Goal: Information Seeking & Learning: Learn about a topic

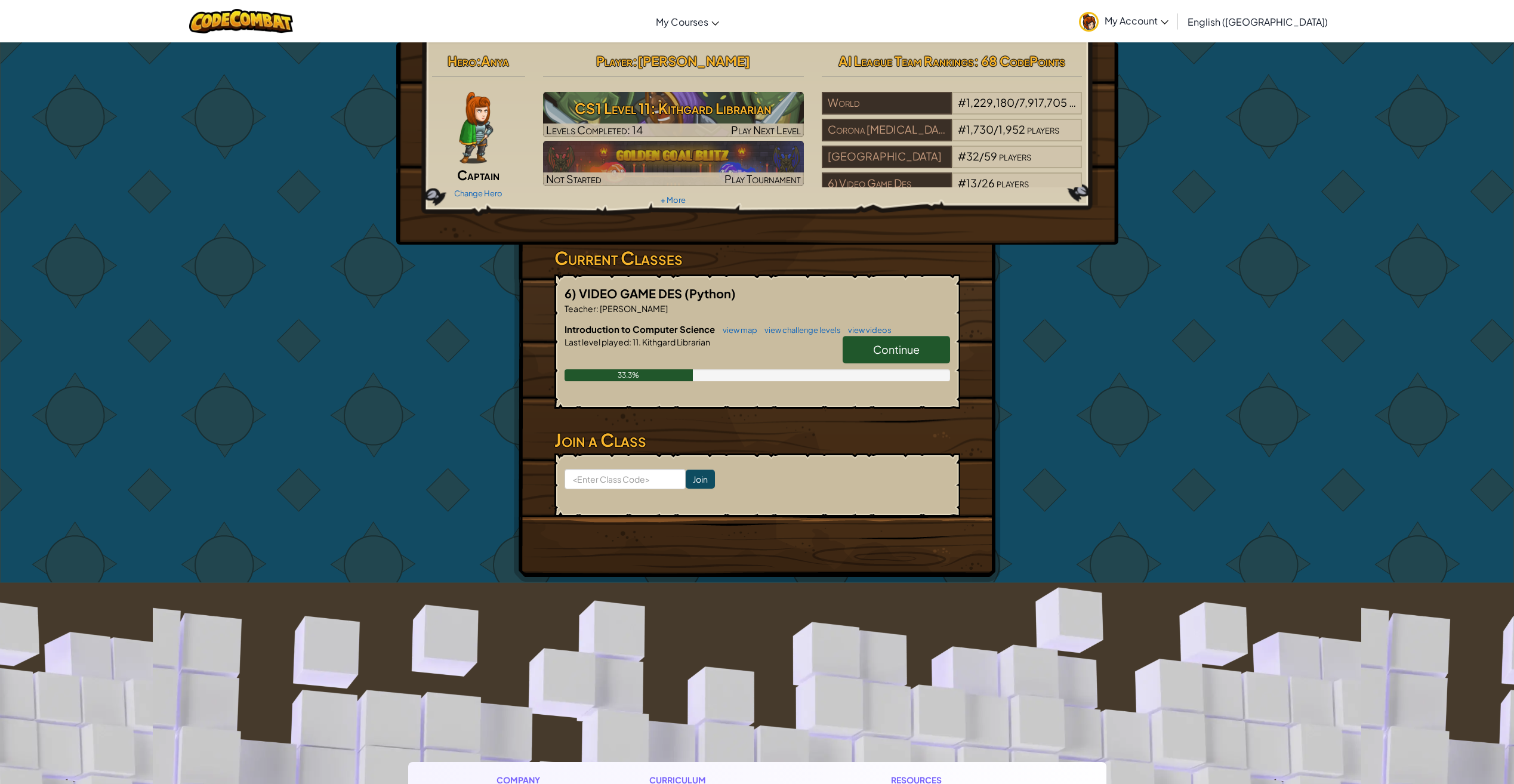
click at [916, 350] on span "Continue" at bounding box center [896, 349] width 46 height 14
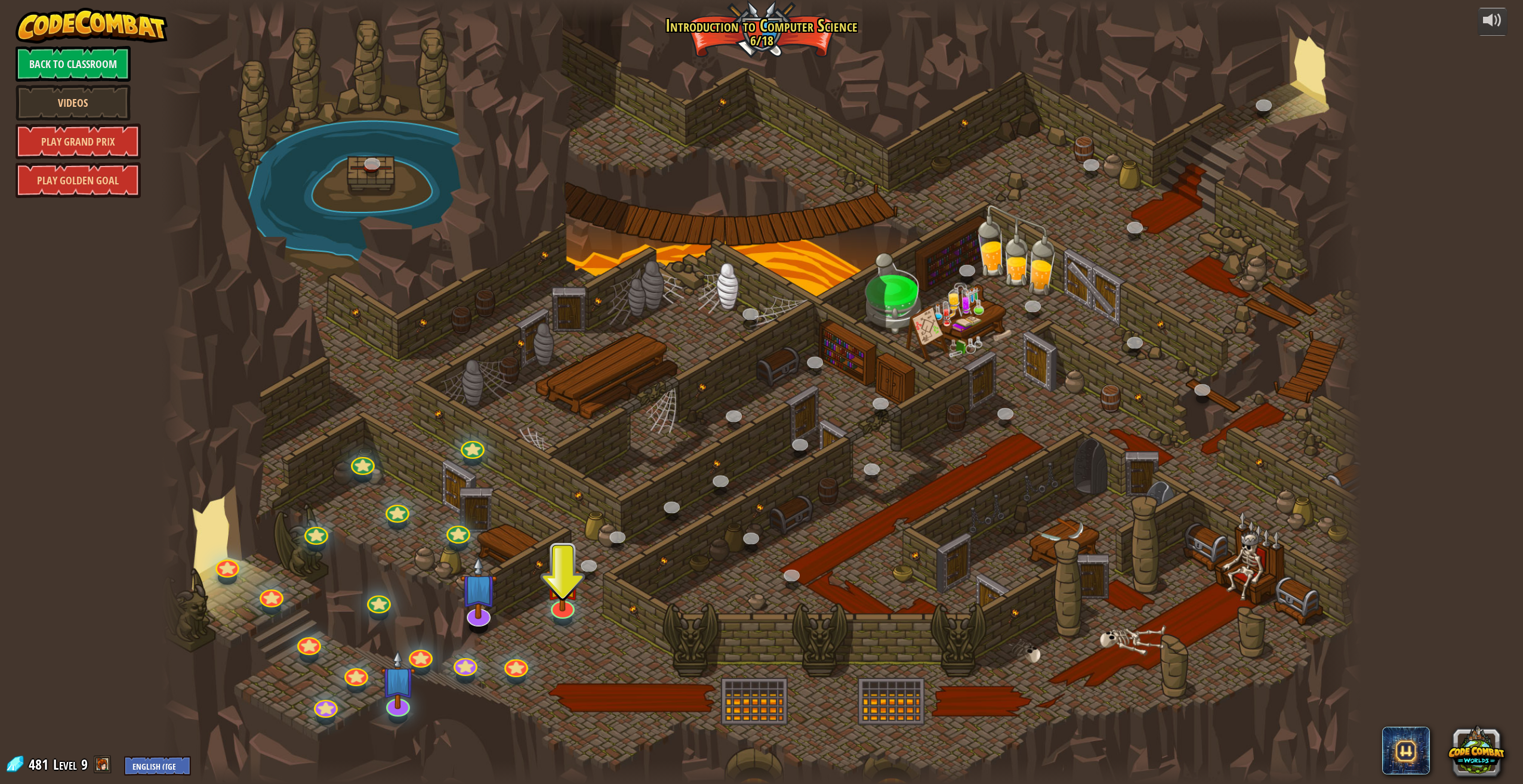
drag, startPoint x: 535, startPoint y: 618, endPoint x: 575, endPoint y: 617, distance: 40.0
click at [565, 622] on div "25. Kithgard Gates (Locked) Escape the Kithgard dungeons, and don't let the gua…" at bounding box center [762, 392] width 1200 height 784
click at [572, 606] on img at bounding box center [563, 567] width 35 height 79
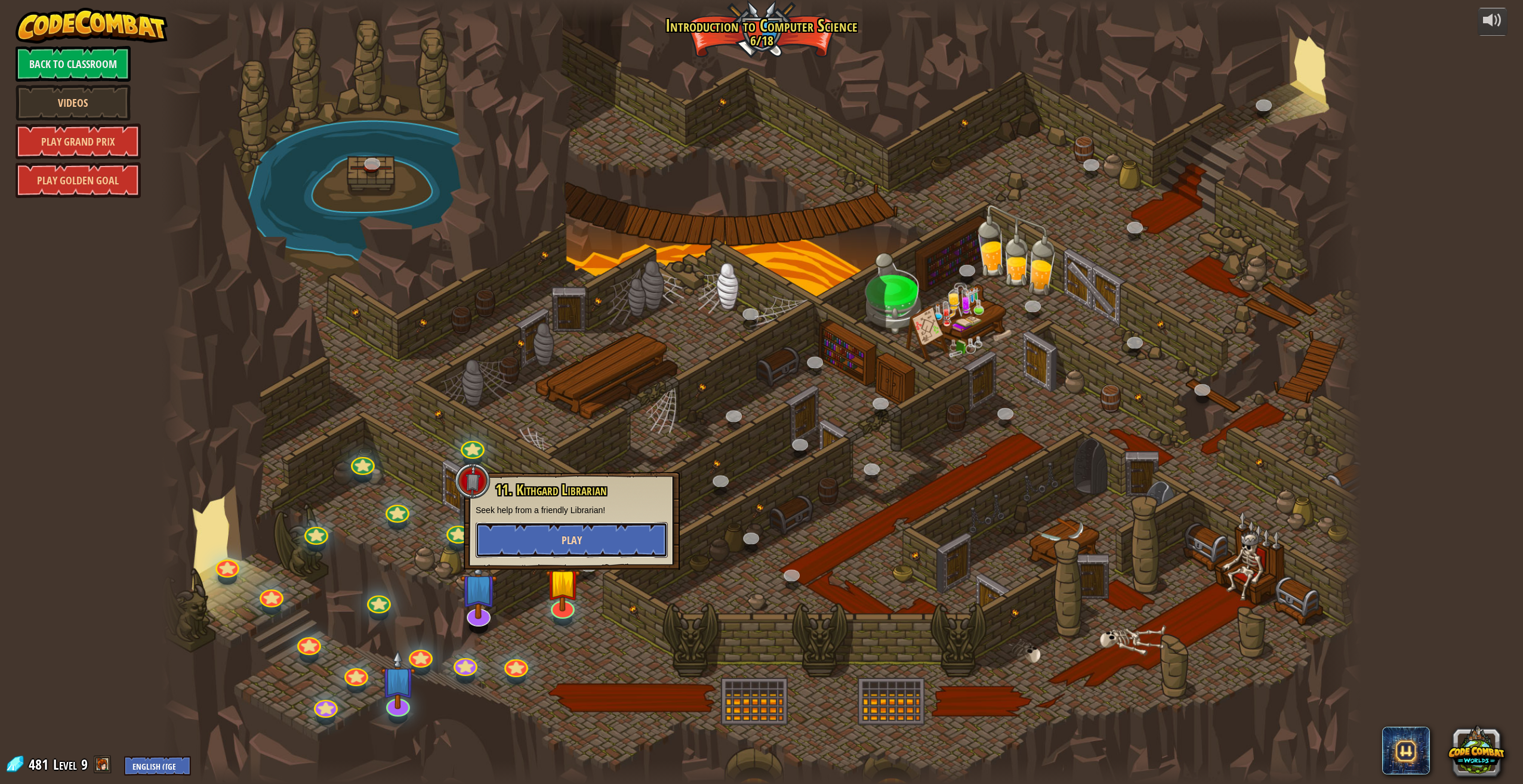
click at [554, 543] on button "Play" at bounding box center [572, 539] width 192 height 35
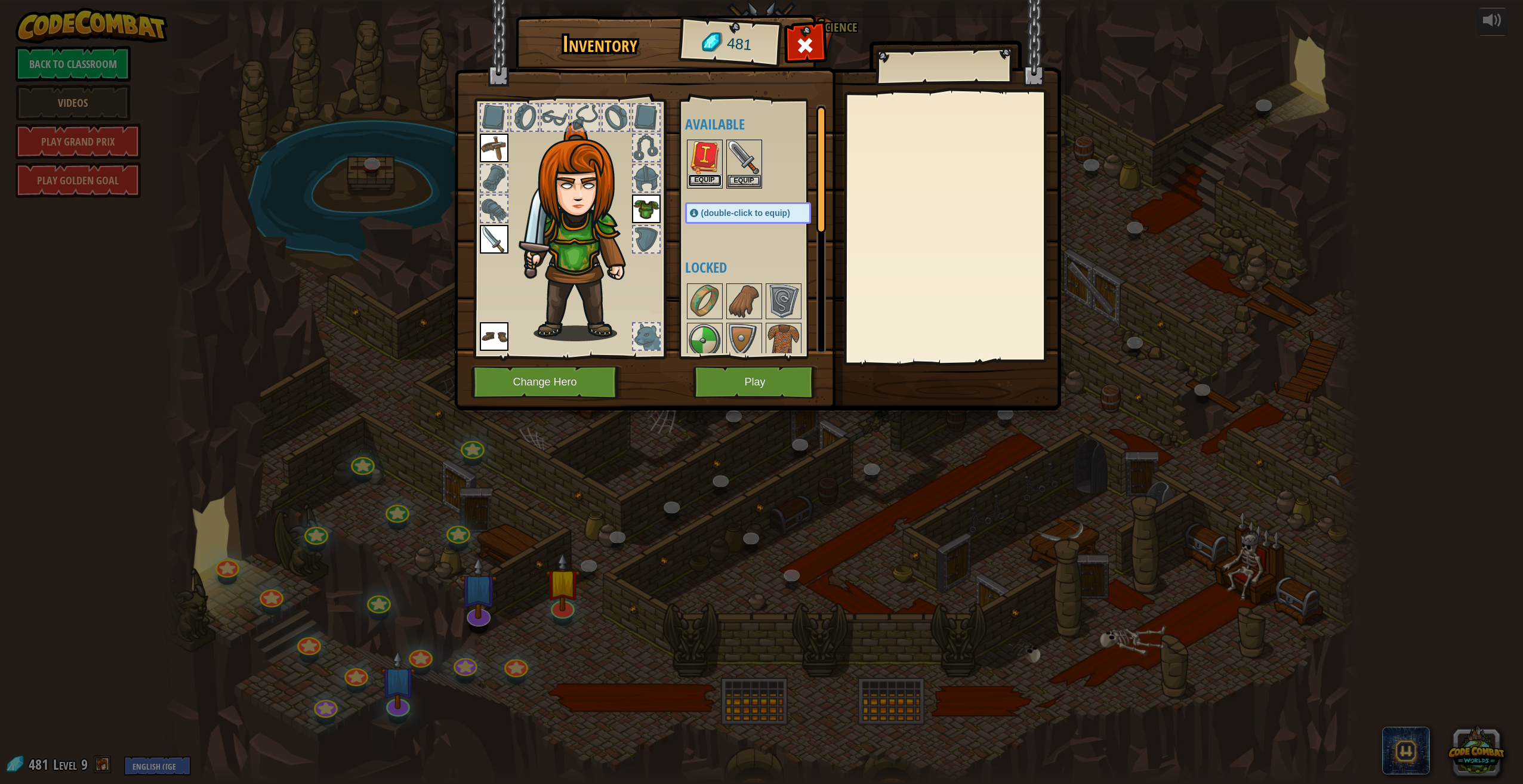
click at [697, 183] on button "Equip" at bounding box center [705, 180] width 34 height 12
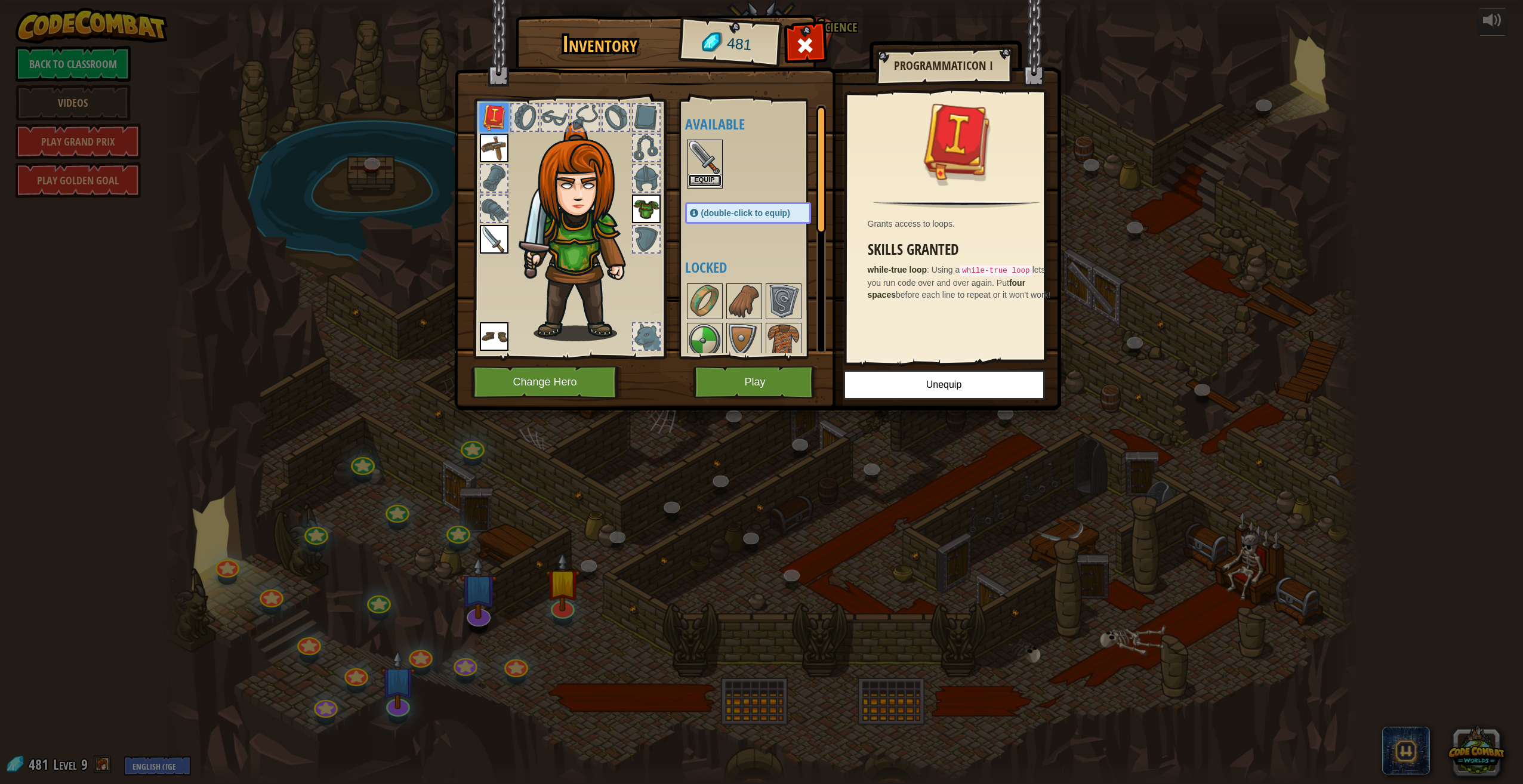
click at [716, 178] on button "Equip" at bounding box center [705, 180] width 34 height 12
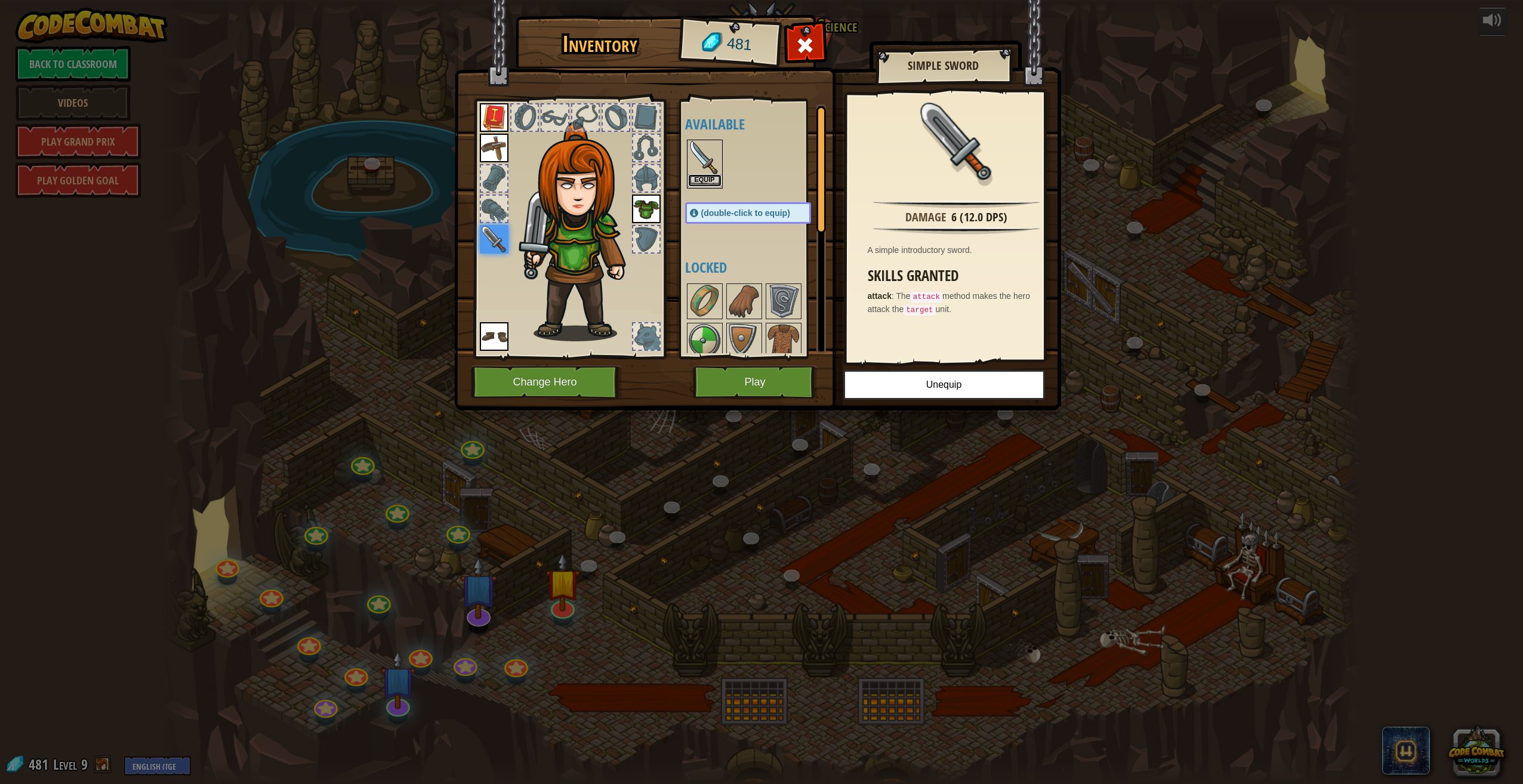
click at [713, 183] on button "Equip" at bounding box center [705, 180] width 34 height 12
click at [713, 183] on button "Equip" at bounding box center [705, 181] width 34 height 12
click at [713, 183] on button "Equip" at bounding box center [705, 180] width 34 height 12
click at [736, 155] on div at bounding box center [760, 164] width 150 height 52
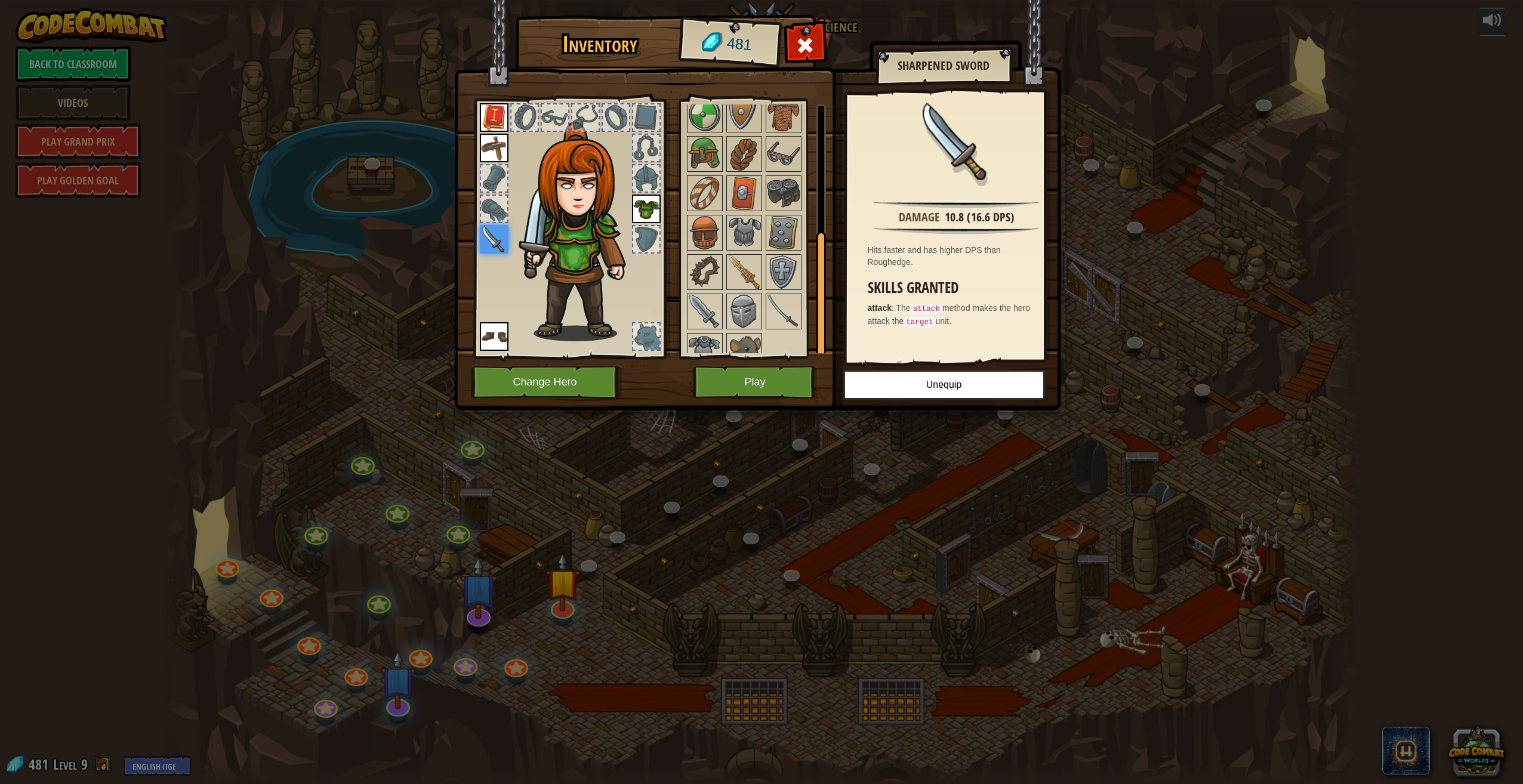
scroll to position [243, 0]
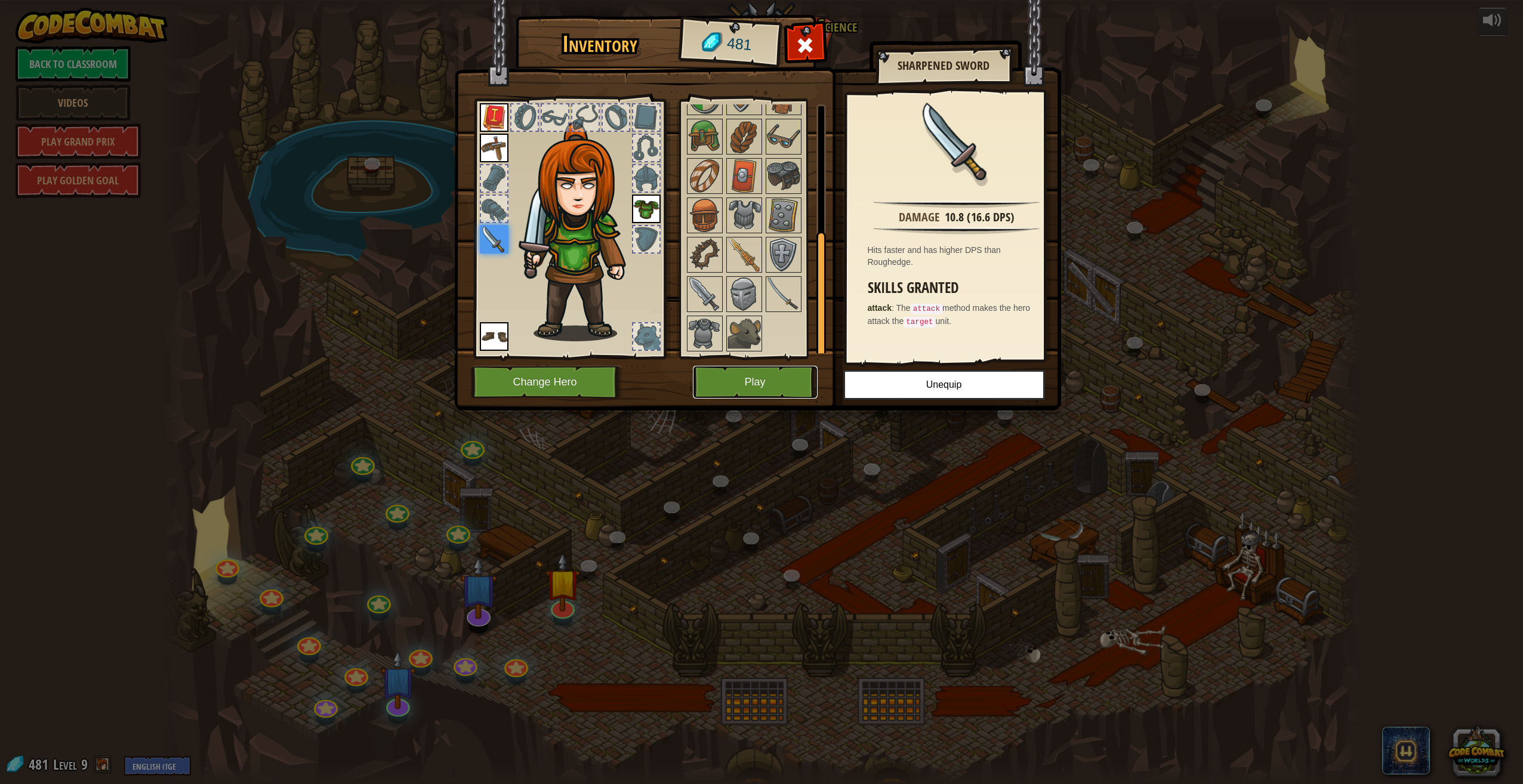
click at [762, 368] on button "Play" at bounding box center [755, 382] width 125 height 33
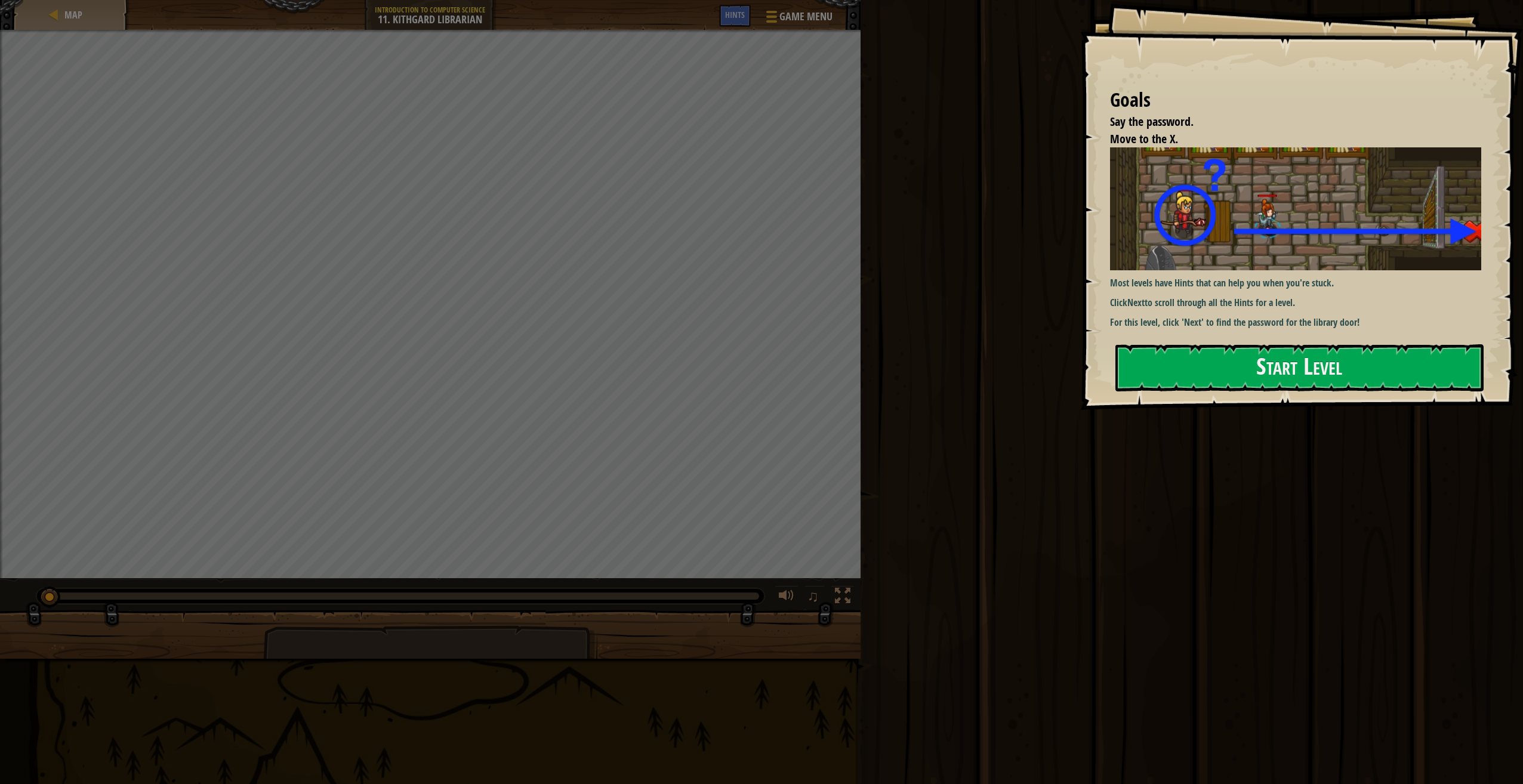
click at [693, 647] on div at bounding box center [430, 639] width 860 height 59
click at [1129, 519] on div "Run Submit Done" at bounding box center [1190, 389] width 666 height 778
drag, startPoint x: 1009, startPoint y: 501, endPoint x: 900, endPoint y: 463, distance: 115.4
click at [978, 495] on div "Run Submit Done" at bounding box center [1190, 389] width 666 height 778
drag, startPoint x: 973, startPoint y: 532, endPoint x: 862, endPoint y: 503, distance: 114.7
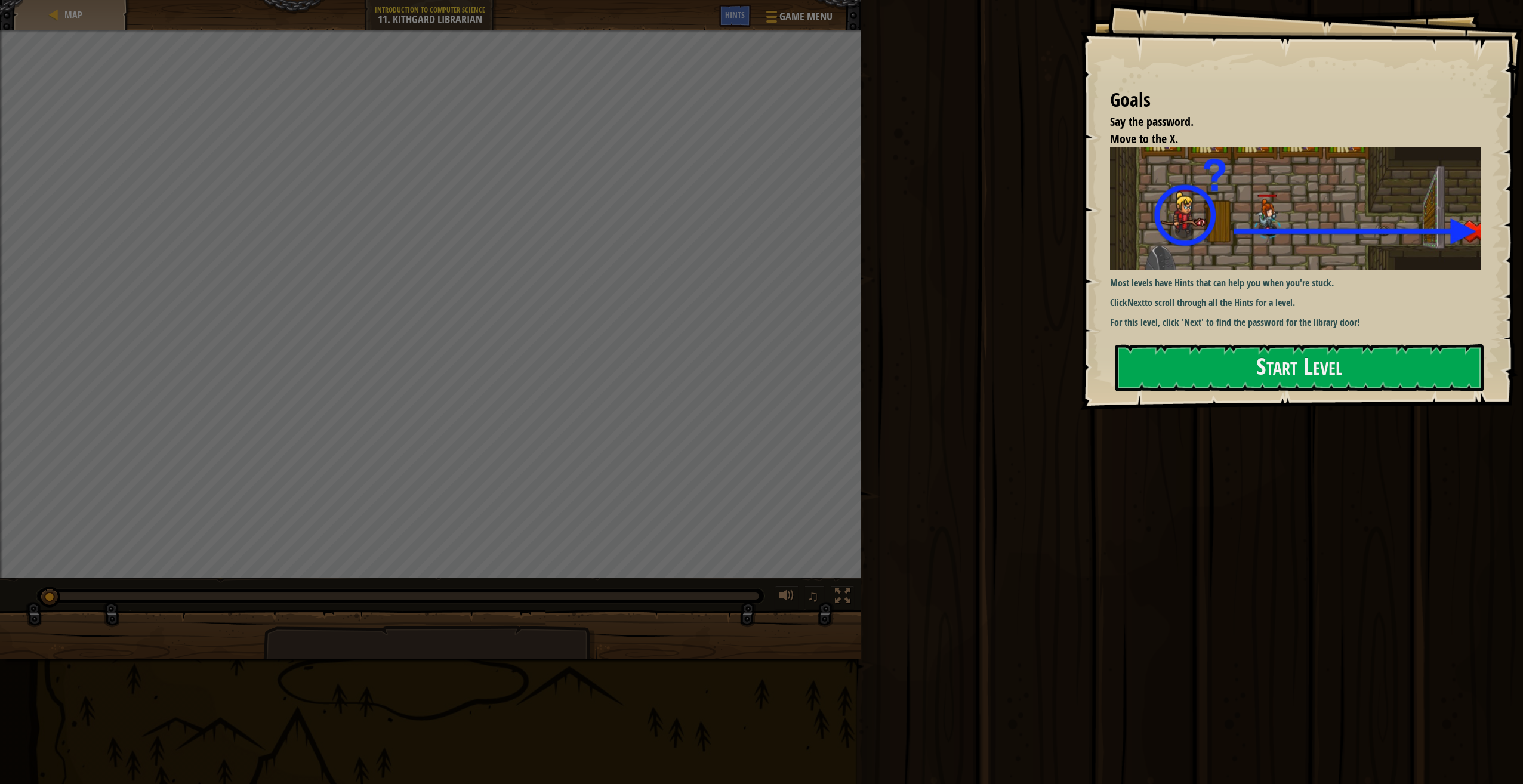
click at [871, 504] on div "Run Submit Done" at bounding box center [1190, 389] width 666 height 778
click at [887, 254] on div "Map Introduction to Computer Science 11. Kithgard Librarian Game Menu Done Hint…" at bounding box center [762, 392] width 1523 height 784
drag, startPoint x: -3, startPoint y: 367, endPoint x: 0, endPoint y: 512, distance: 145.0
click at [0, 0] on html "Goals Say the password. Move to the X. Most levels have Hints that can help you…" at bounding box center [762, 0] width 1523 height 0
drag, startPoint x: 1476, startPoint y: 41, endPoint x: 1487, endPoint y: 118, distance: 77.8
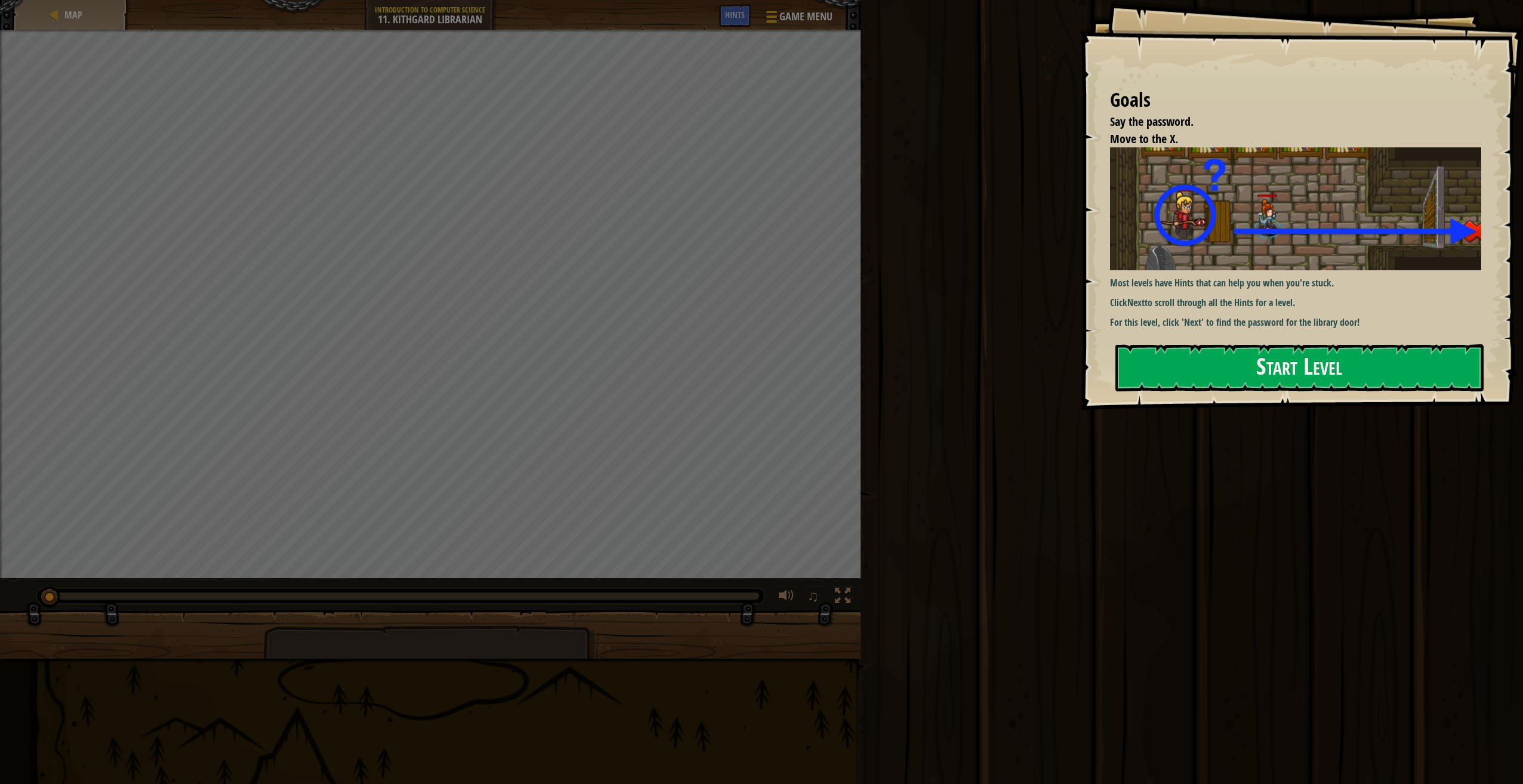
drag, startPoint x: 1487, startPoint y: 118, endPoint x: 1487, endPoint y: 218, distance: 100.0
drag, startPoint x: 1487, startPoint y: 224, endPoint x: 1487, endPoint y: 238, distance: 14.0
click at [1493, 17] on div "Goals Say the password. Move to the X. Most levels have Hints that can help you…" at bounding box center [1302, 205] width 443 height 410
click at [714, 574] on div "Say the password. Move to the X. Goals : Ran out of time ♫" at bounding box center [762, 344] width 1523 height 629
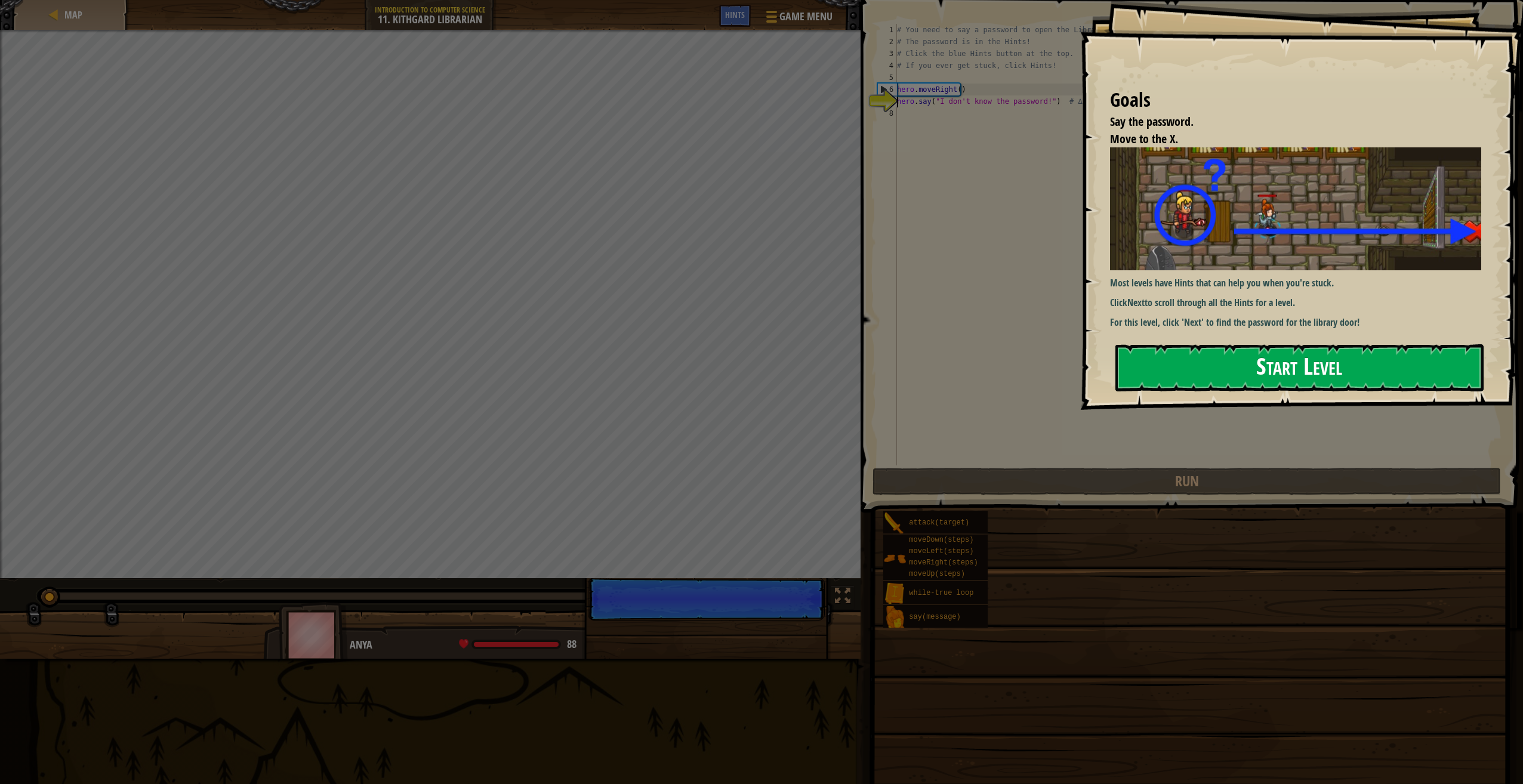
click at [1290, 367] on button "Start Level" at bounding box center [1299, 368] width 368 height 47
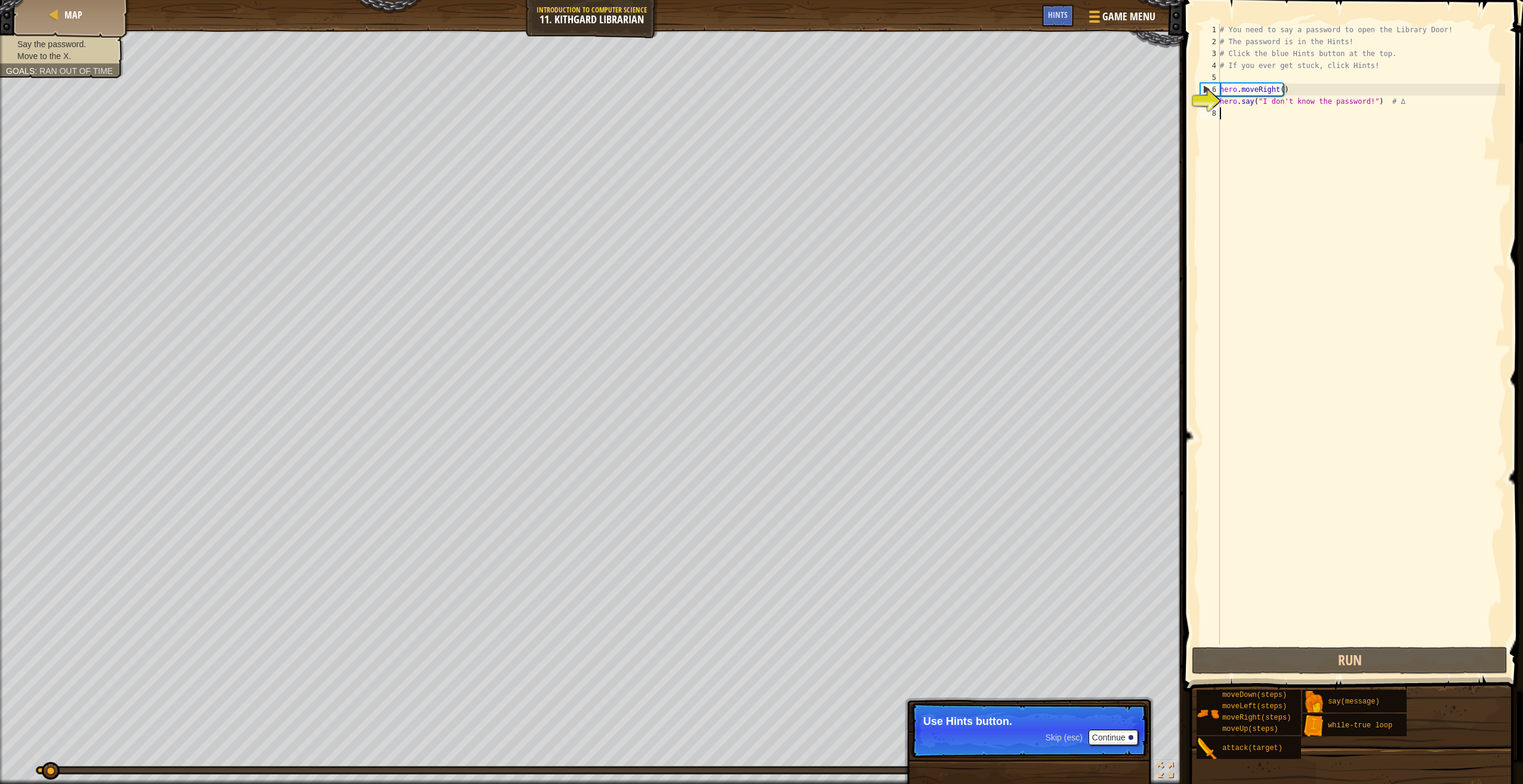
click at [1246, 116] on div "# You need to say a password to open the Library Door! # The password is in the…" at bounding box center [1361, 346] width 288 height 645
click at [1120, 743] on button "Continue" at bounding box center [1113, 738] width 50 height 15
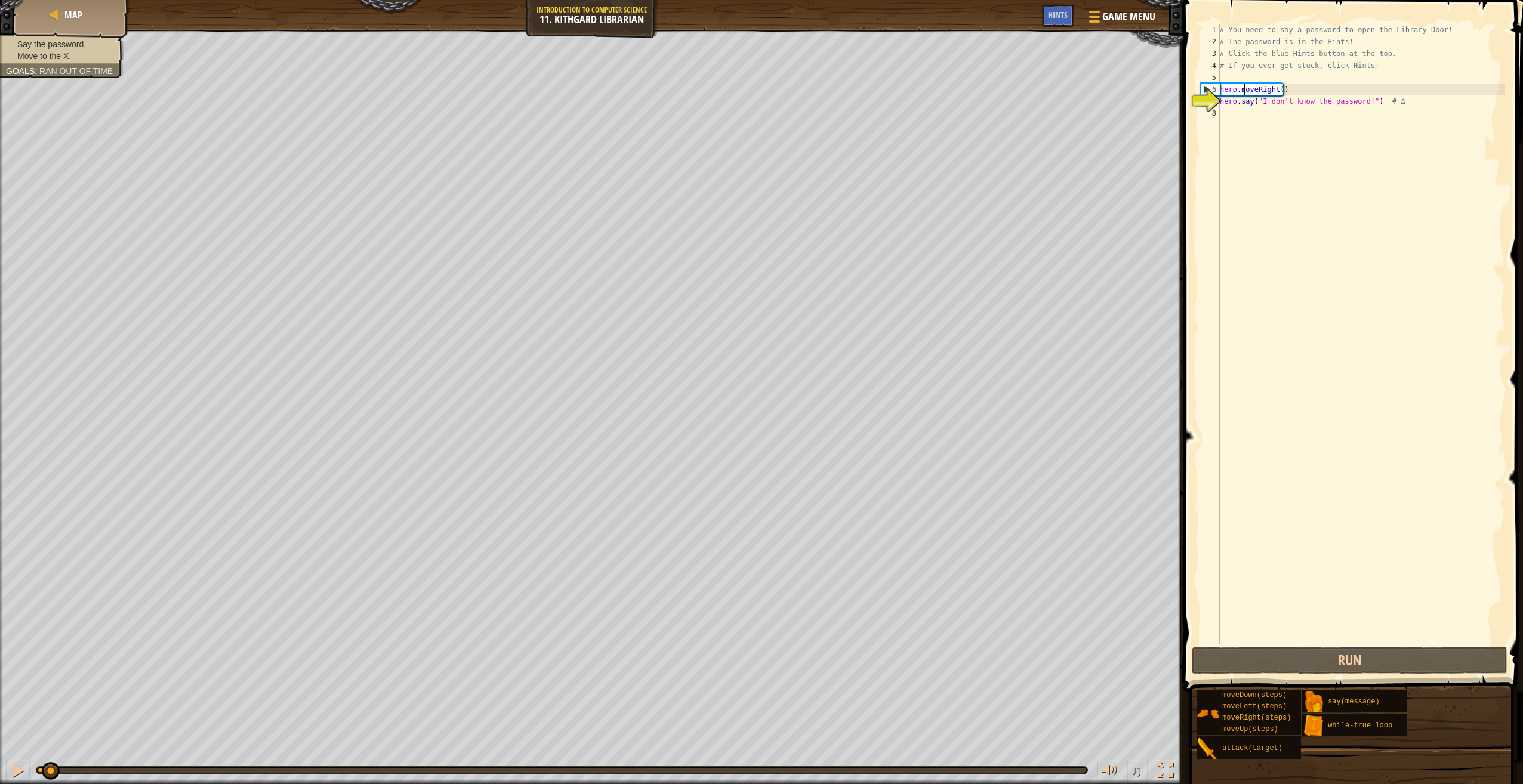
click at [1244, 94] on div "# You need to say a password to open the Library Door! # The password is in the…" at bounding box center [1361, 346] width 288 height 645
click at [1237, 107] on div "# You need to say a password to open the Library Door! # The password is in the…" at bounding box center [1361, 346] width 288 height 645
type textarea "hero.say("I don't know the password!") # ∆"
click at [1233, 135] on div "# You need to say a password to open the Library Door! # The password is in the…" at bounding box center [1361, 346] width 288 height 645
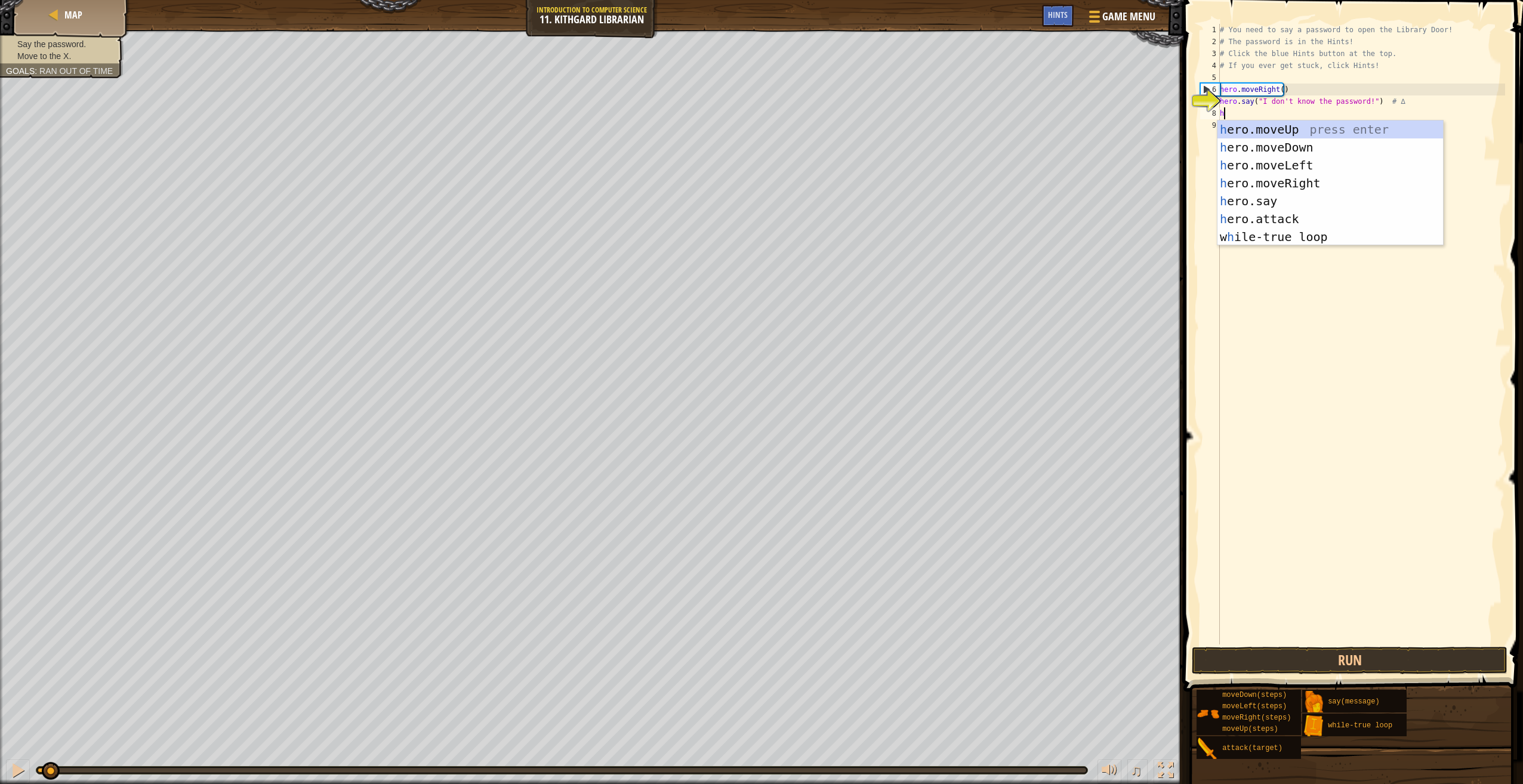
scroll to position [5, 0]
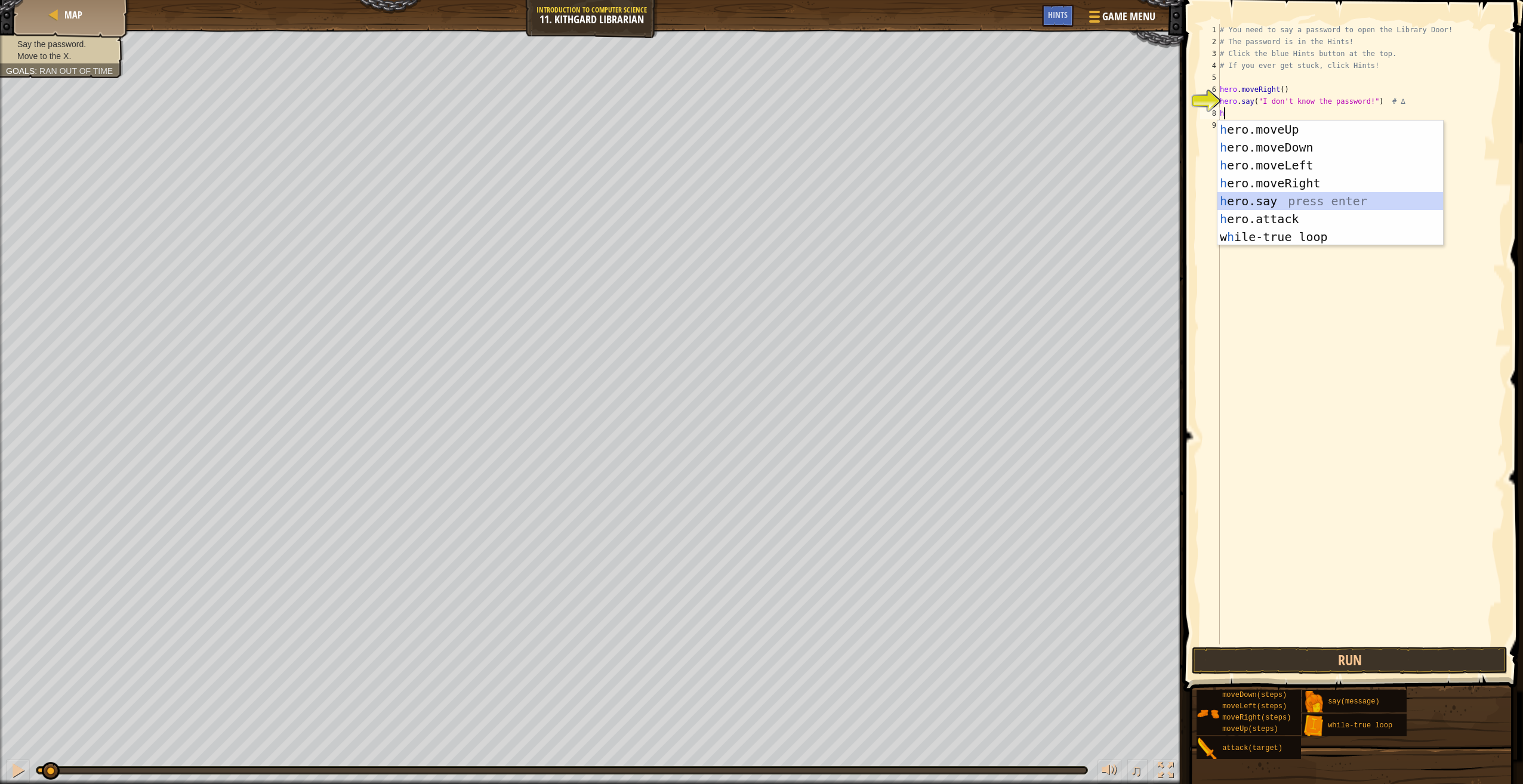
click at [1403, 202] on div "h ero.moveUp press enter h ero.moveDown press enter h ero.moveLeft press enter …" at bounding box center [1330, 201] width 226 height 161
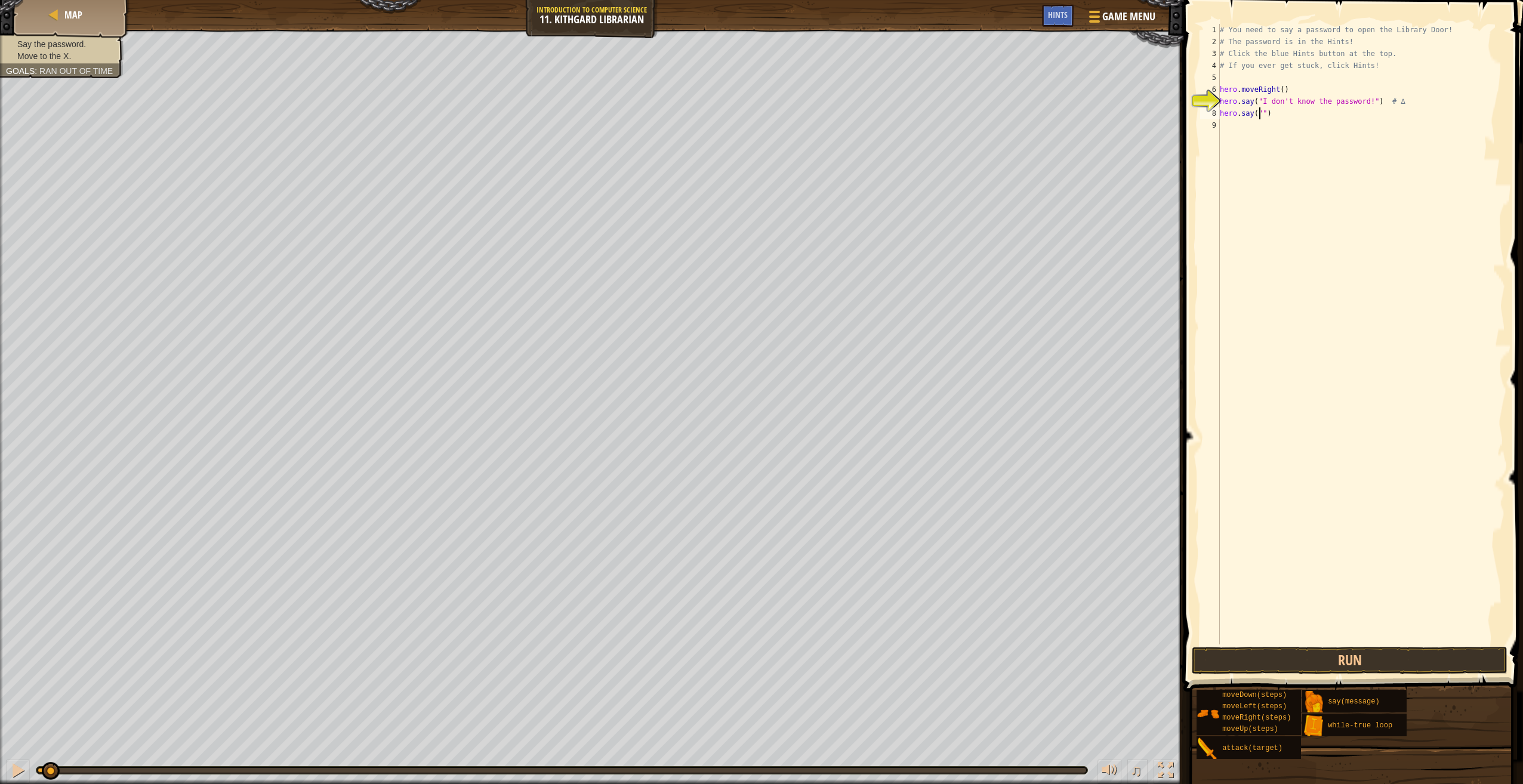
scroll to position [5, 4]
type textarea "hero.say("")"
click at [1279, 655] on button "Run" at bounding box center [1349, 660] width 316 height 28
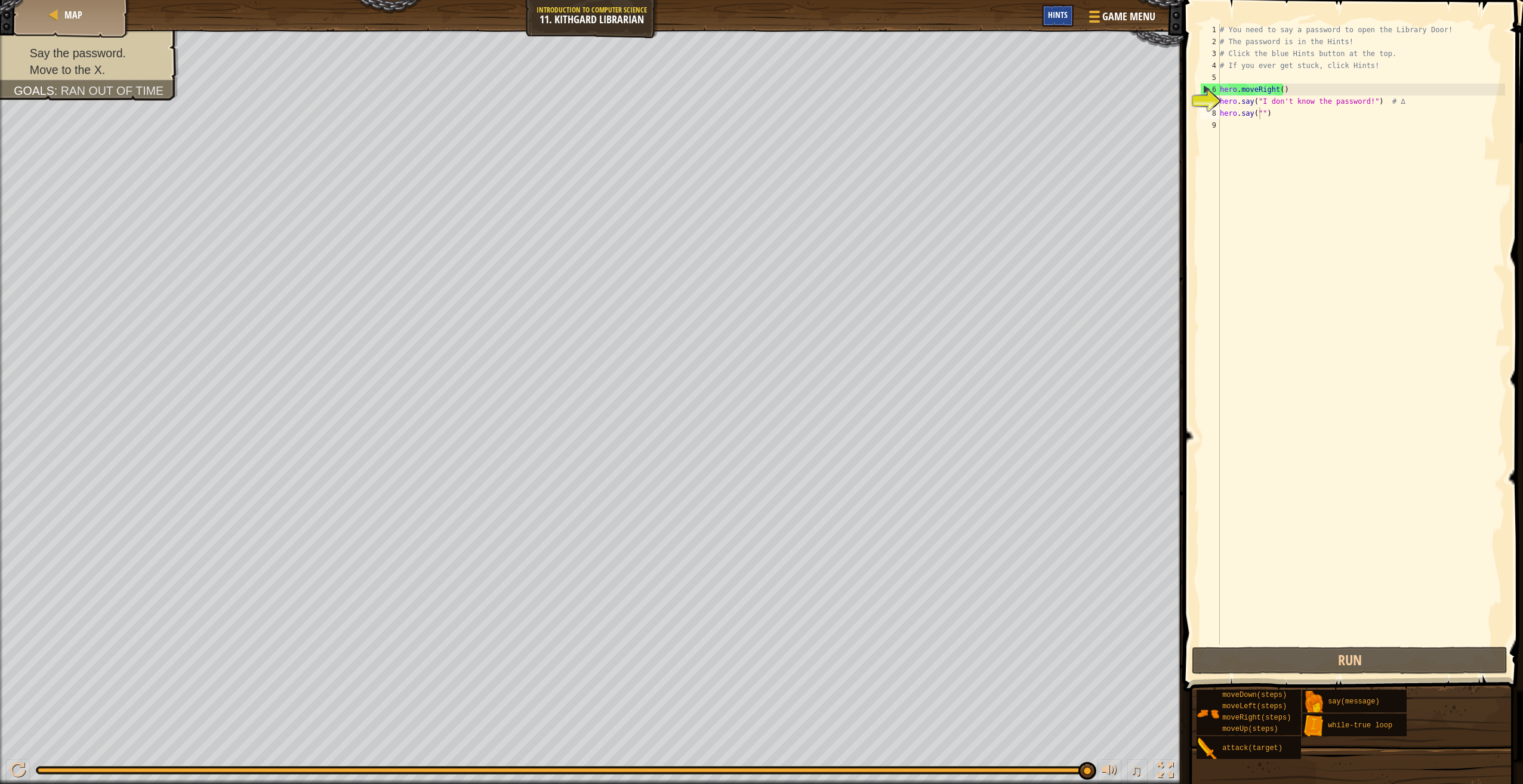
click at [1063, 17] on span "Hints" at bounding box center [1058, 15] width 20 height 12
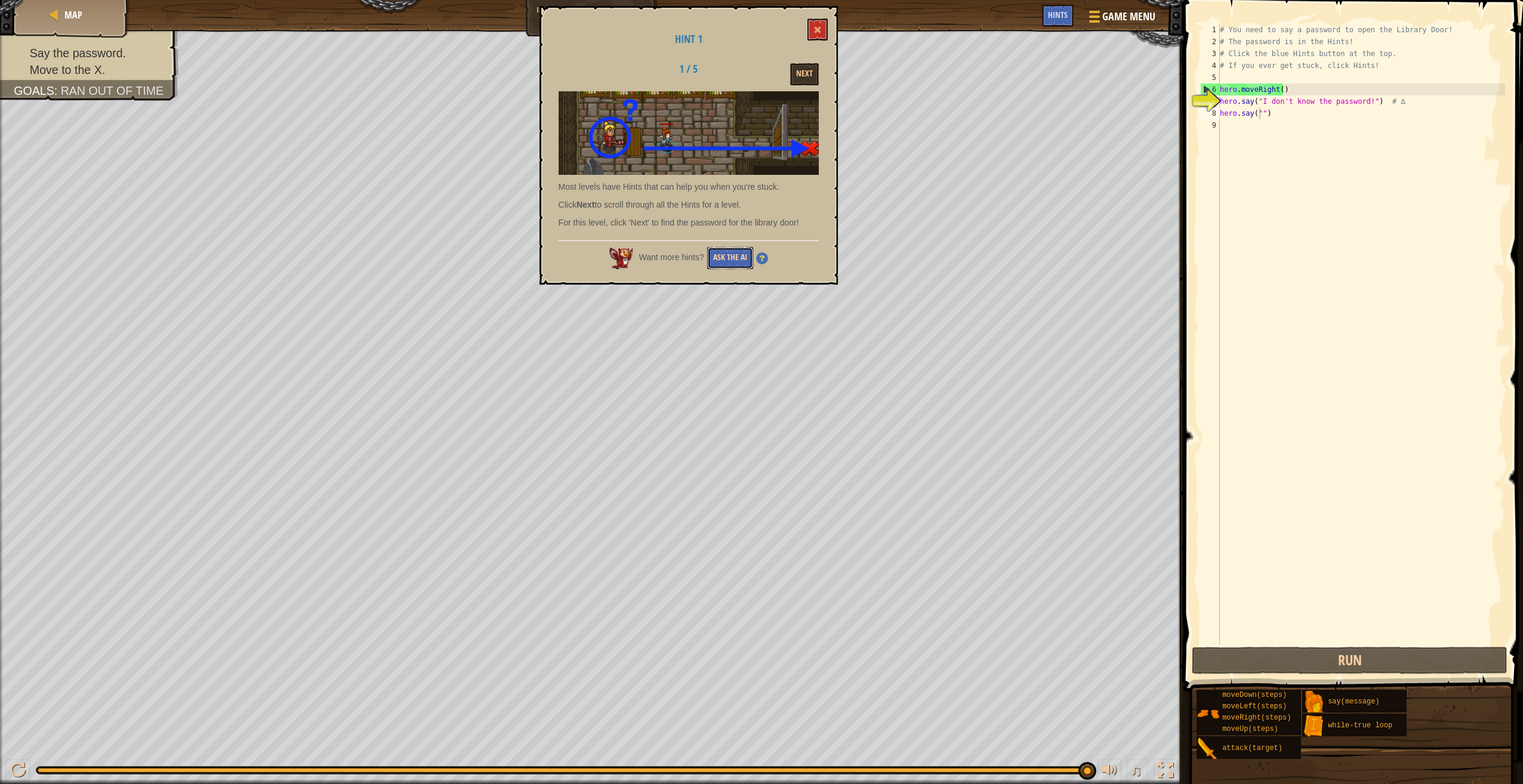
click at [729, 258] on button "Ask the AI" at bounding box center [730, 258] width 46 height 22
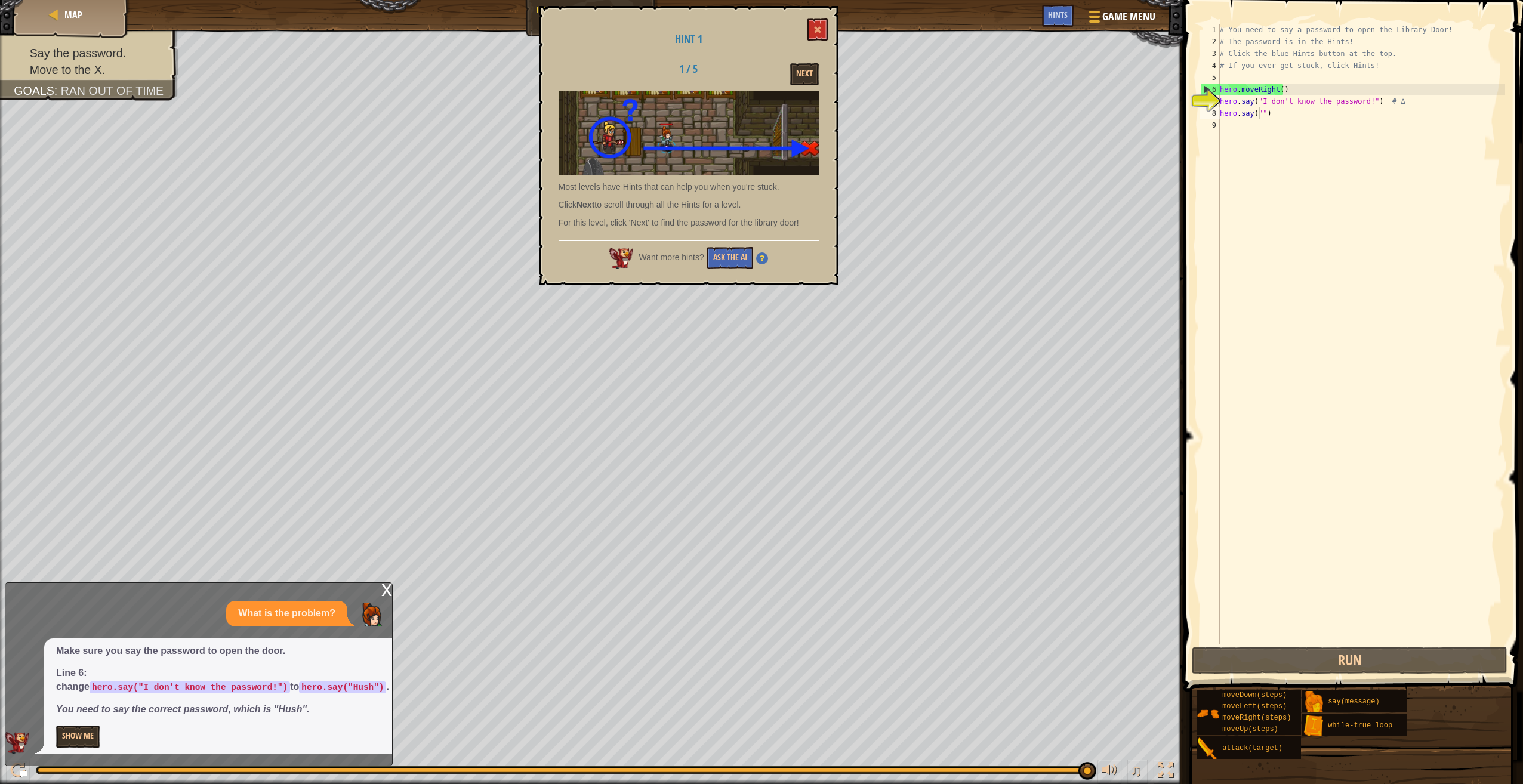
click at [219, 704] on em "You need to say the correct password, which is "Hush"." at bounding box center [183, 709] width 253 height 10
drag, startPoint x: 1276, startPoint y: 114, endPoint x: 1185, endPoint y: 112, distance: 91.0
click at [1185, 112] on div "hero.say("") 1 2 3 4 5 6 7 8 9 # You need to say a password to open the Library…" at bounding box center [1351, 369] width 343 height 727
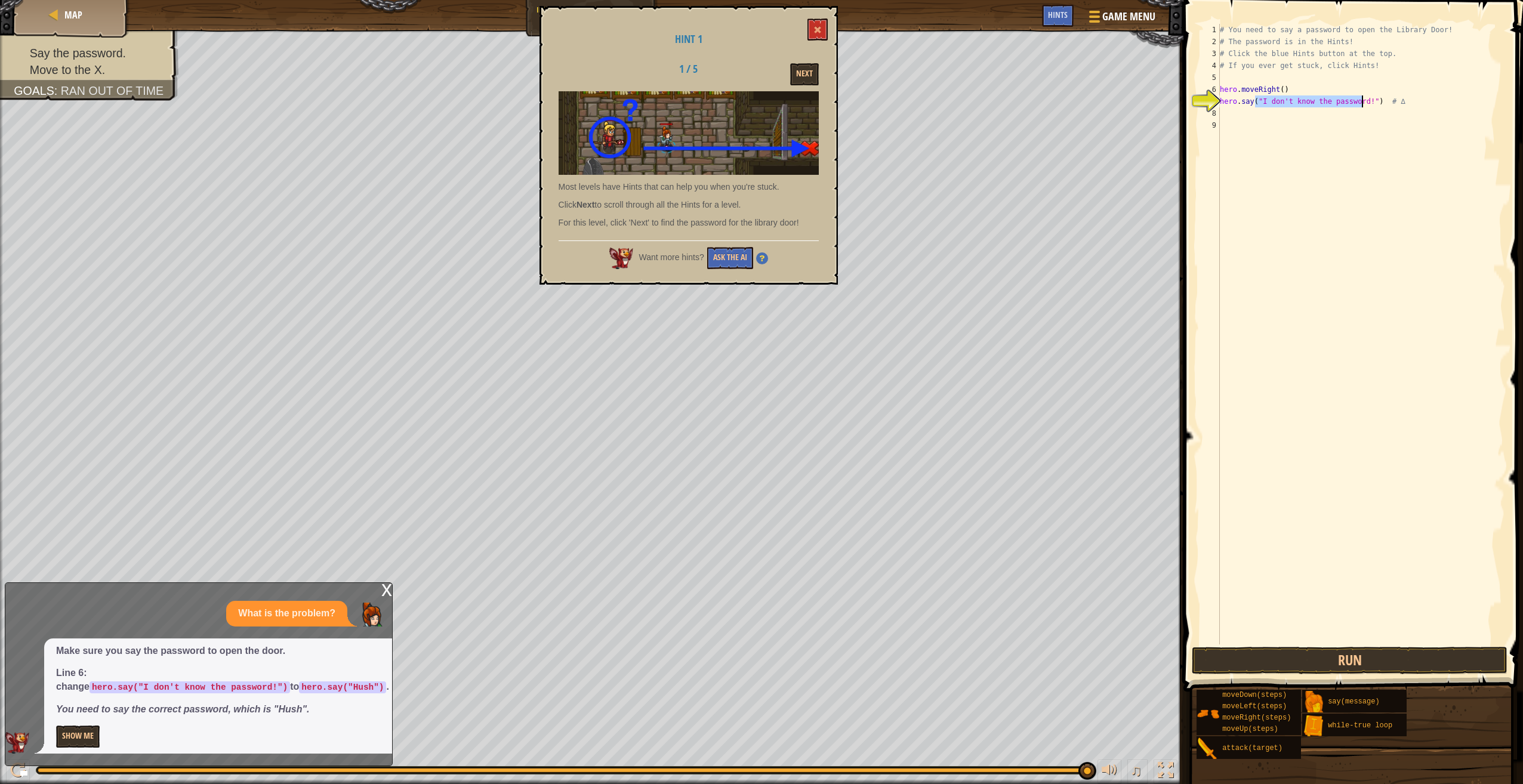
drag, startPoint x: 1256, startPoint y: 99, endPoint x: 1360, endPoint y: 106, distance: 104.2
click at [1360, 106] on div "# You need to say a password to open the Library Door! # The password is in the…" at bounding box center [1361, 346] width 288 height 645
type textarea "hero.say("Hush") # ∆"
click at [1399, 668] on button "Run" at bounding box center [1349, 660] width 316 height 28
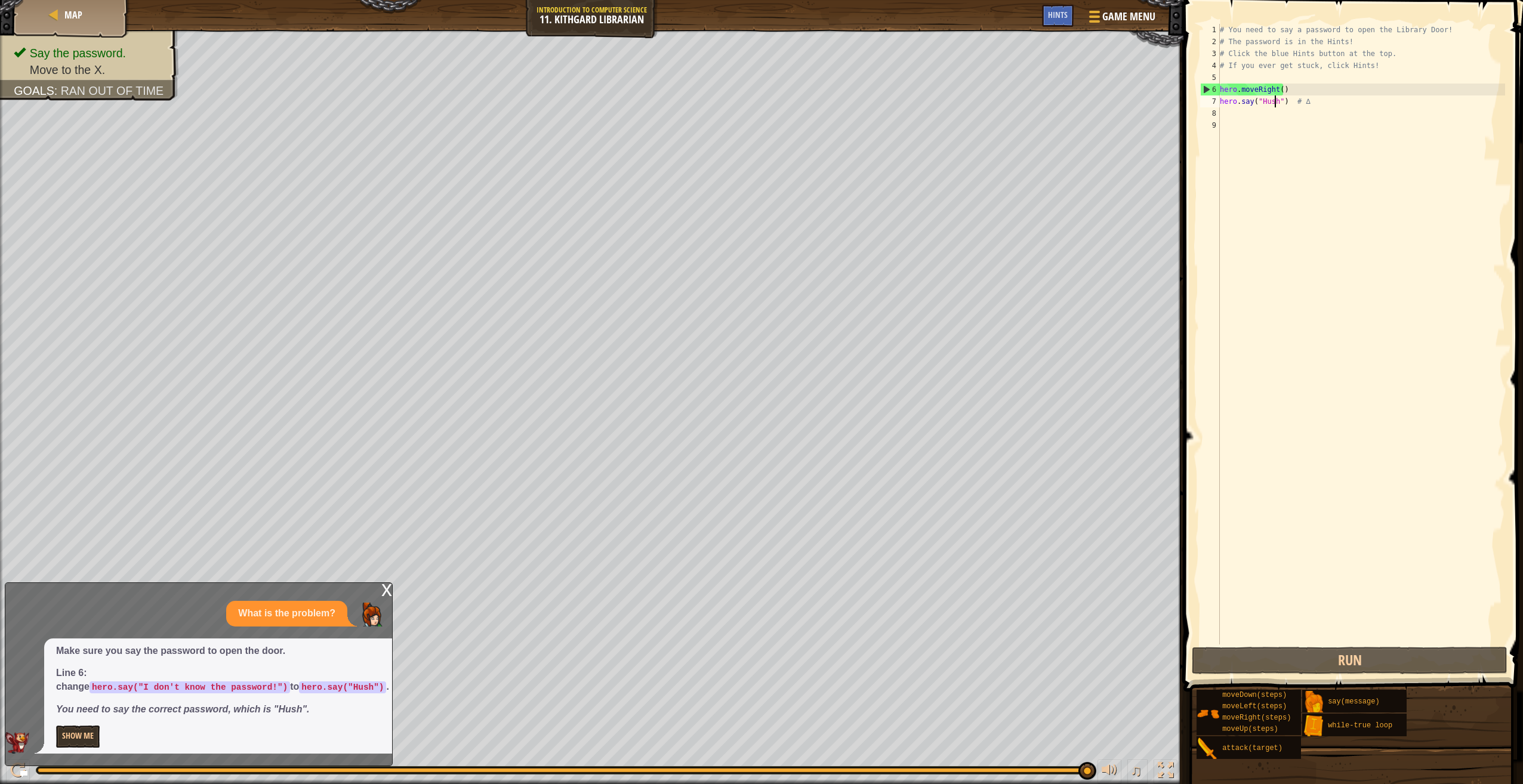
click at [1227, 117] on div "# You need to say a password to open the Library Door! # The password is in the…" at bounding box center [1361, 346] width 288 height 645
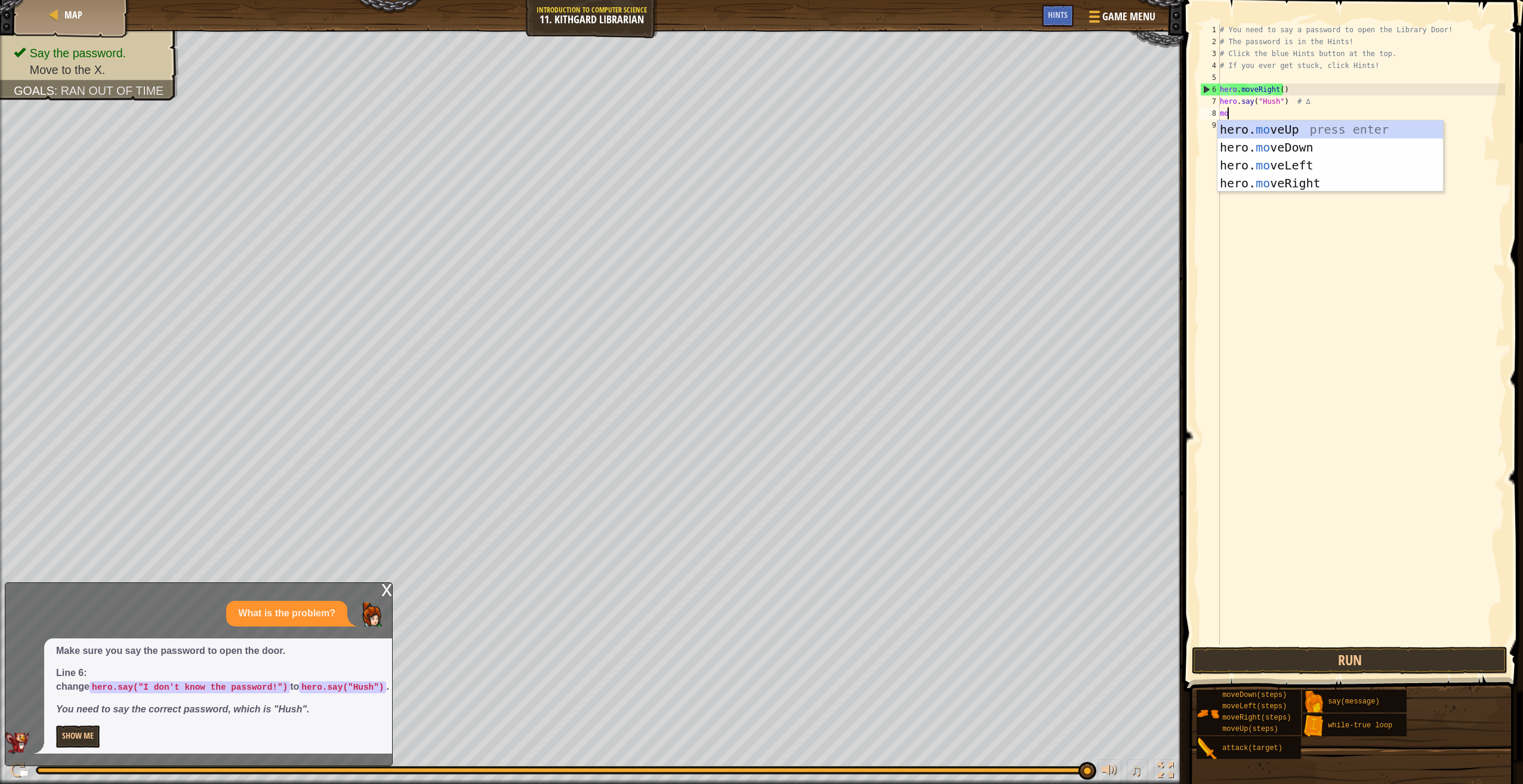
type textarea "mov"
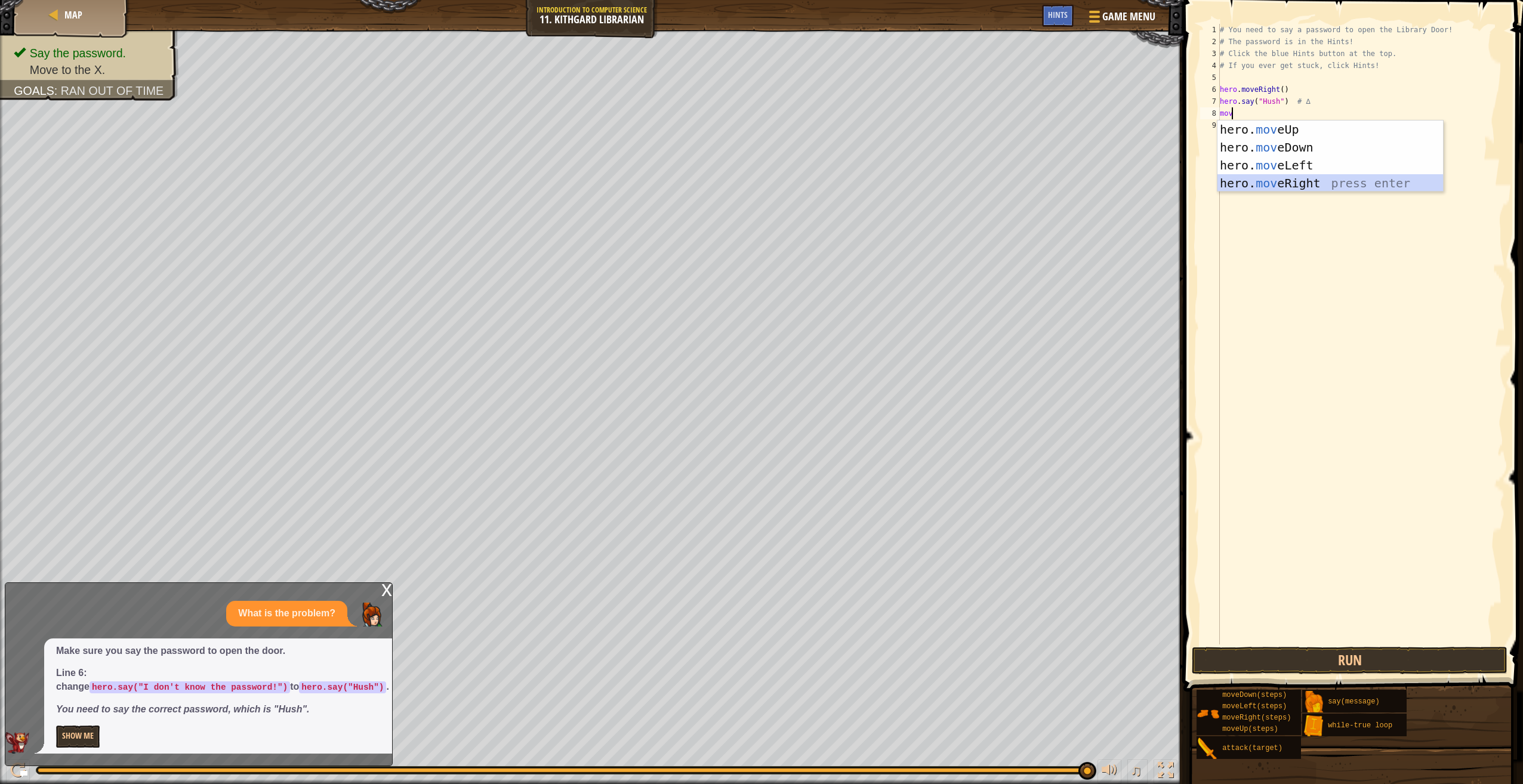
click at [1228, 180] on div "hero. mov eUp press enter hero. mov eDown press enter hero. mov eLeft press ent…" at bounding box center [1330, 174] width 226 height 107
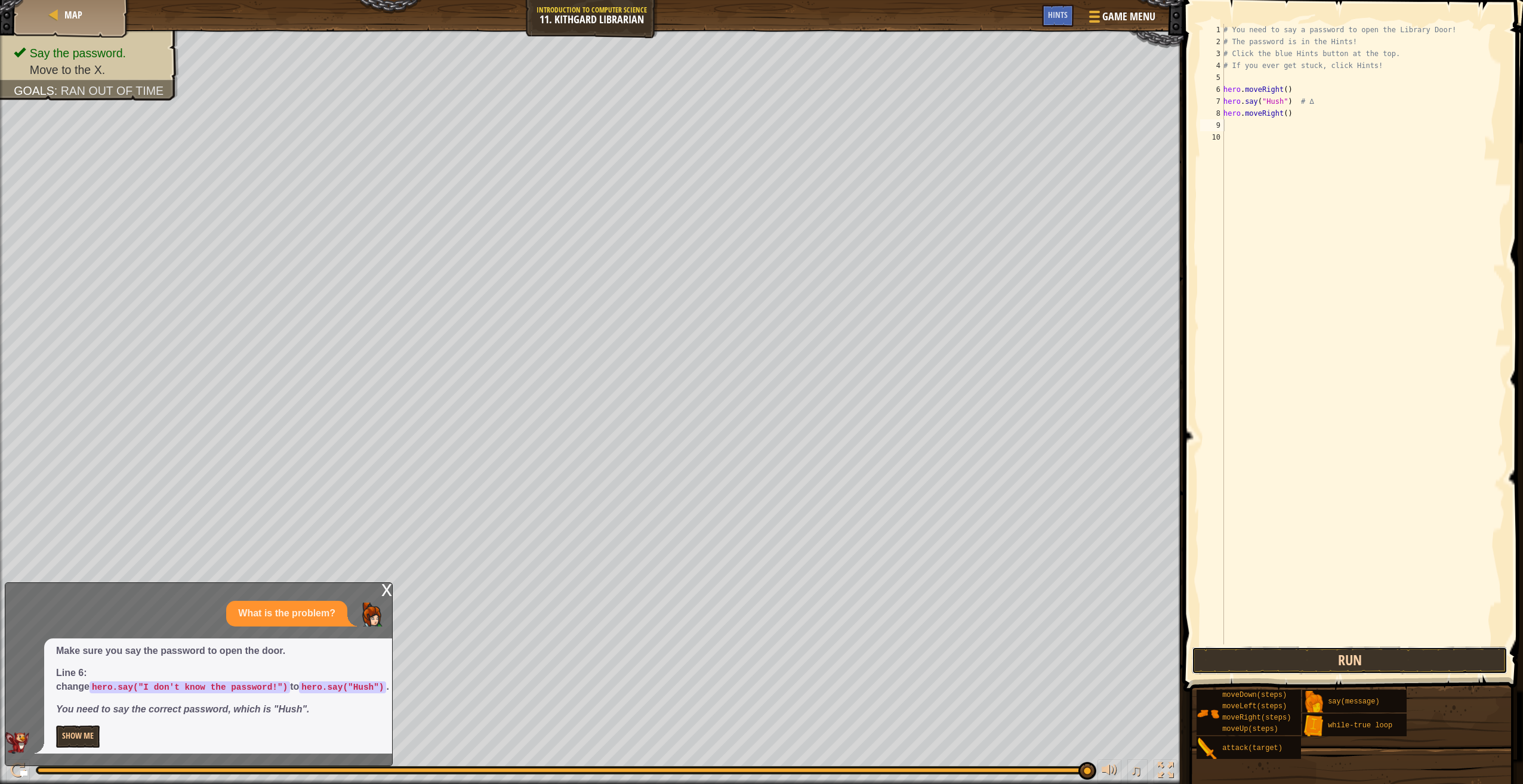
click at [1378, 664] on button "Run" at bounding box center [1349, 660] width 316 height 28
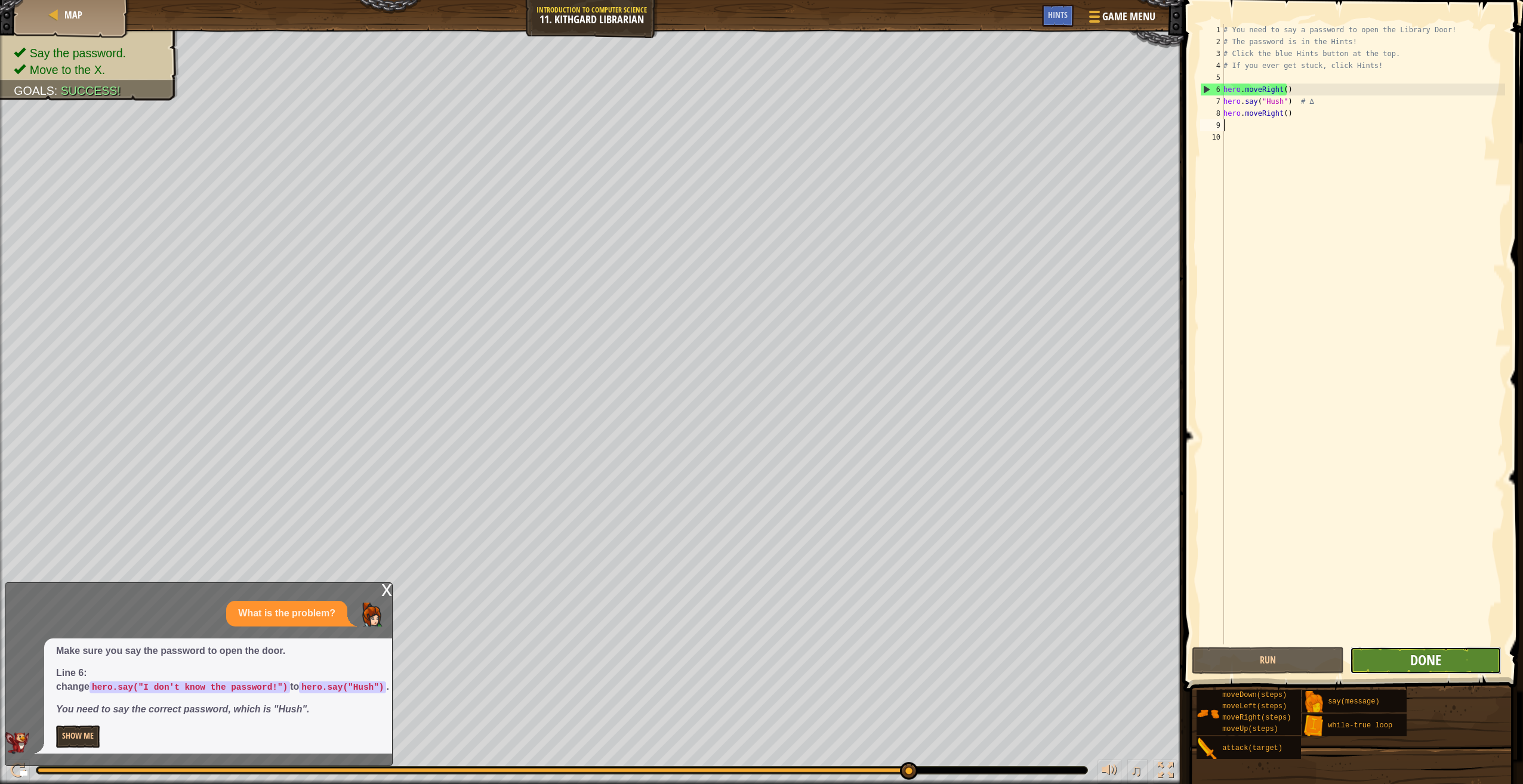
click at [1420, 666] on span "Done" at bounding box center [1426, 660] width 31 height 19
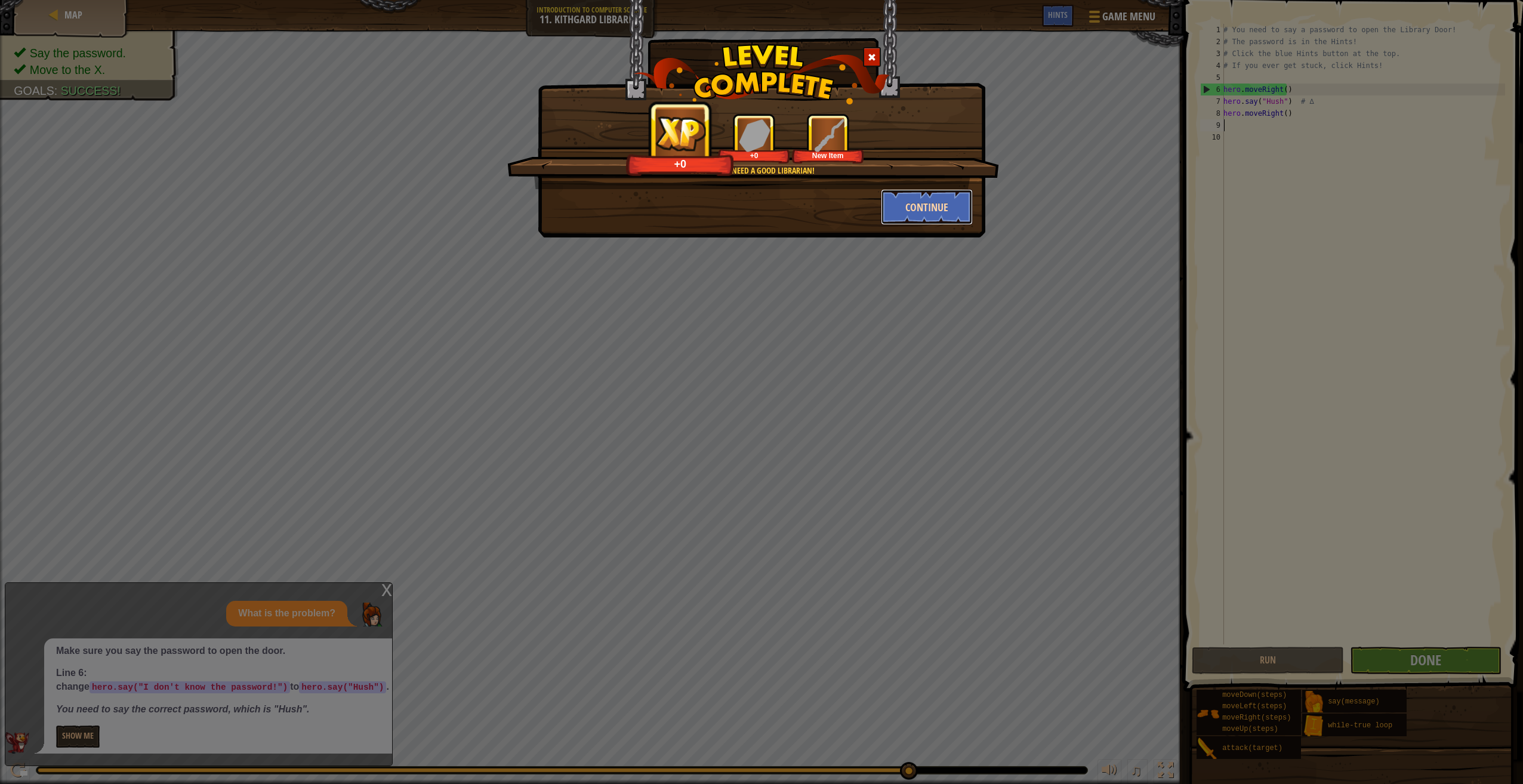
click at [924, 198] on button "Continue" at bounding box center [927, 206] width 92 height 35
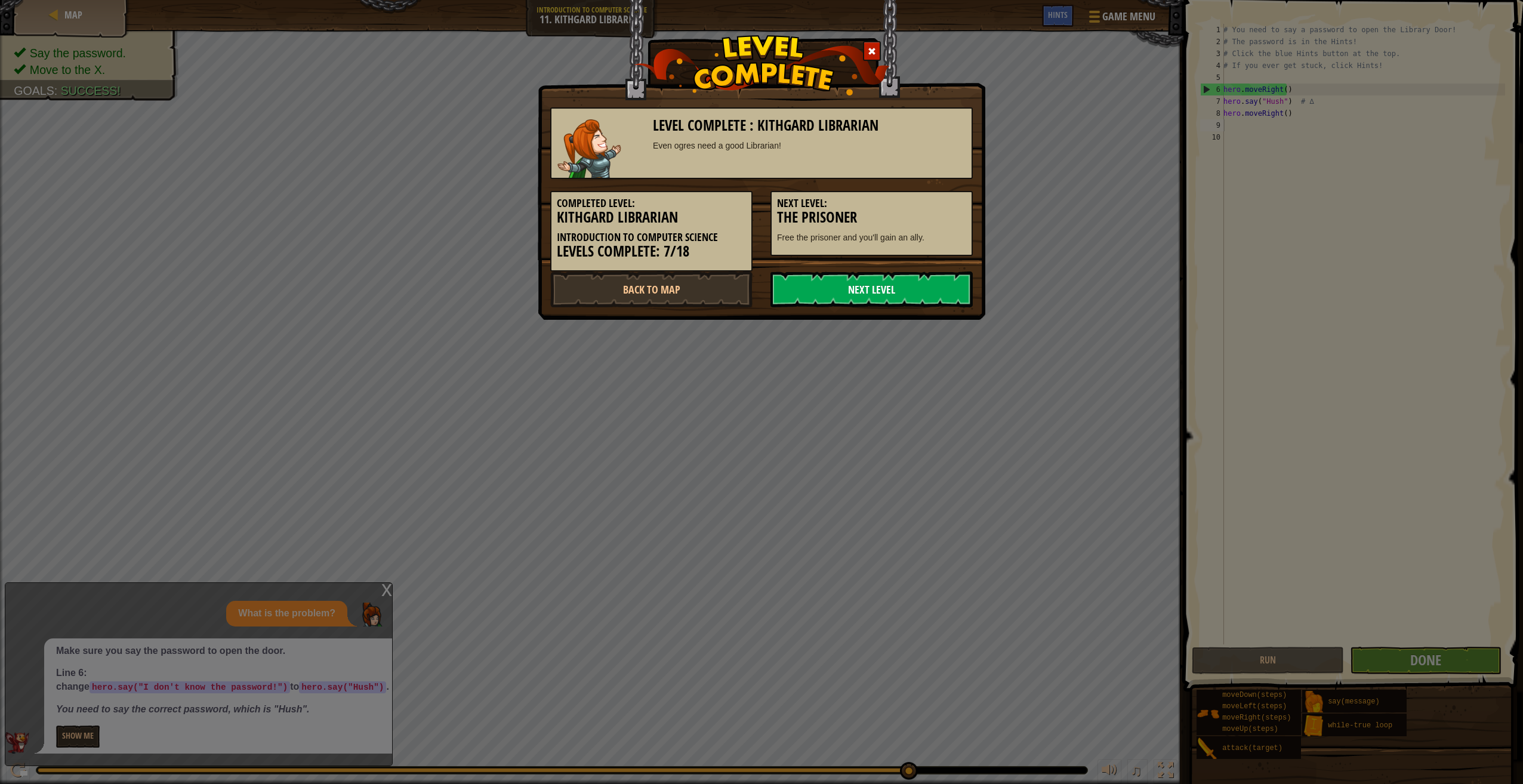
click at [806, 281] on link "Next Level" at bounding box center [871, 289] width 202 height 35
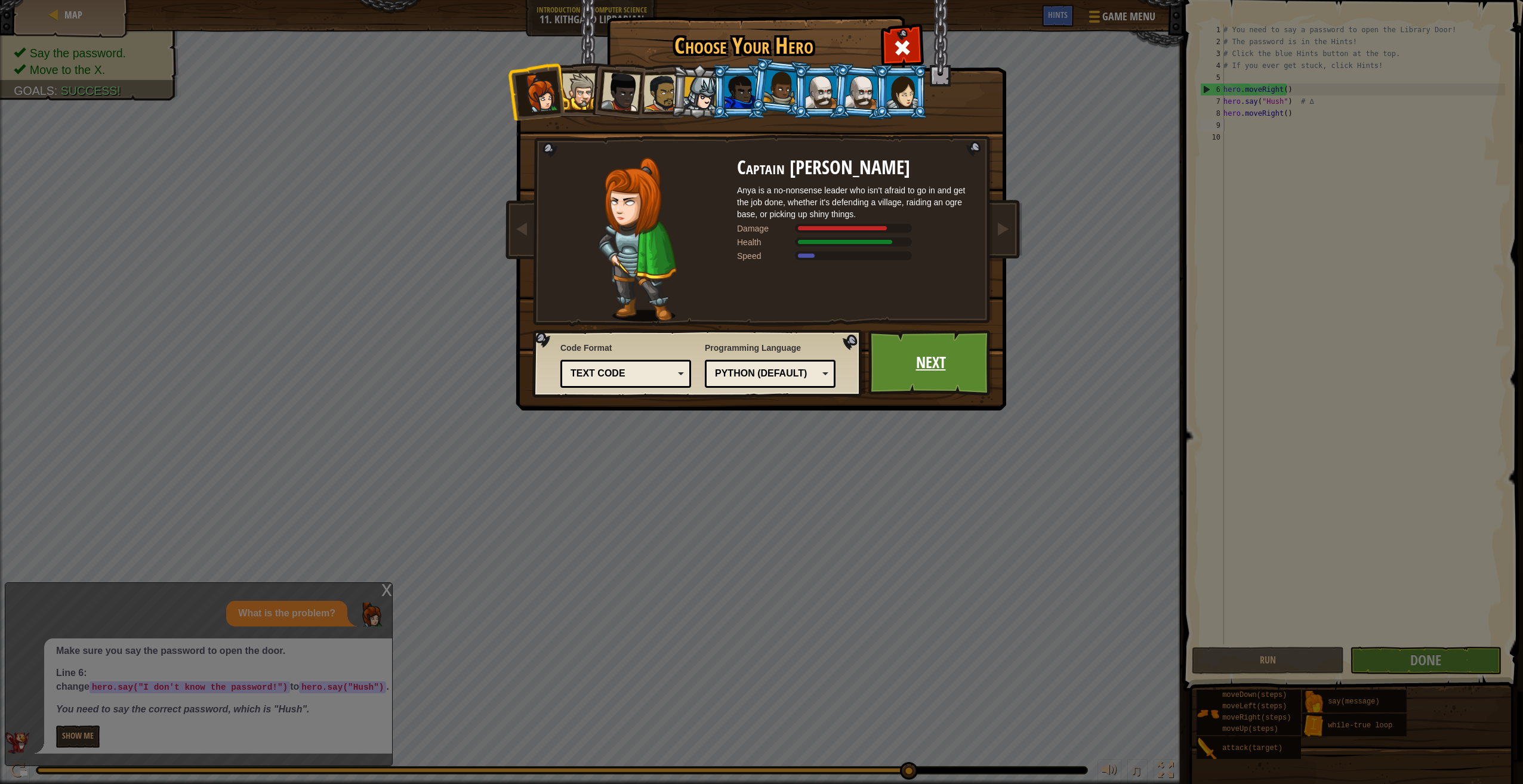
click at [971, 348] on link "Next" at bounding box center [930, 363] width 125 height 66
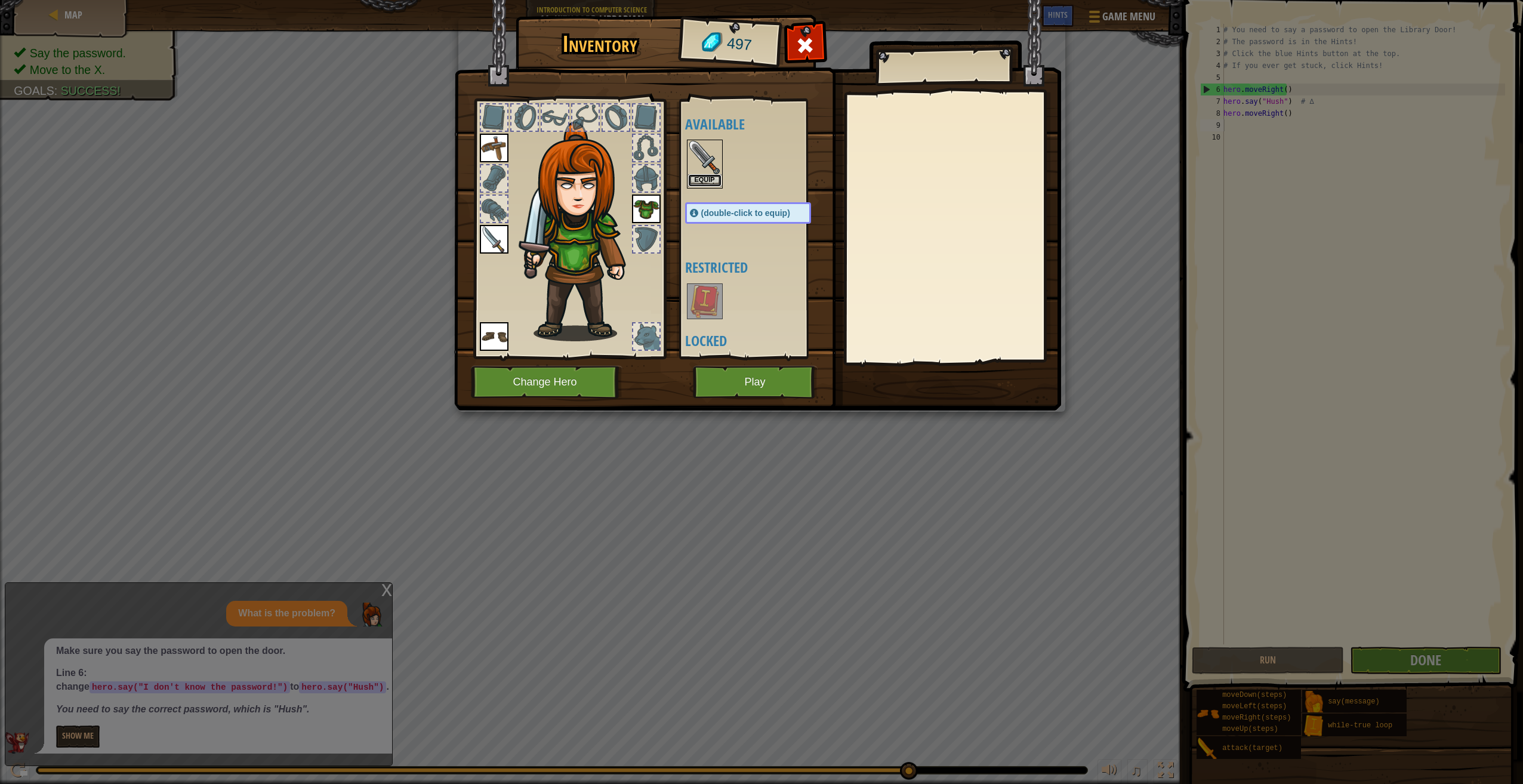
click at [694, 179] on button "Equip" at bounding box center [705, 180] width 34 height 12
click at [0, 0] on button "Equip" at bounding box center [0, 0] width 0 height 0
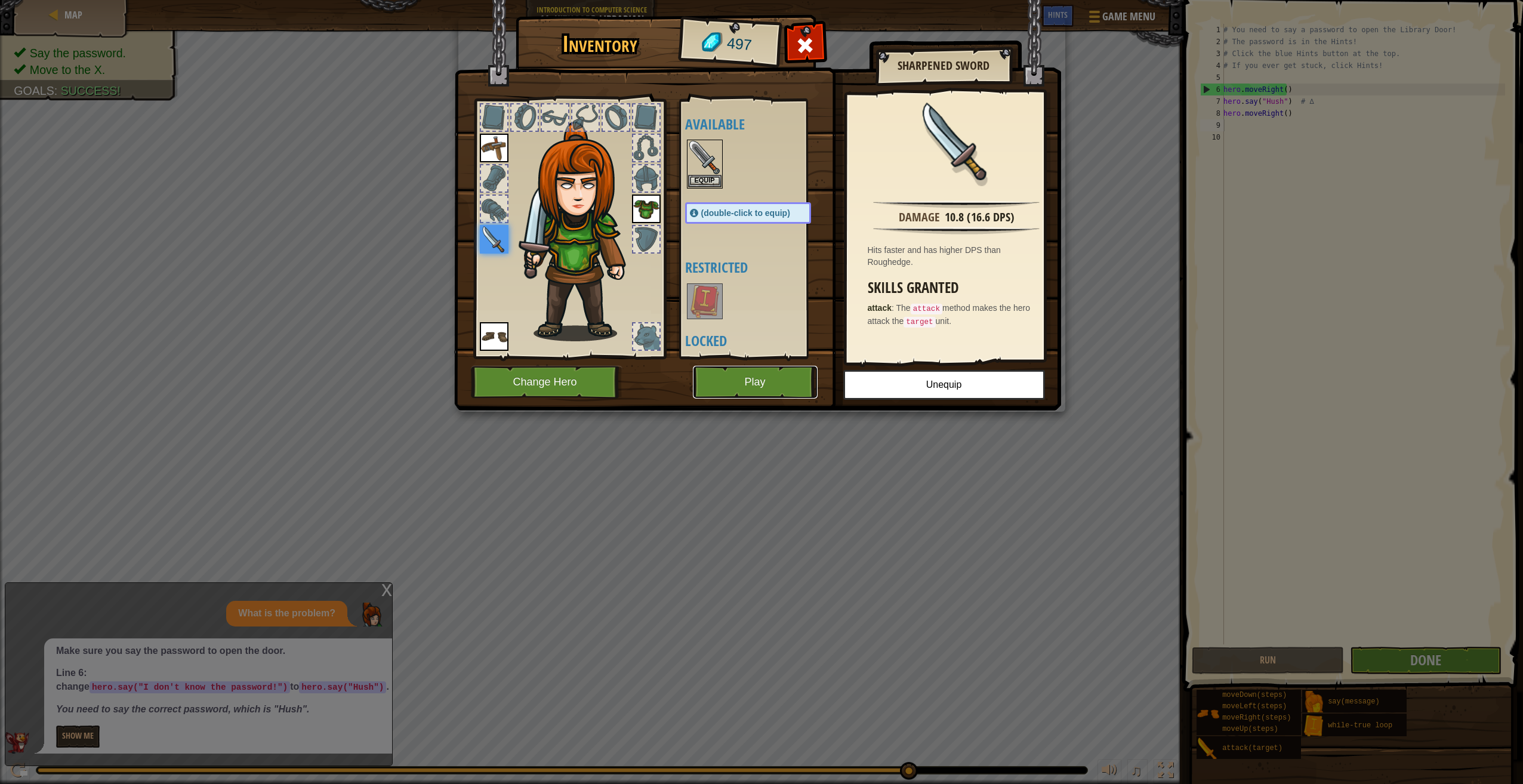
click at [758, 388] on button "Play" at bounding box center [755, 382] width 125 height 33
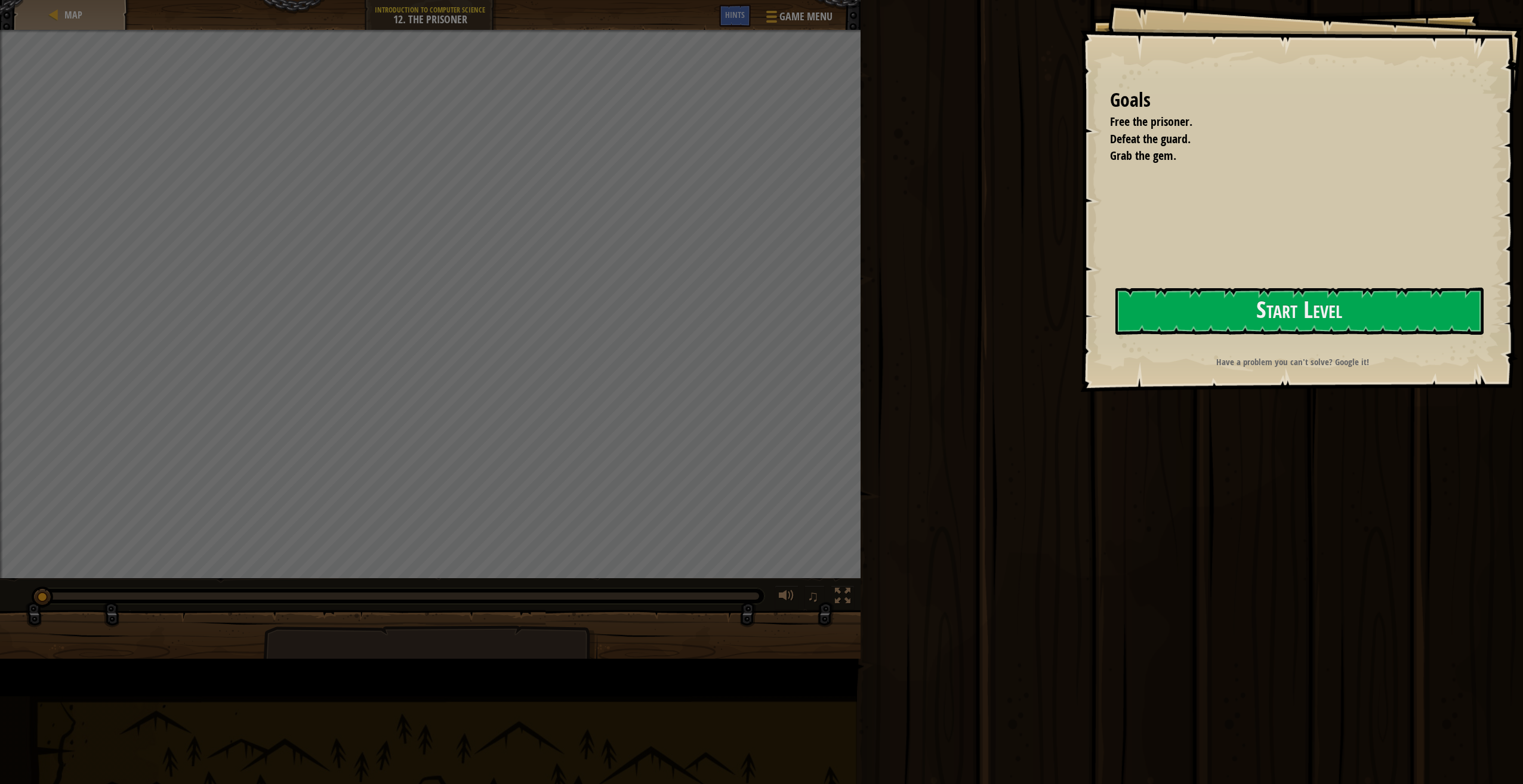
click at [1241, 506] on div "Run Submit Done" at bounding box center [1190, 389] width 666 height 778
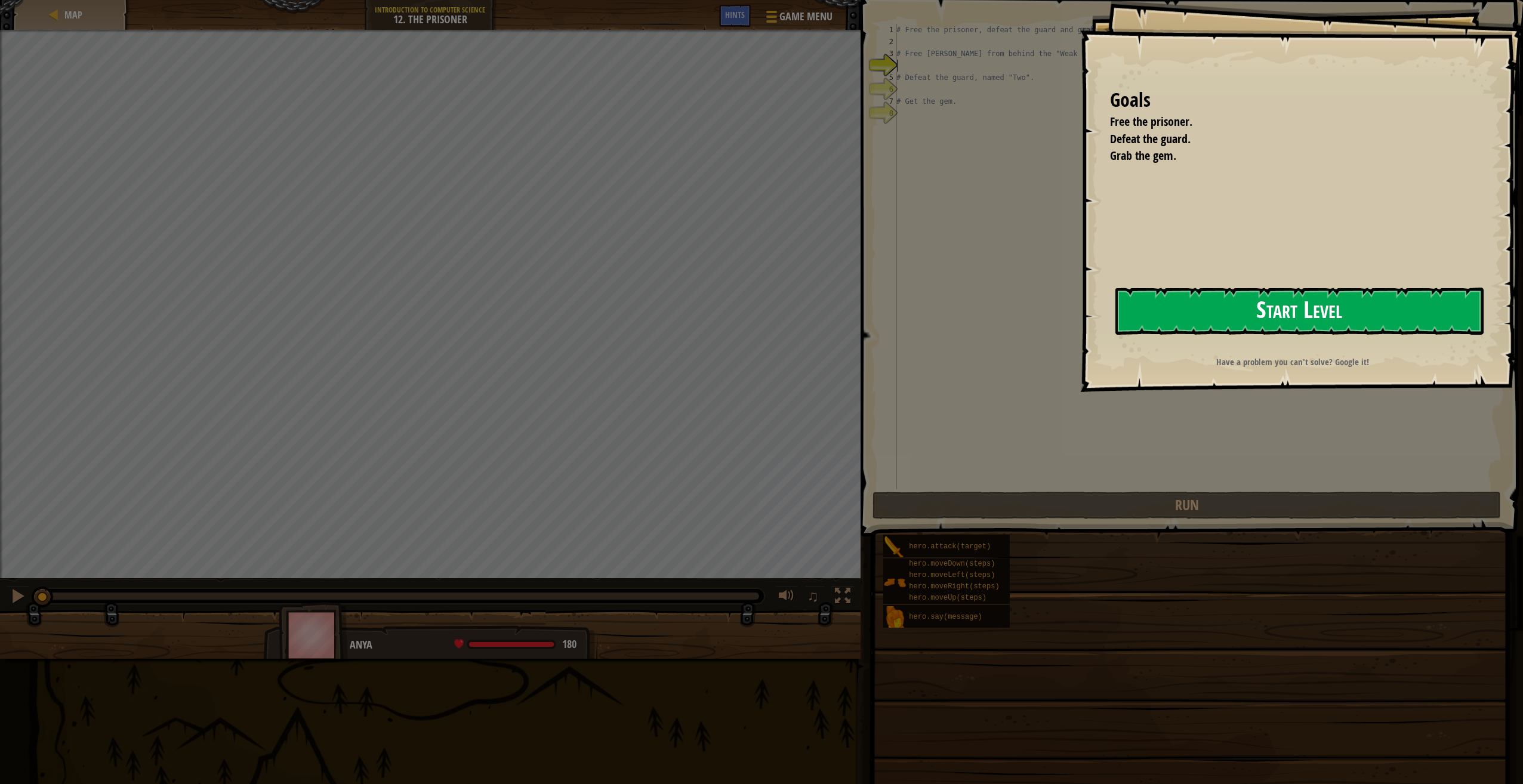
click at [1196, 299] on button "Start Level" at bounding box center [1299, 311] width 368 height 47
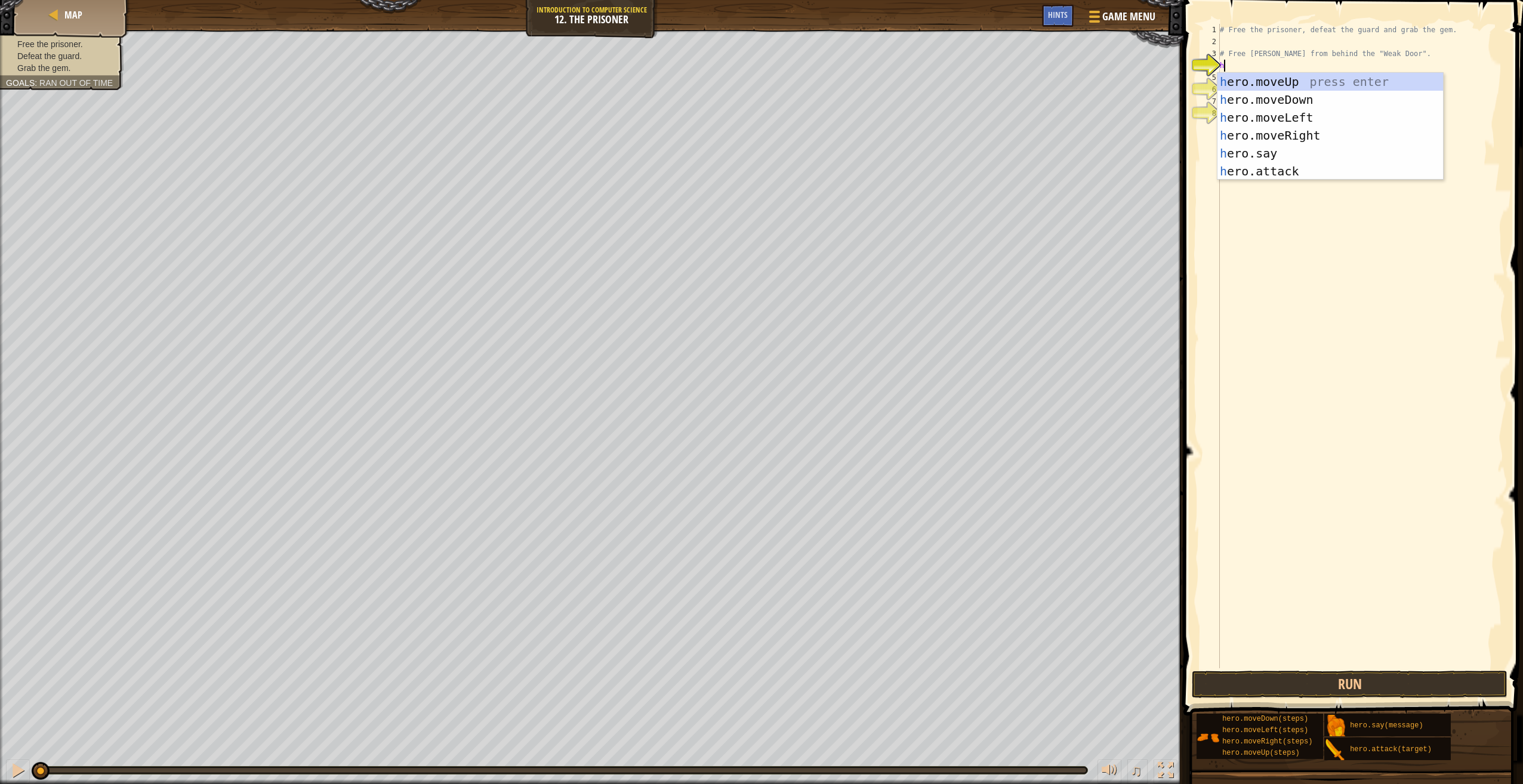
scroll to position [5, 0]
click at [1387, 170] on div "h ero.moveUp press enter h ero.moveDown press enter h ero.moveLeft press enter …" at bounding box center [1330, 145] width 226 height 143
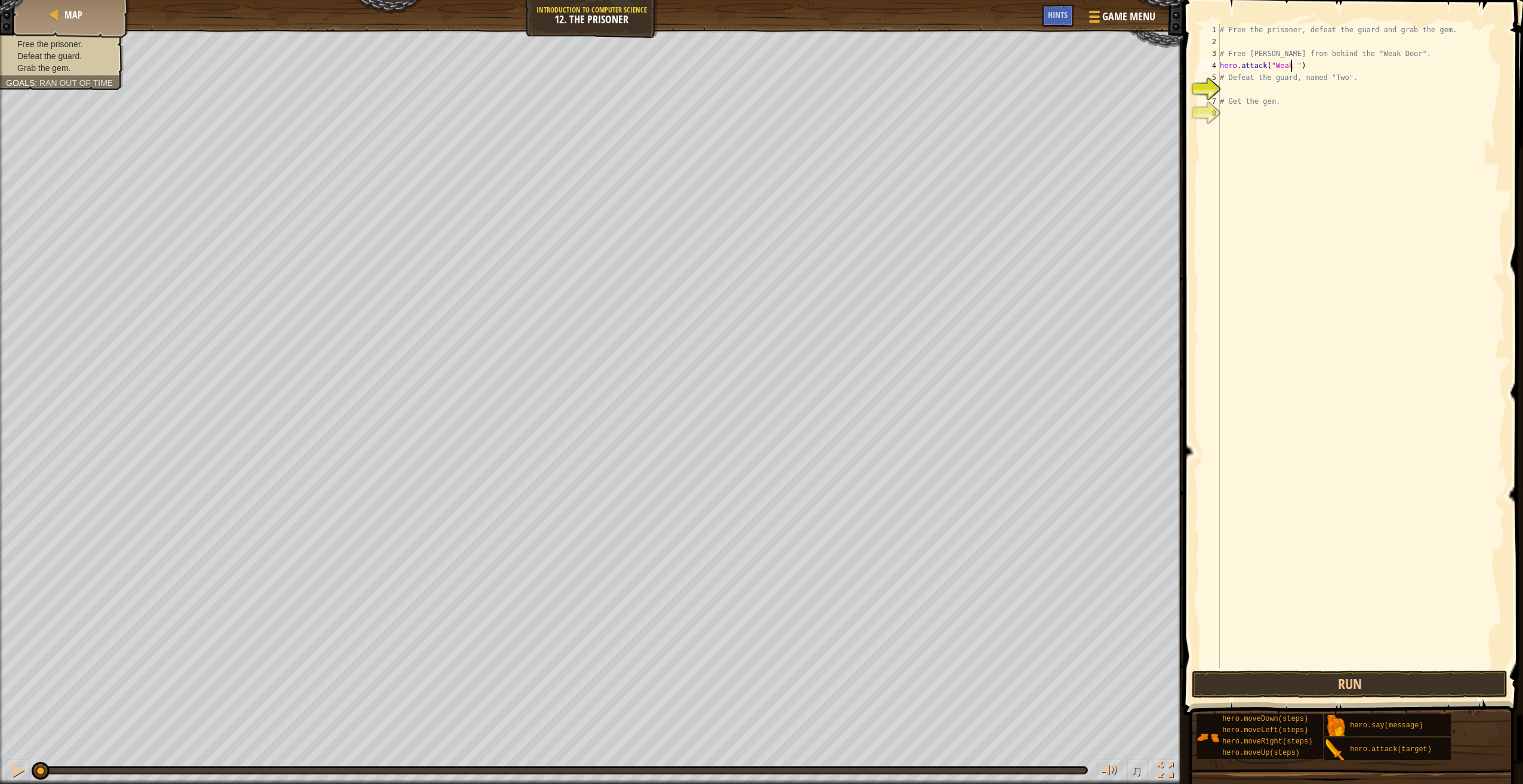
scroll to position [5, 6]
type textarea "hero.attack("Weak Door")"
click at [1238, 92] on div "# Free the prisoner, defeat the guard and grab the gem. # Free [PERSON_NAME] fr…" at bounding box center [1361, 358] width 288 height 668
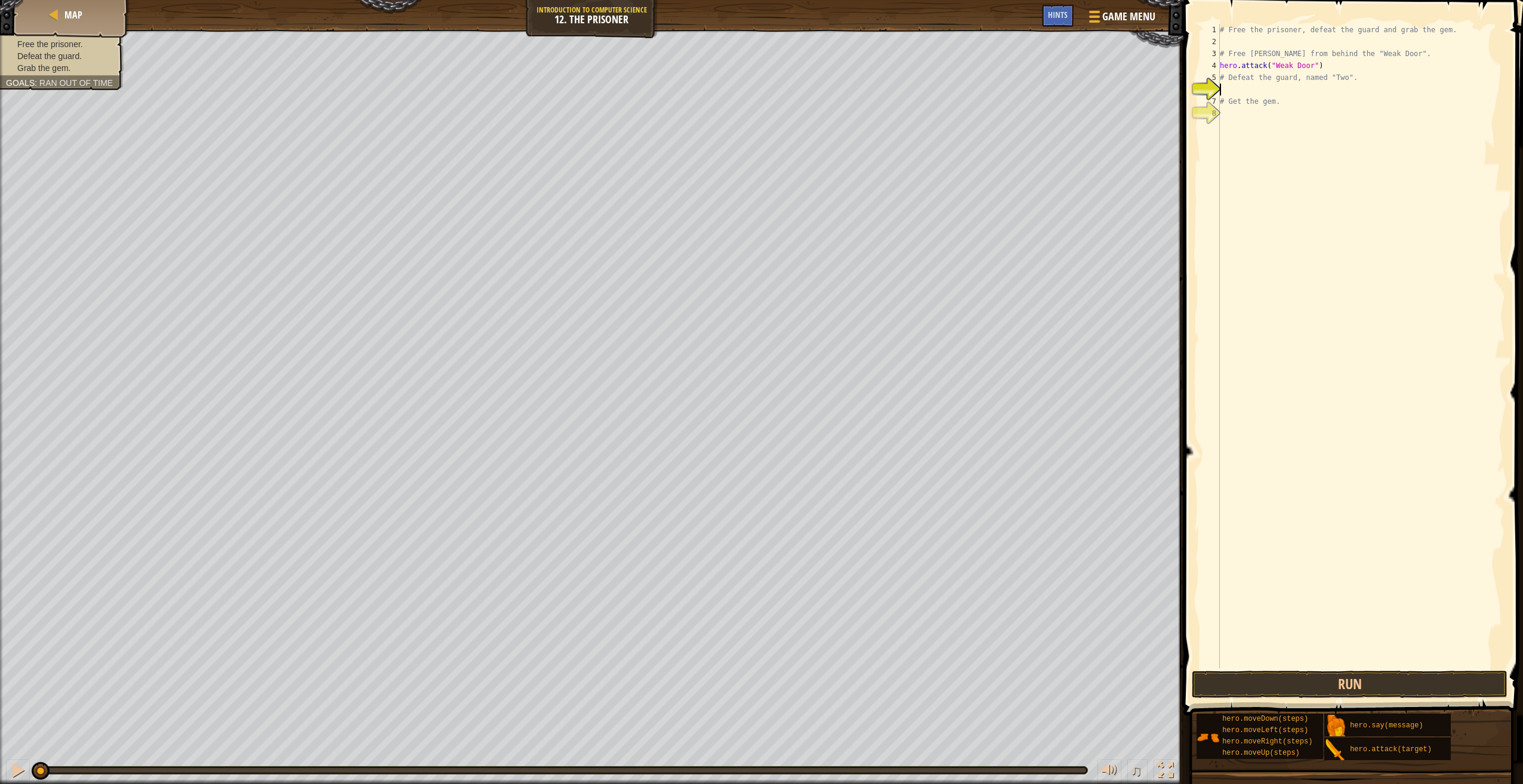
type textarea "h"
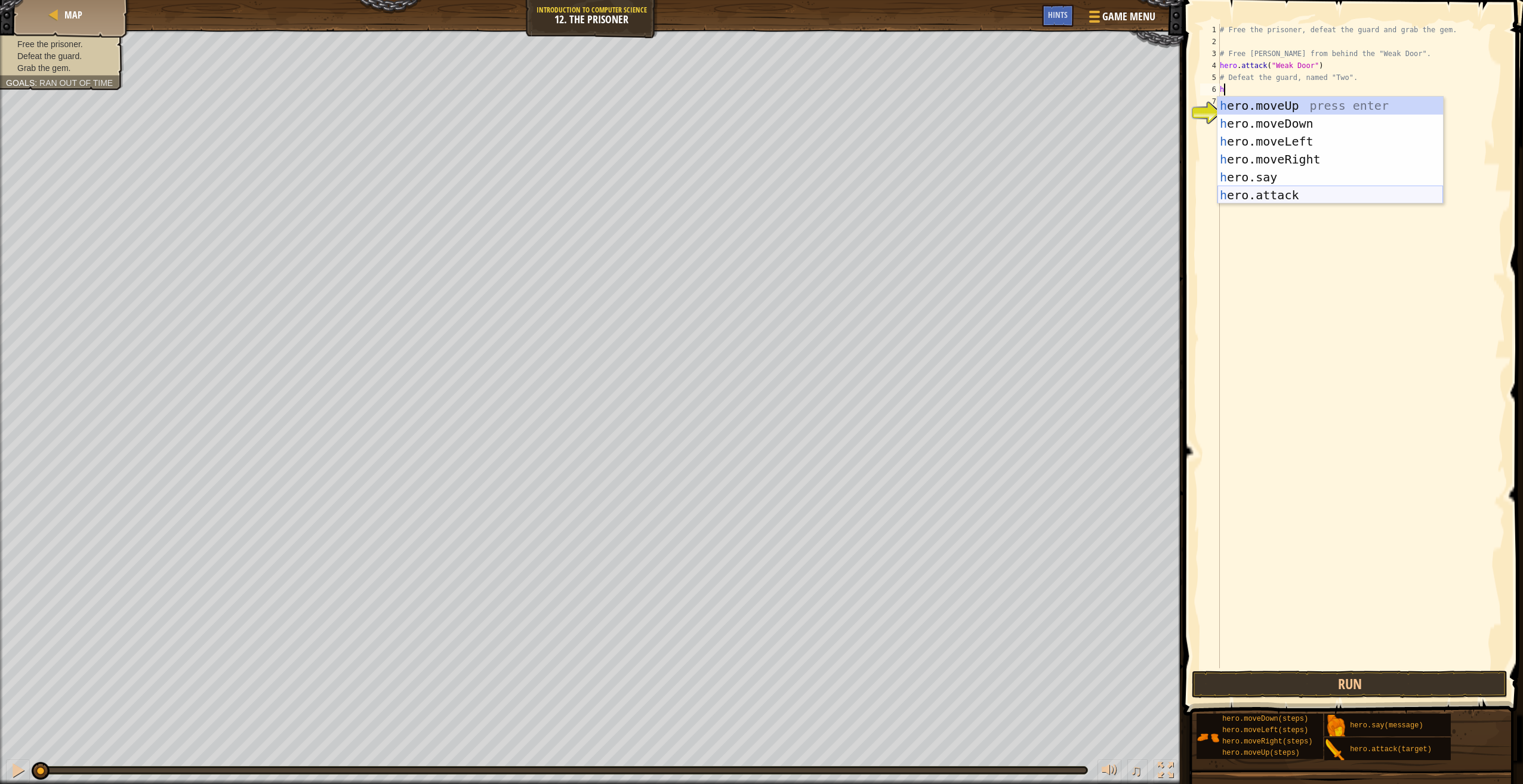
click at [1259, 198] on div "h ero.moveUp press enter h ero.moveDown press enter h ero.moveLeft press enter …" at bounding box center [1330, 168] width 226 height 143
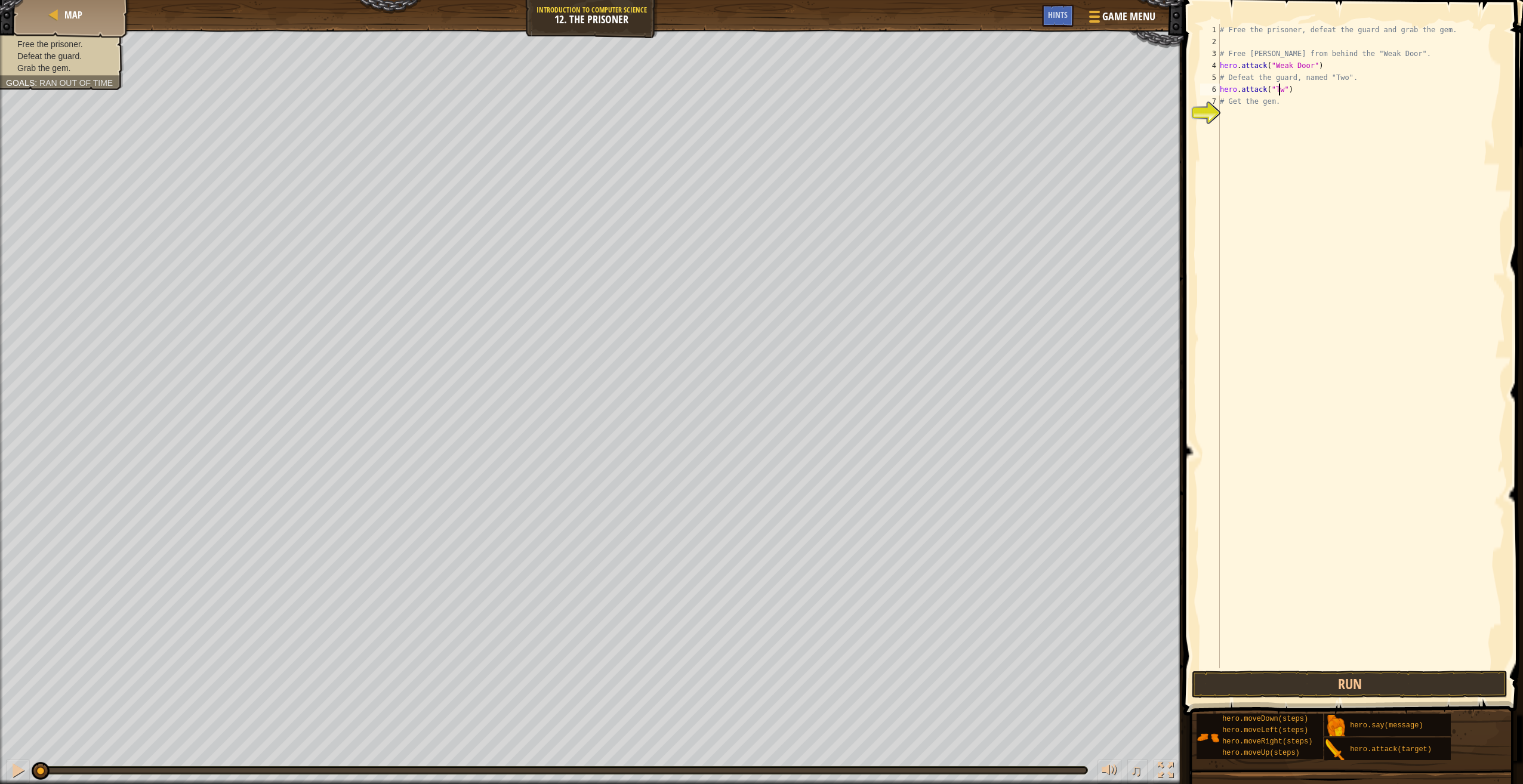
scroll to position [5, 5]
type textarea "hero.attack("Two")"
click at [1316, 92] on div "# Free the prisoner, defeat the guard and grab the gem. # Free [PERSON_NAME] fr…" at bounding box center [1361, 358] width 288 height 668
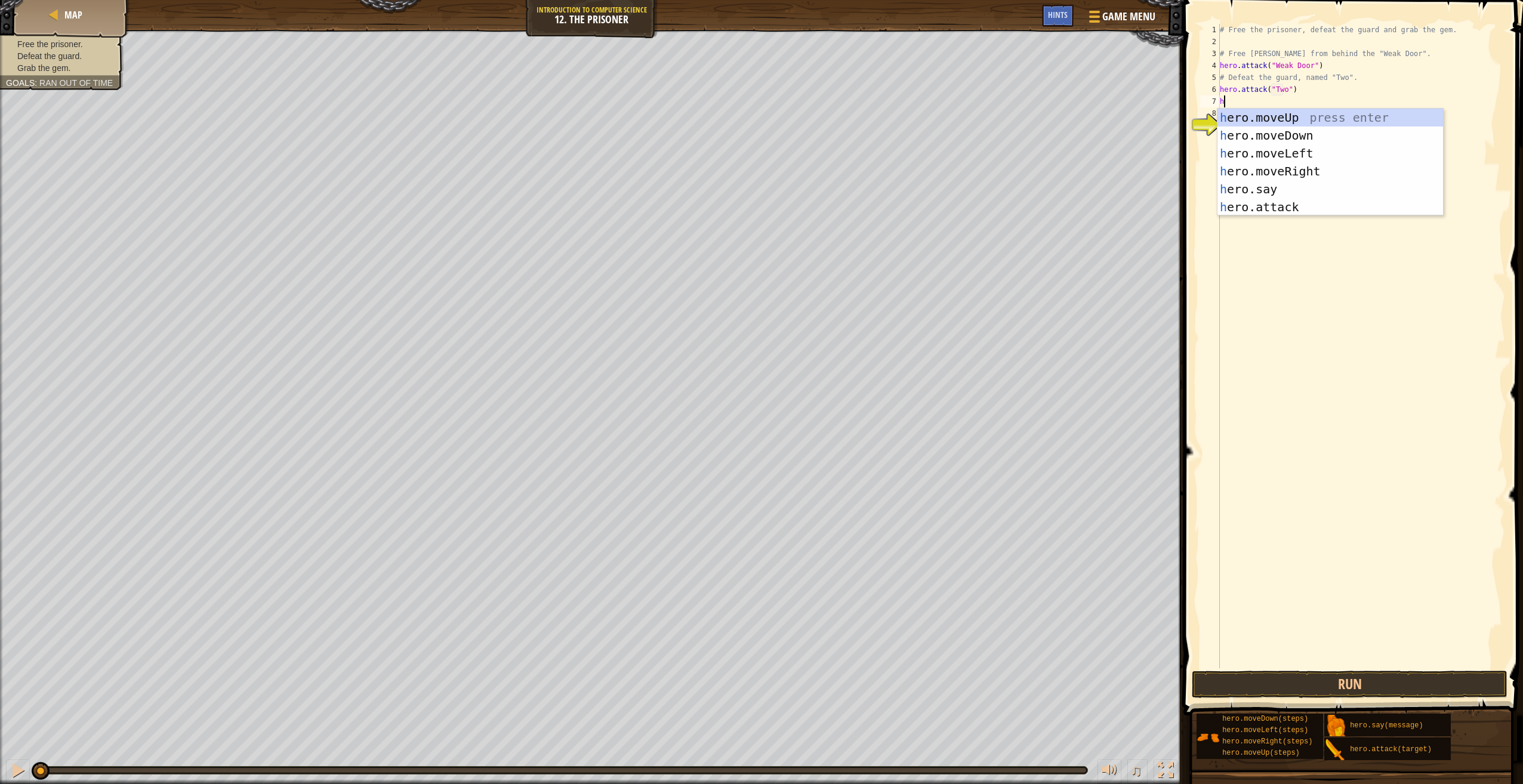
type textarea "hh"
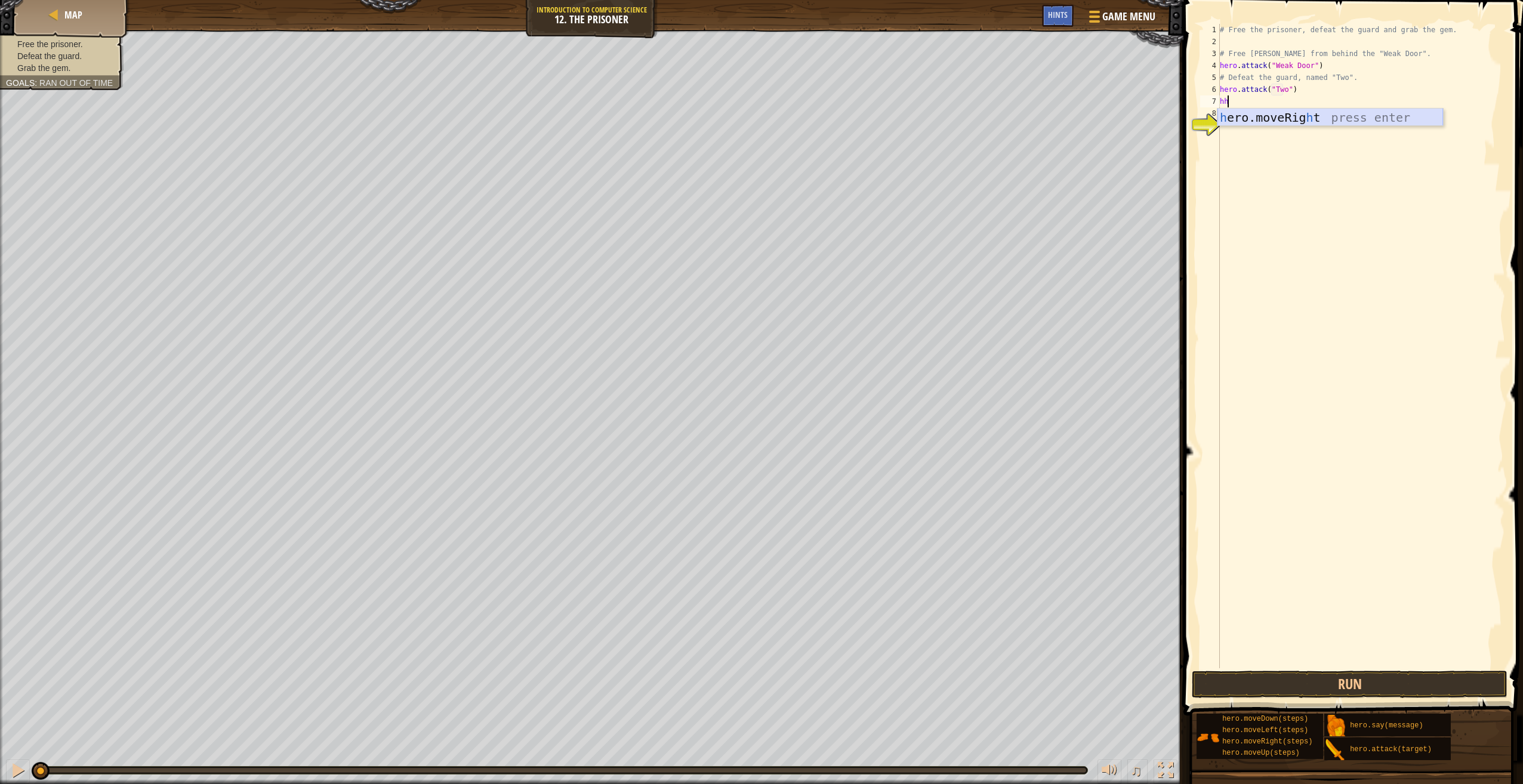
click at [1353, 115] on div "h ero.moveRig h t press enter" at bounding box center [1330, 135] width 226 height 54
click at [1314, 112] on div "# Free the prisoner, defeat the guard and grab the gem. # Free [PERSON_NAME] fr…" at bounding box center [1363, 358] width 284 height 668
click at [1304, 96] on div "# Free the prisoner, defeat the guard and grab the gem. # Free [PERSON_NAME] fr…" at bounding box center [1363, 358] width 284 height 668
type textarea "h"
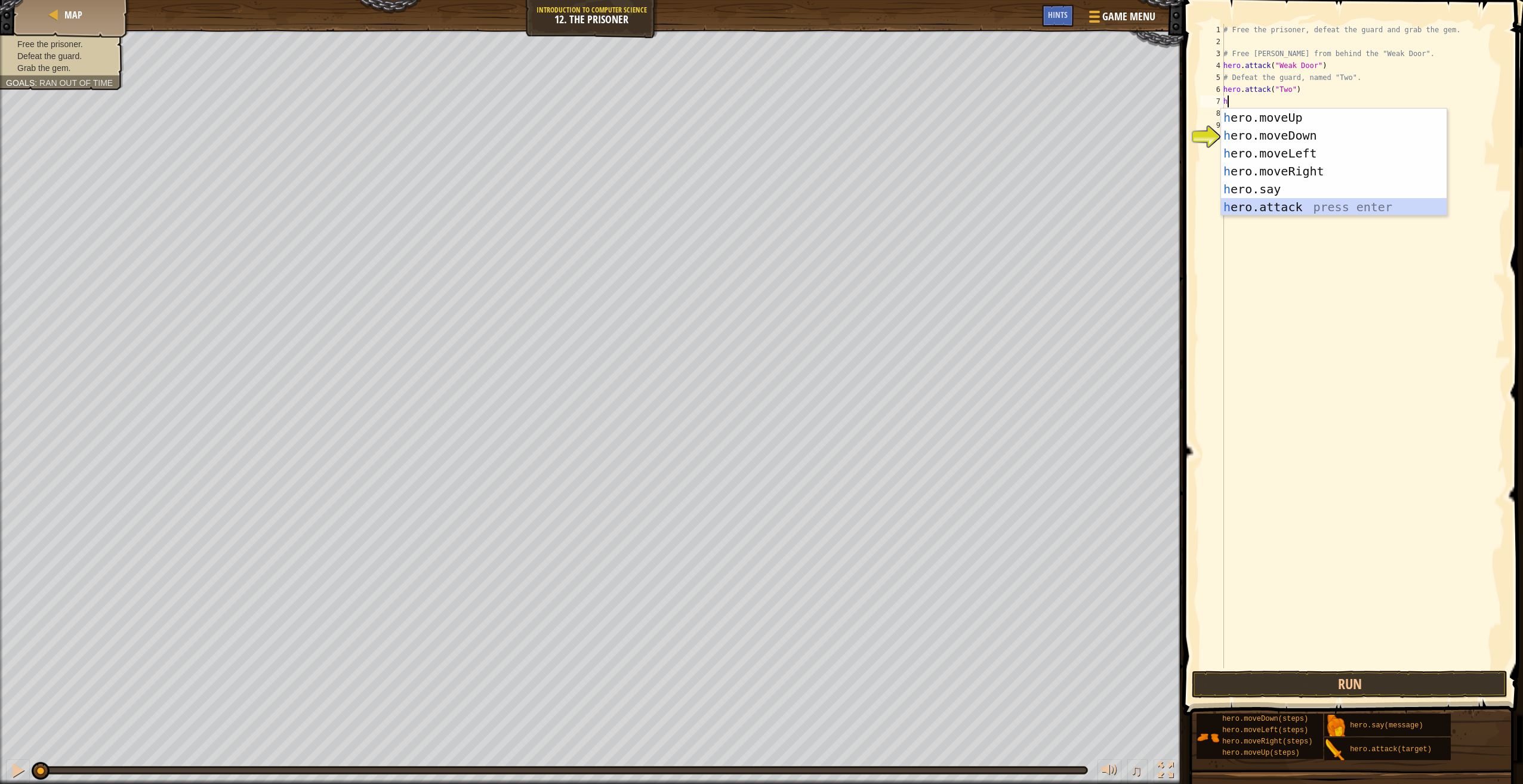
click at [1316, 199] on div "h ero.moveUp press enter h ero.moveDown press enter h ero.moveLeft press enter …" at bounding box center [1334, 180] width 226 height 143
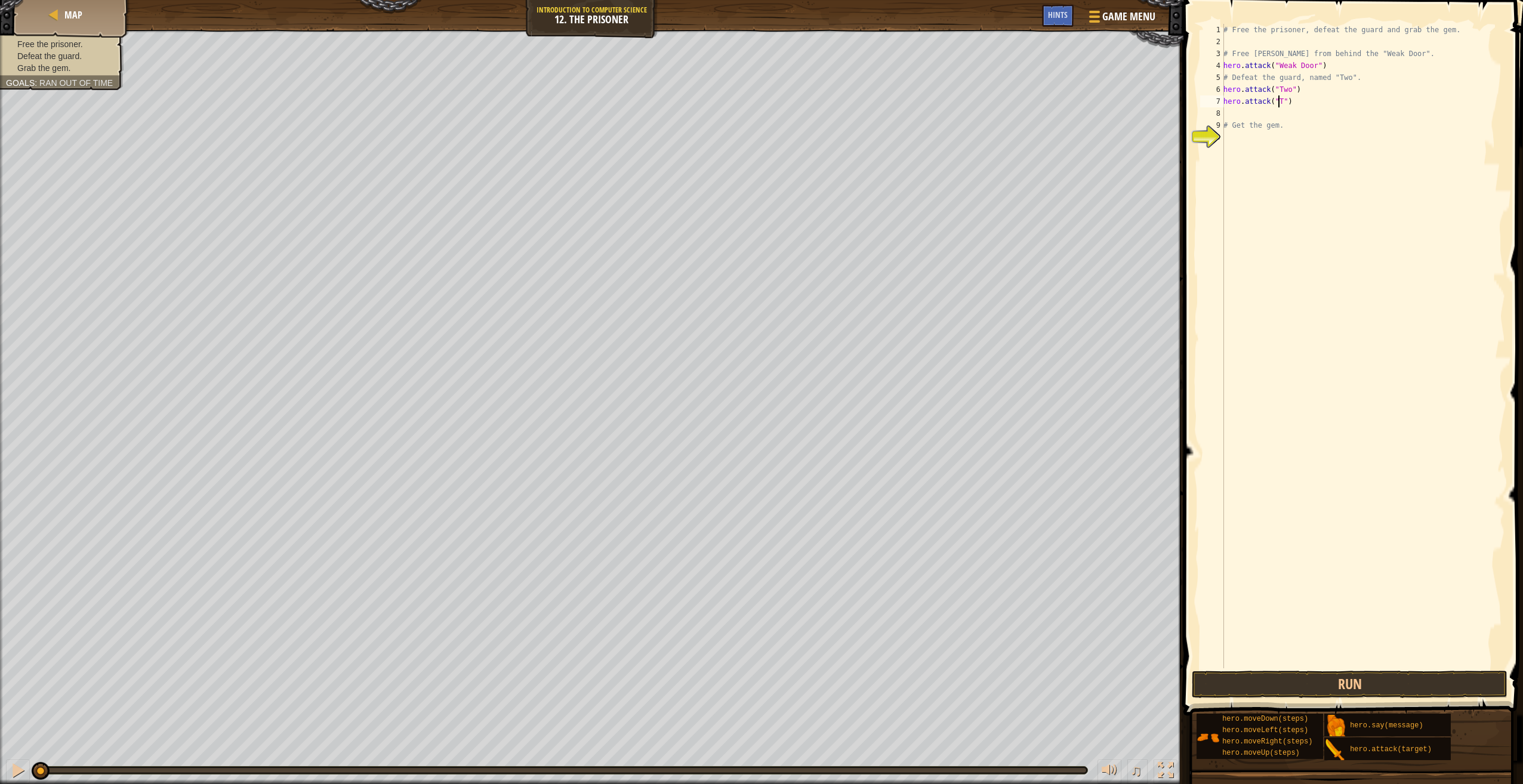
scroll to position [5, 5]
type textarea "hero.attack("Two")"
click at [1269, 112] on div "# Free the prisoner, defeat the guard and grab the gem. # Free [PERSON_NAME] fr…" at bounding box center [1363, 358] width 284 height 668
click at [1393, 55] on div "# Free the prisoner, defeat the guard and grab the gem. # Free [PERSON_NAME] fr…" at bounding box center [1363, 358] width 284 height 668
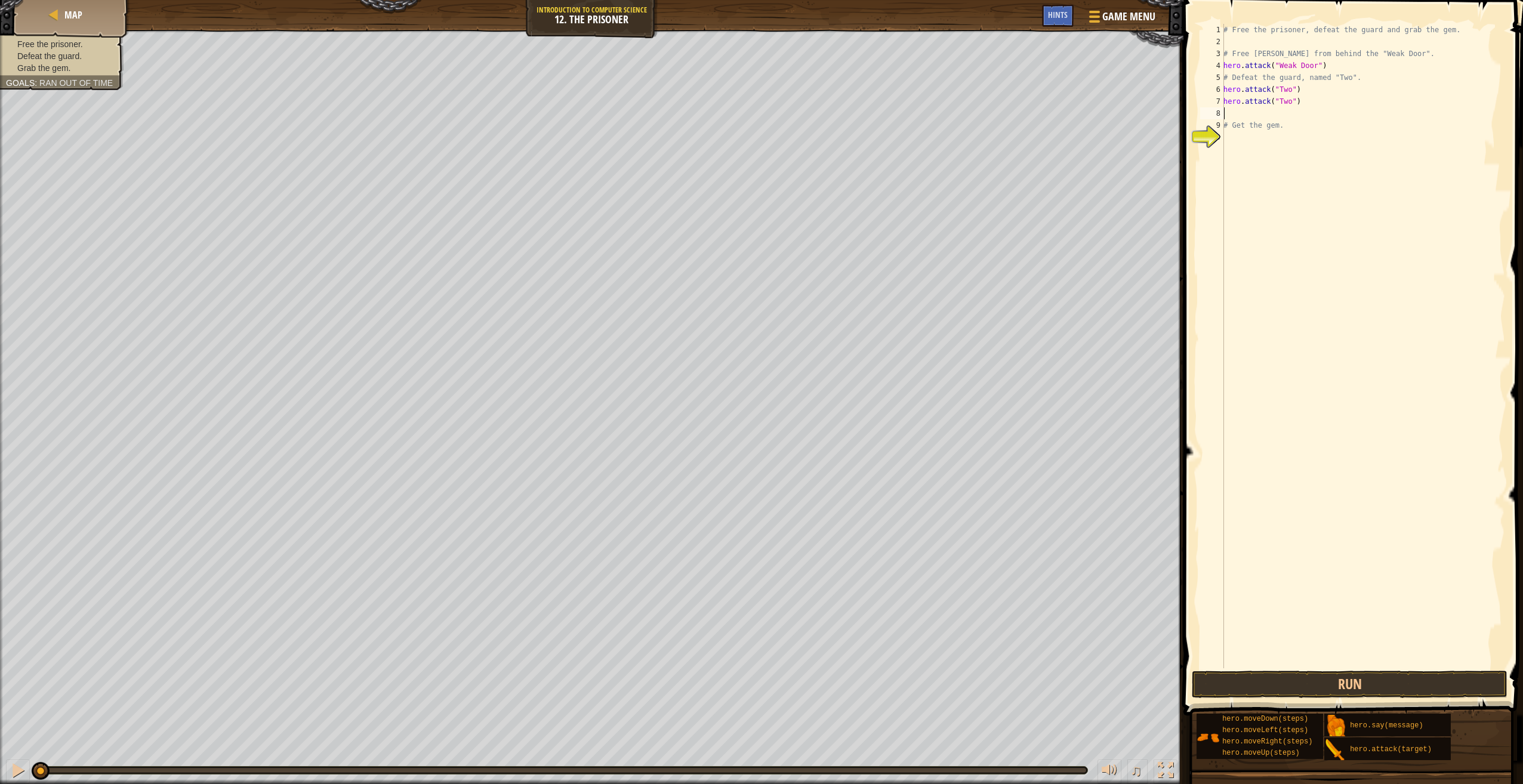
type textarea "# Free [PERSON_NAME] from behind the "Weak Door"."
type textarea "h"
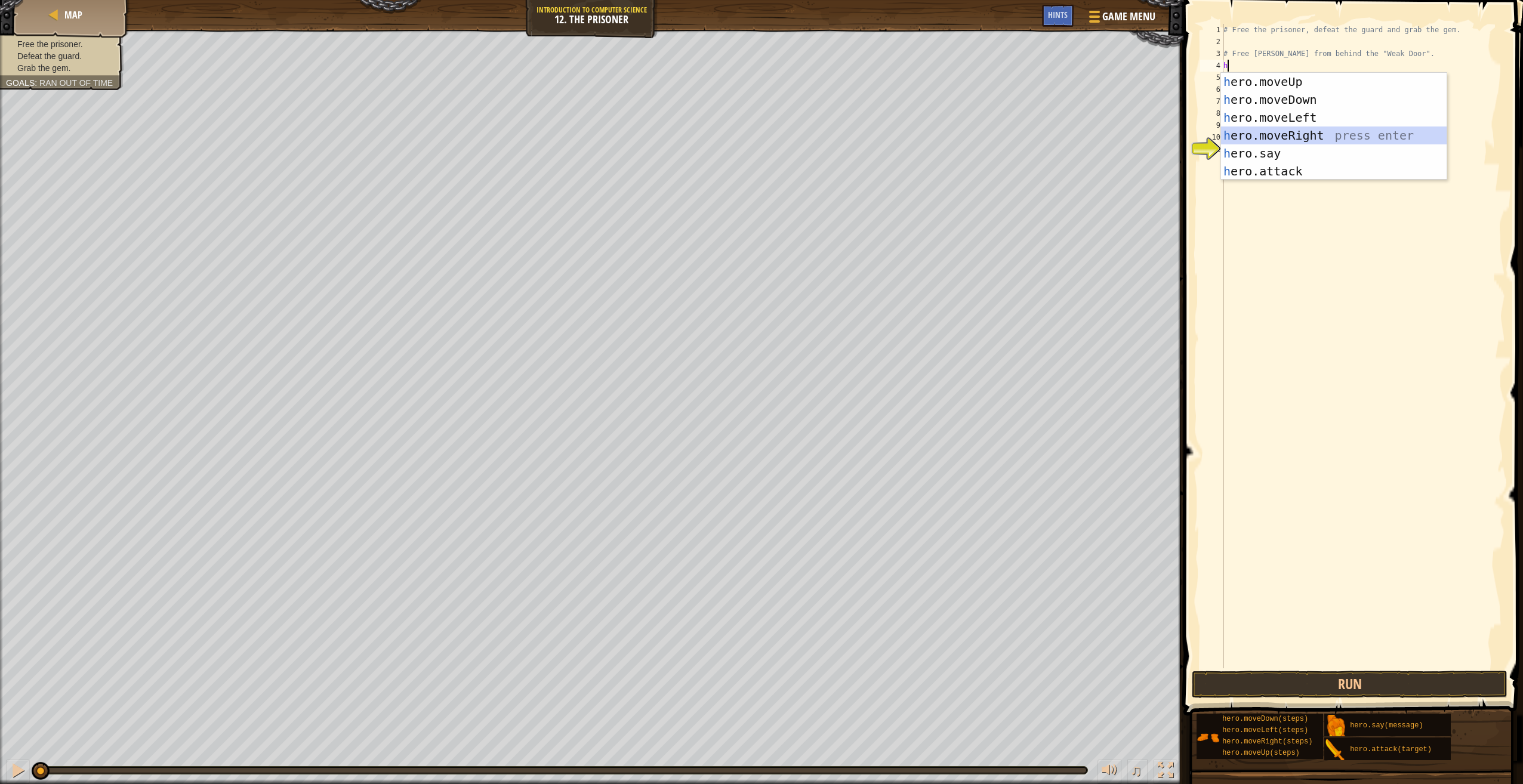
click at [1403, 128] on div "h ero.moveUp press enter h ero.moveDown press enter h ero.moveLeft press enter …" at bounding box center [1334, 145] width 226 height 143
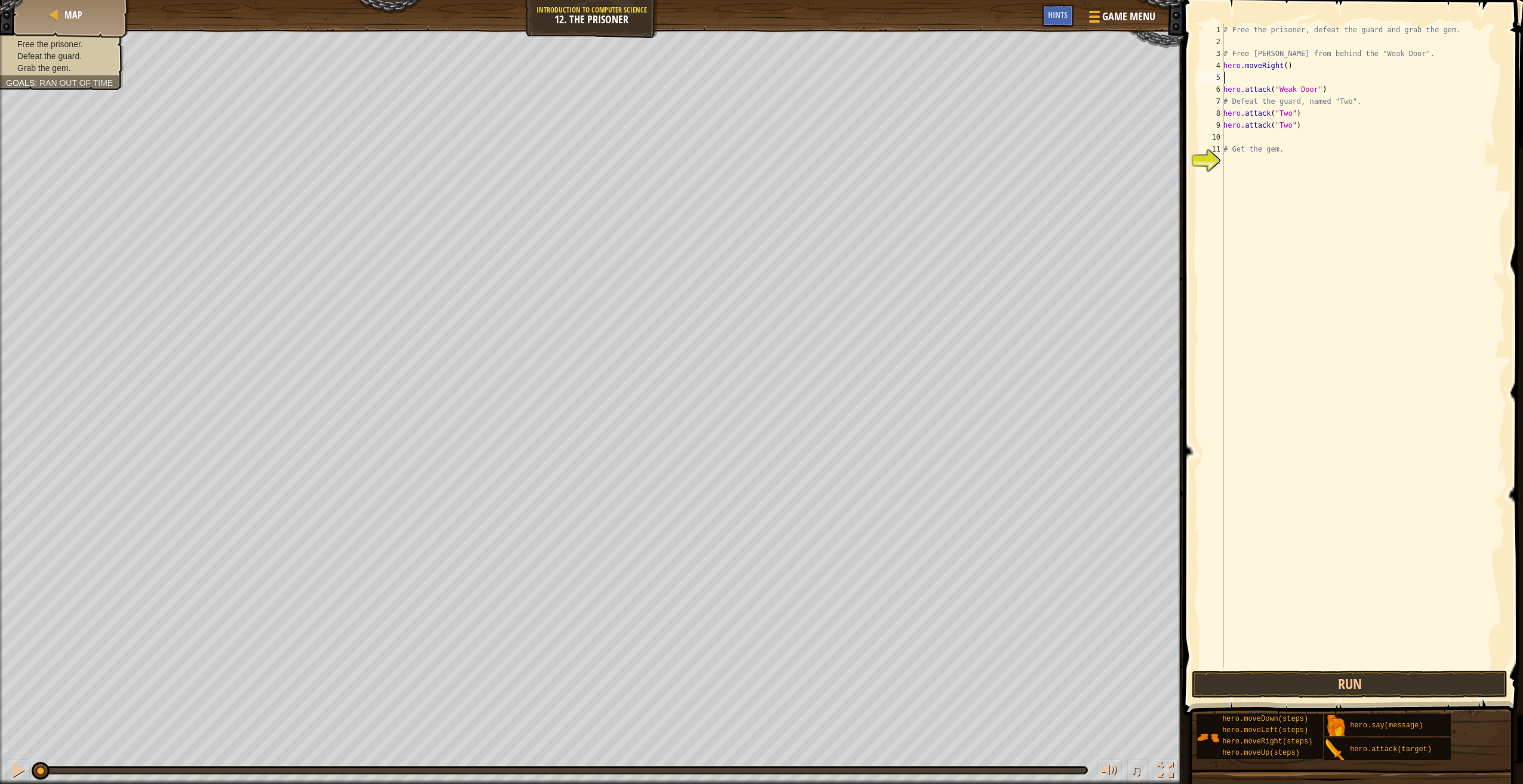
type textarea "hero.moveRight()"
click at [1273, 185] on div "# Free the prisoner, defeat the guard and grab the gem. # Free [PERSON_NAME] fr…" at bounding box center [1363, 358] width 284 height 668
click at [1292, 65] on div "# Free the prisoner, defeat the guard and grab the gem. # Free [PERSON_NAME] fr…" at bounding box center [1363, 358] width 284 height 668
drag, startPoint x: 1293, startPoint y: 64, endPoint x: 1286, endPoint y: 68, distance: 8.1
click at [1286, 68] on div "# Free the prisoner, defeat the guard and grab the gem. # Free [PERSON_NAME] fr…" at bounding box center [1363, 358] width 284 height 668
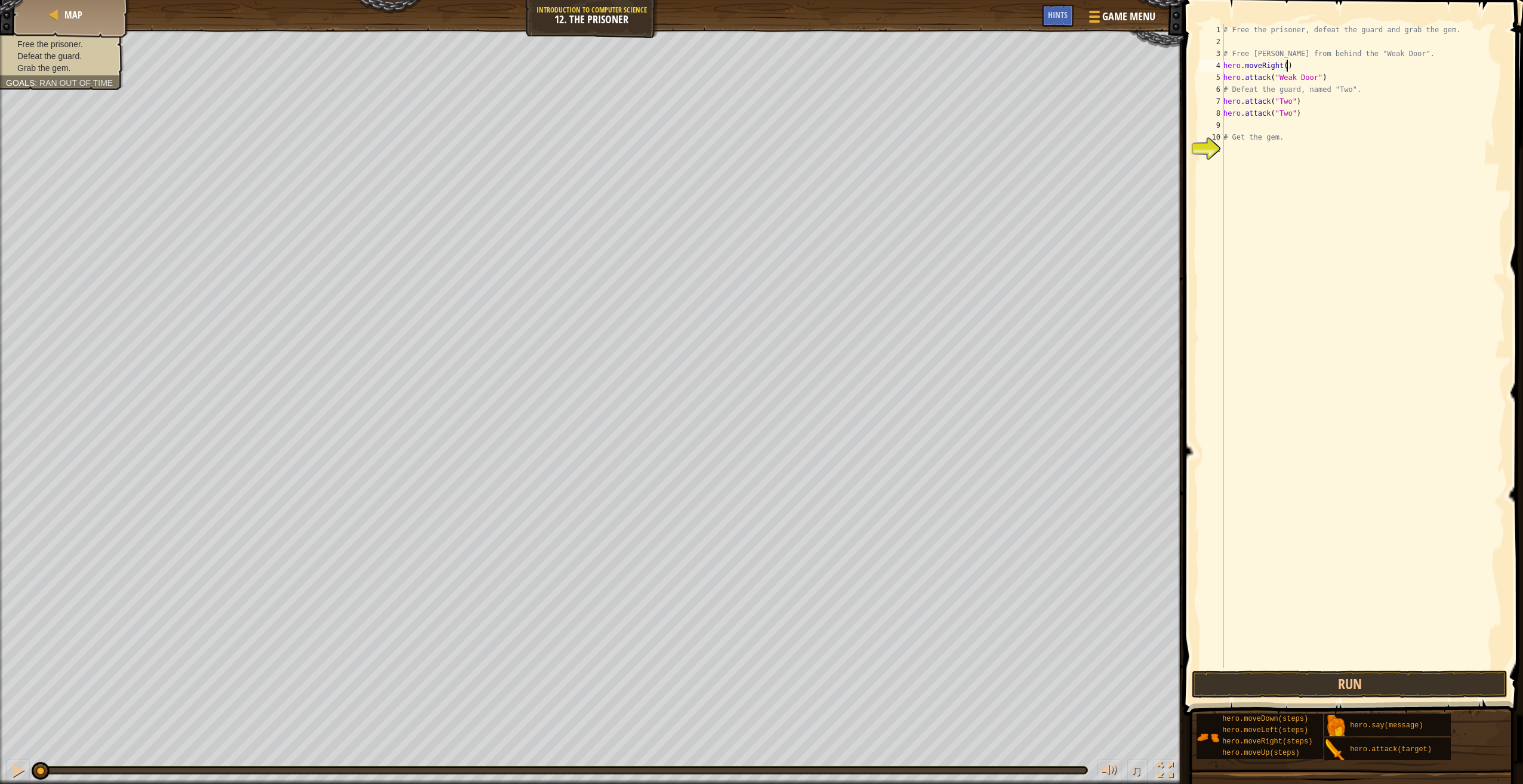
drag, startPoint x: 1322, startPoint y: 65, endPoint x: 1335, endPoint y: 73, distance: 15.3
click at [1328, 70] on div "# Free the prisoner, defeat the guard and grab the gem. # Free [PERSON_NAME] fr…" at bounding box center [1363, 358] width 284 height 668
click at [1335, 76] on div "# Free the prisoner, defeat the guard and grab the gem. # Free [PERSON_NAME] fr…" at bounding box center [1363, 358] width 284 height 668
type textarea "hero.attack("Weak Door")"
type textarea "h"
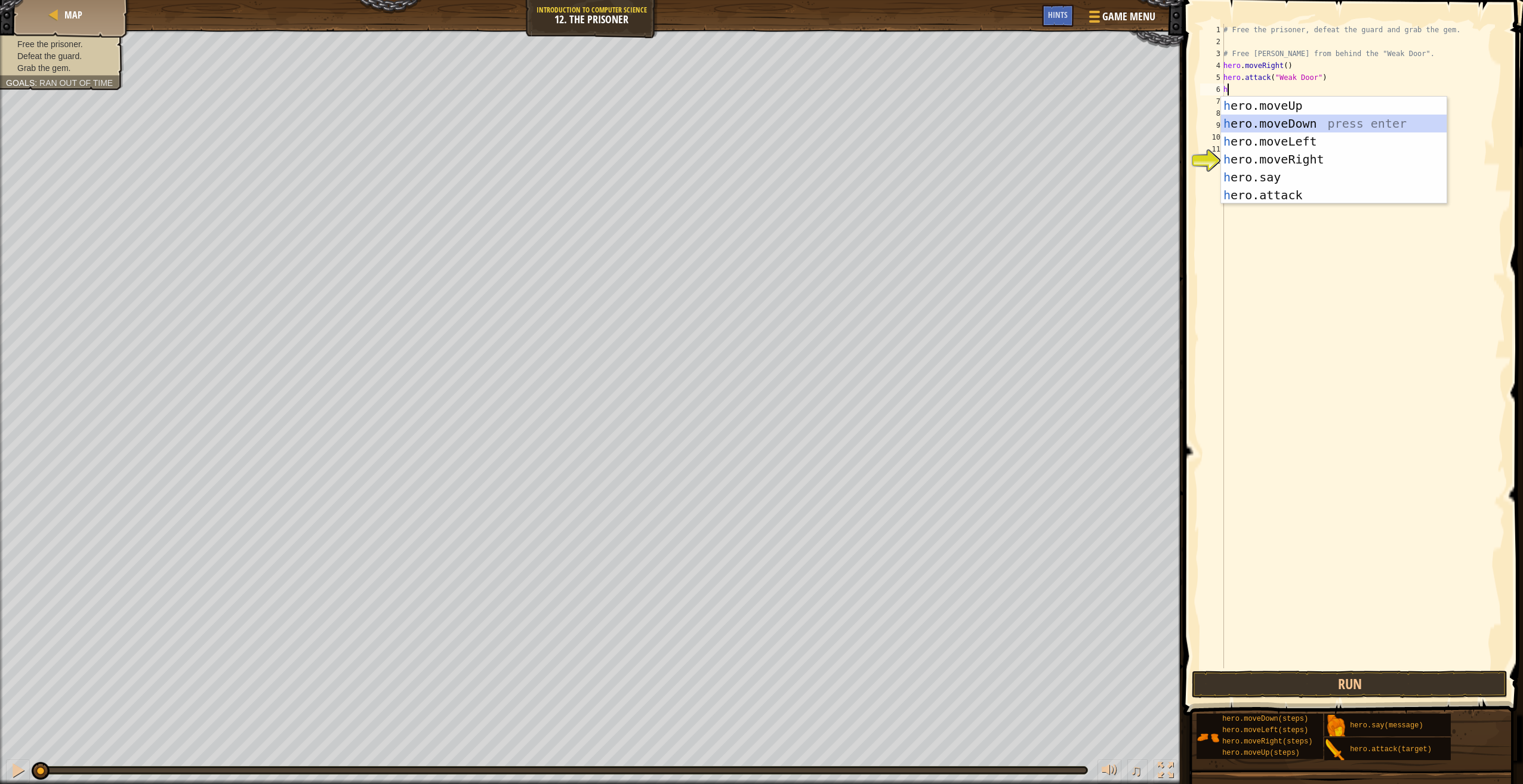
click at [1313, 119] on div "h ero.moveUp press enter h ero.moveDown press enter h ero.moveLeft press enter …" at bounding box center [1334, 168] width 226 height 143
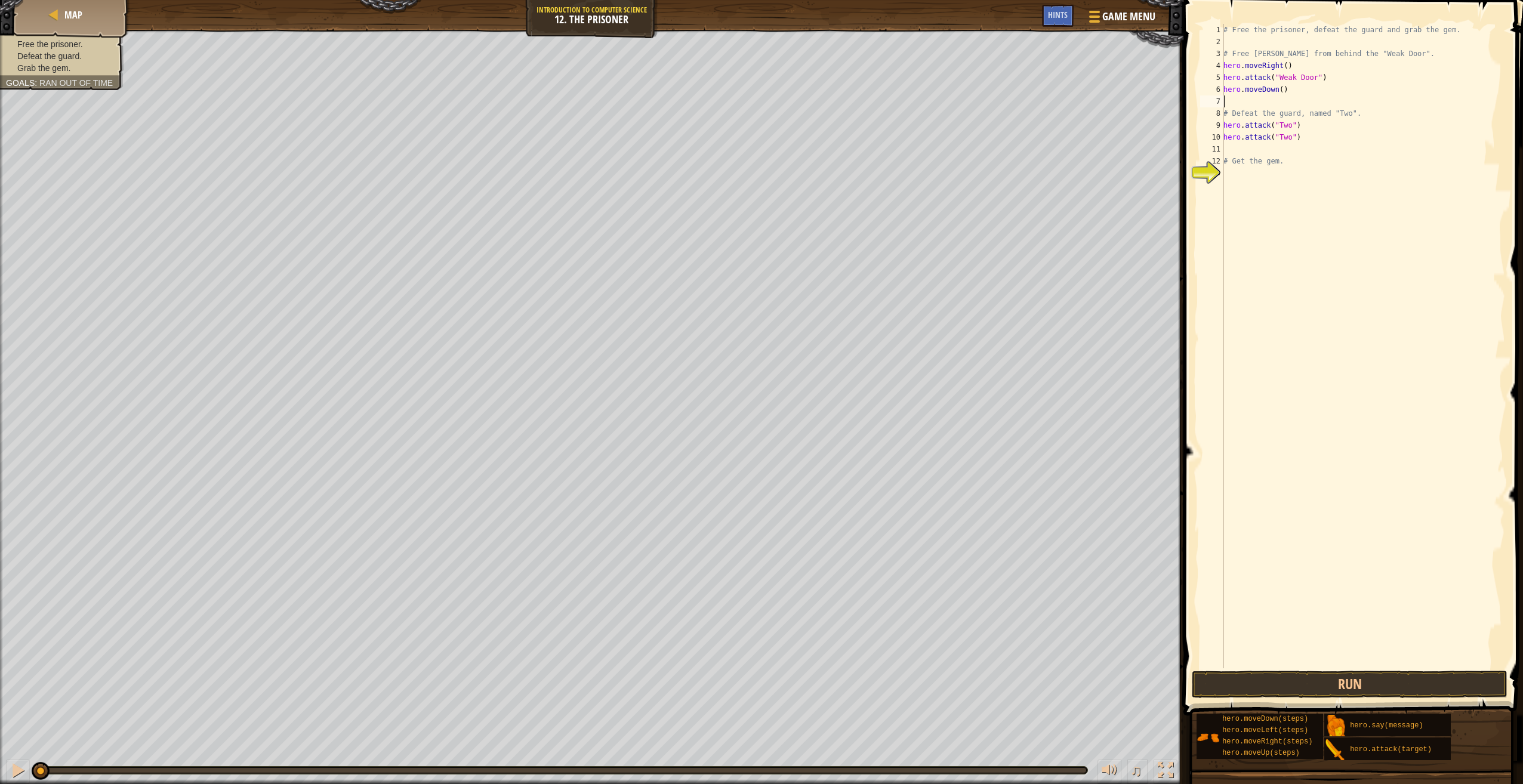
type textarea "hero.moveDown()"
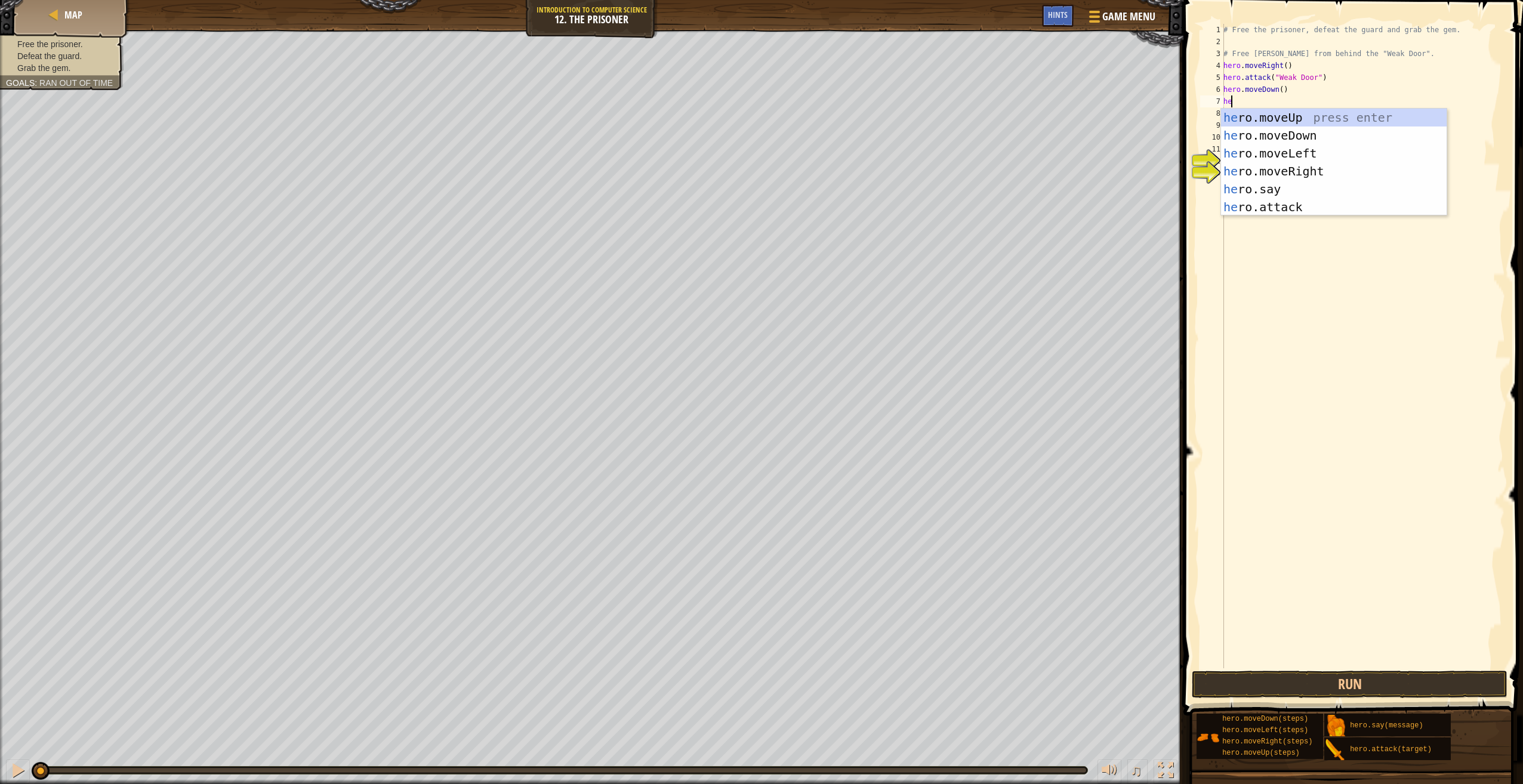
type textarea "her"
click at [1293, 120] on div "her o.moveUp press enter her o.moveDown press enter her o.moveLeft press enter …" at bounding box center [1334, 180] width 226 height 143
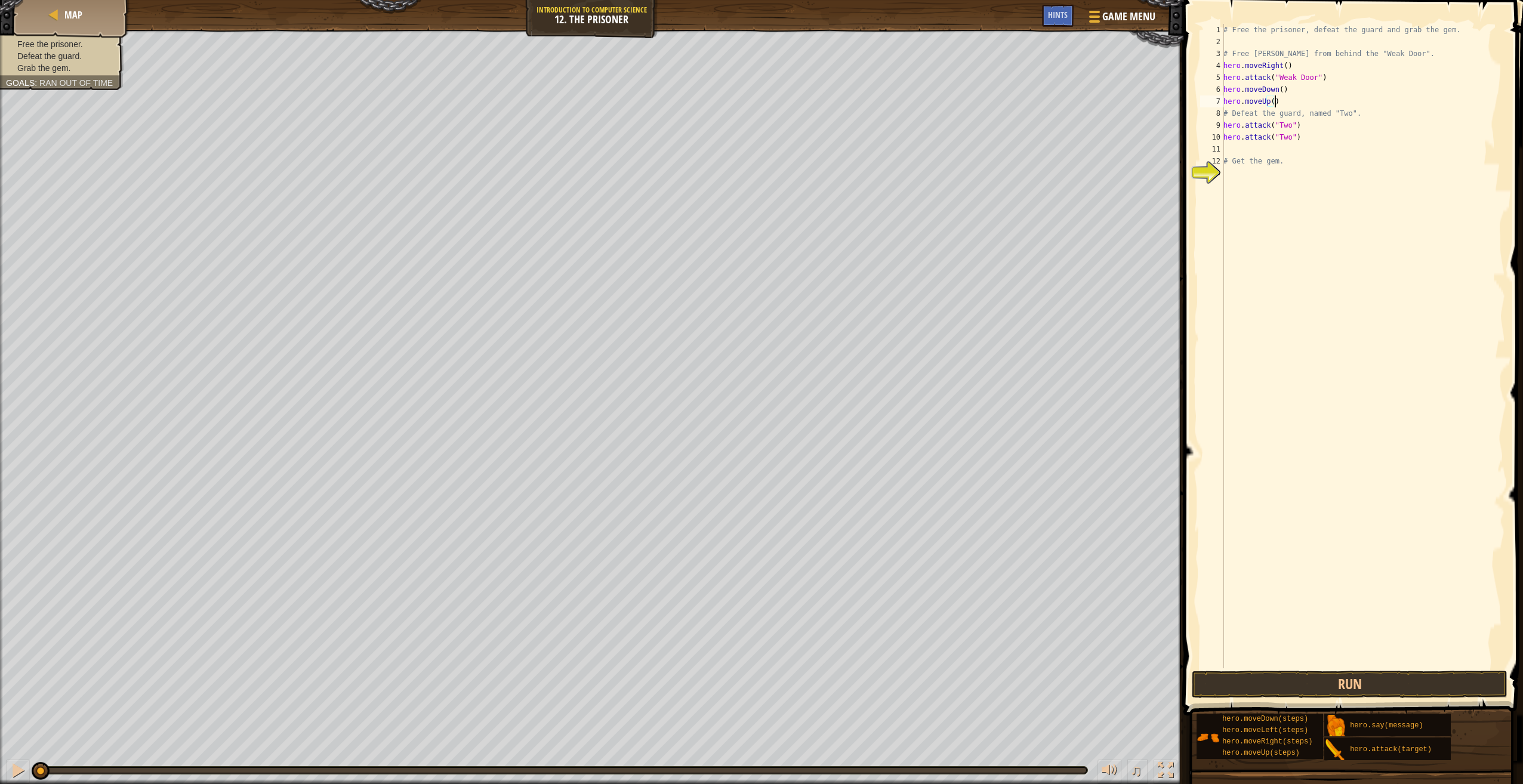
click at [1222, 146] on div "11" at bounding box center [1212, 149] width 24 height 12
type textarea "# Get the gem."
type textarea "h"
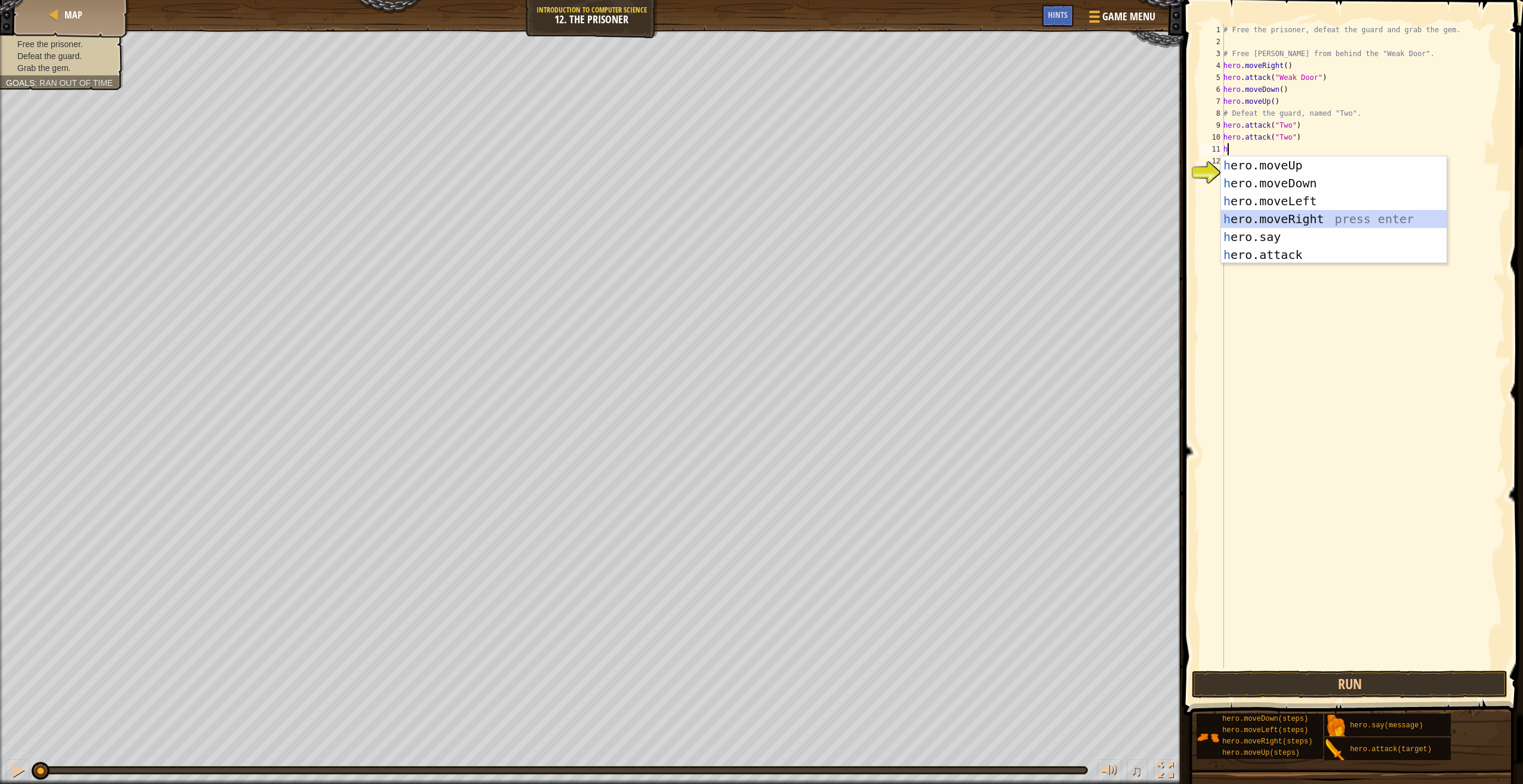
click at [1295, 221] on div "h ero.moveUp press enter h ero.moveDown press enter h ero.moveLeft press enter …" at bounding box center [1334, 228] width 226 height 143
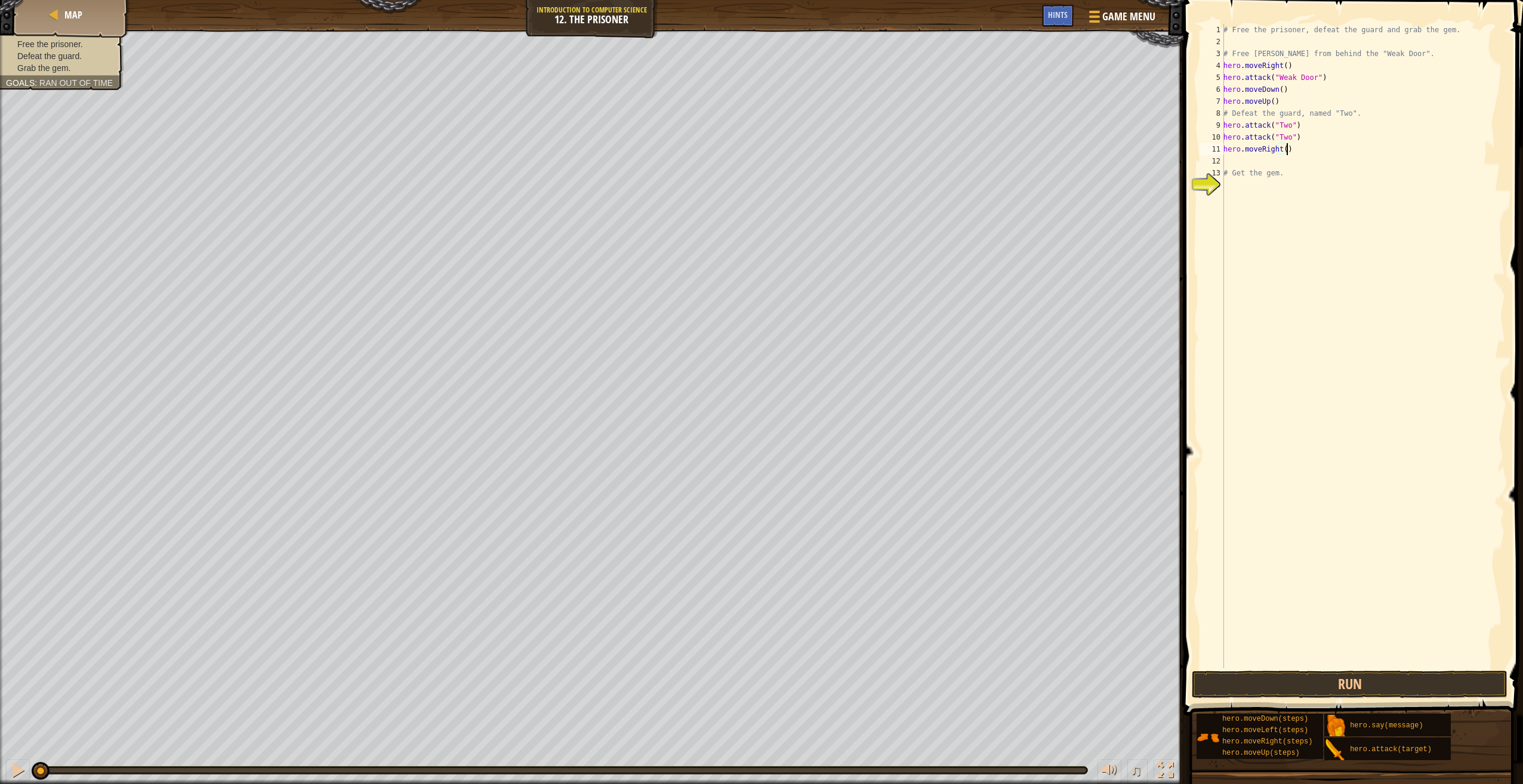
click at [1290, 148] on div "# Free the prisoner, defeat the guard and grab the gem. # Free [PERSON_NAME] fr…" at bounding box center [1363, 358] width 284 height 668
type textarea "hero.moveRight(4)"
click at [1249, 162] on div "# Free the prisoner, defeat the guard and grab the gem. # Free [PERSON_NAME] fr…" at bounding box center [1363, 358] width 284 height 668
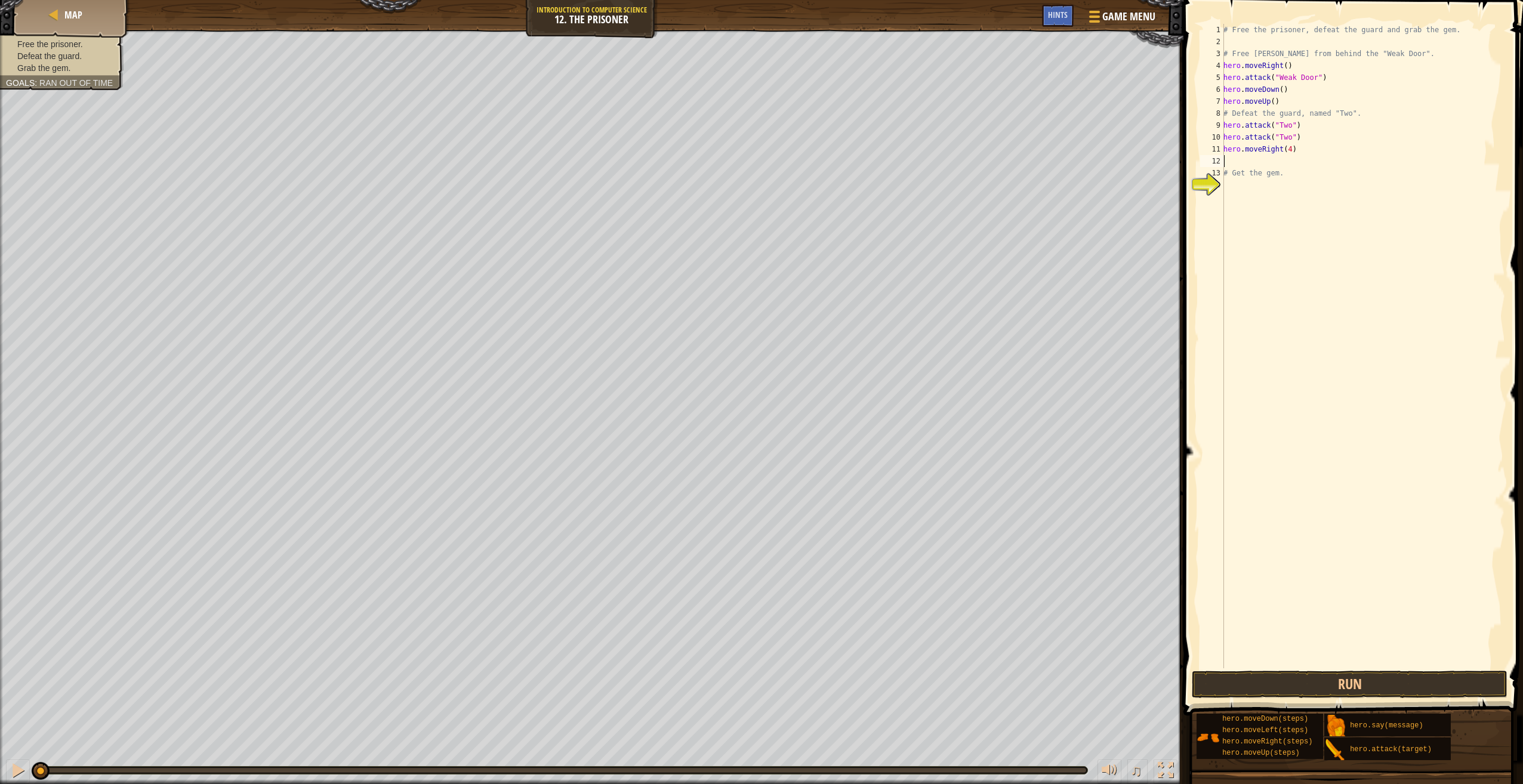
type textarea "h"
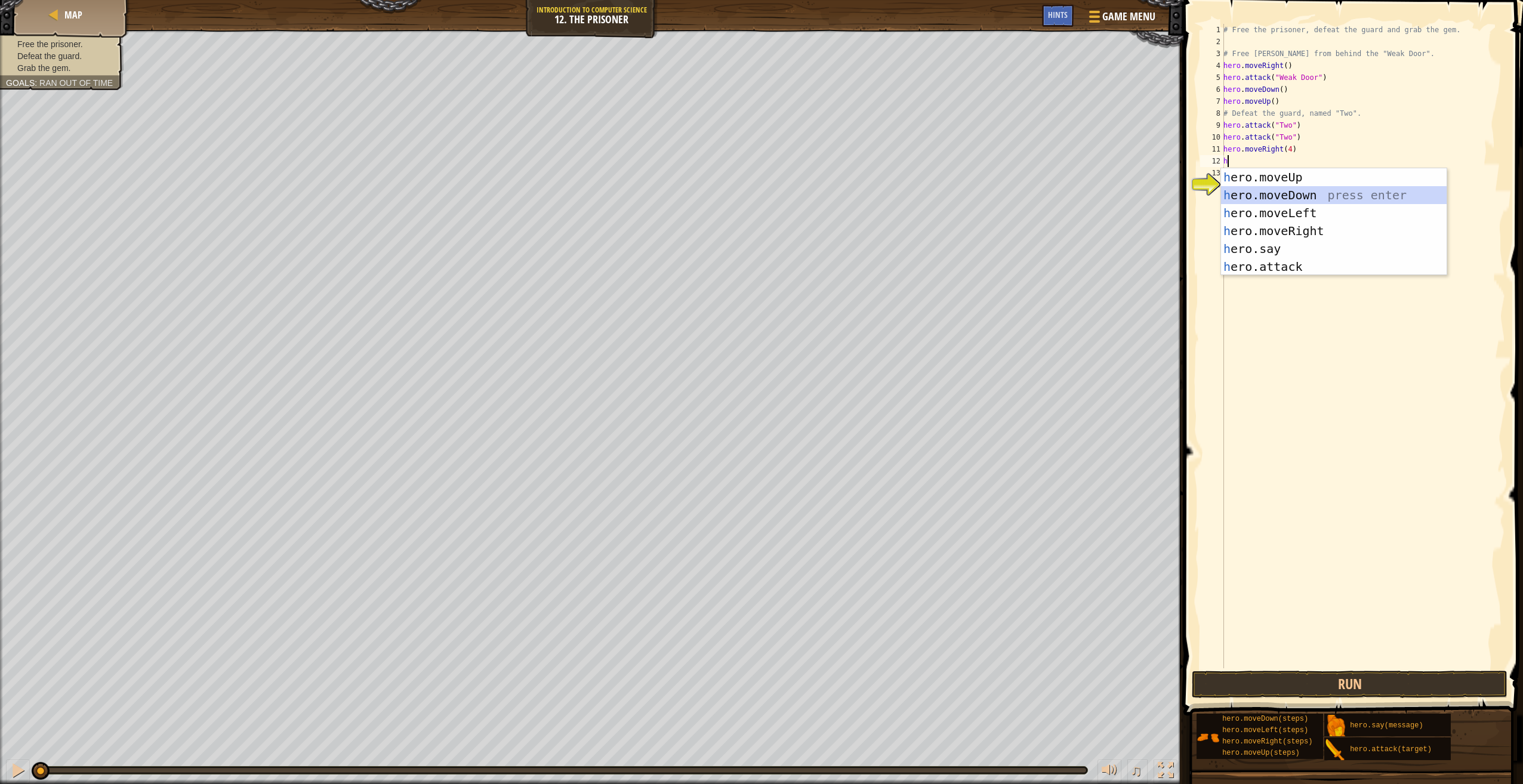
click at [1293, 188] on div "h ero.moveUp press enter h ero.moveDown press enter h ero.moveLeft press enter …" at bounding box center [1334, 240] width 226 height 143
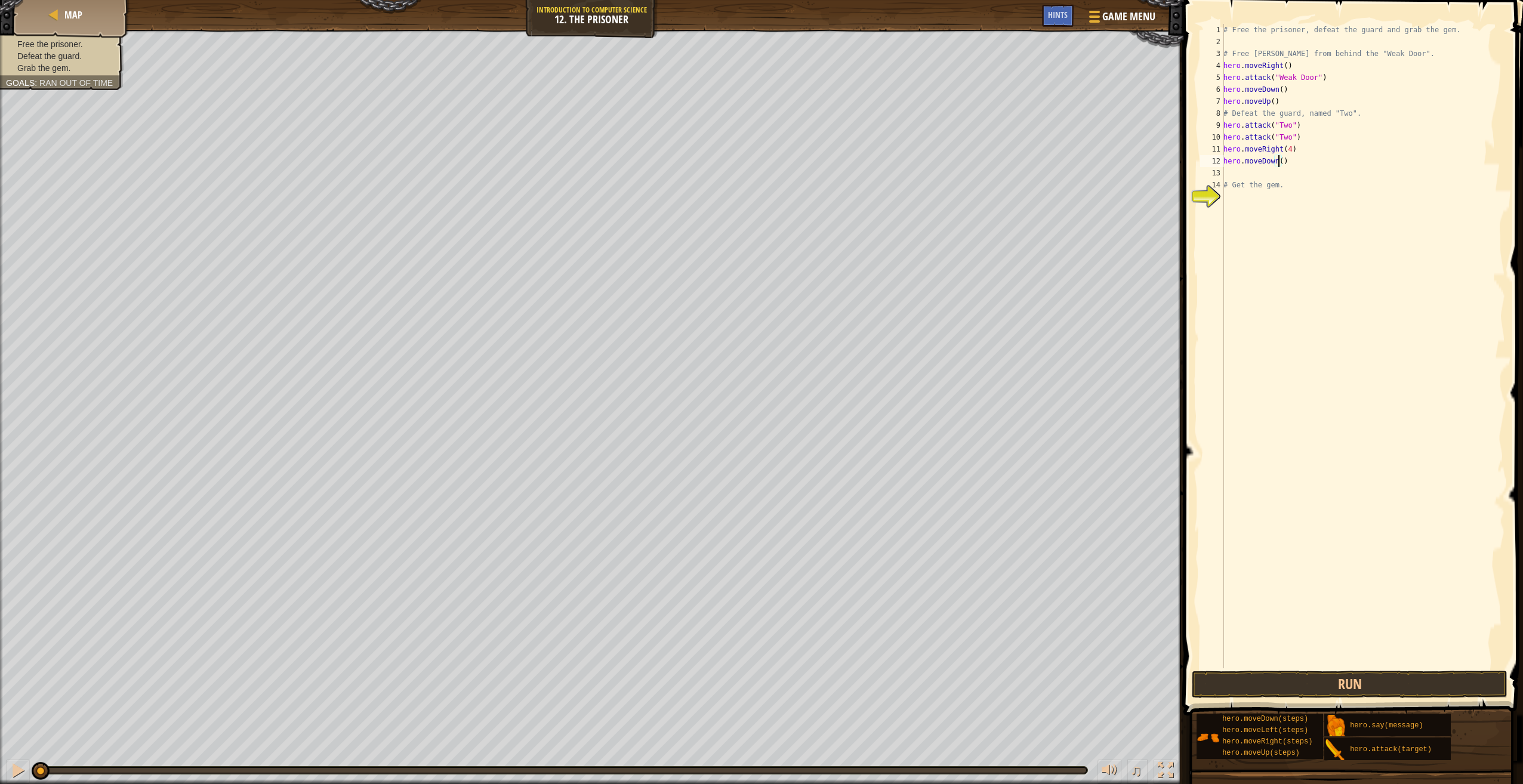
click at [1277, 161] on div "# Free the prisoner, defeat the guard and grab the gem. # Free [PERSON_NAME] fr…" at bounding box center [1363, 358] width 284 height 668
type textarea "hero.moveDown(4)"
click at [1280, 685] on button "Run" at bounding box center [1349, 684] width 316 height 28
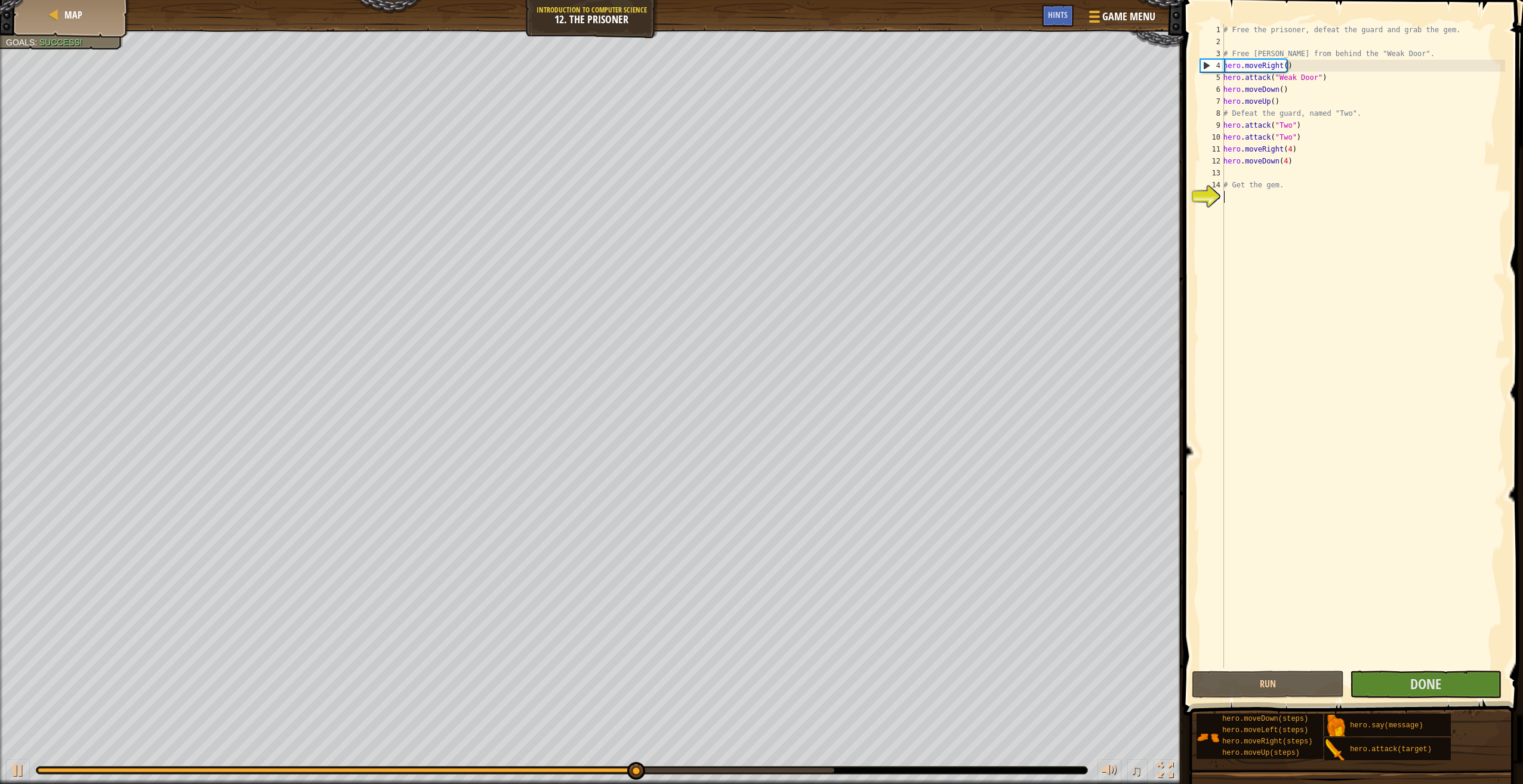
click at [1390, 299] on div "# Free the prisoner, defeat the guard and grab the gem. # Free [PERSON_NAME] fr…" at bounding box center [1363, 358] width 284 height 668
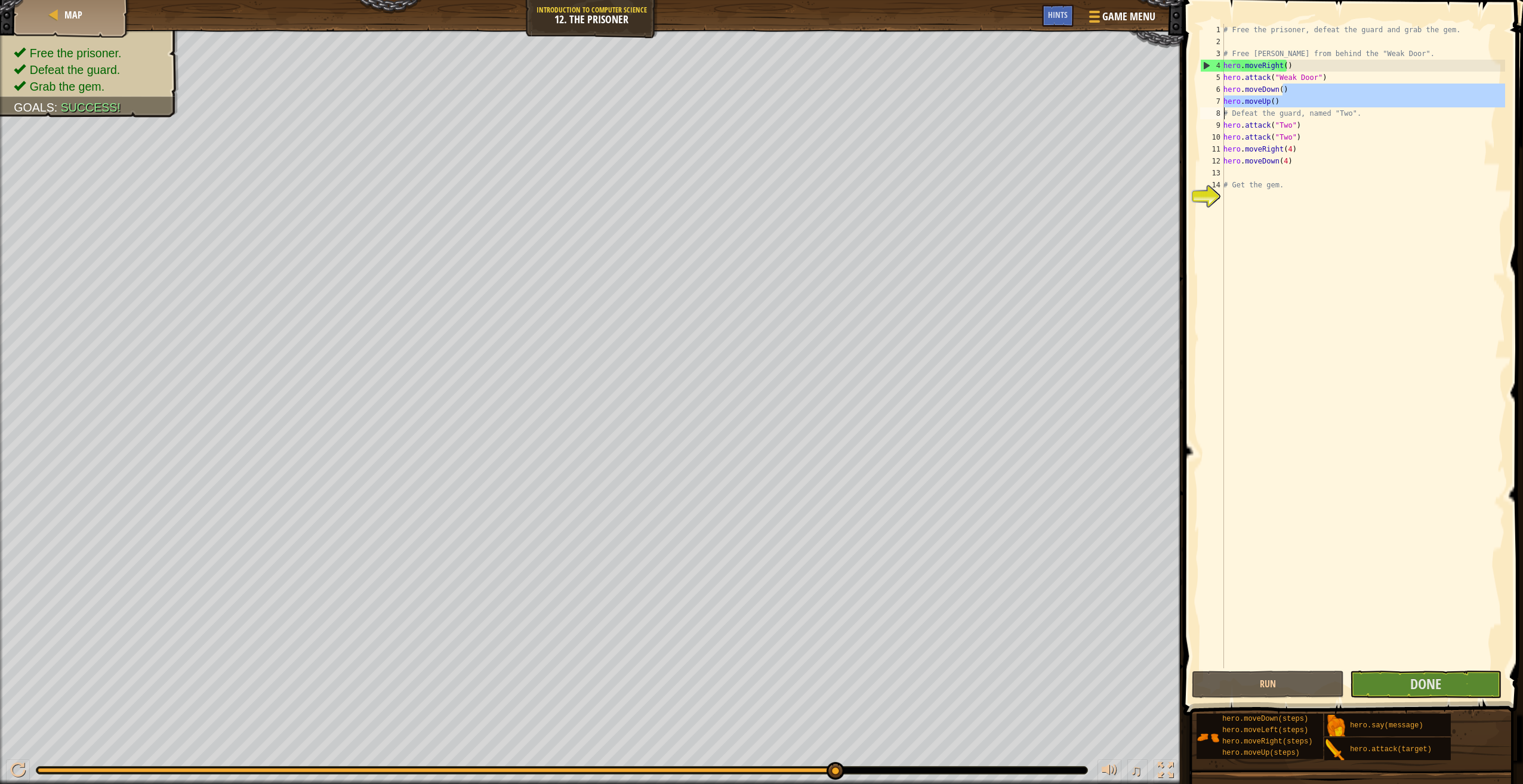
drag, startPoint x: 1288, startPoint y: 95, endPoint x: 1204, endPoint y: 107, distance: 84.9
click at [1208, 111] on div "1 2 3 4 5 6 7 8 9 10 11 12 13 14 15 # Free the prisoner, defeat the guard and g…" at bounding box center [1351, 346] width 307 height 645
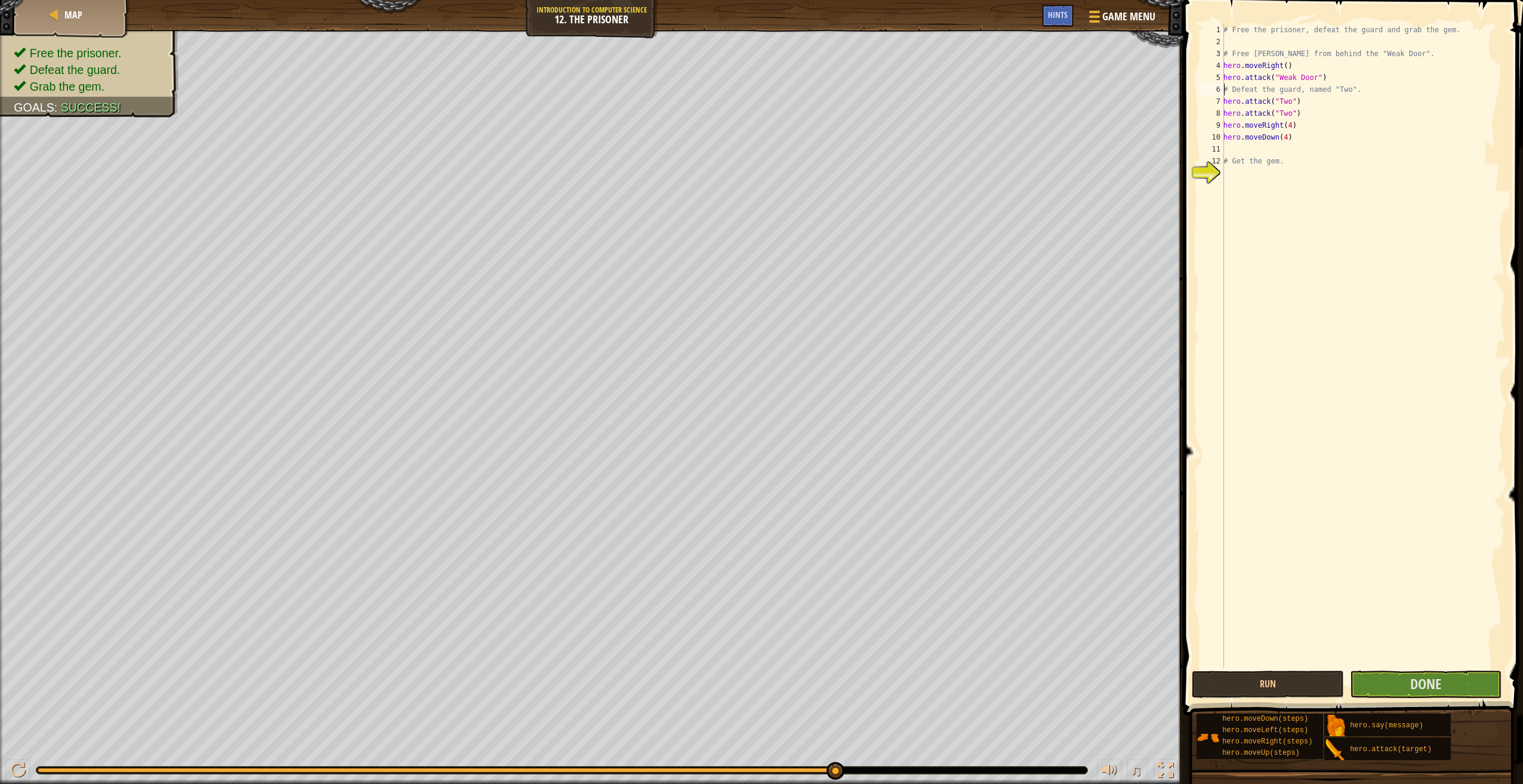
click at [1328, 123] on div "# Free the prisoner, defeat the guard and grab the gem. # Free [PERSON_NAME] fr…" at bounding box center [1363, 358] width 284 height 668
click at [1298, 108] on div "# Free the prisoner, defeat the guard and grab the gem. # Free [PERSON_NAME] fr…" at bounding box center [1363, 358] width 284 height 668
type textarea "hero.attack("Two")"
click at [1299, 114] on div "# Free the prisoner, defeat the guard and grab the gem. # Free [PERSON_NAME] fr…" at bounding box center [1363, 358] width 284 height 668
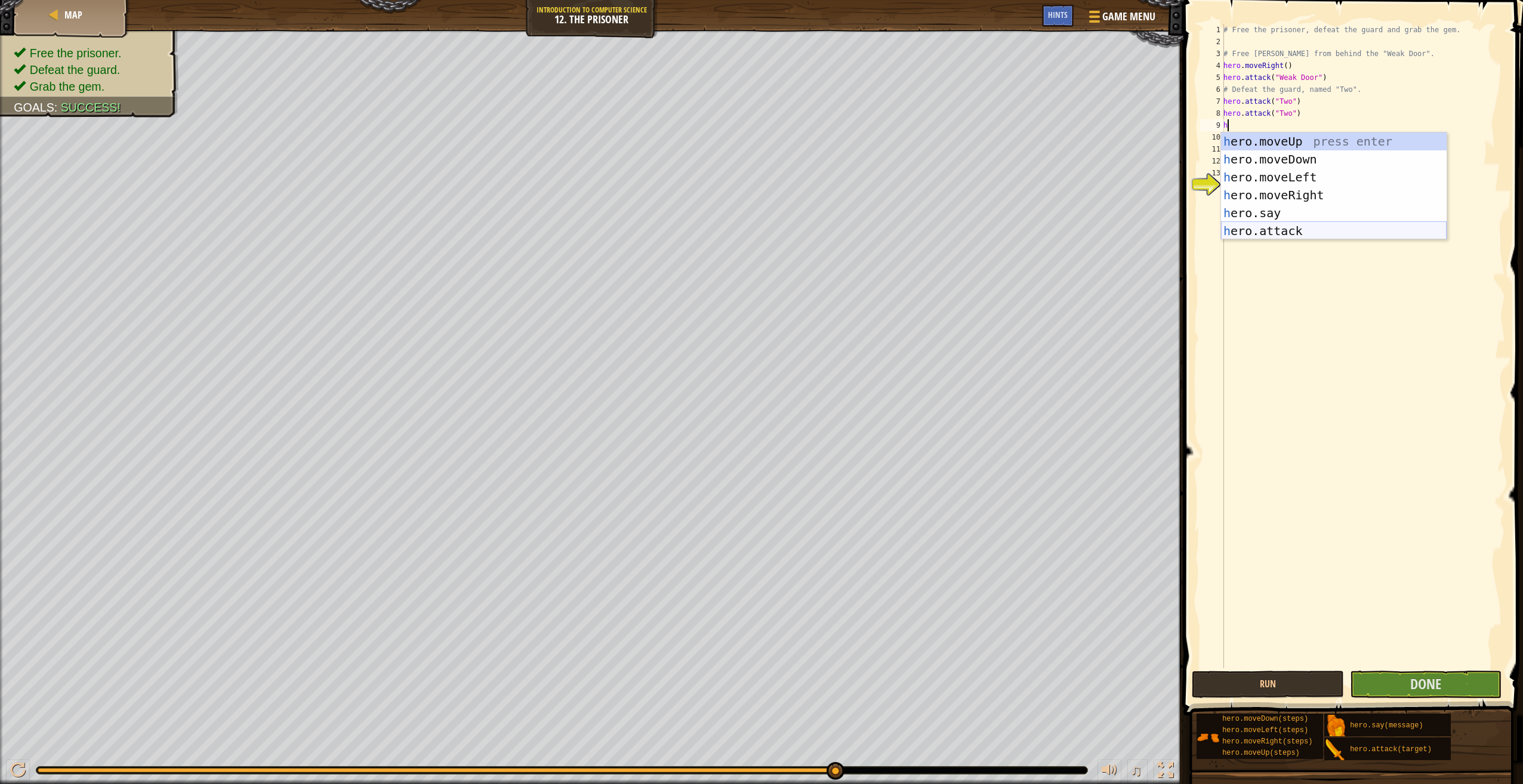
click at [1280, 228] on div "h ero.moveUp press enter h ero.moveDown press enter h ero.moveLeft press enter …" at bounding box center [1334, 204] width 226 height 143
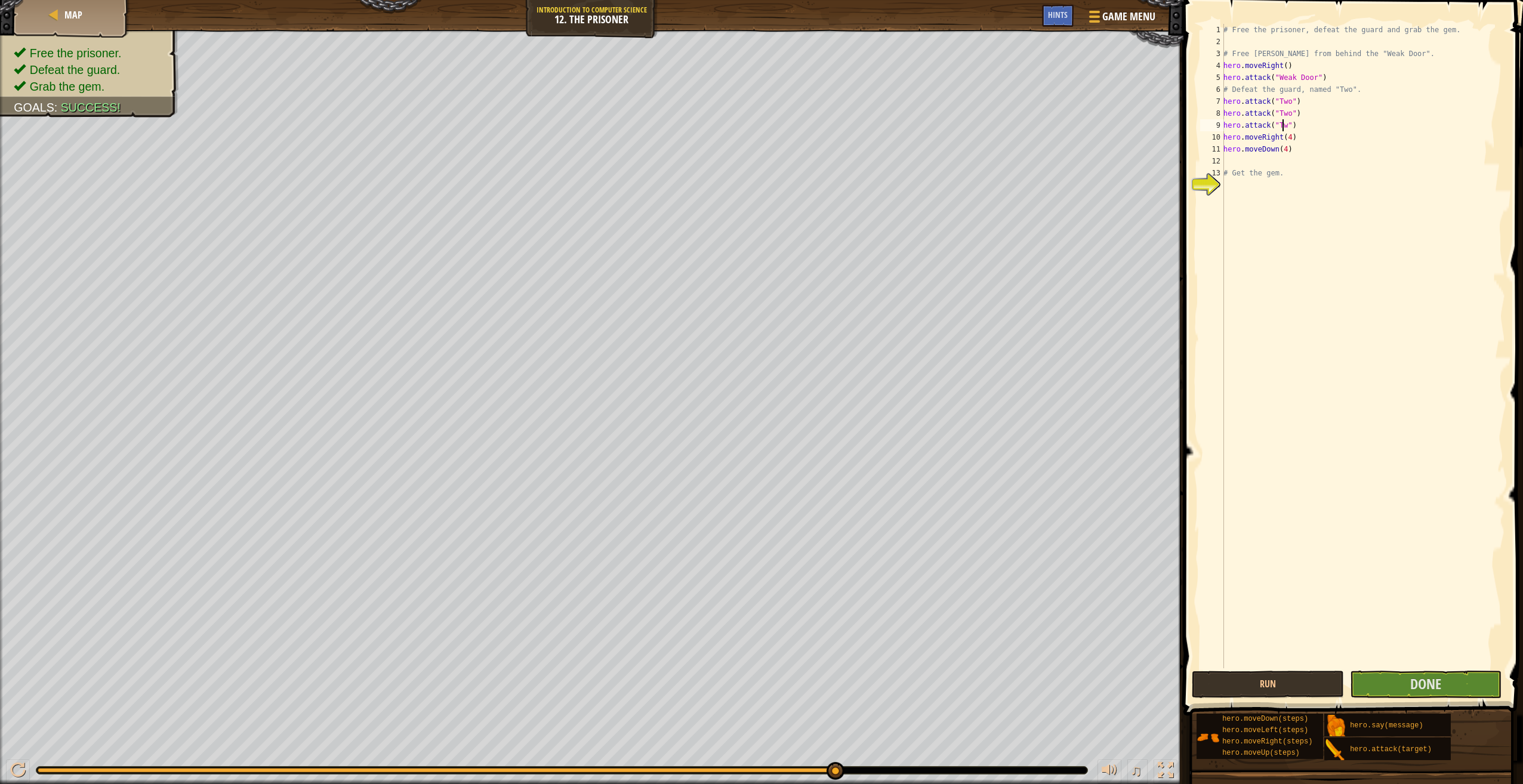
scroll to position [5, 5]
click at [1284, 136] on div "# Free the prisoner, defeat the guard and grab the gem. # Free [PERSON_NAME] fr…" at bounding box center [1363, 358] width 284 height 668
click at [1286, 136] on div "# Free the prisoner, defeat the guard and grab the gem. # Free [PERSON_NAME] fr…" at bounding box center [1363, 358] width 284 height 668
type textarea "hero.moveRight(5)"
click at [1264, 159] on div "# Free the prisoner, defeat the guard and grab the gem. # Free [PERSON_NAME] fr…" at bounding box center [1363, 358] width 284 height 668
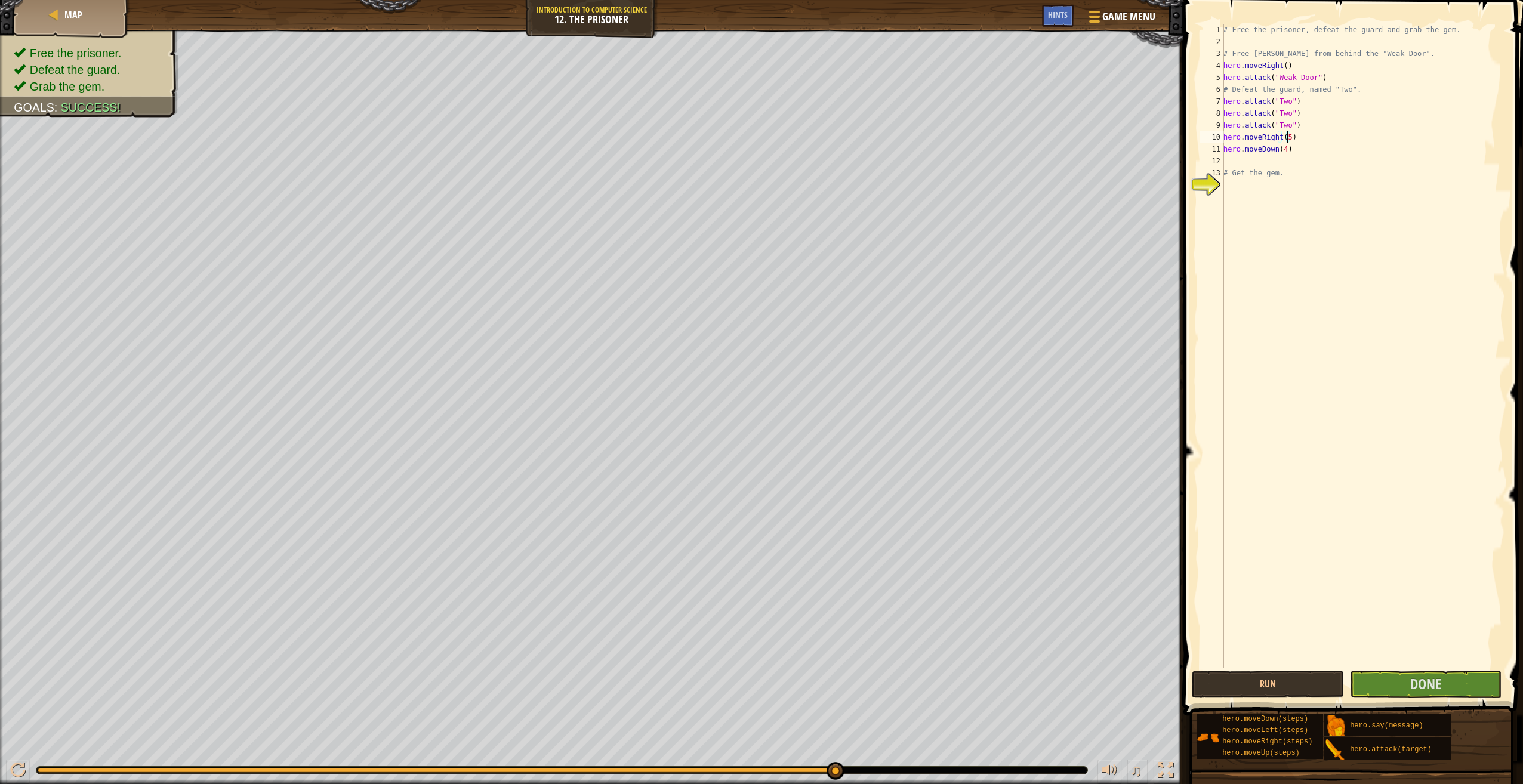
scroll to position [5, 0]
click at [1282, 147] on div "# Free the prisoner, defeat the guard and grab the gem. # Free [PERSON_NAME] fr…" at bounding box center [1363, 358] width 284 height 668
type textarea "hero.moveDown(3)"
click at [1391, 689] on button "Done" at bounding box center [1426, 684] width 152 height 28
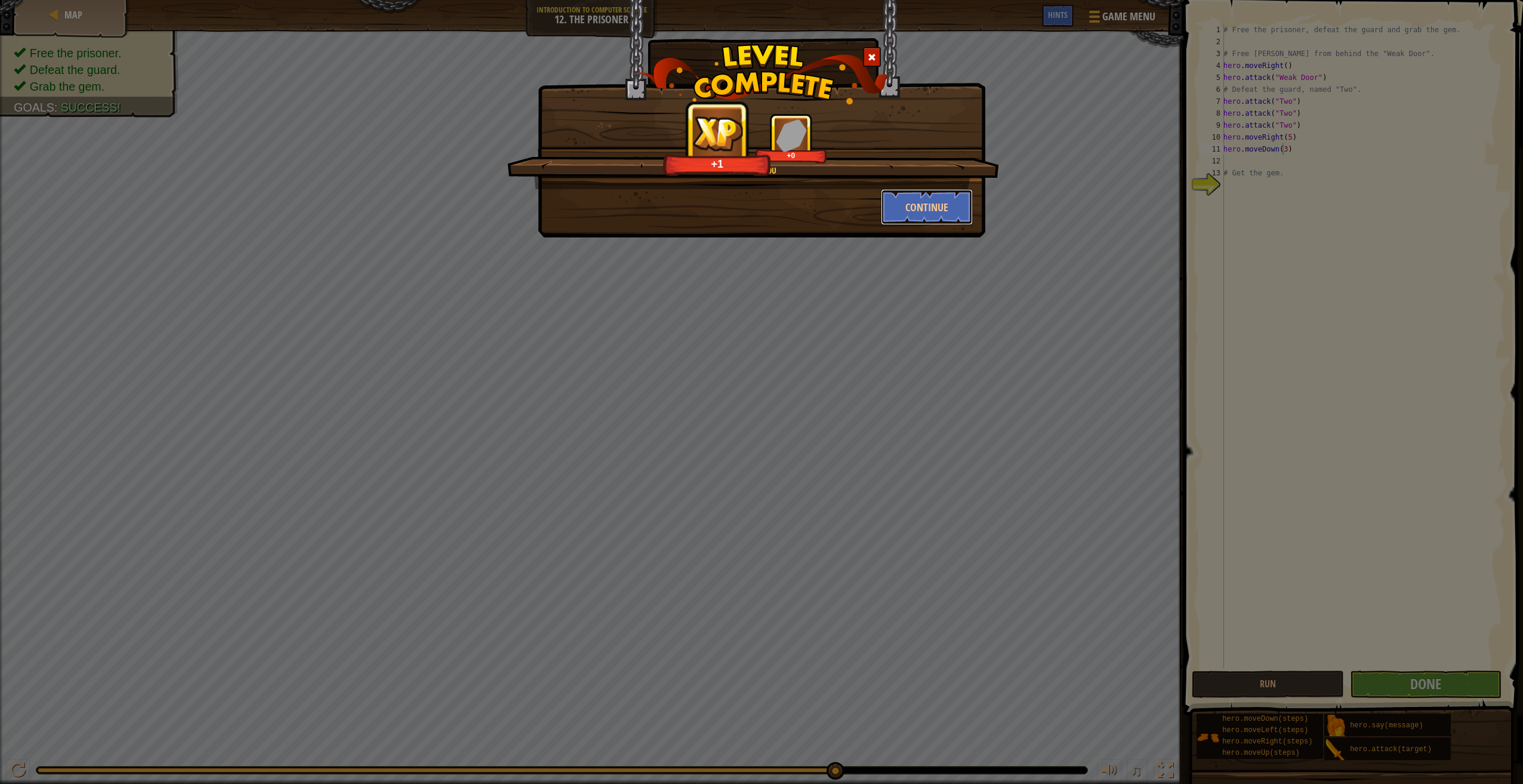
drag, startPoint x: 963, startPoint y: 200, endPoint x: 976, endPoint y: 343, distance: 143.6
click at [962, 210] on button "Continue" at bounding box center [927, 206] width 92 height 35
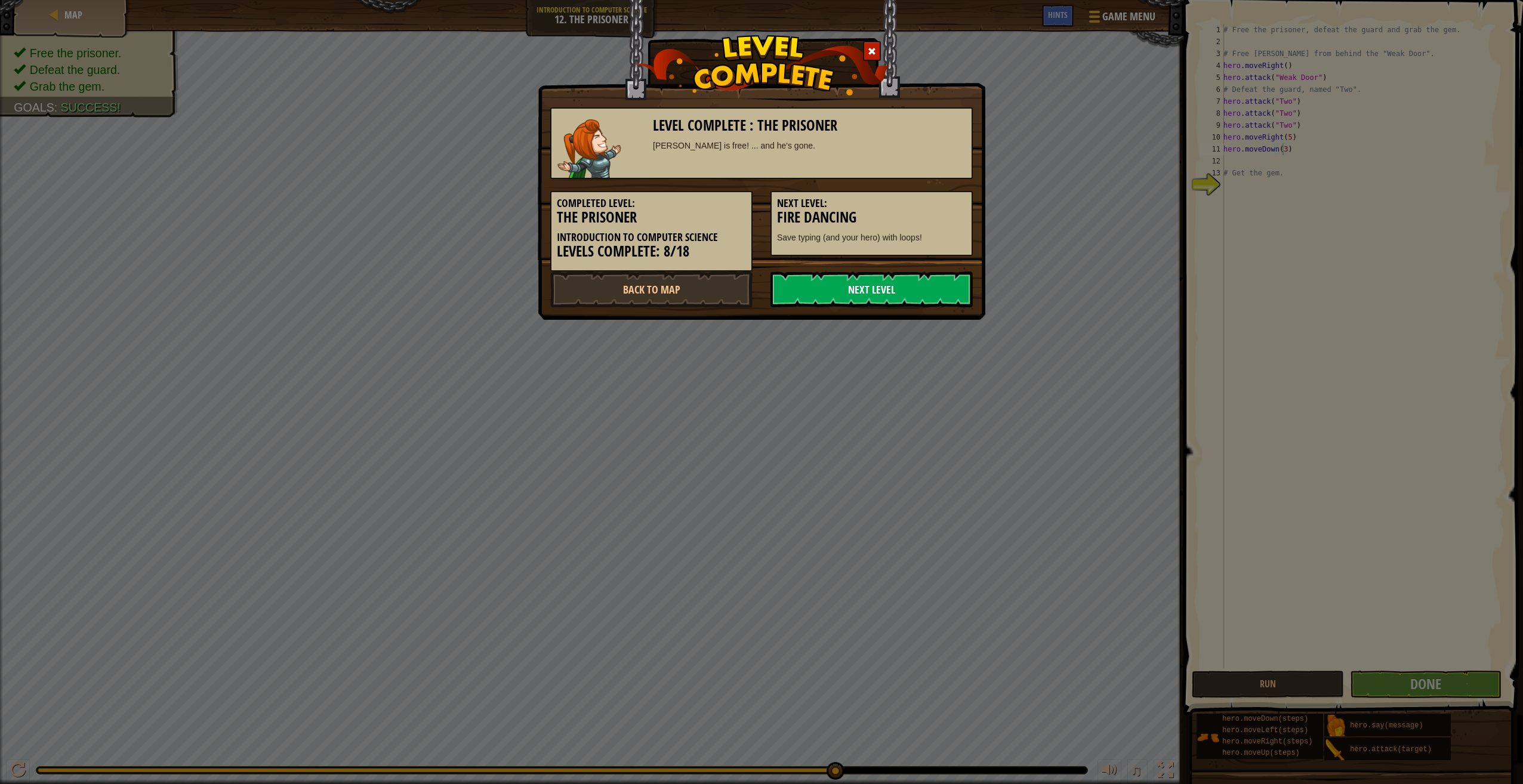
click at [829, 285] on link "Next Level" at bounding box center [871, 289] width 202 height 35
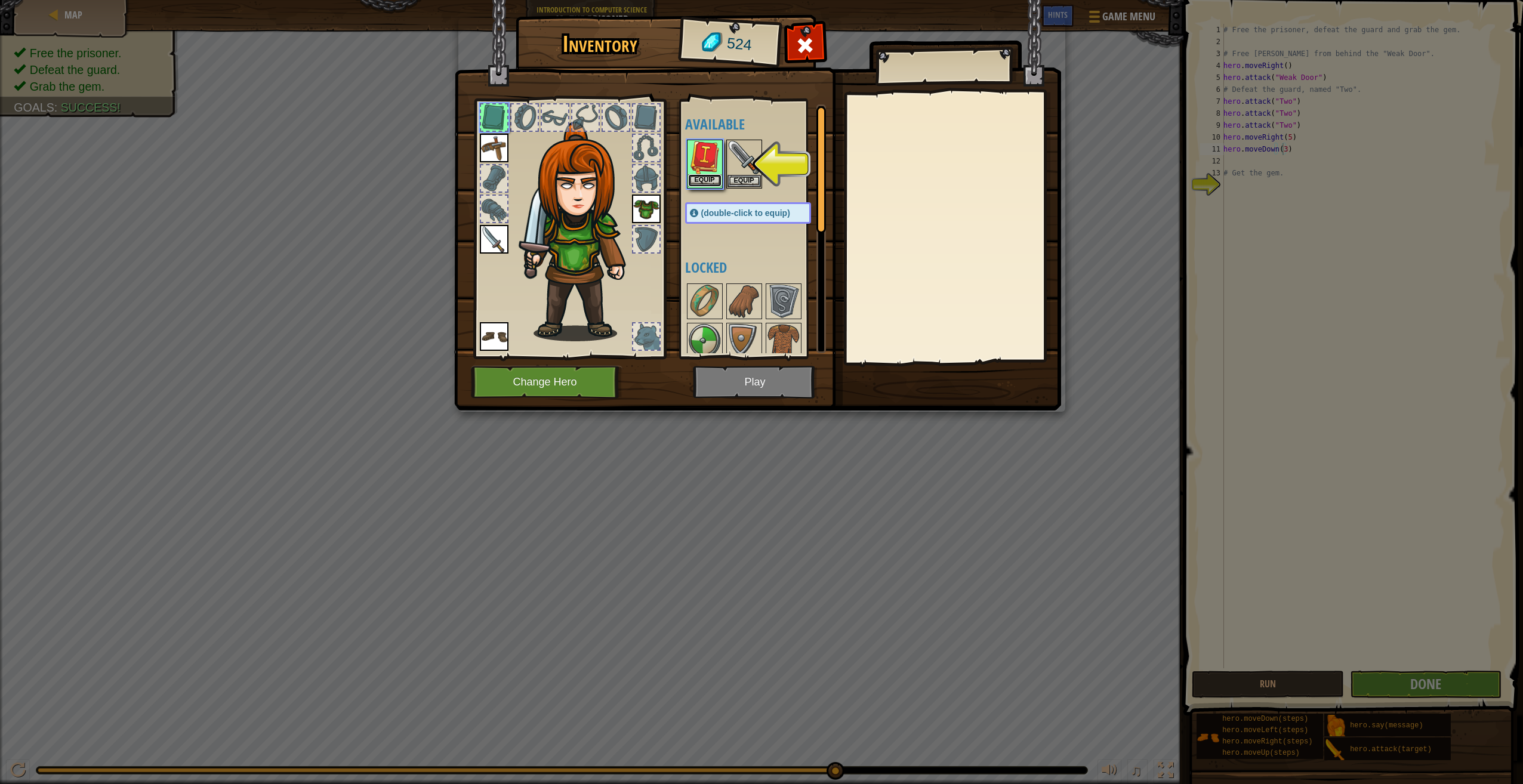
click at [709, 175] on button "Equip" at bounding box center [705, 180] width 34 height 12
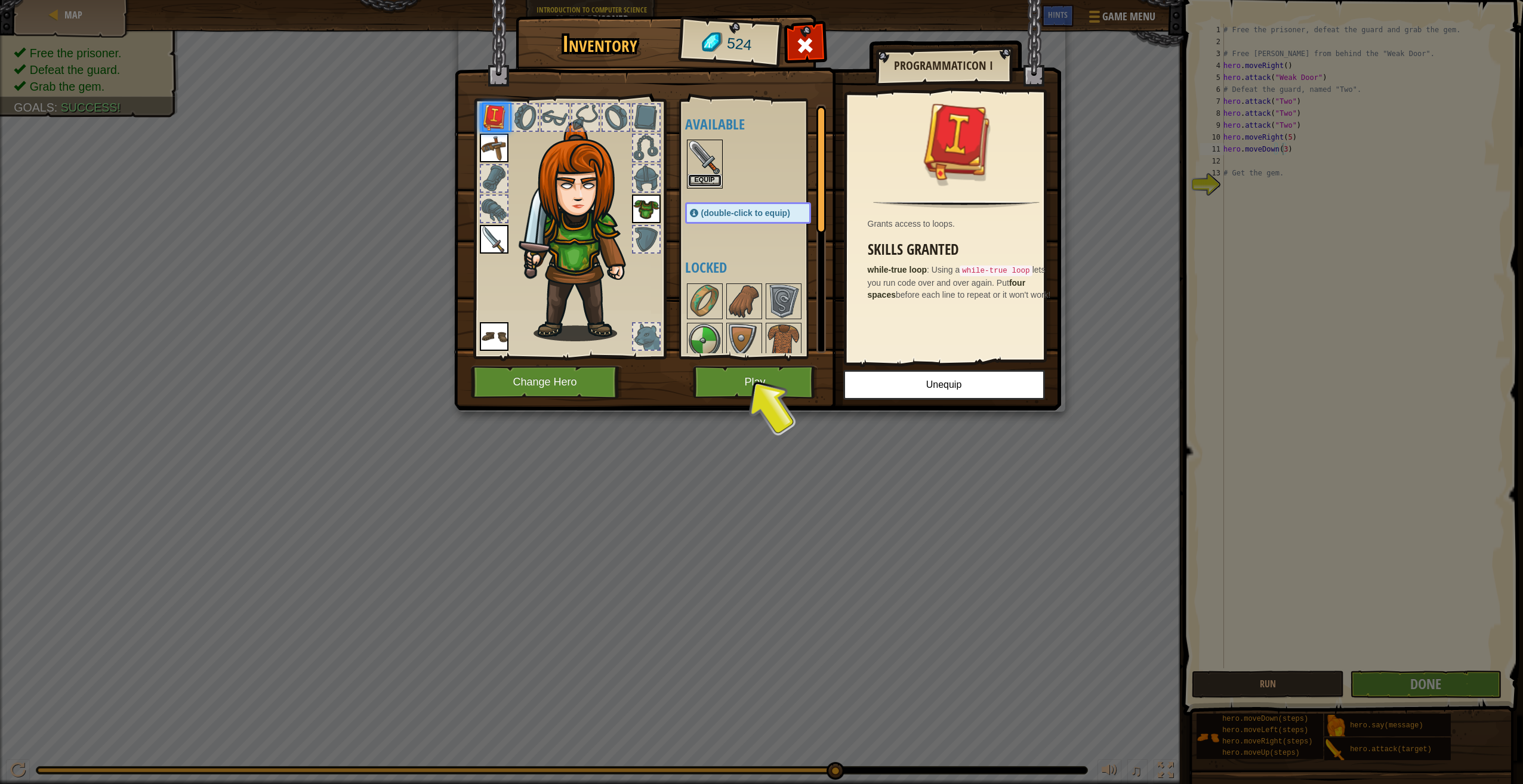
click at [709, 181] on button "Equip" at bounding box center [705, 180] width 34 height 12
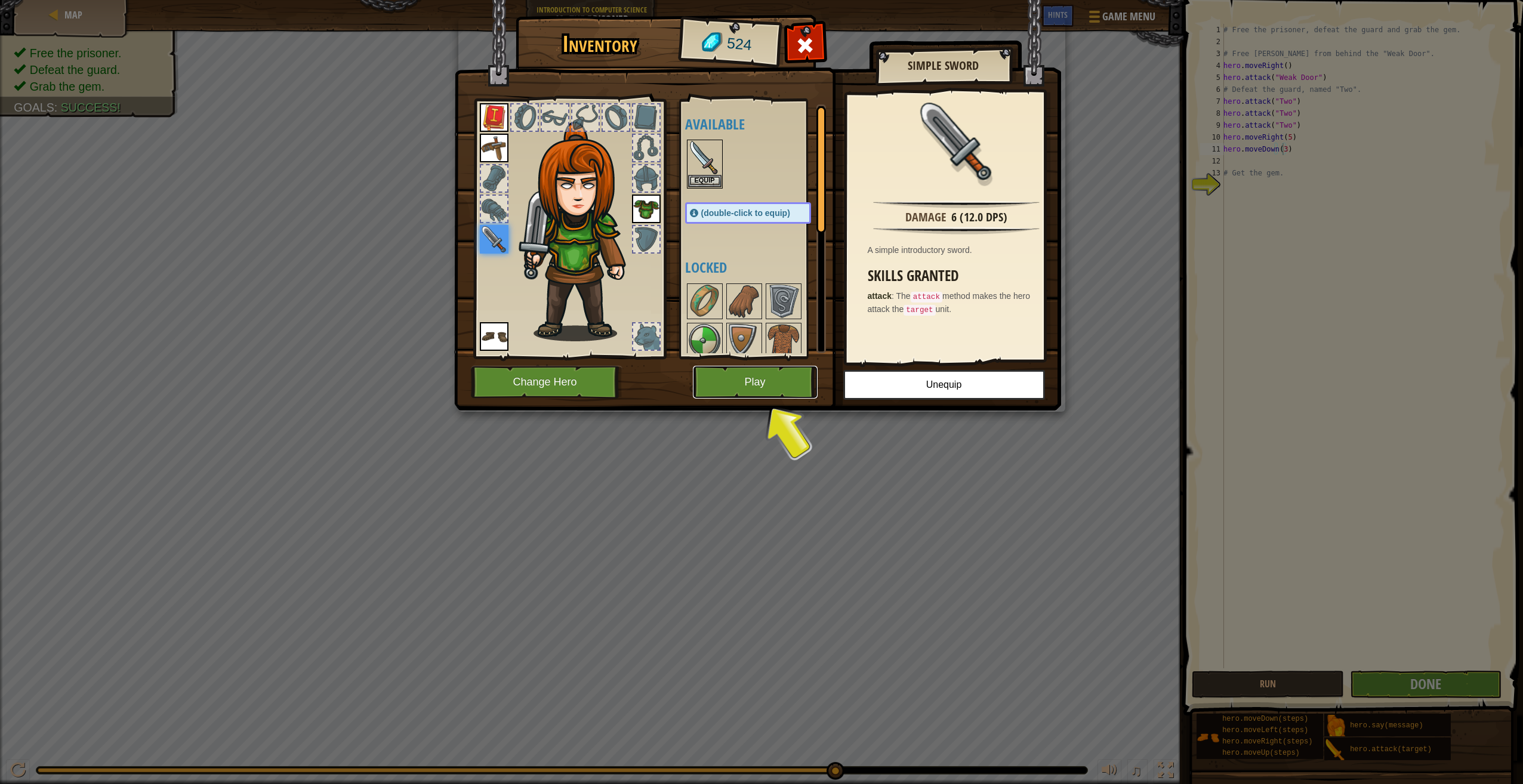
click at [739, 370] on button "Play" at bounding box center [755, 382] width 125 height 33
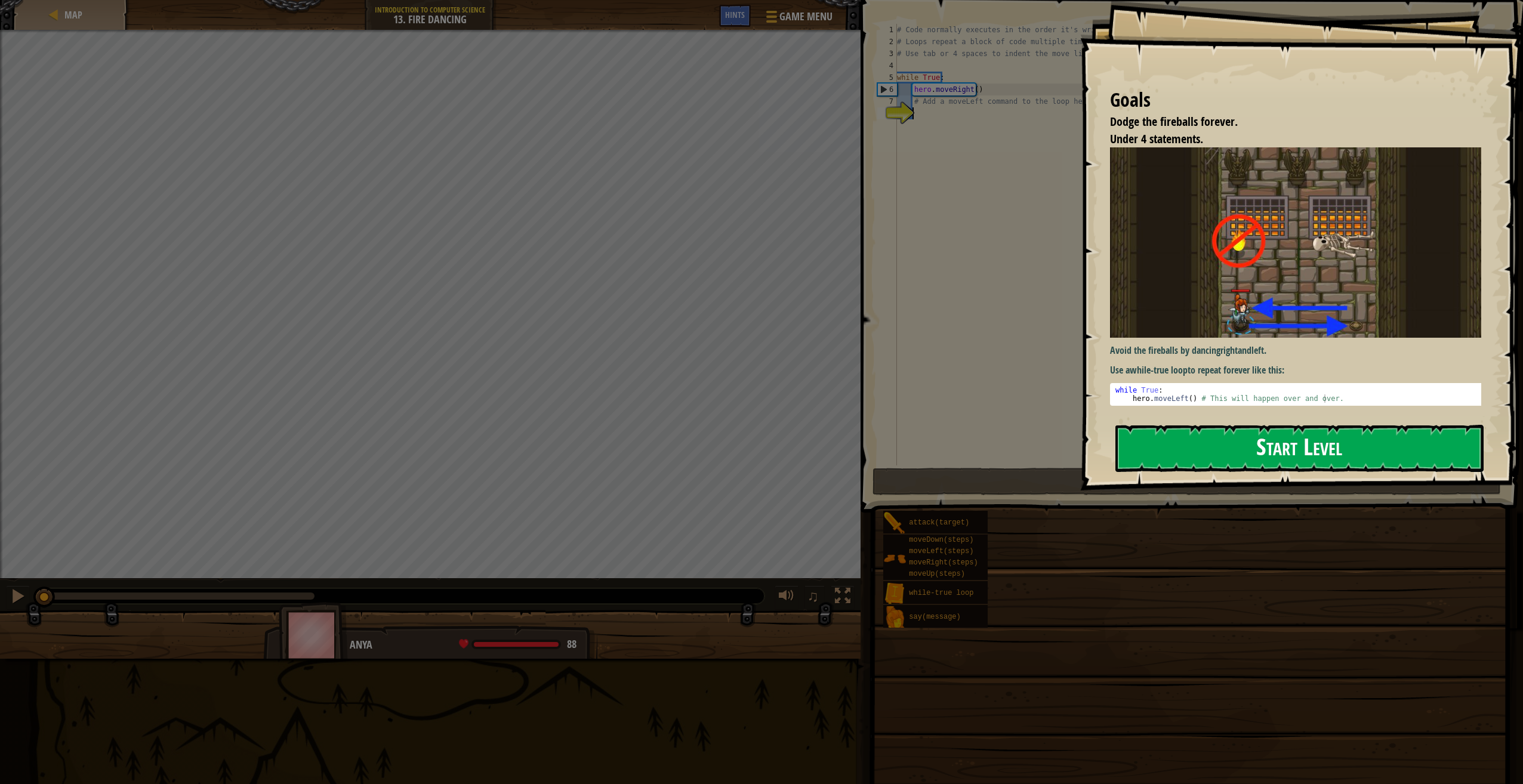
drag, startPoint x: 1246, startPoint y: 456, endPoint x: 1246, endPoint y: 428, distance: 28.0
click at [1246, 441] on button "Start Level" at bounding box center [1299, 448] width 368 height 47
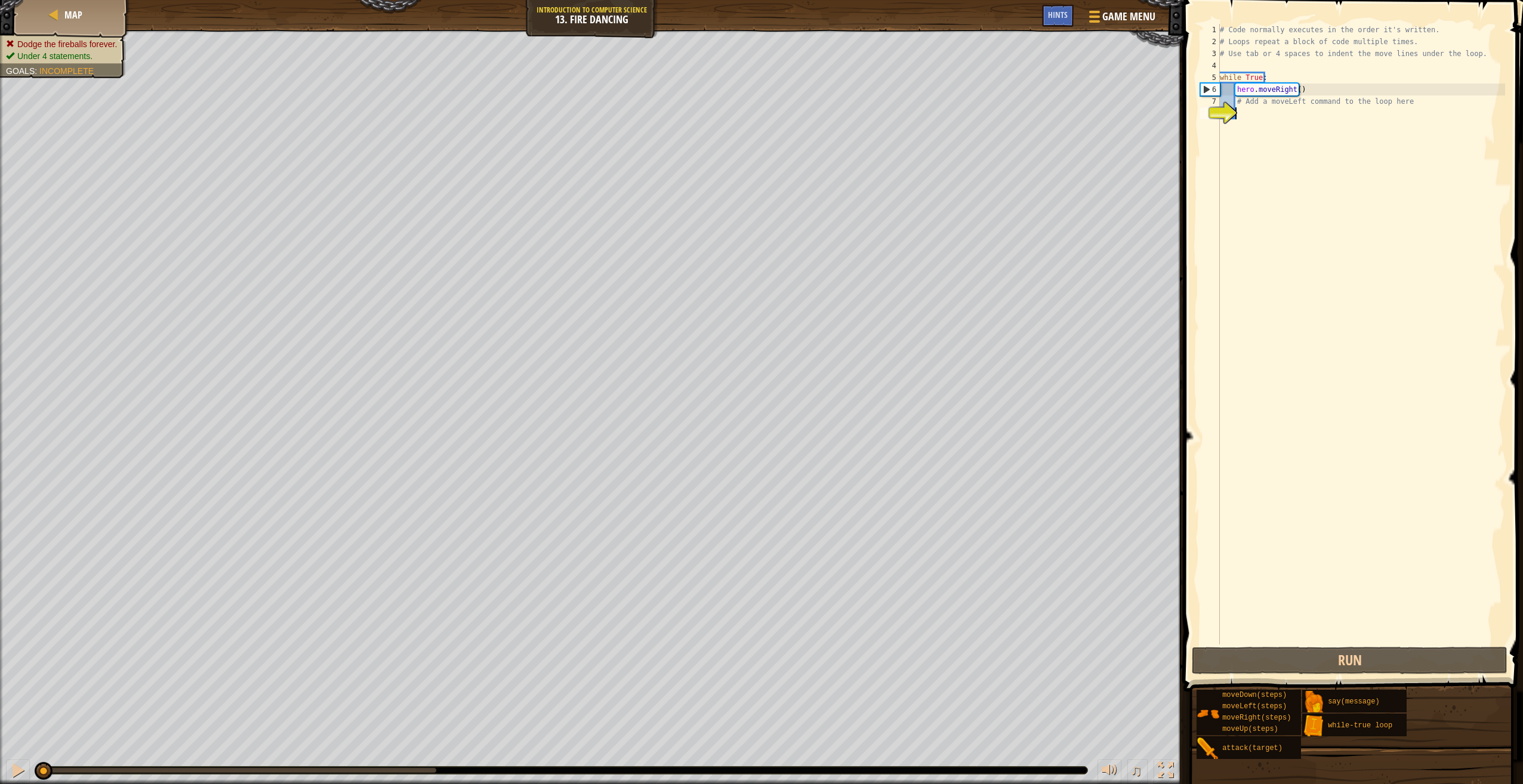
type textarea "h"
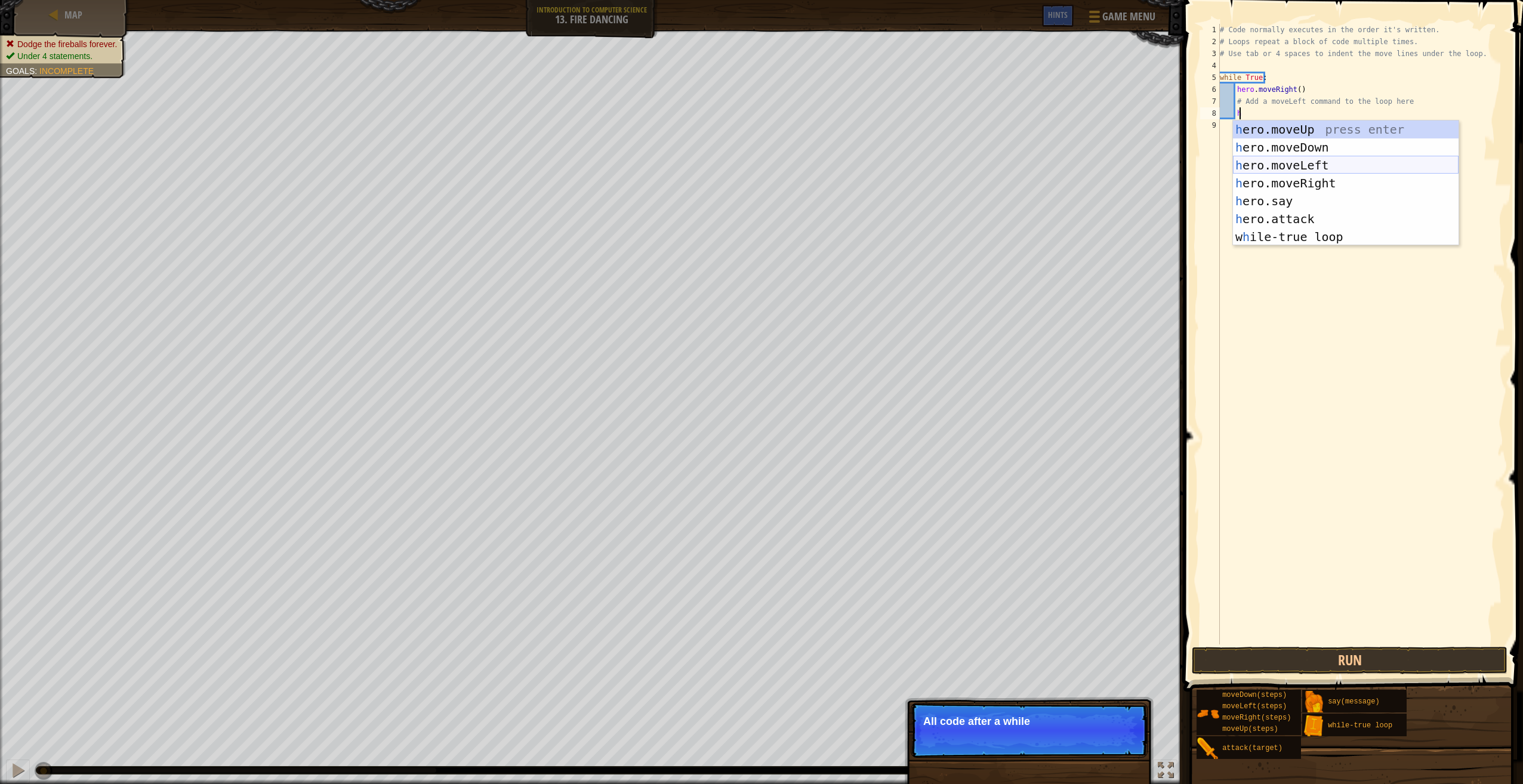
click at [1298, 170] on div "h ero.moveUp press enter h ero.moveDown press enter h ero.moveLeft press enter …" at bounding box center [1346, 201] width 226 height 161
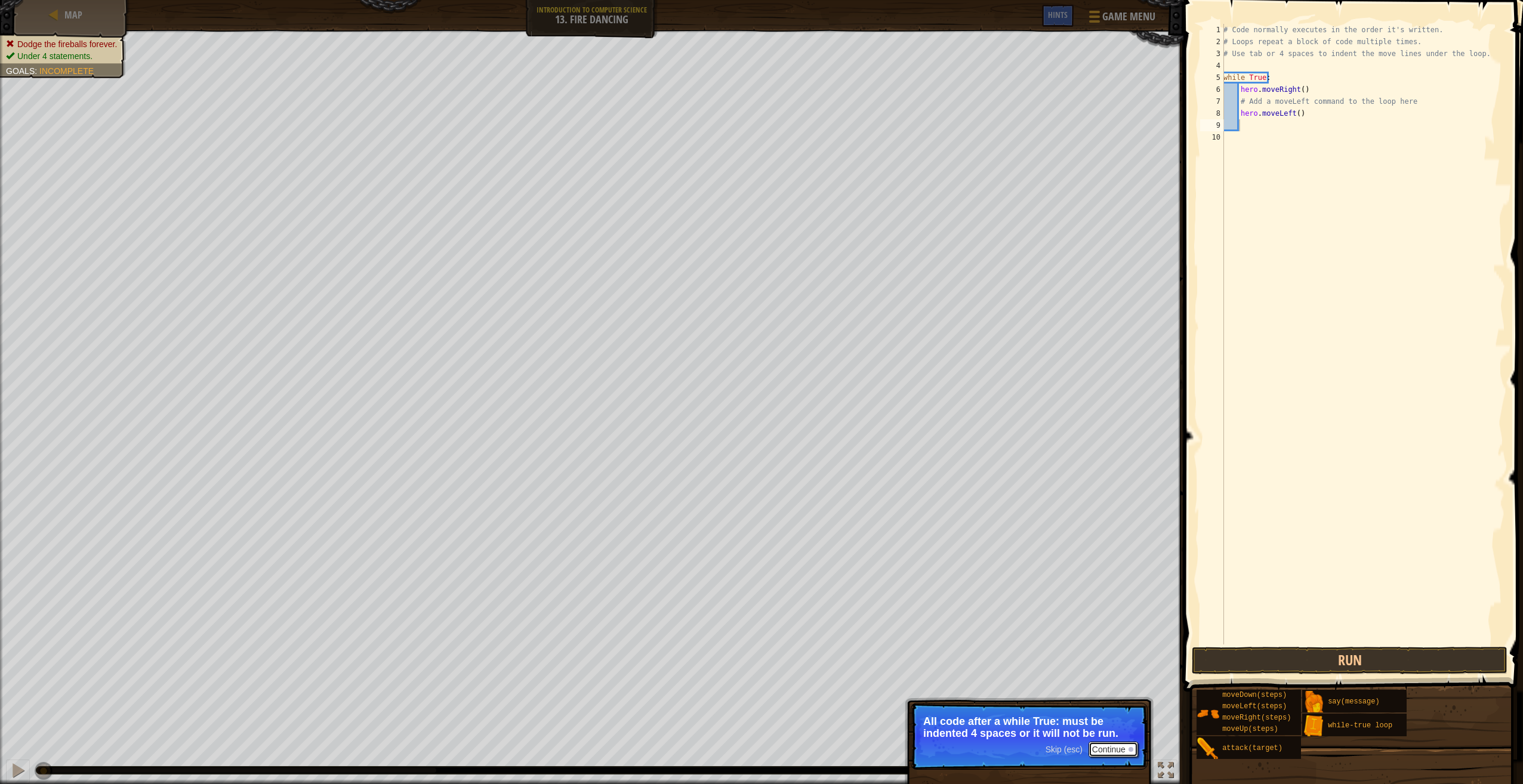
click at [1111, 747] on button "Continue" at bounding box center [1113, 749] width 50 height 15
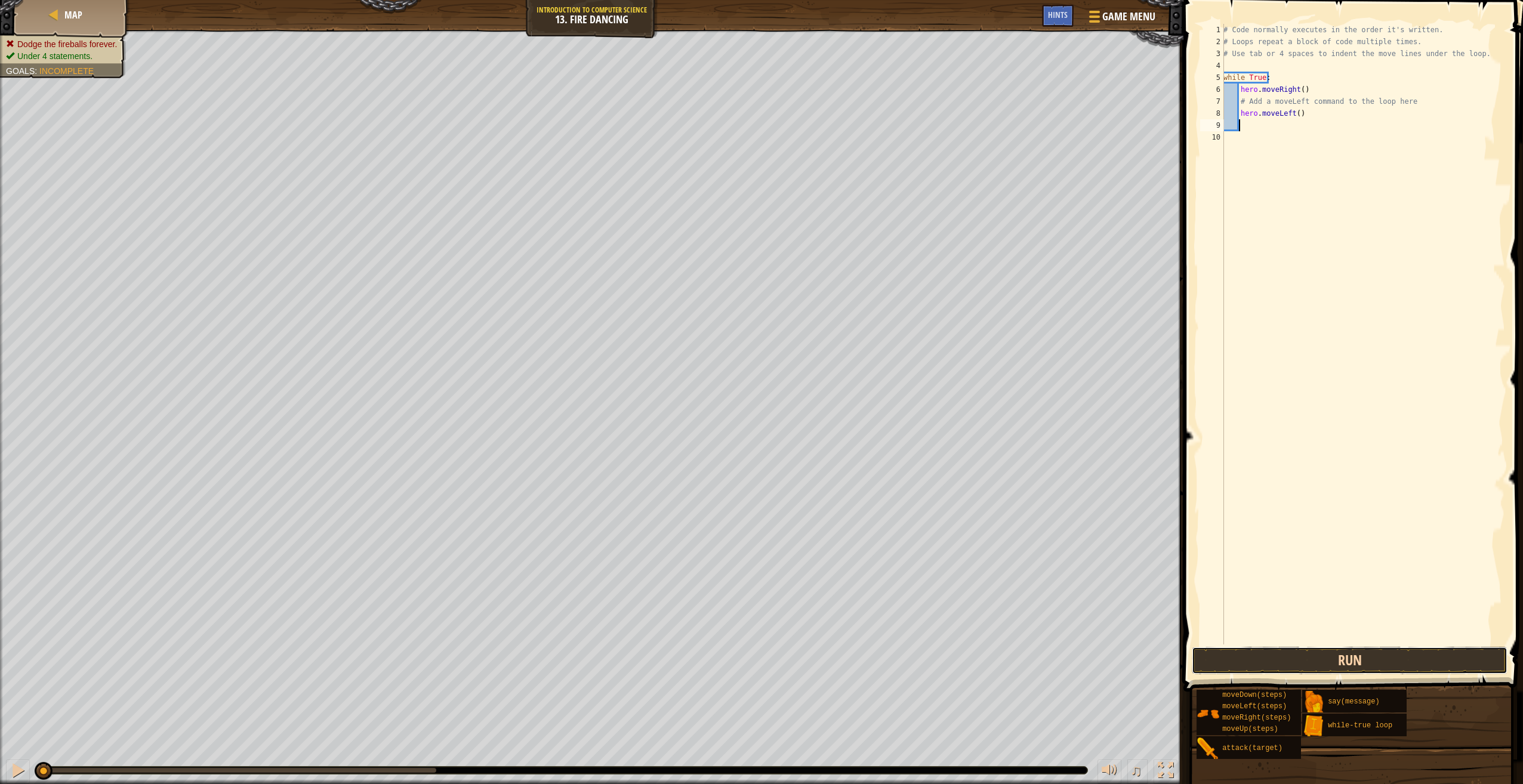
click at [1404, 662] on button "Run" at bounding box center [1349, 660] width 316 height 28
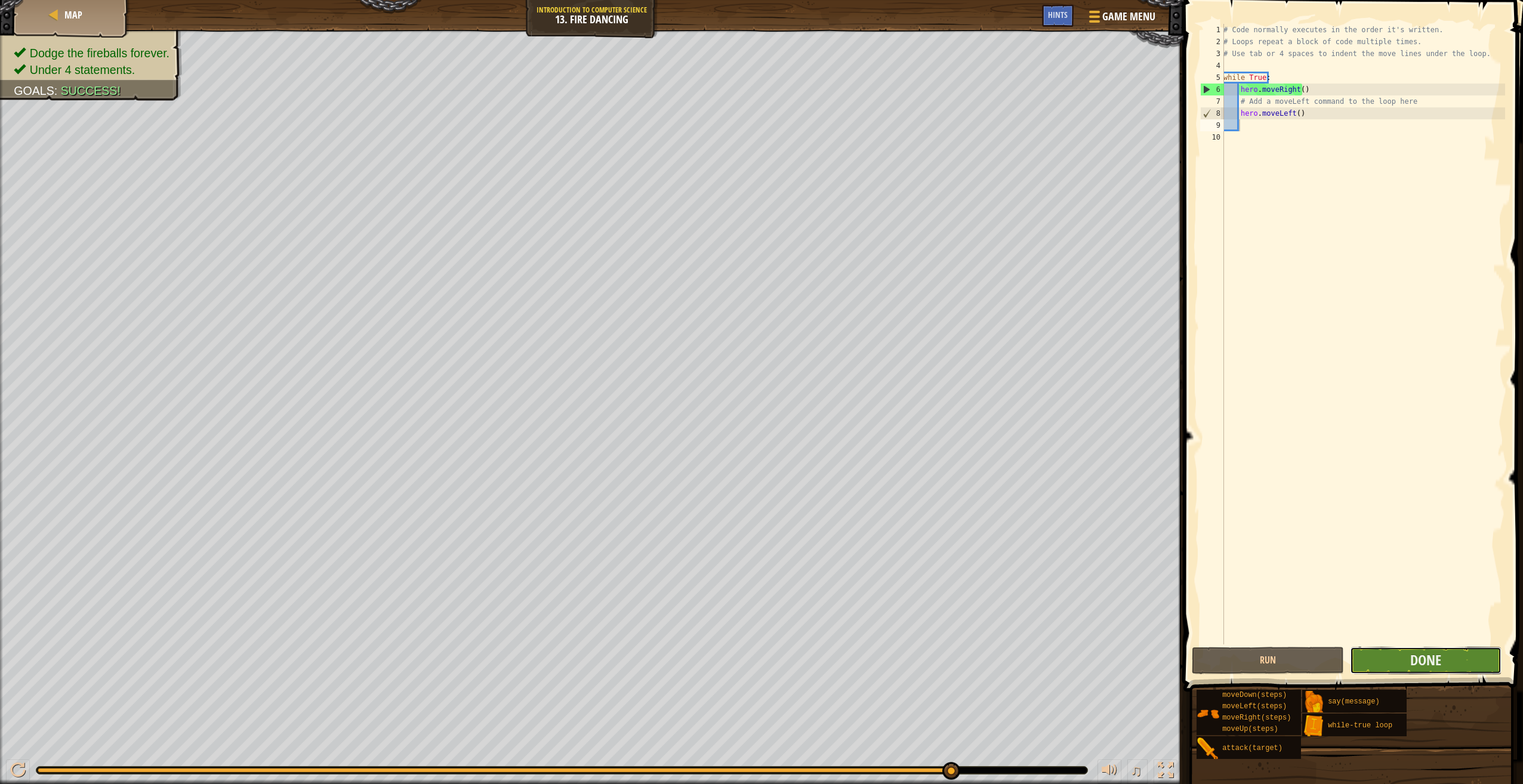
click at [1462, 658] on button "Done" at bounding box center [1426, 660] width 152 height 28
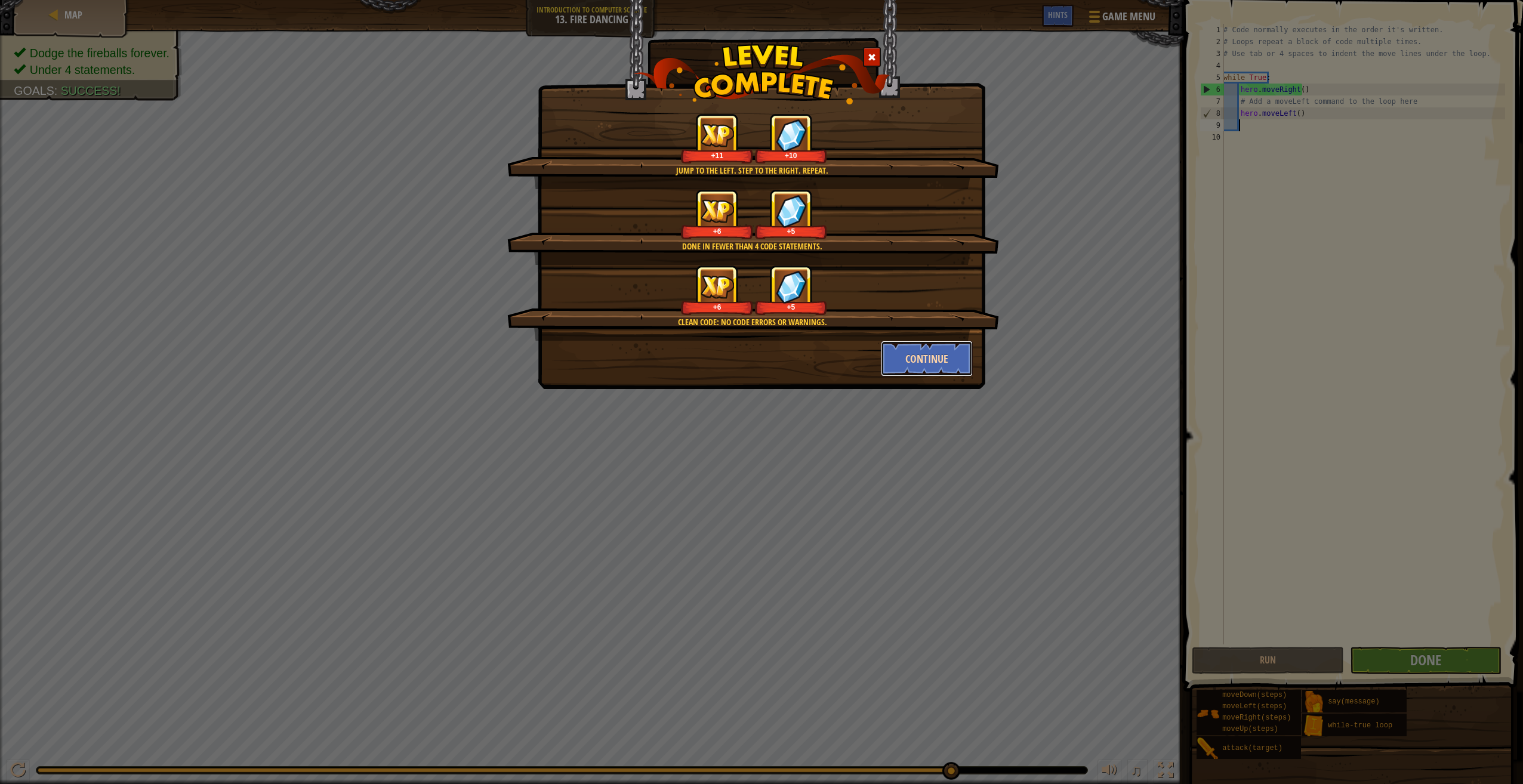
click at [927, 356] on button "Continue" at bounding box center [927, 358] width 92 height 35
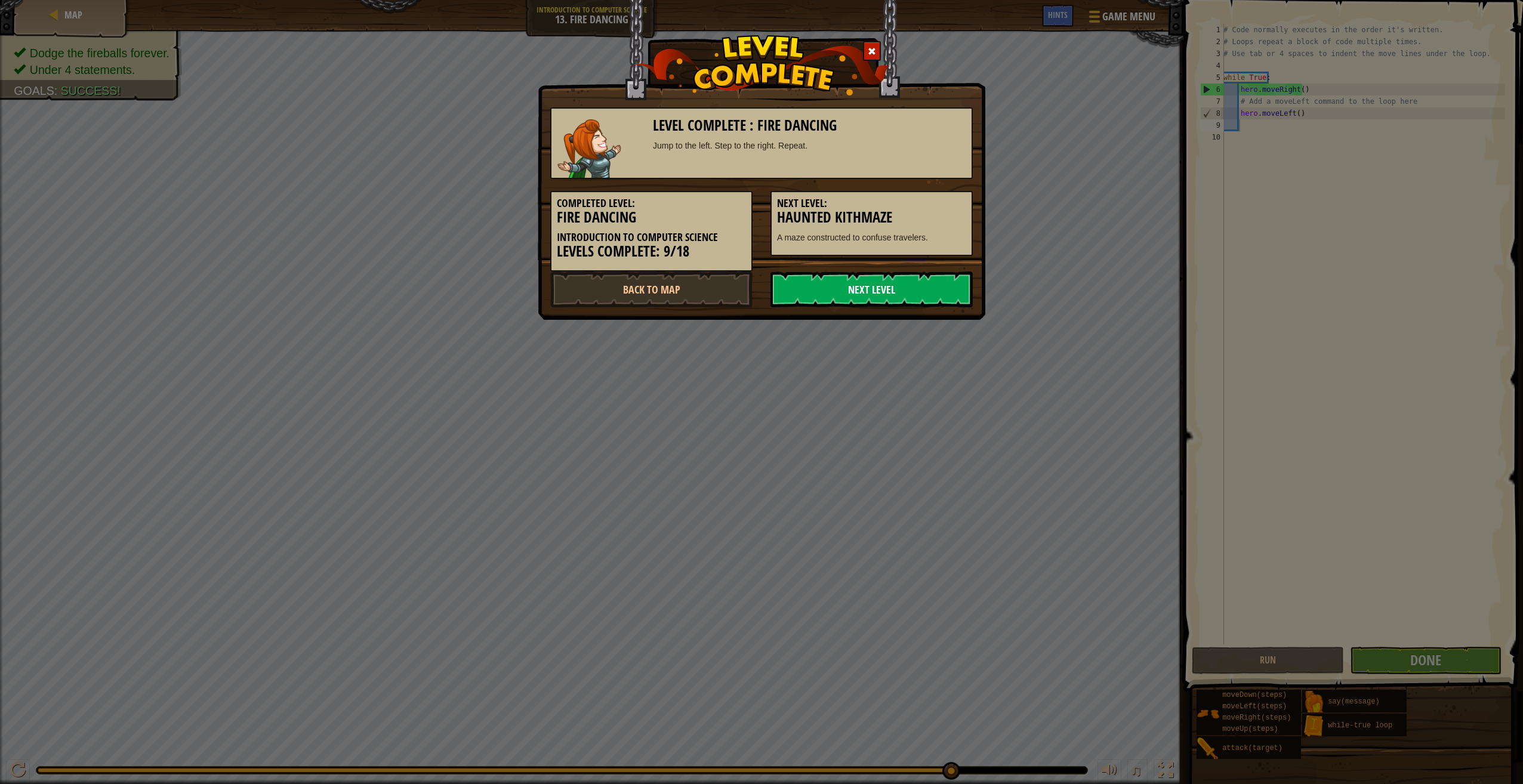
click at [852, 298] on link "Next Level" at bounding box center [871, 289] width 202 height 35
click at [884, 278] on link "Next Level" at bounding box center [871, 289] width 202 height 35
drag, startPoint x: 884, startPoint y: 286, endPoint x: 887, endPoint y: 280, distance: 6.7
click at [884, 288] on link "Next Level" at bounding box center [871, 289] width 202 height 35
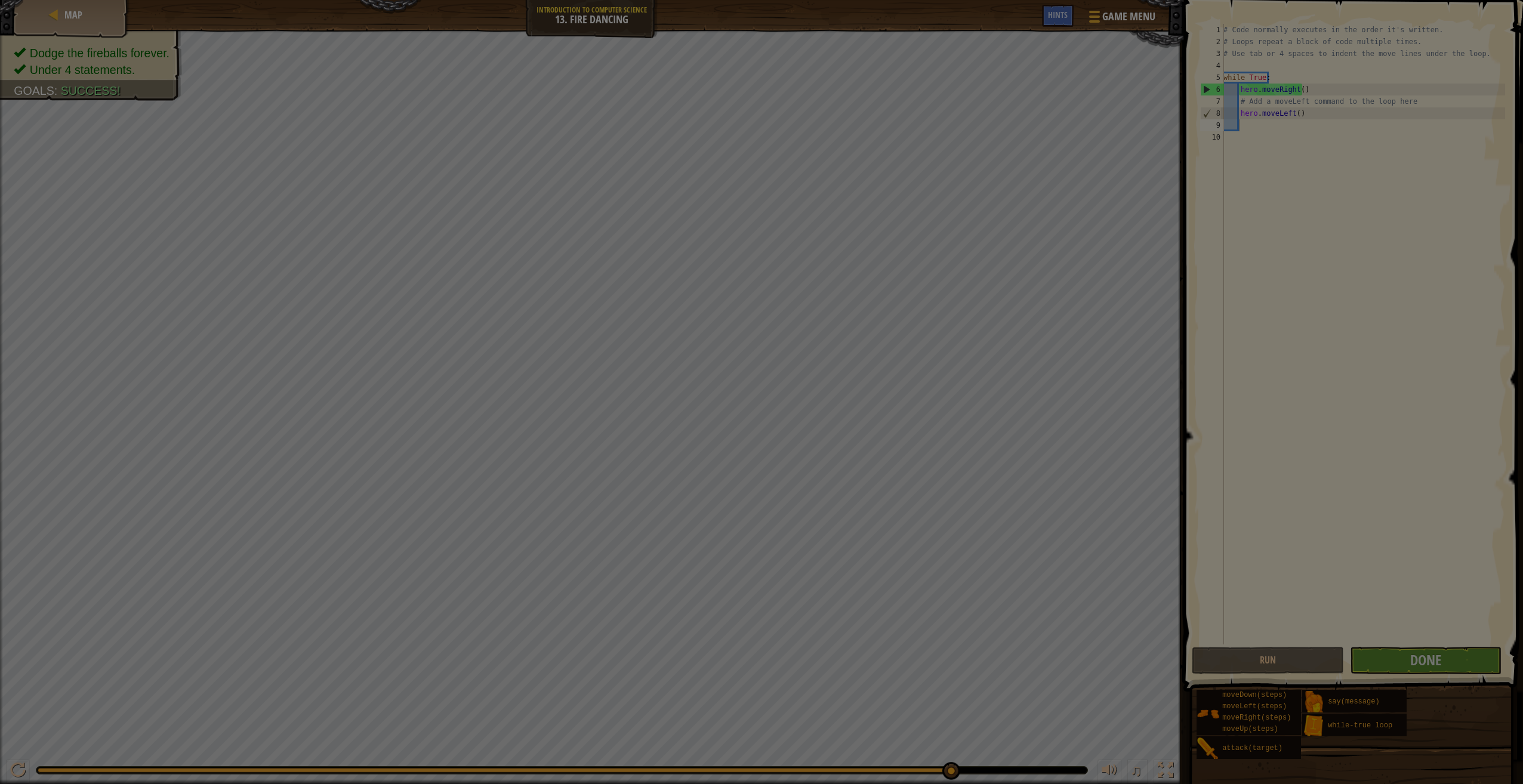
click at [893, 1] on body "Map Introduction to Computer Science 13. Fire Dancing Game Menu Done Hints 1 הה…" at bounding box center [762, 1] width 1523 height 1
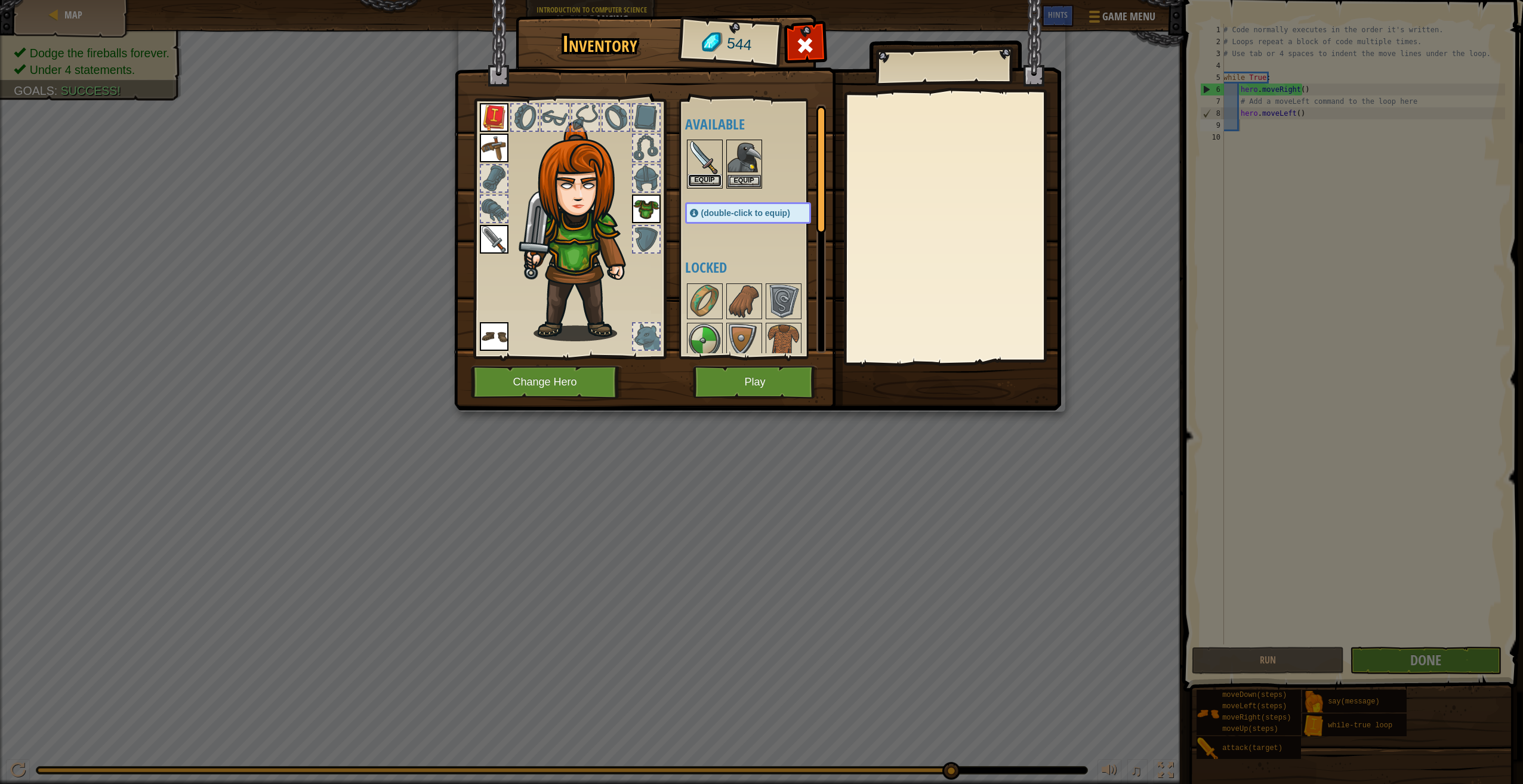
click at [701, 178] on button "Equip" at bounding box center [705, 180] width 34 height 12
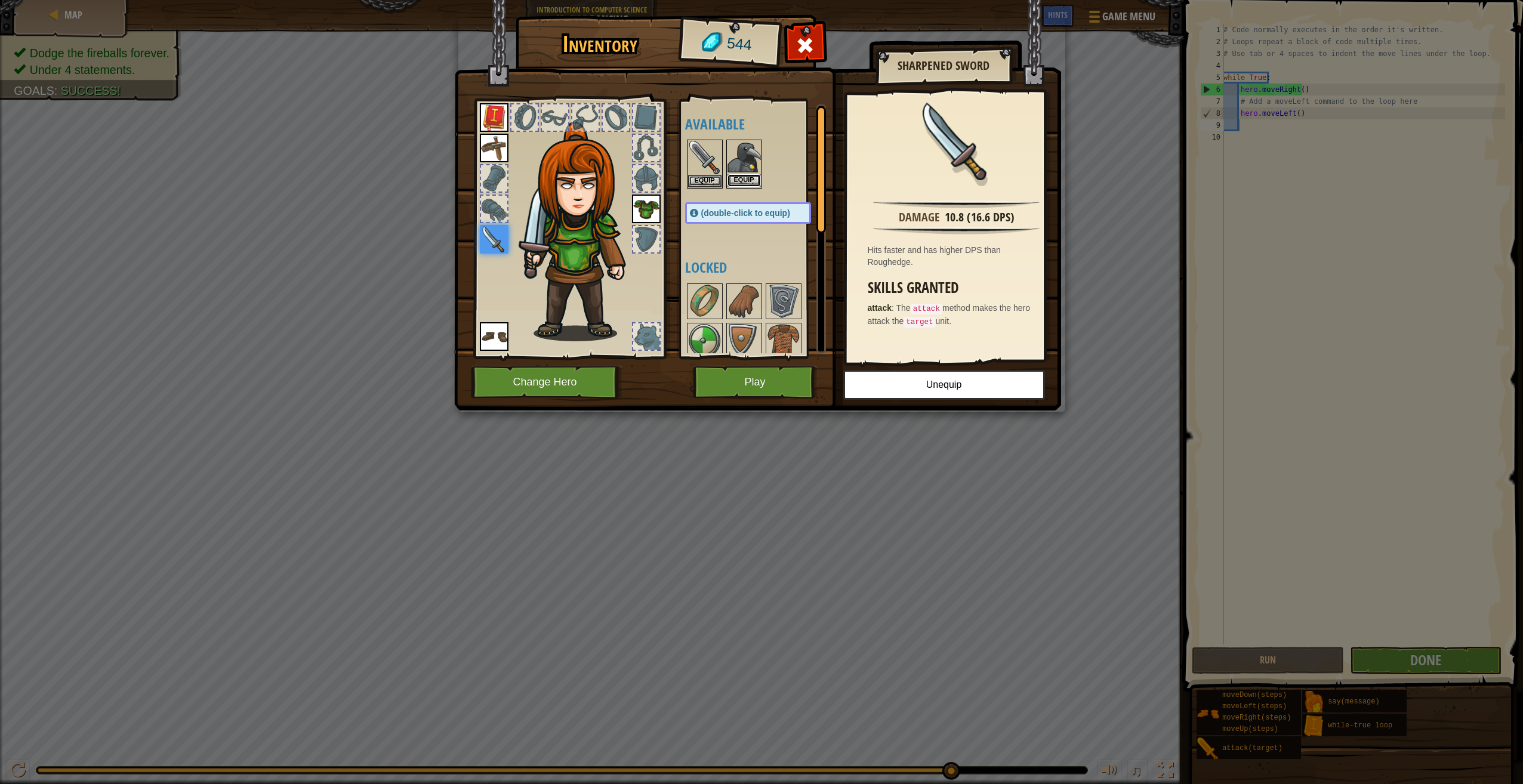
click at [752, 182] on button "Equip" at bounding box center [744, 180] width 34 height 12
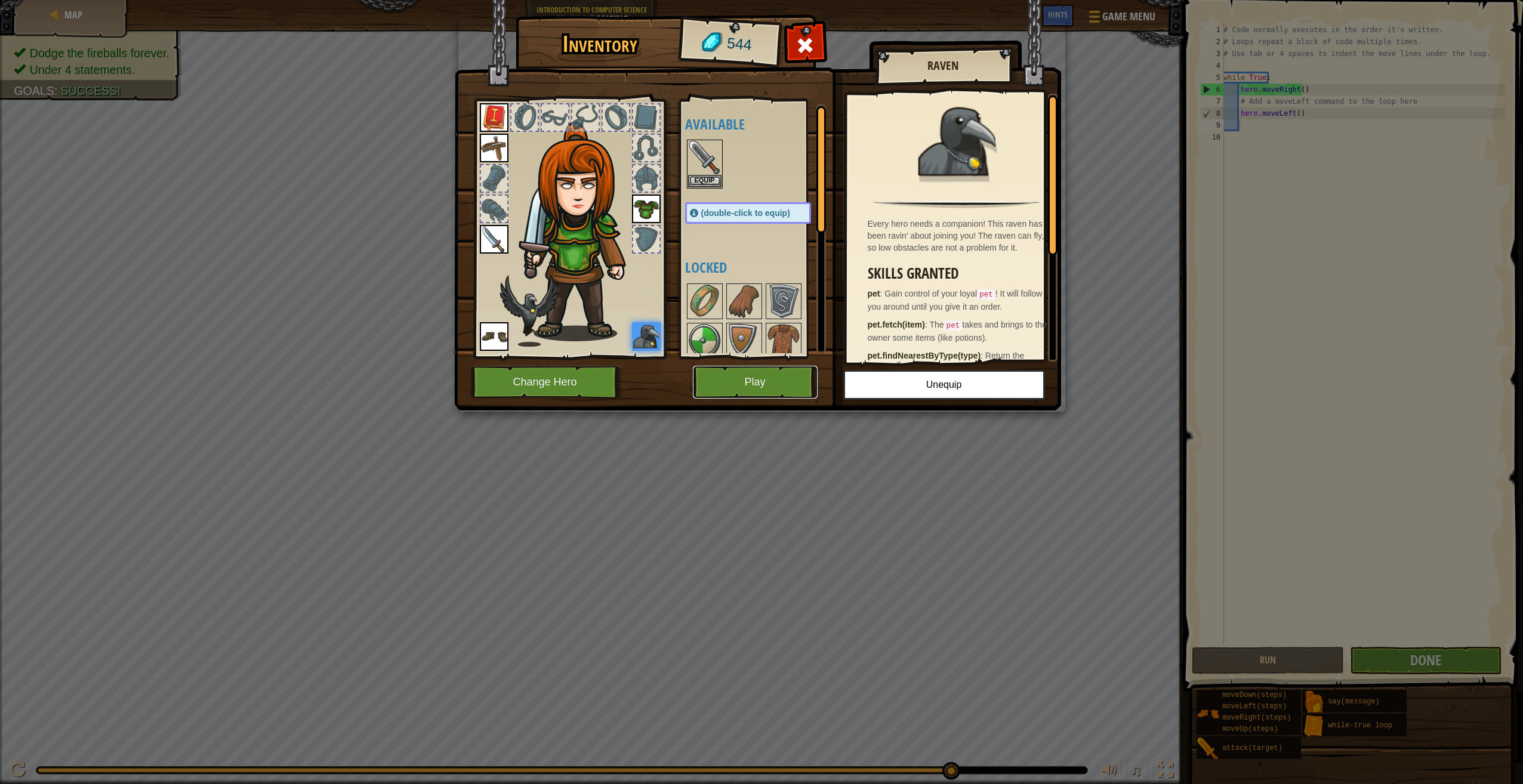
click at [758, 385] on button "Play" at bounding box center [755, 382] width 125 height 33
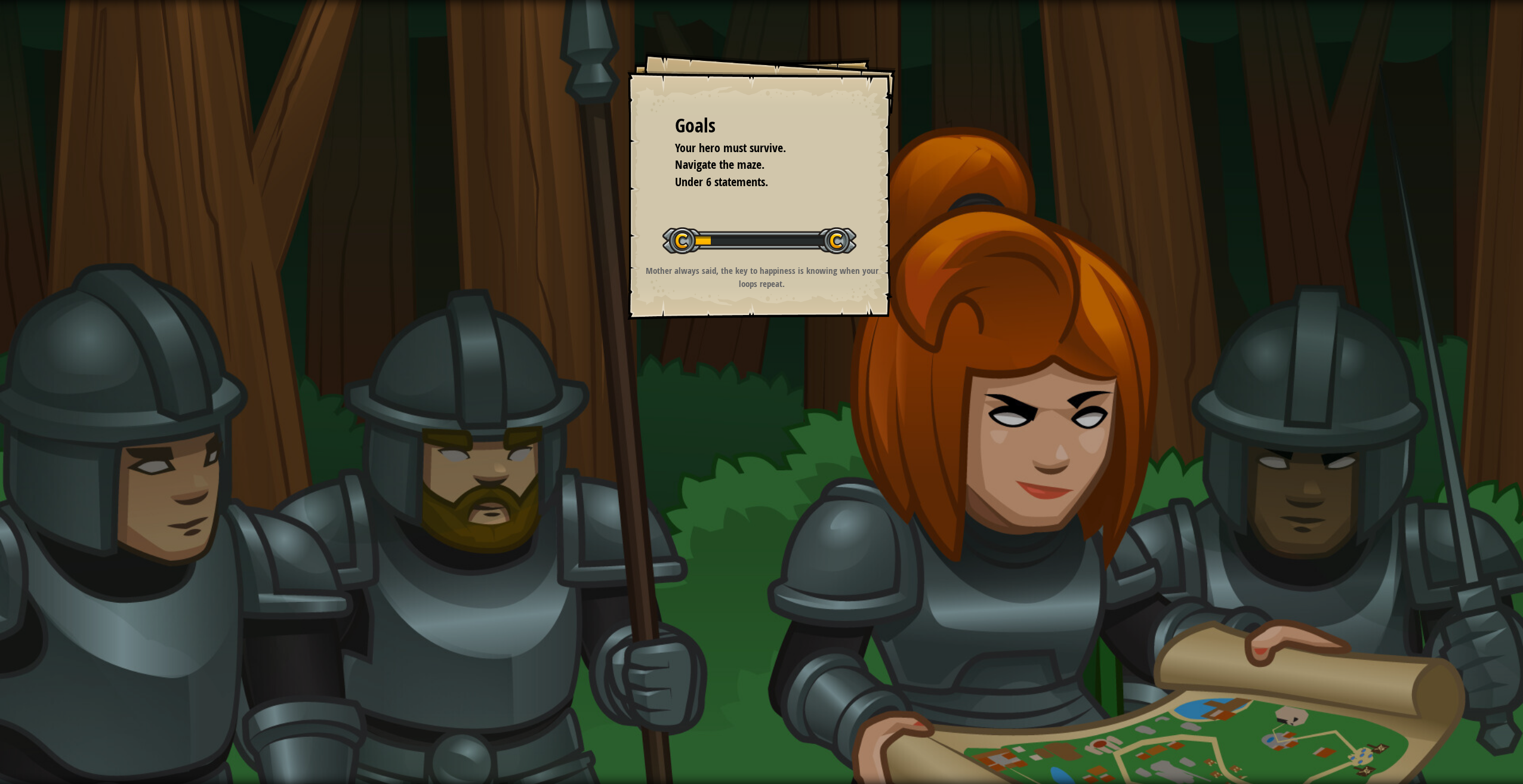
click at [567, 99] on div "Goals Your hero must survive. Navigate the maze. Under 6 statements. Start Leve…" at bounding box center [762, 392] width 1523 height 784
click at [580, 105] on div "Goals Your hero must survive. Navigate the maze. Under 6 statements. Start Leve…" at bounding box center [762, 392] width 1523 height 784
drag, startPoint x: 630, startPoint y: 747, endPoint x: 1297, endPoint y: 337, distance: 782.9
click at [1297, 337] on div "Goals Your hero must survive. Navigate the maze. Under 6 statements. Start Leve…" at bounding box center [762, 392] width 1523 height 784
drag, startPoint x: 1200, startPoint y: 353, endPoint x: 1176, endPoint y: 349, distance: 24.3
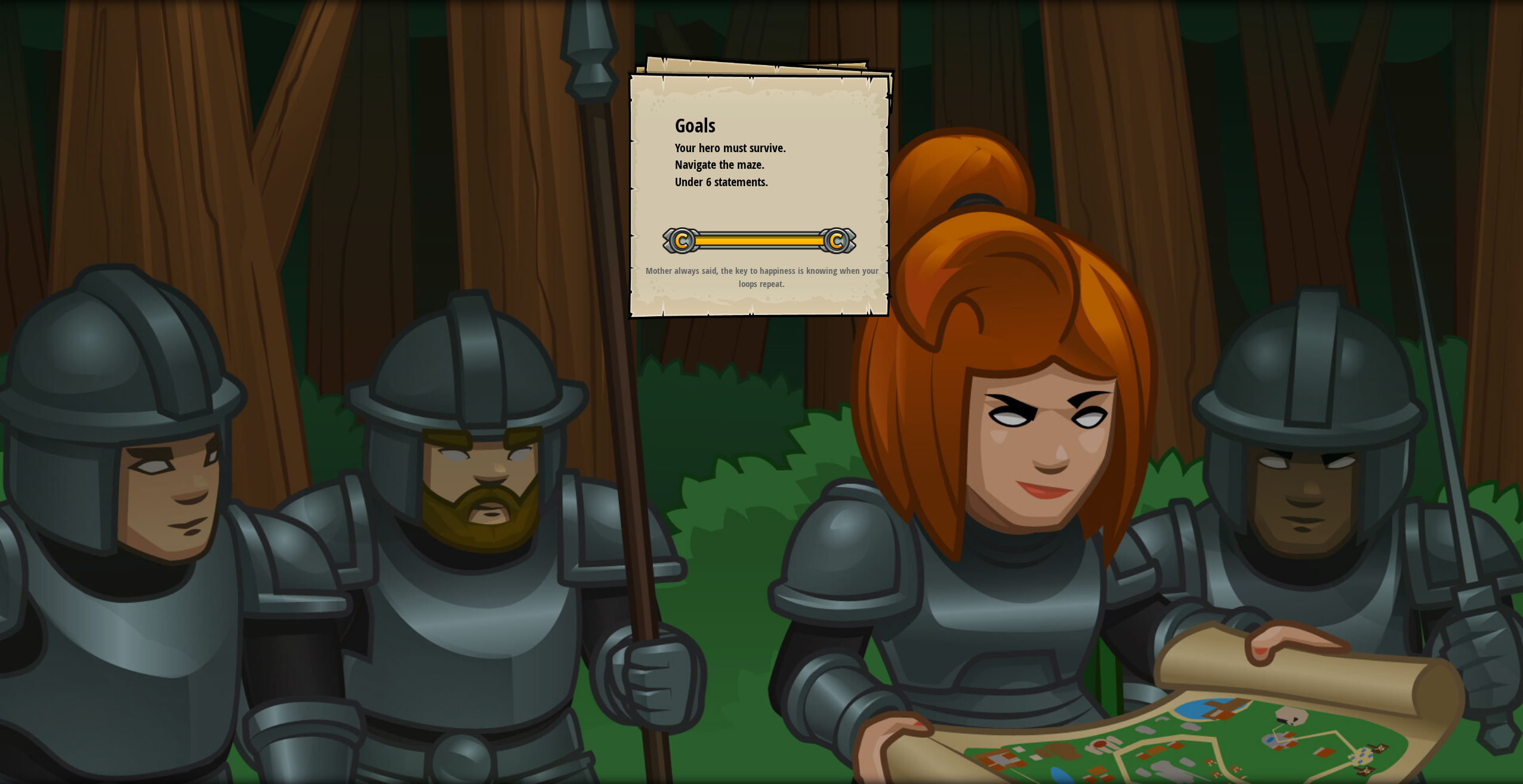
click at [1176, 349] on div "Goals Your hero must survive. Navigate the maze. Under 6 statements. Start Leve…" at bounding box center [762, 392] width 1523 height 784
click at [1167, 350] on div "Goals Your hero must survive. Navigate the maze. Under 6 statements. Start Leve…" at bounding box center [762, 392] width 1523 height 784
click at [1139, 336] on div "Goals Your hero must survive. Navigate the maze. Under 6 statements. Start Leve…" at bounding box center [762, 392] width 1523 height 784
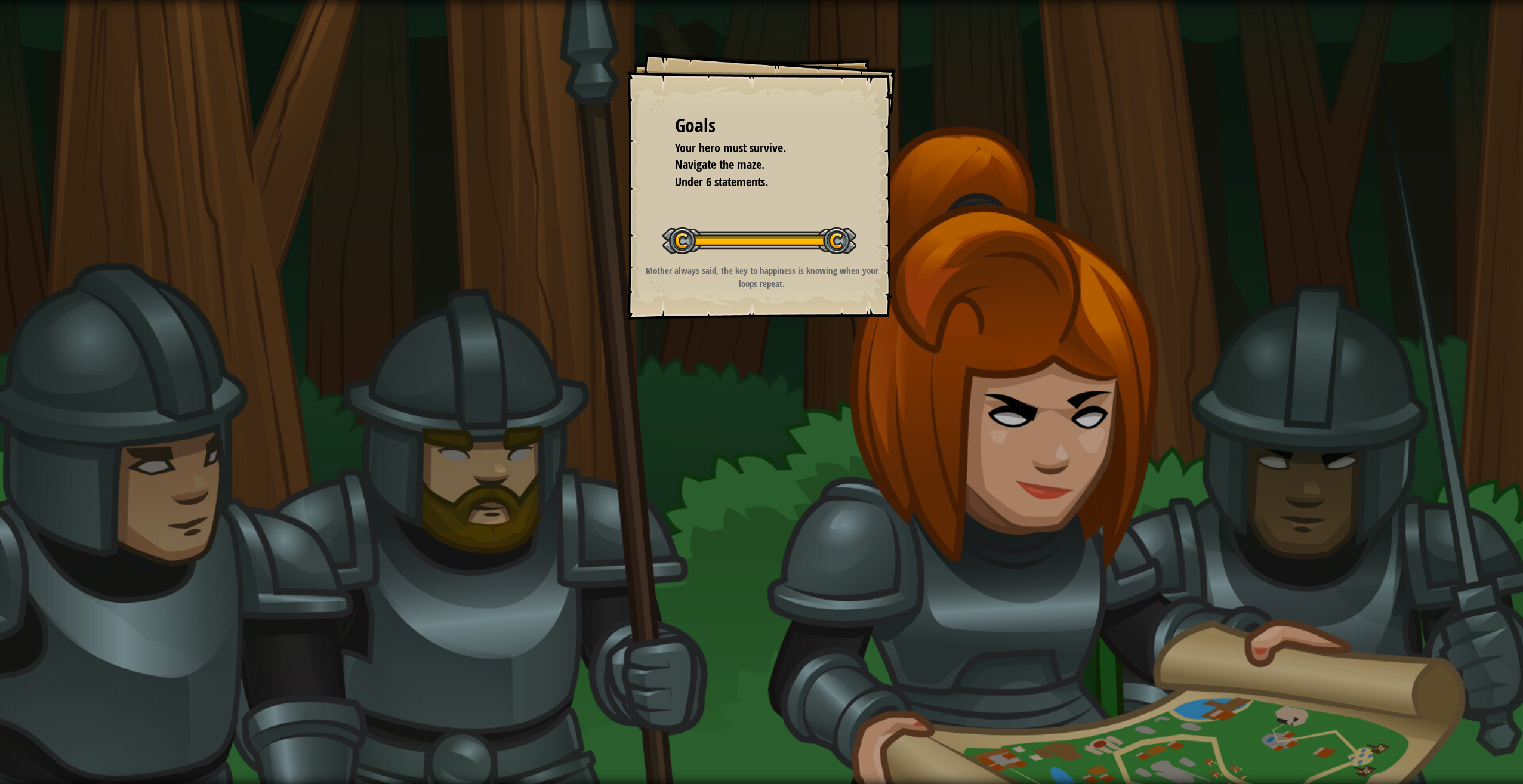
click at [1142, 336] on div "Goals Your hero must survive. Navigate the maze. Under 6 statements. Start Leve…" at bounding box center [762, 392] width 1523 height 784
click at [1143, 336] on div "Goals Your hero must survive. Navigate the maze. Under 6 statements. Start Leve…" at bounding box center [762, 392] width 1523 height 784
drag, startPoint x: 1187, startPoint y: 723, endPoint x: 1176, endPoint y: 710, distance: 17.0
click at [1177, 715] on div "Goals Your hero must survive. Navigate the maze. Under 6 statements. Start Leve…" at bounding box center [762, 392] width 1523 height 784
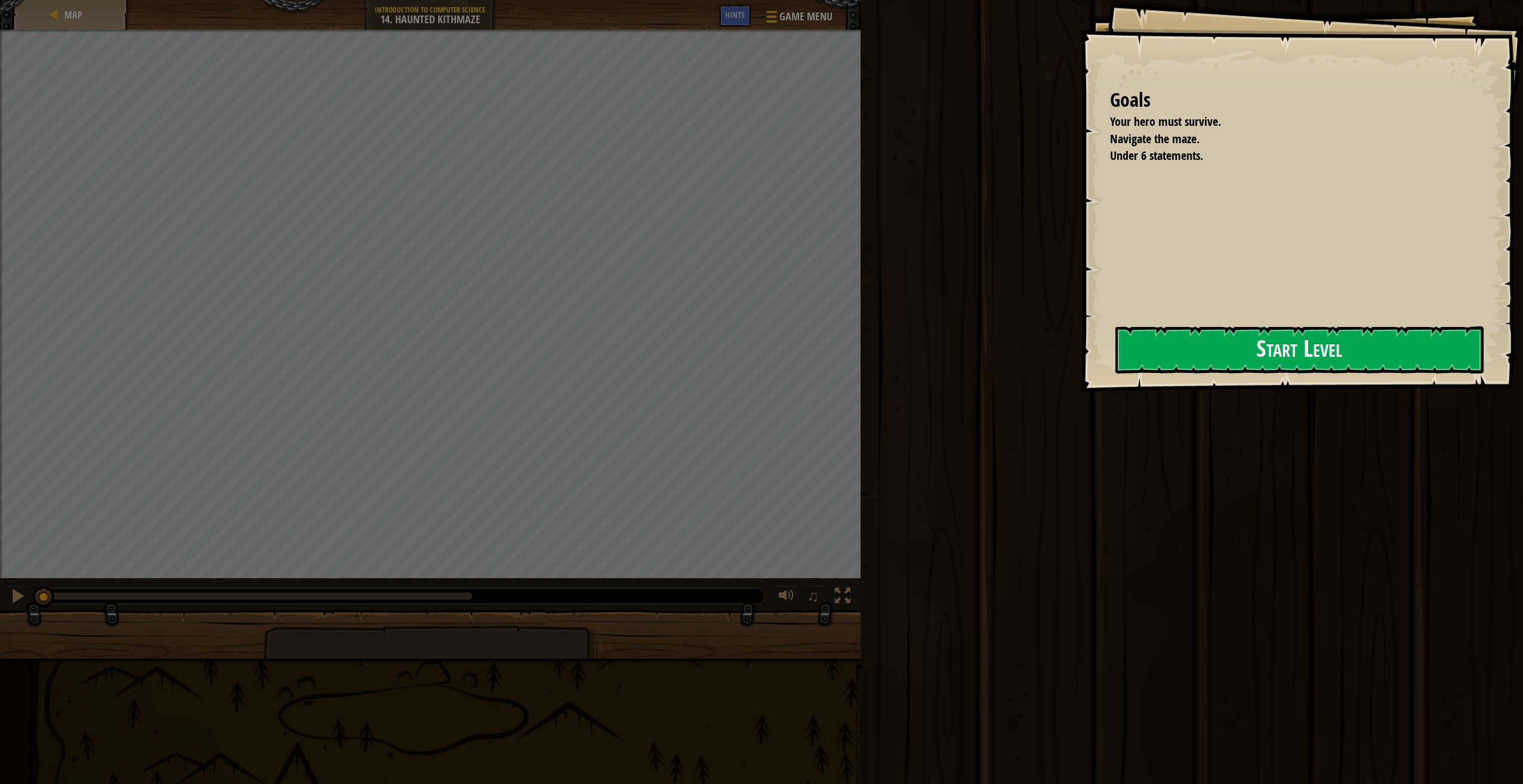
drag, startPoint x: 1149, startPoint y: 546, endPoint x: 1167, endPoint y: 749, distance: 203.8
click at [1141, 669] on div "Run Submit Done" at bounding box center [1190, 389] width 666 height 778
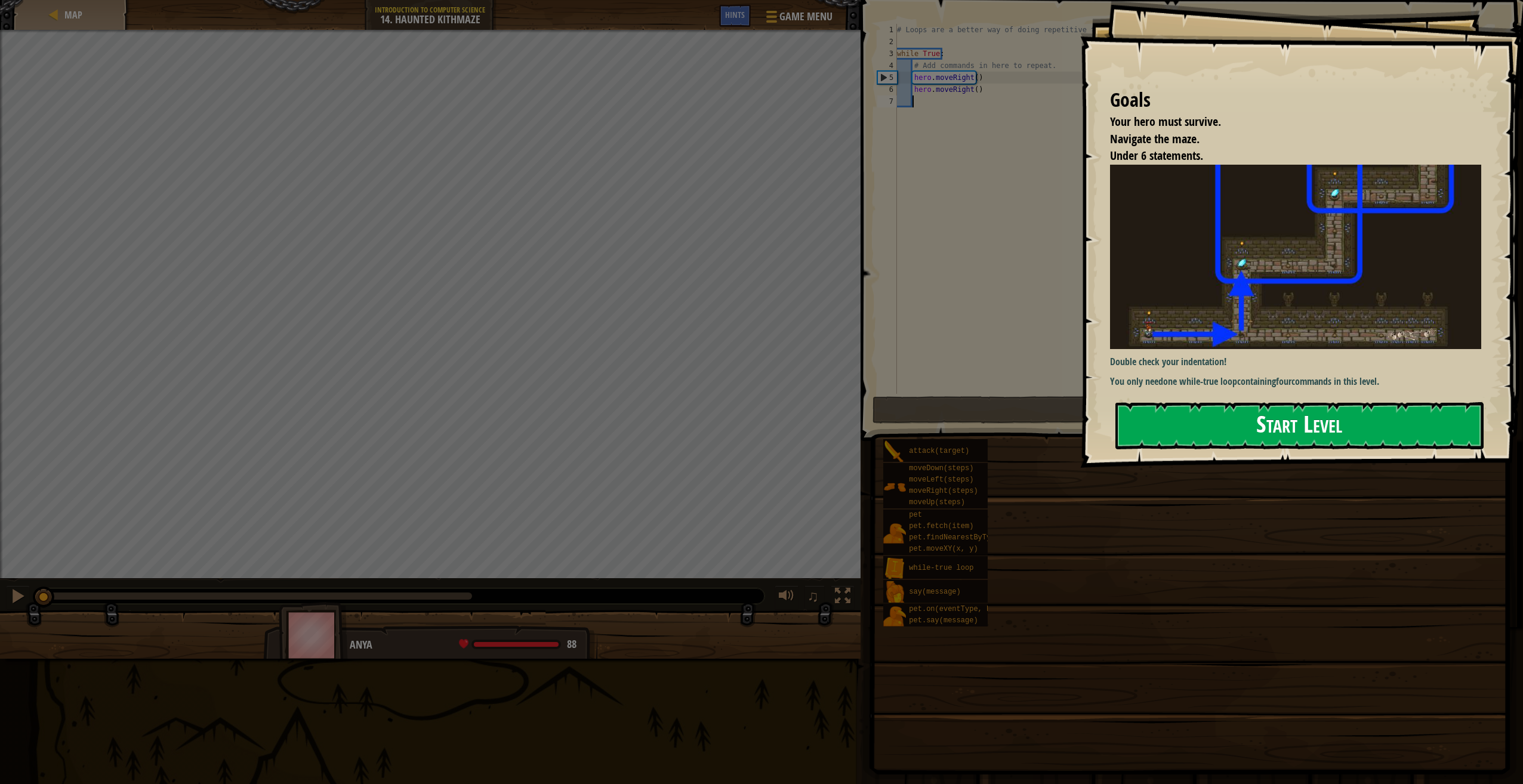
click at [1200, 427] on button "Start Level" at bounding box center [1299, 425] width 368 height 47
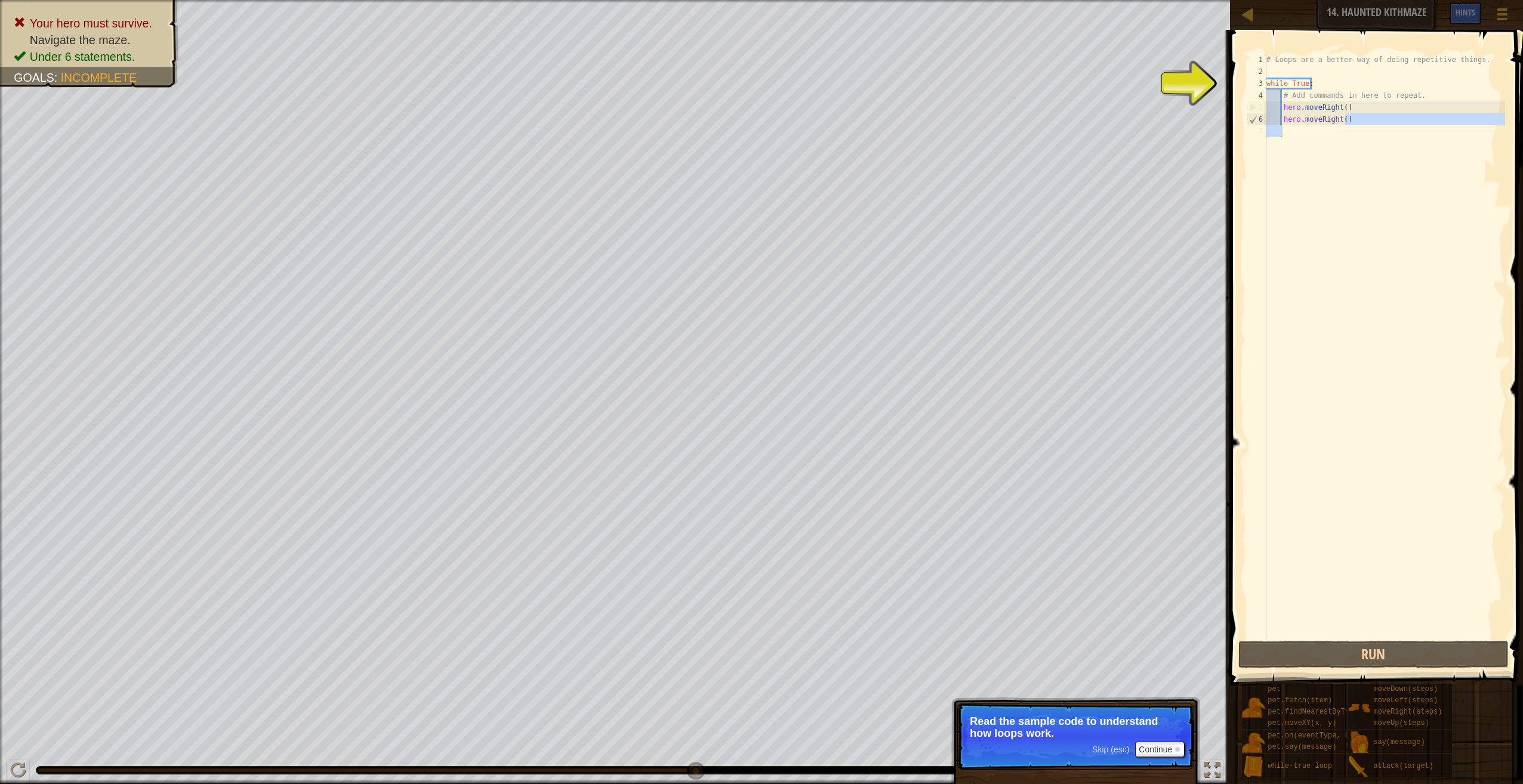
drag, startPoint x: 1349, startPoint y: 119, endPoint x: 1321, endPoint y: 145, distance: 38.2
click at [1321, 145] on div "# Loops are a better way of doing repetitive things. while True : # Add command…" at bounding box center [1385, 357] width 241 height 608
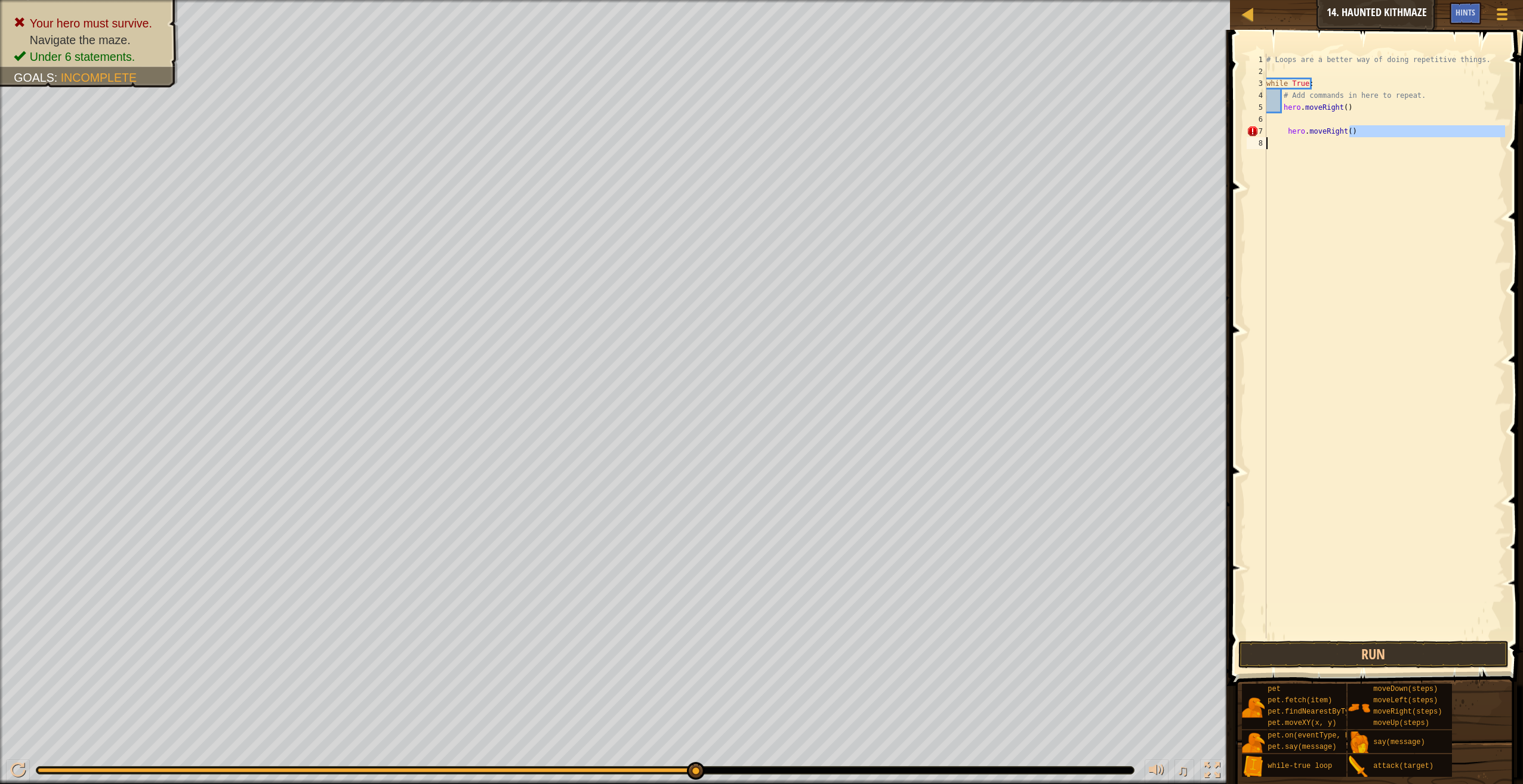
drag, startPoint x: 1384, startPoint y: 137, endPoint x: 1242, endPoint y: 141, distance: 142.1
click at [1242, 141] on div "hero.moveRight() 1 2 3 4 5 6 7 8 # Loops are a better way of doing repetitive t…" at bounding box center [1375, 381] width 297 height 691
type textarea "h"
type textarea "hero.moveRight()"
click at [1363, 659] on button "Run" at bounding box center [1373, 654] width 270 height 28
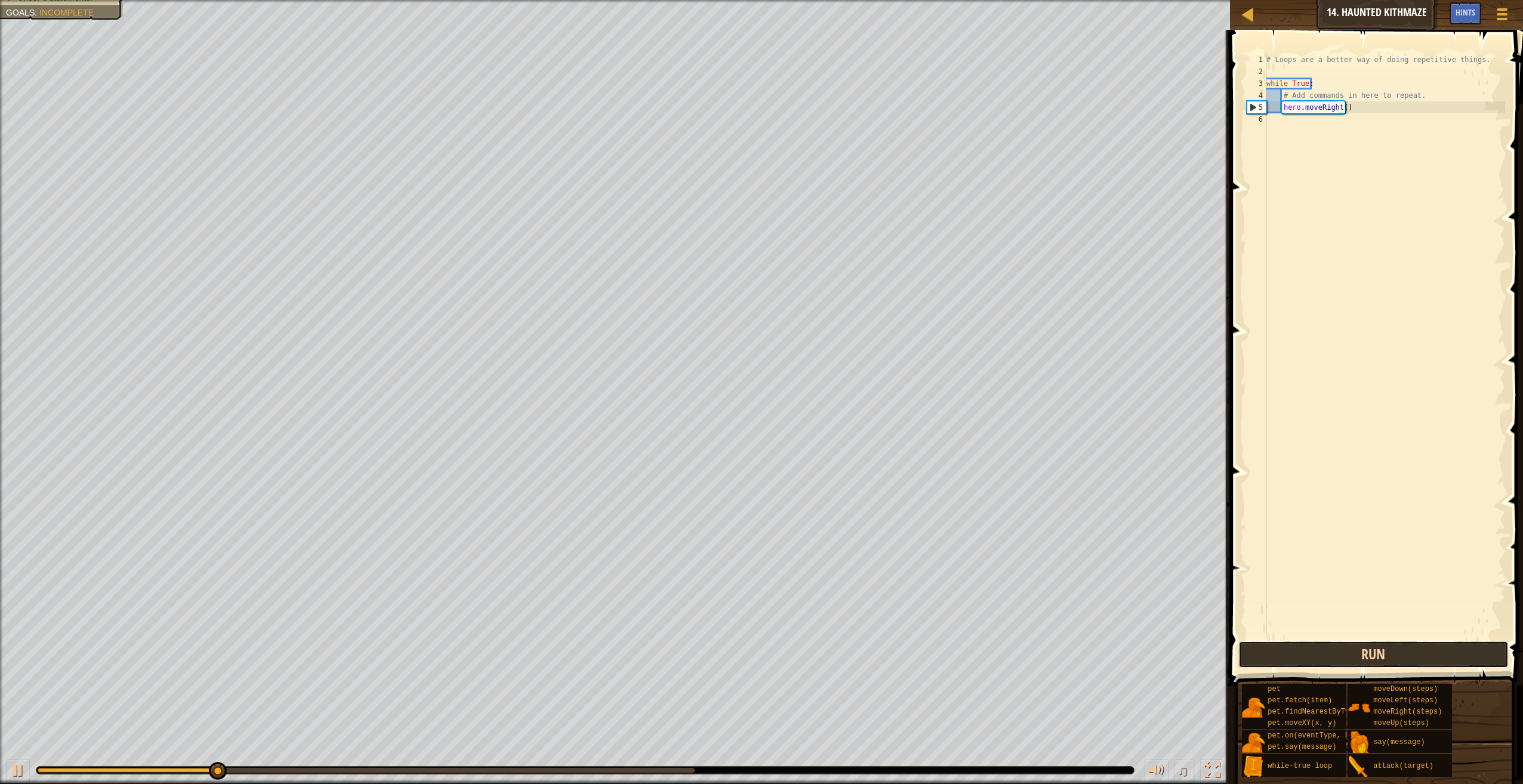
drag, startPoint x: 1360, startPoint y: 653, endPoint x: 1336, endPoint y: 643, distance: 26.0
click at [1360, 653] on button "Run" at bounding box center [1373, 654] width 270 height 28
click at [1226, 110] on div "Map Introduction to Computer Science 14. Haunted Kithmaze Game Menu Done Hints …" at bounding box center [762, 392] width 1523 height 784
click at [1291, 112] on div "# Loops are a better way of doing repetitive things. while True : # Add command…" at bounding box center [1385, 357] width 241 height 608
drag, startPoint x: 1330, startPoint y: 116, endPoint x: 1349, endPoint y: 119, distance: 19.2
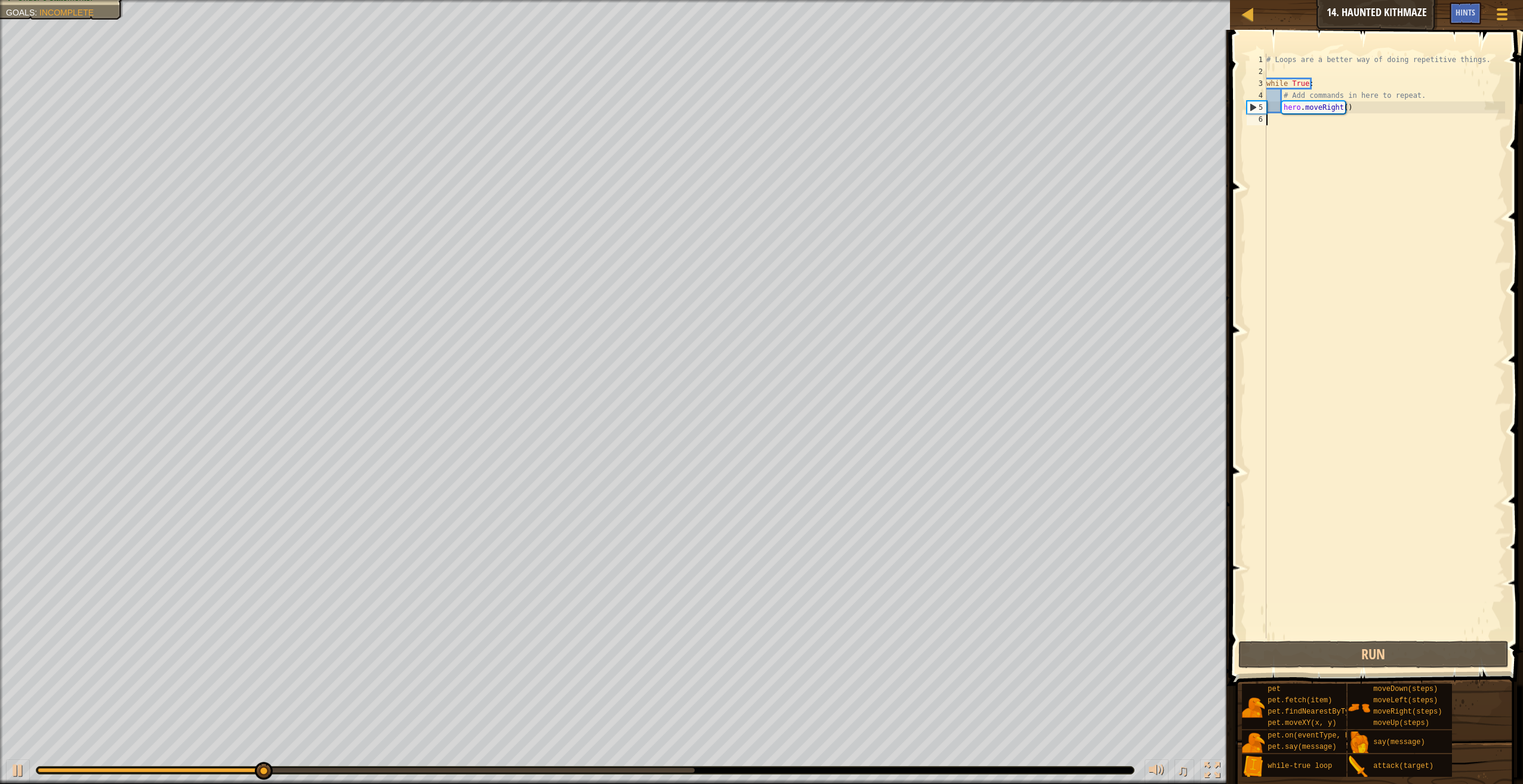
click at [1349, 119] on div "# Loops are a better way of doing repetitive things. while True : # Add command…" at bounding box center [1385, 357] width 241 height 608
type textarea "hero.moveRight()"
drag, startPoint x: 1386, startPoint y: 113, endPoint x: 1248, endPoint y: 110, distance: 138.0
click at [1248, 110] on div "hero.moveRight() 1 2 3 4 5 6 # Loops are a better way of doing repetitive thing…" at bounding box center [1375, 346] width 261 height 585
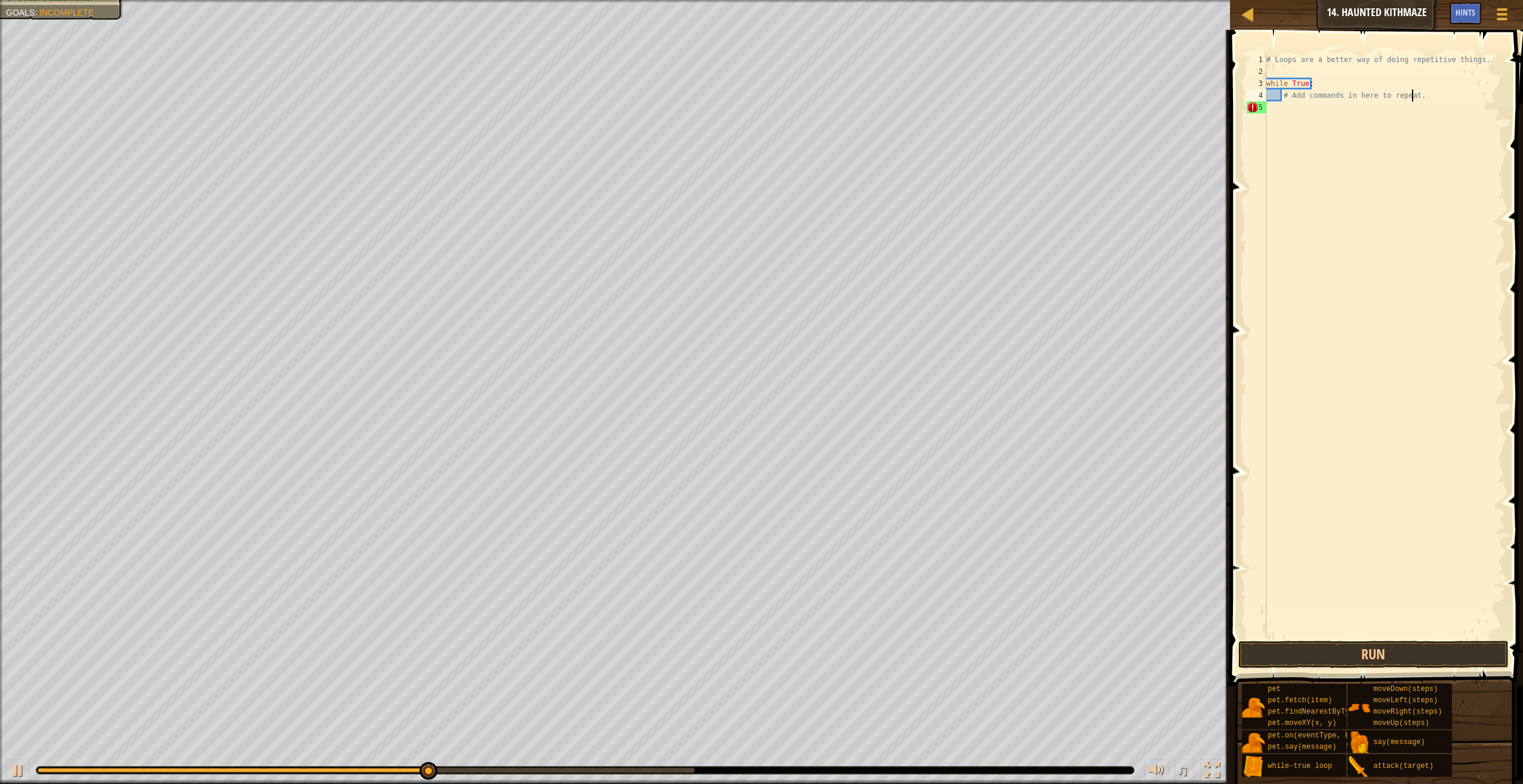
type textarea "# Add commands in here to repeat"
click at [1278, 107] on div "# Loops are a better way of doing repetitive things. while True : # Add command…" at bounding box center [1385, 357] width 241 height 608
type textarea "mo"
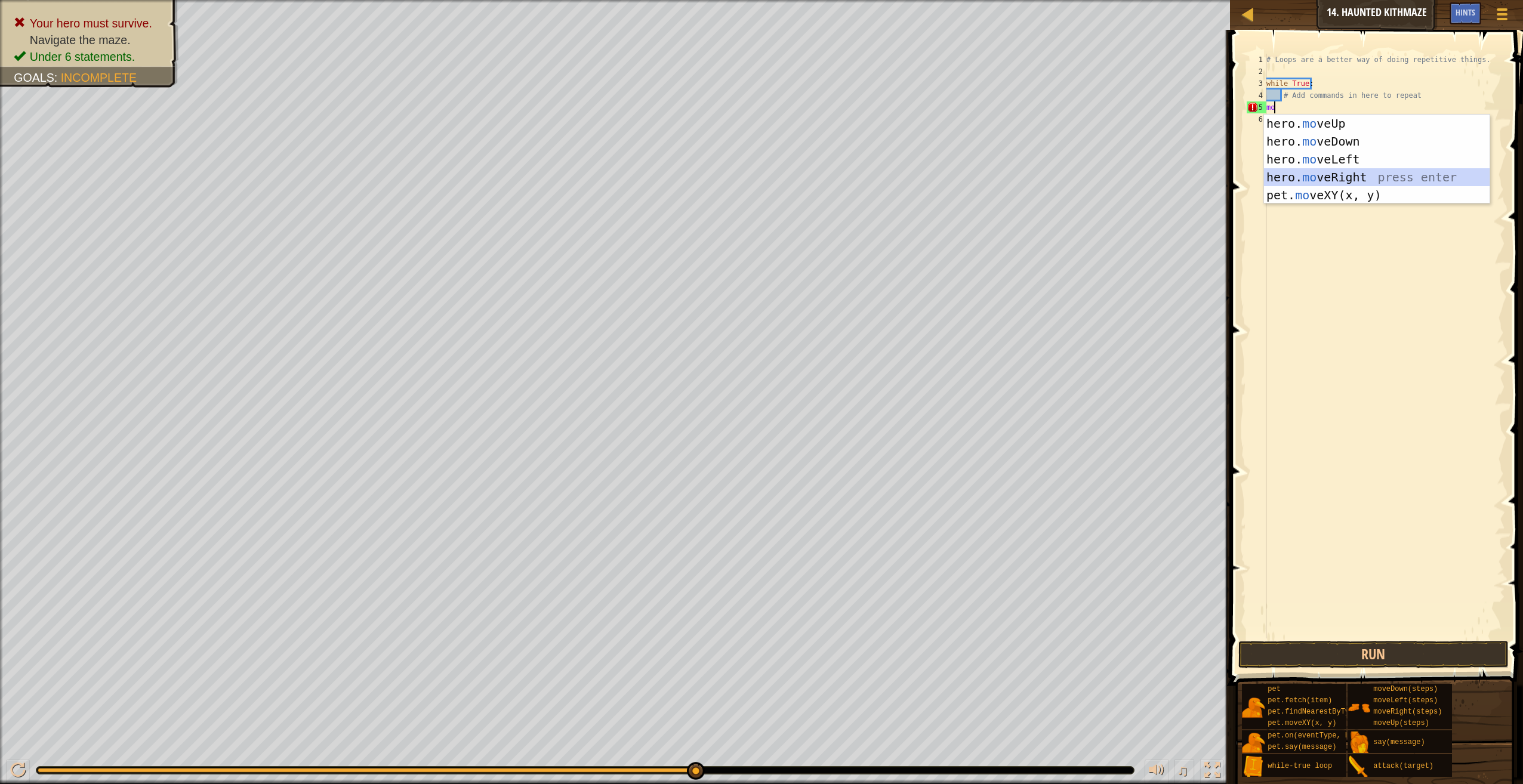
click at [1364, 179] on div "hero. mo veUp press enter hero. mo veDown press enter hero. mo veLeft press ent…" at bounding box center [1377, 177] width 226 height 125
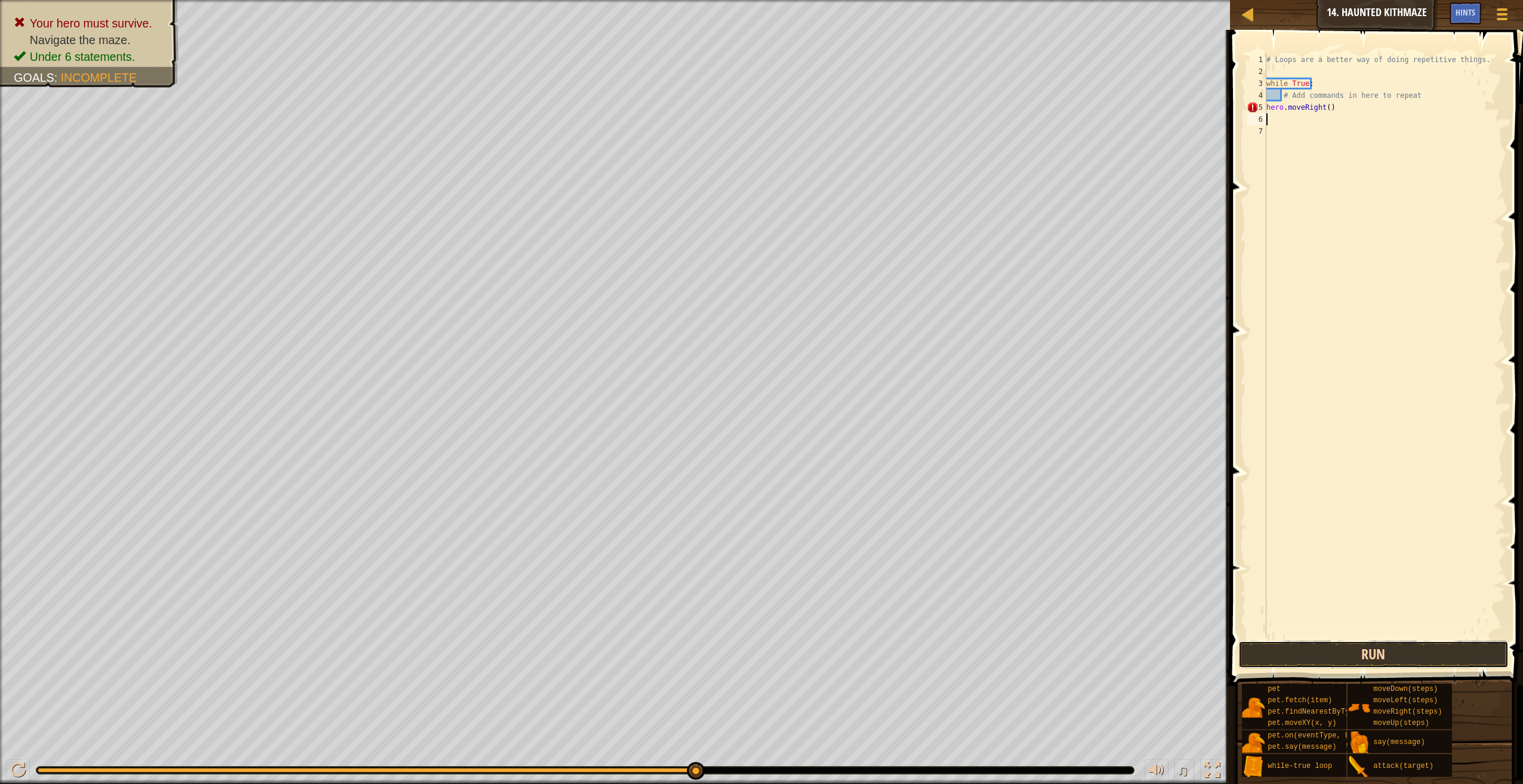
click at [1355, 650] on button "Run" at bounding box center [1373, 654] width 270 height 28
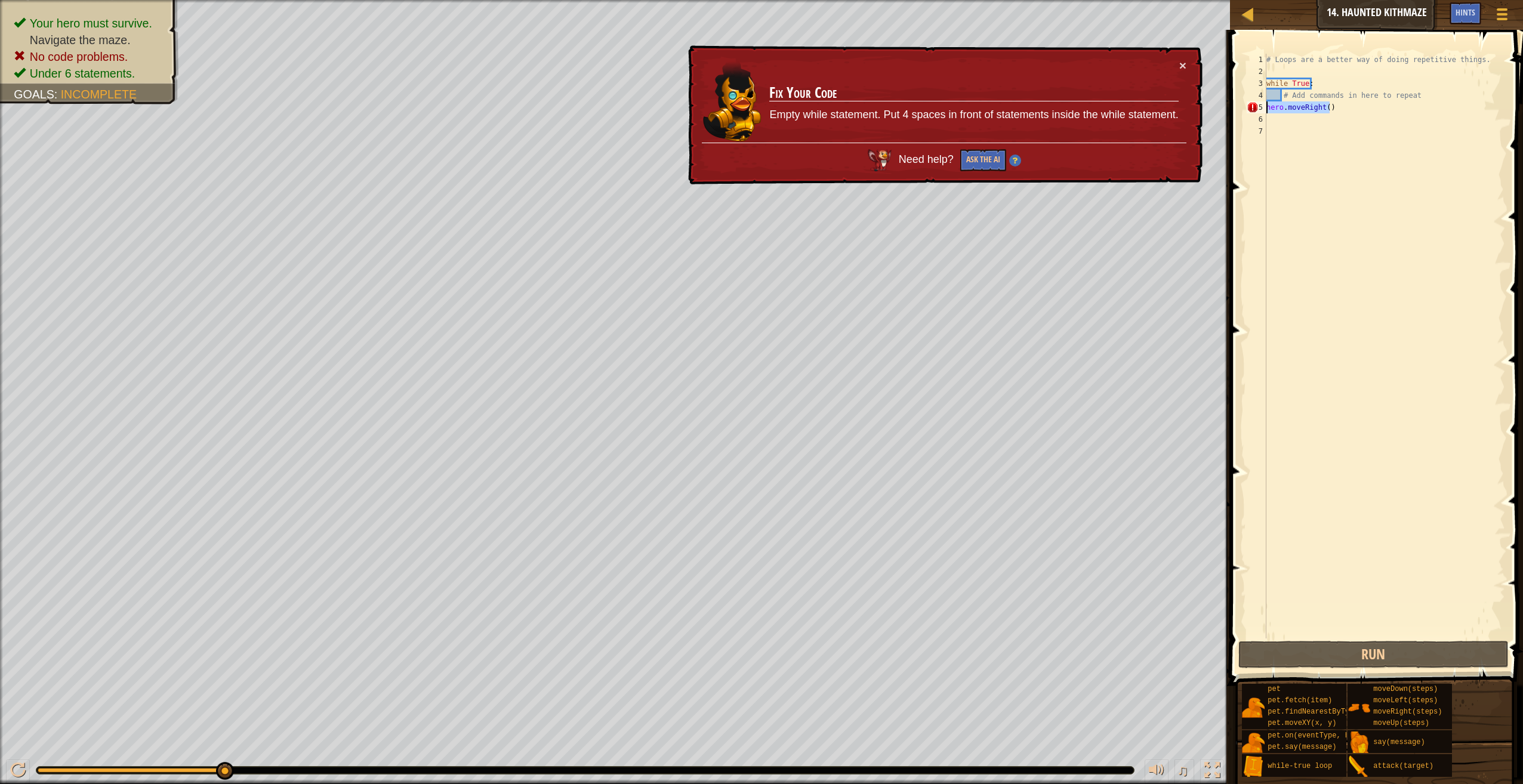
drag, startPoint x: 1343, startPoint y: 105, endPoint x: 1258, endPoint y: 105, distance: 85.0
click at [1258, 105] on div "1 2 3 4 5 6 7 # Loops are a better way of doing repetitive things. while True :…" at bounding box center [1375, 346] width 261 height 585
type textarea "hero.moveRight()"
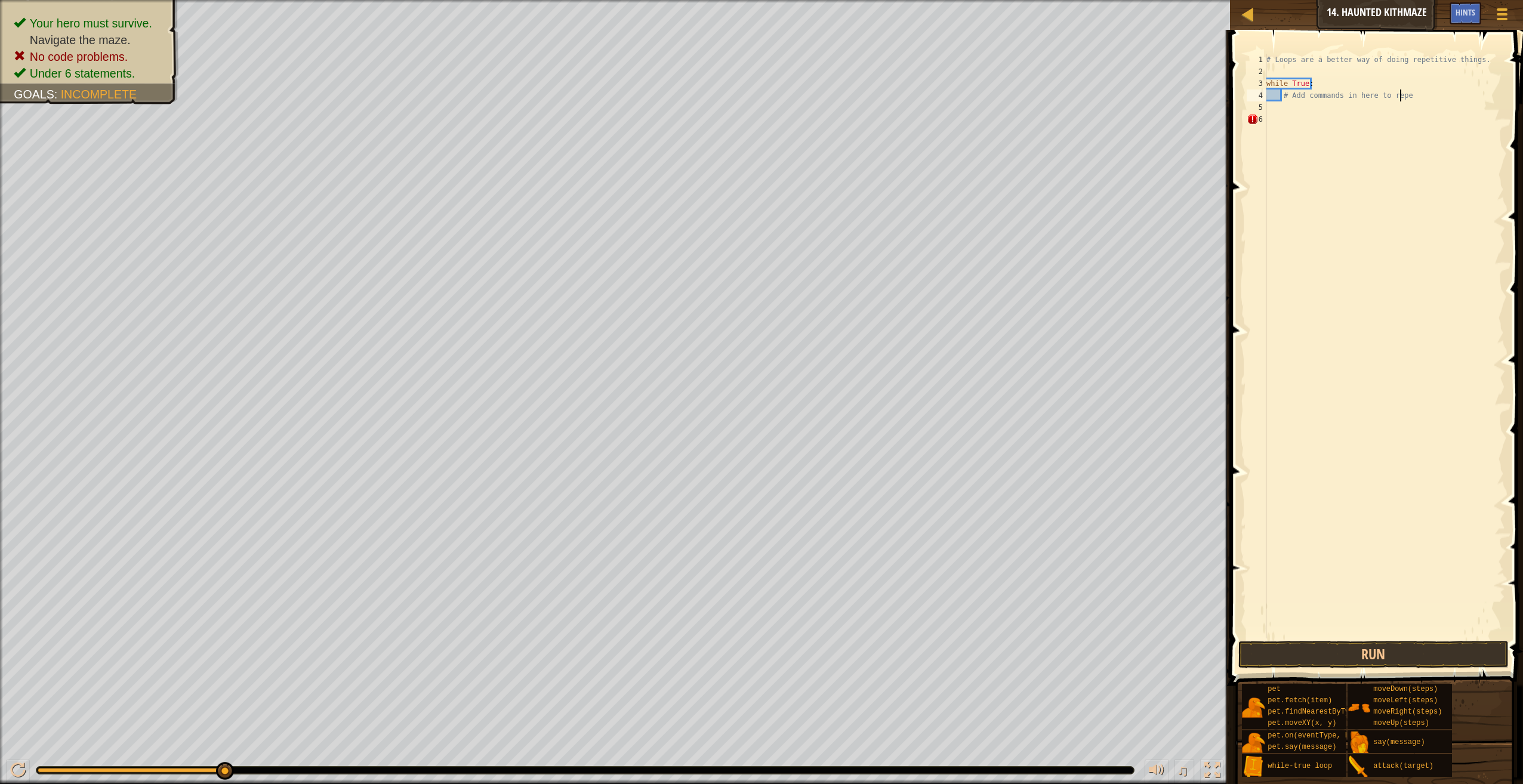
type textarea "# Add commands in here to rep"
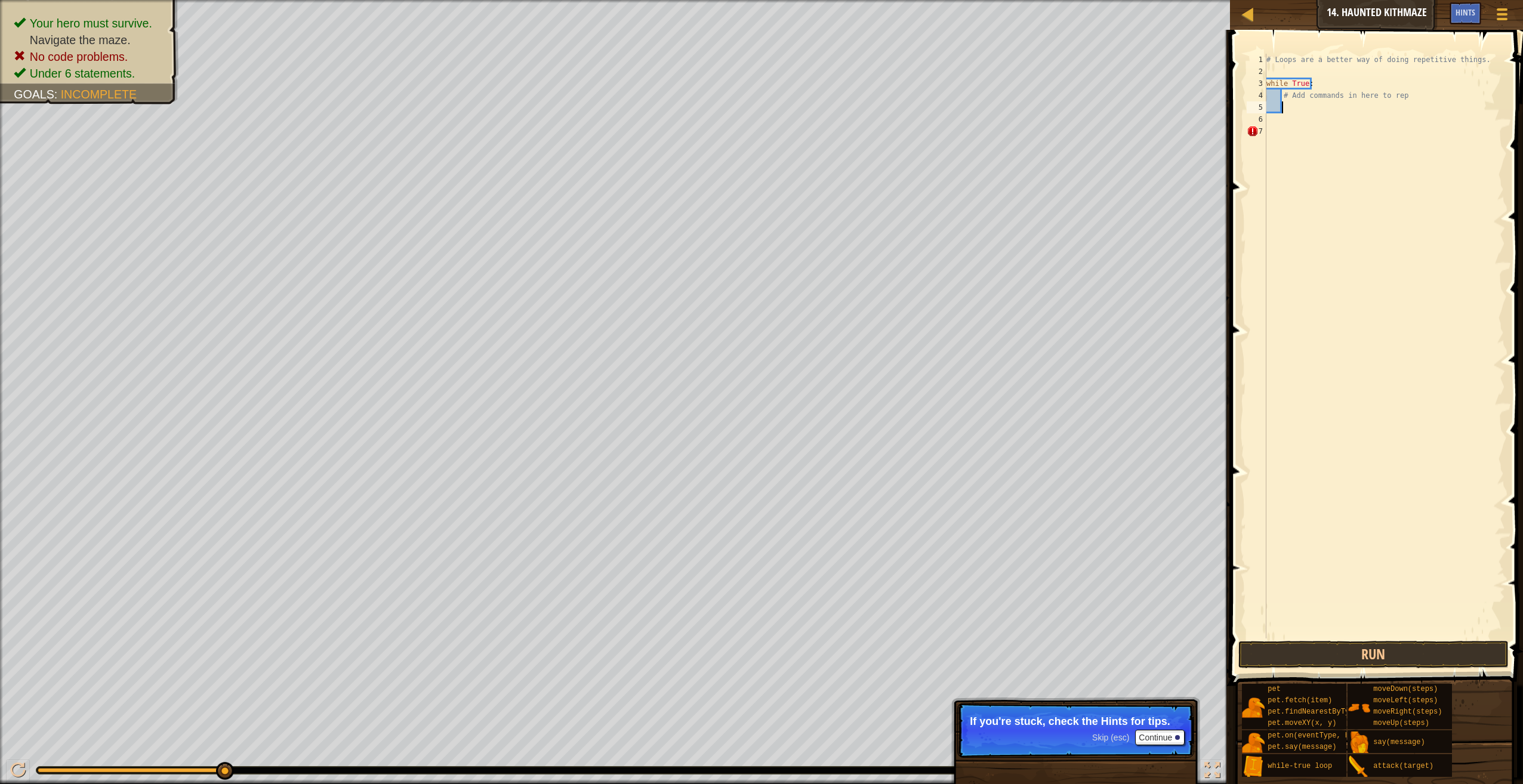
type textarea "h"
type textarea "# Add commands in here to rep"
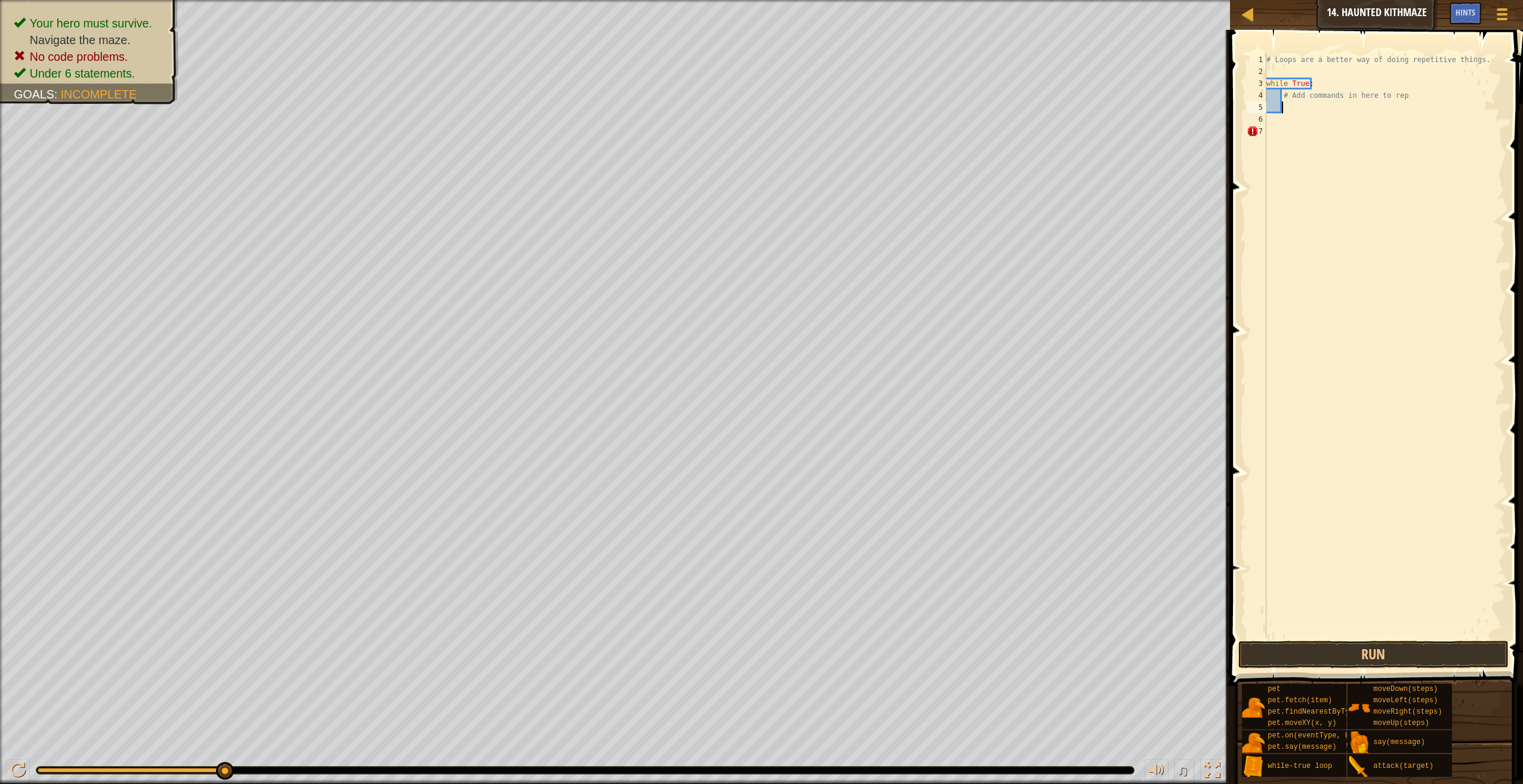
type textarea "h"
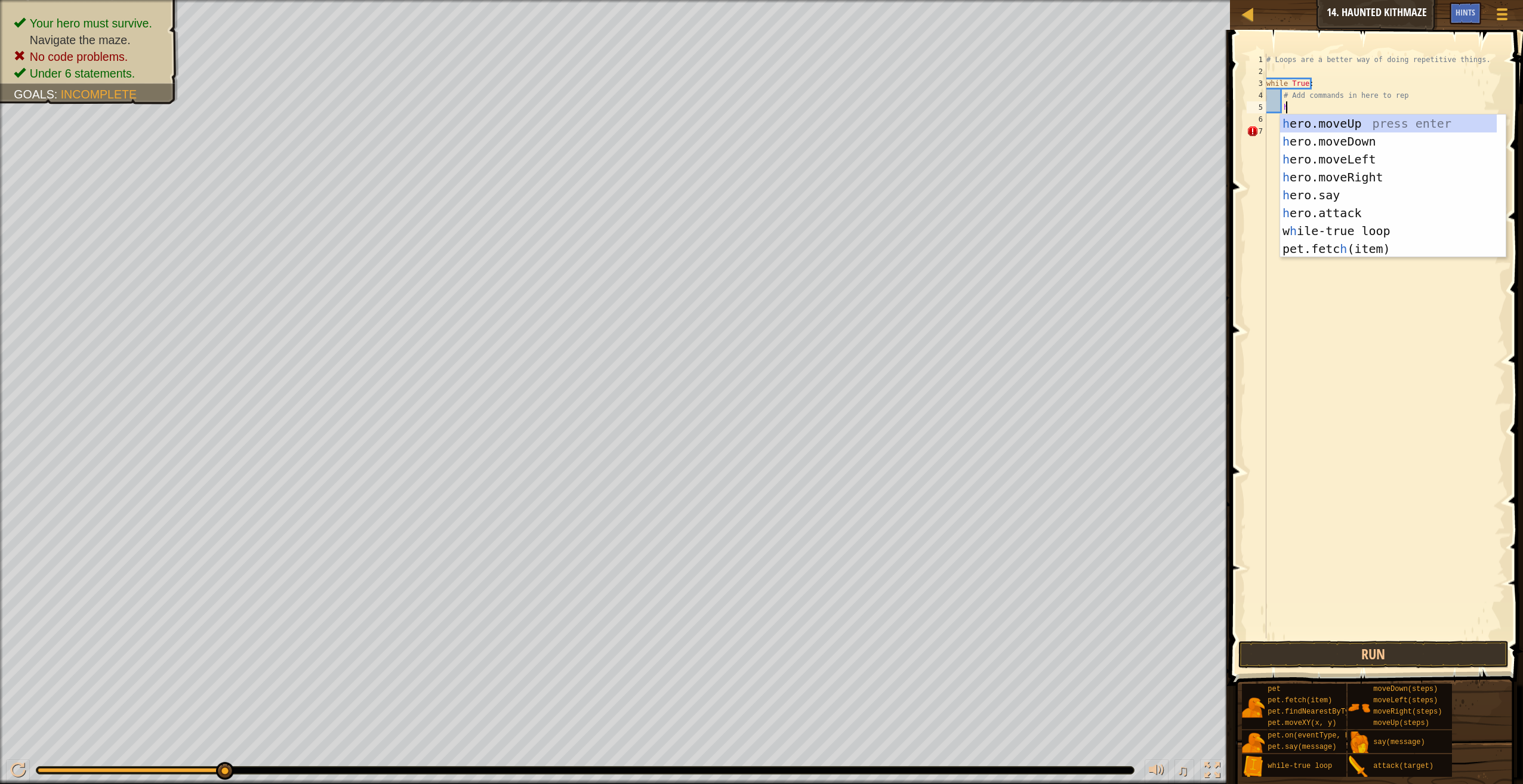
scroll to position [5, 1]
click at [1397, 175] on div "h ero.moveUp press enter h ero.moveDown press enter h ero.moveLeft press enter …" at bounding box center [1389, 204] width 217 height 179
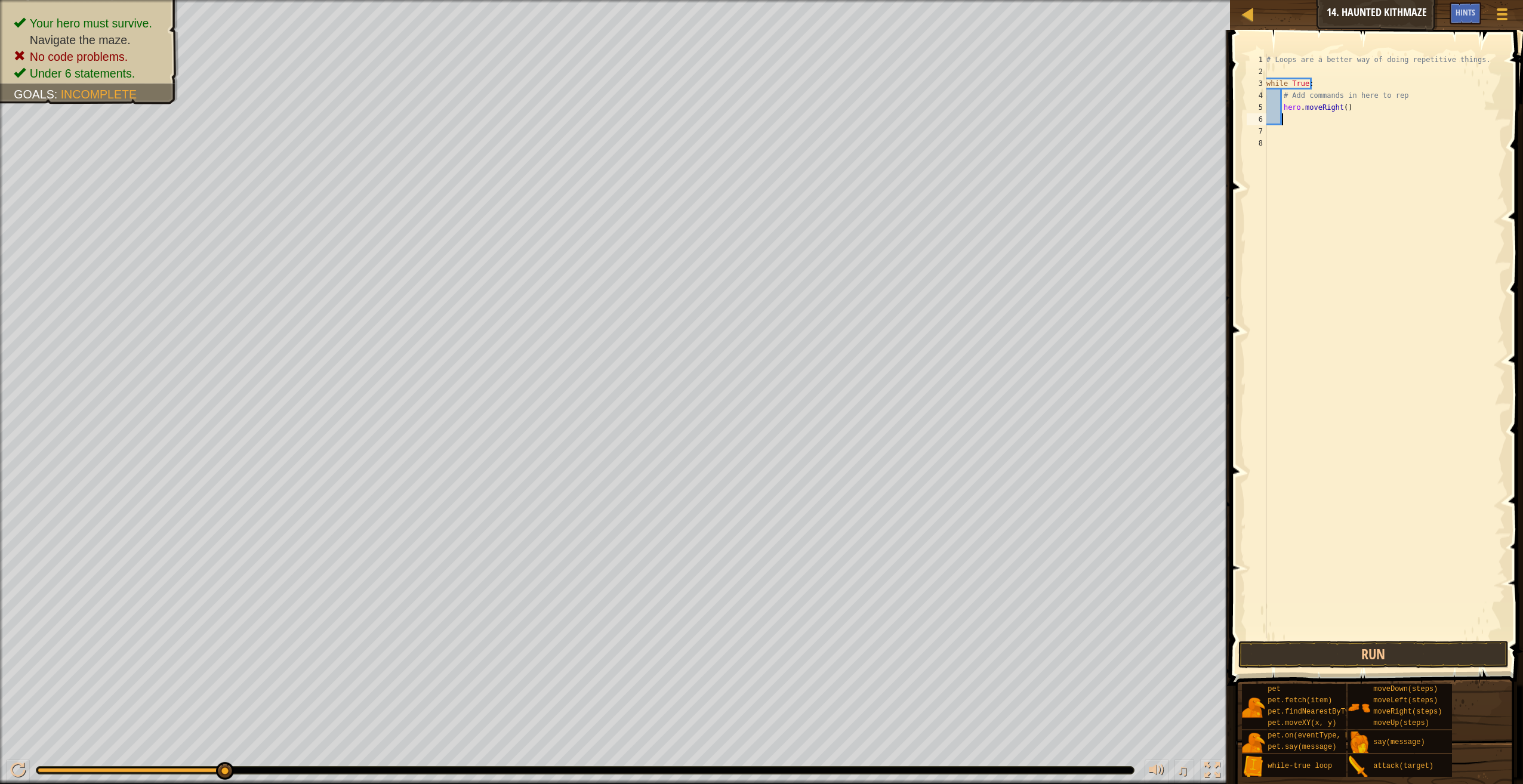
scroll to position [5, 1]
type textarea "h"
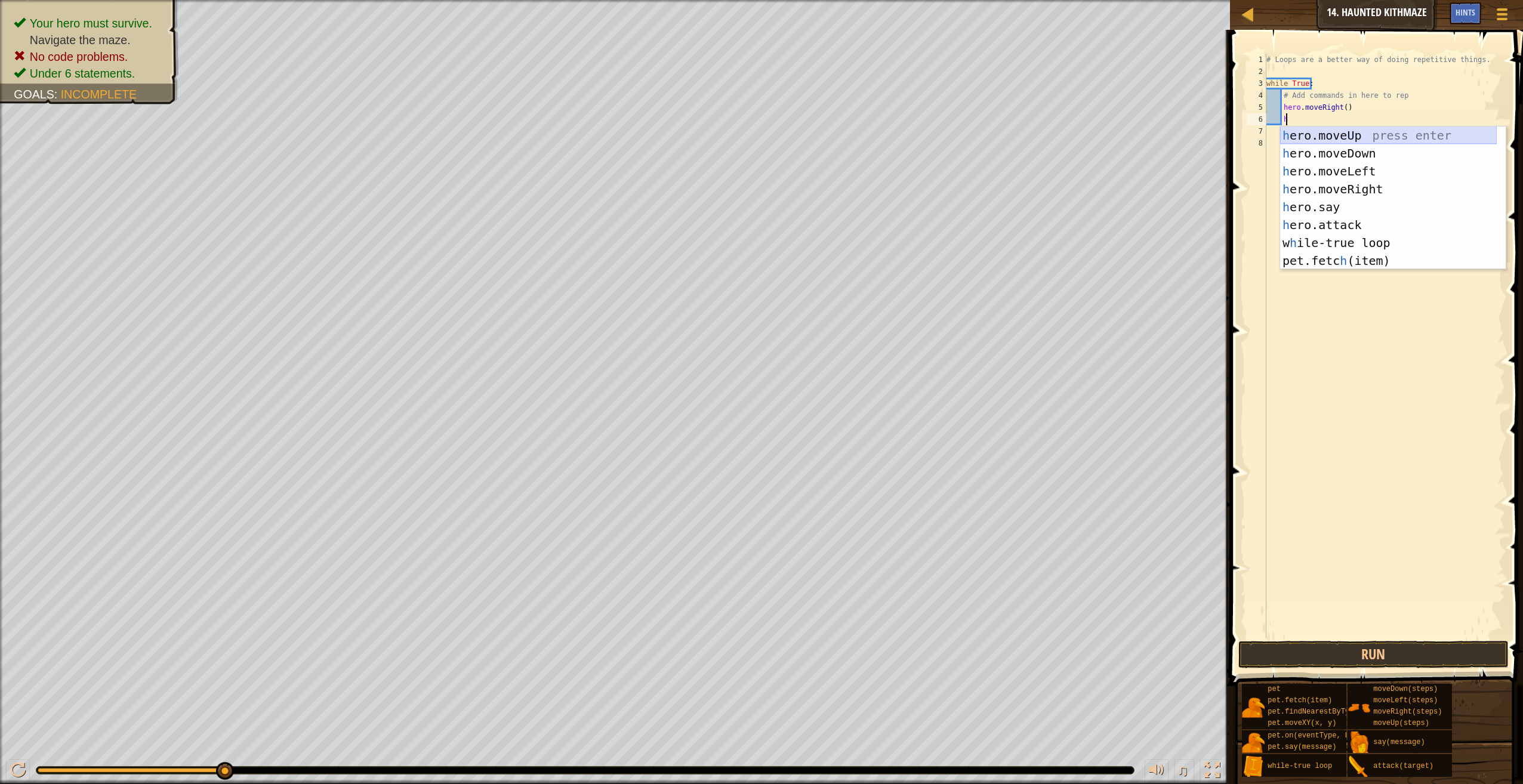
click at [1351, 126] on div "h ero.moveUp press enter h ero.moveDown press enter h ero.moveLeft press enter …" at bounding box center [1389, 216] width 217 height 179
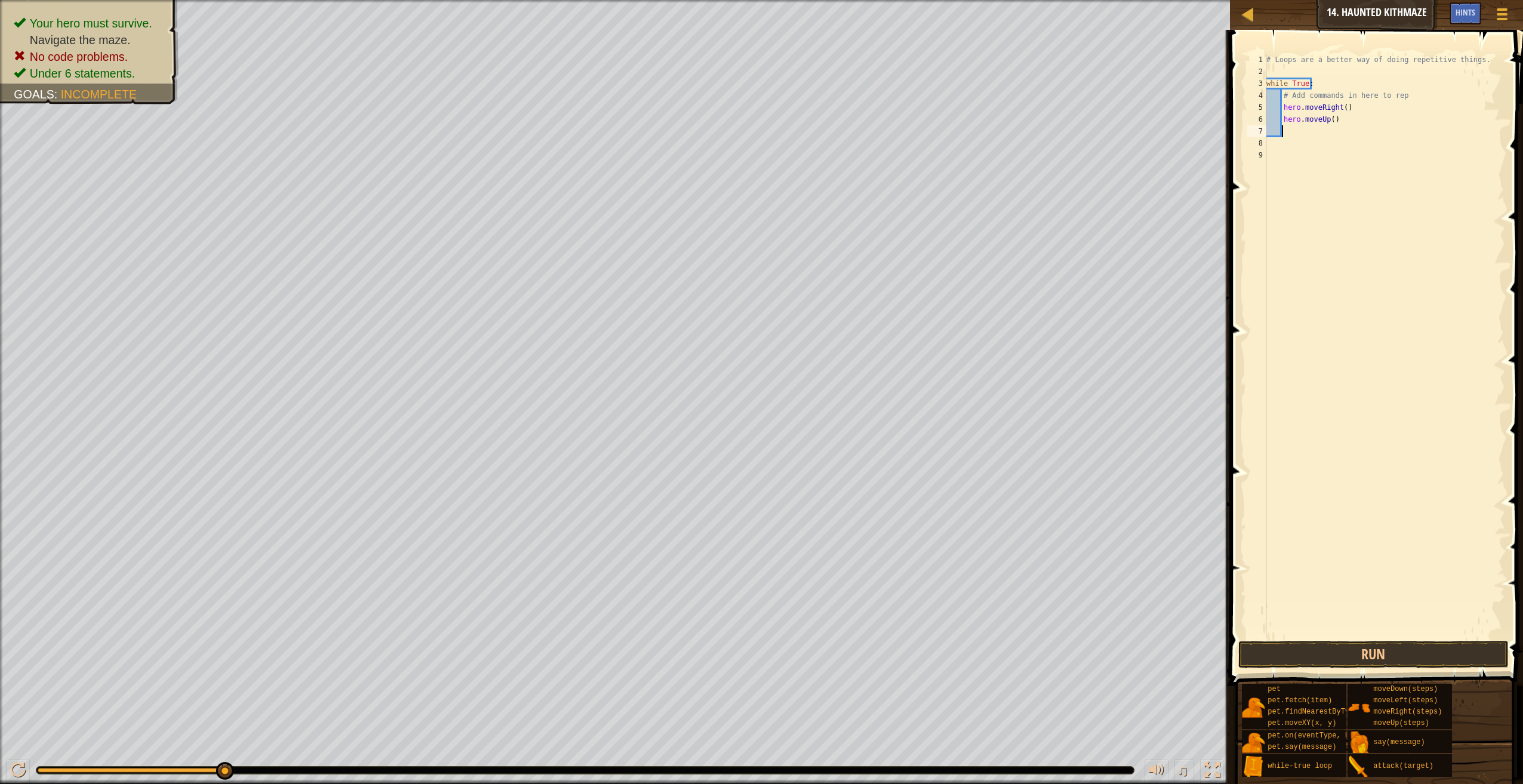
scroll to position [5, 1]
click at [1413, 641] on button "Run" at bounding box center [1373, 654] width 270 height 28
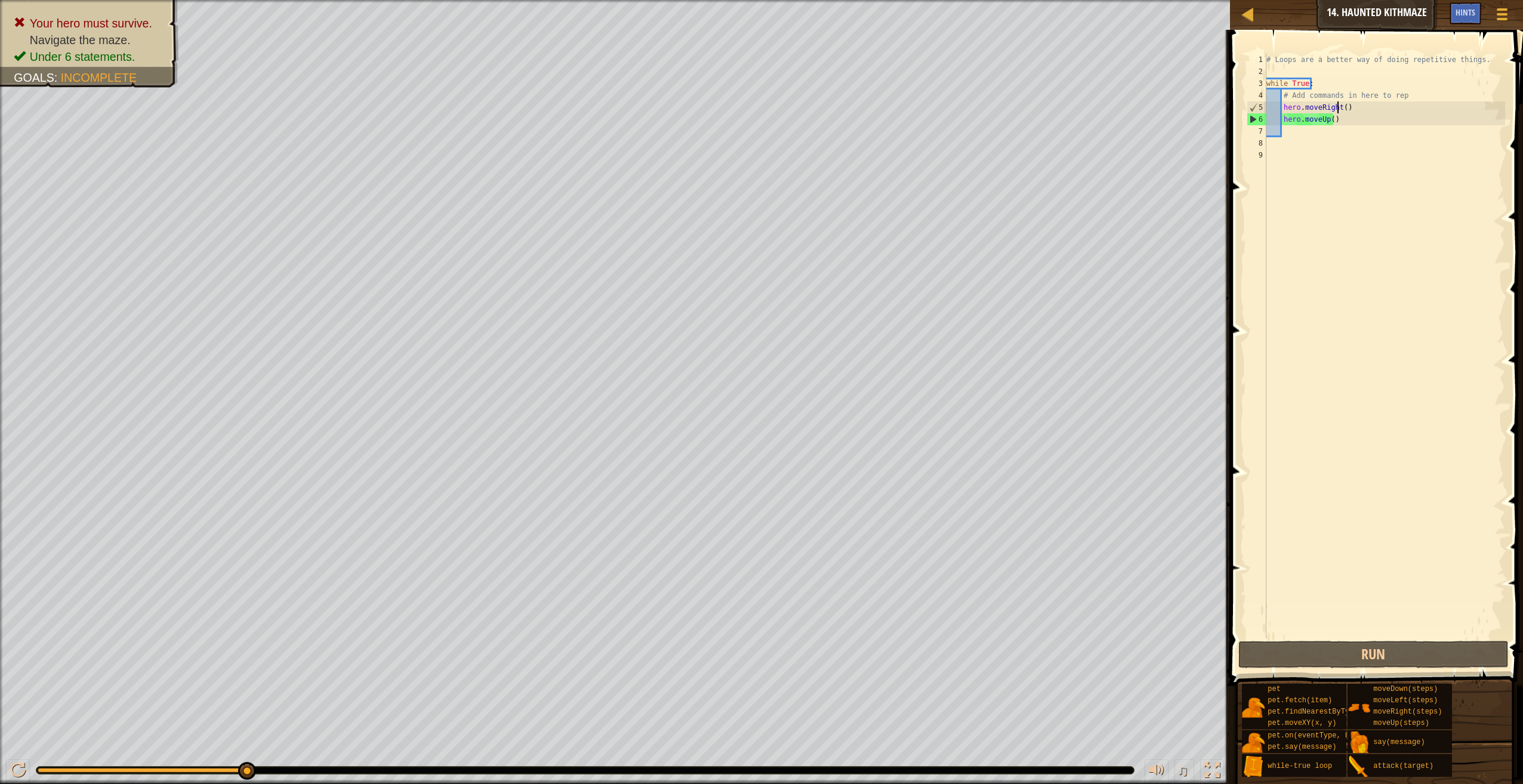
click at [1339, 110] on div "# Loops are a better way of doing repetitive things. while True : # Add command…" at bounding box center [1385, 357] width 241 height 608
click at [1340, 111] on div "# Loops are a better way of doing repetitive things. while True : # Add command…" at bounding box center [1385, 357] width 241 height 608
click at [1327, 118] on div "# Loops are a better way of doing repetitive things. while True : # Add command…" at bounding box center [1385, 357] width 241 height 608
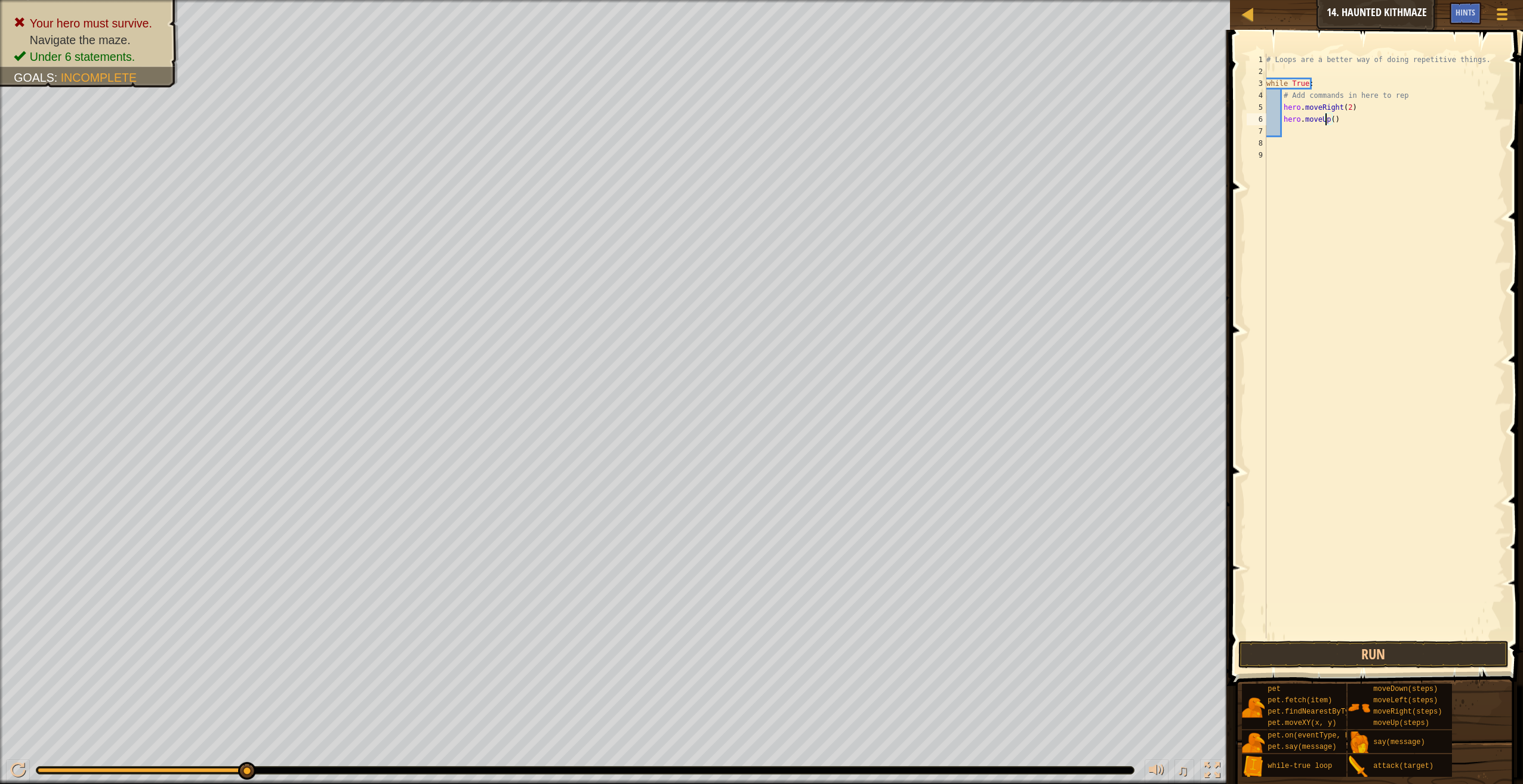
click at [1329, 116] on div "# Loops are a better way of doing repetitive things. while True : # Add command…" at bounding box center [1385, 357] width 241 height 608
type textarea "hero.moveUp(3)"
click at [1295, 136] on div "# Loops are a better way of doing repetitive things. while True : # Add command…" at bounding box center [1385, 357] width 241 height 608
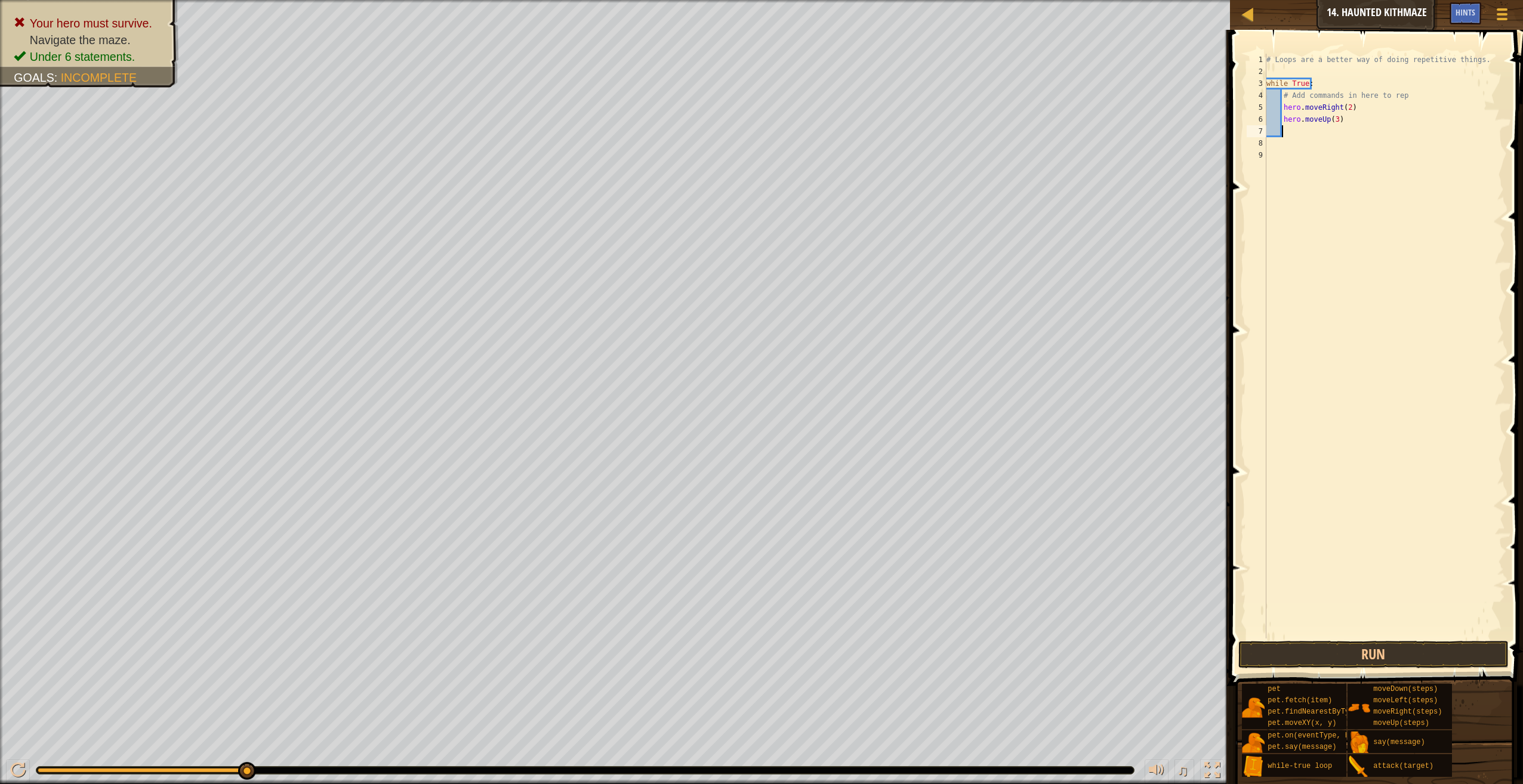
type textarea "m"
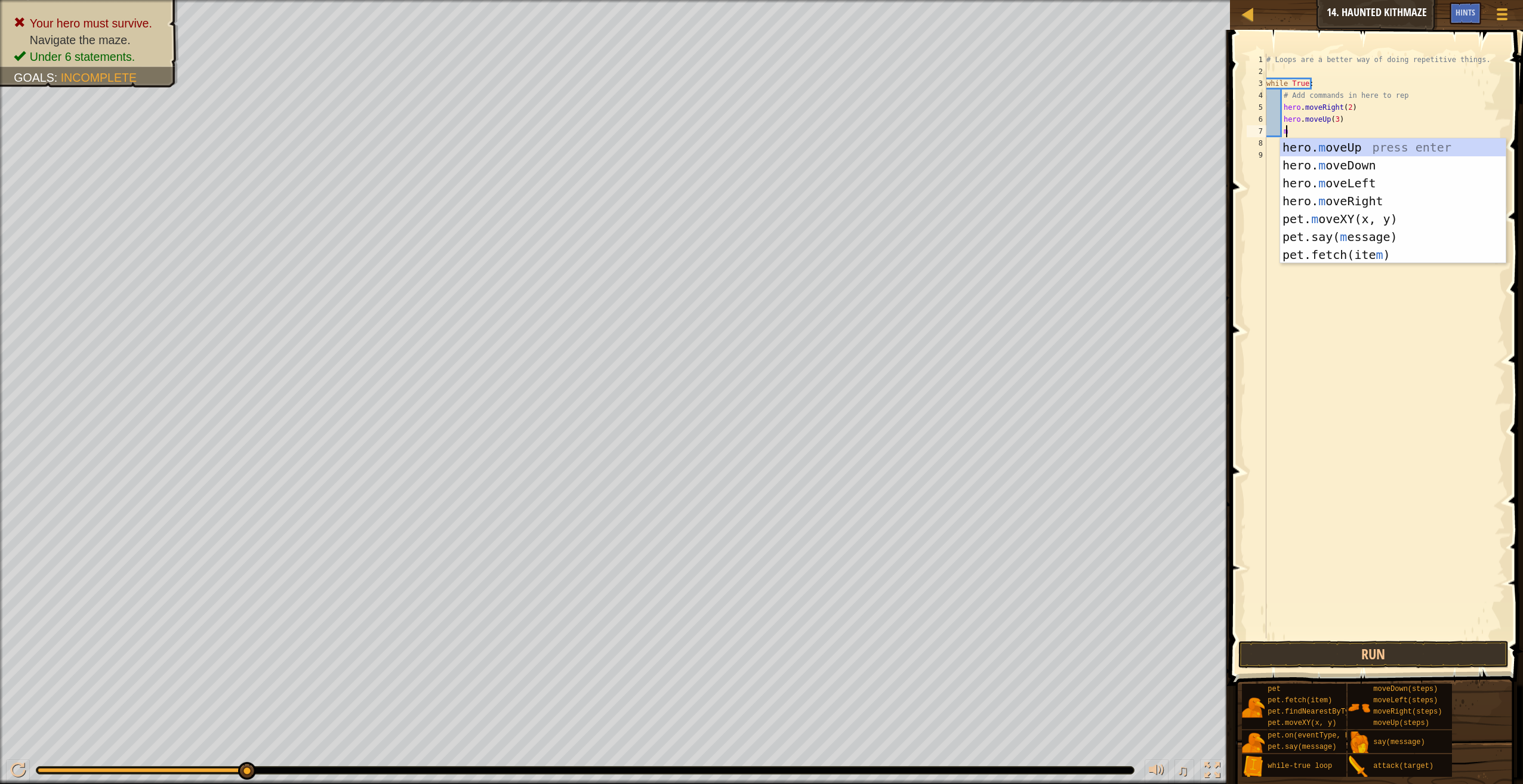
scroll to position [5, 1]
click at [1356, 197] on div "hero. m oveUp press enter hero. m oveDown press enter hero. m oveLeft press ent…" at bounding box center [1393, 219] width 226 height 161
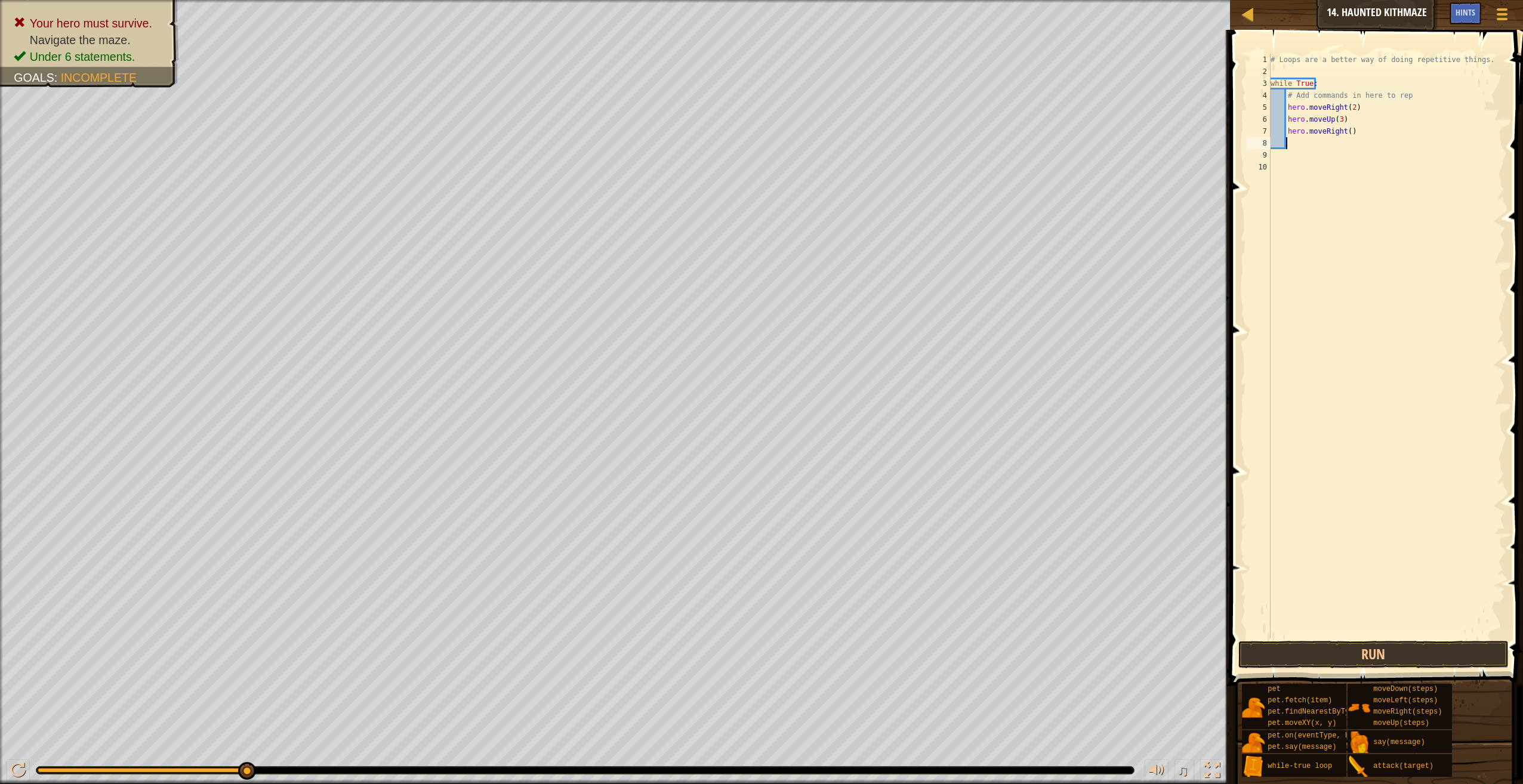
scroll to position [5, 1]
click at [1343, 132] on div "# Loops are a better way of doing repetitive things. while True : # Add command…" at bounding box center [1387, 357] width 237 height 608
click at [1344, 130] on div "# Loops are a better way of doing repetitive things. while True : # Add command…" at bounding box center [1387, 357] width 237 height 608
click at [1344, 121] on div "# Loops are a better way of doing repetitive things. while True : # Add command…" at bounding box center [1387, 357] width 237 height 608
click at [1346, 133] on div "# Loops are a better way of doing repetitive things. while True : # Add command…" at bounding box center [1387, 357] width 237 height 608
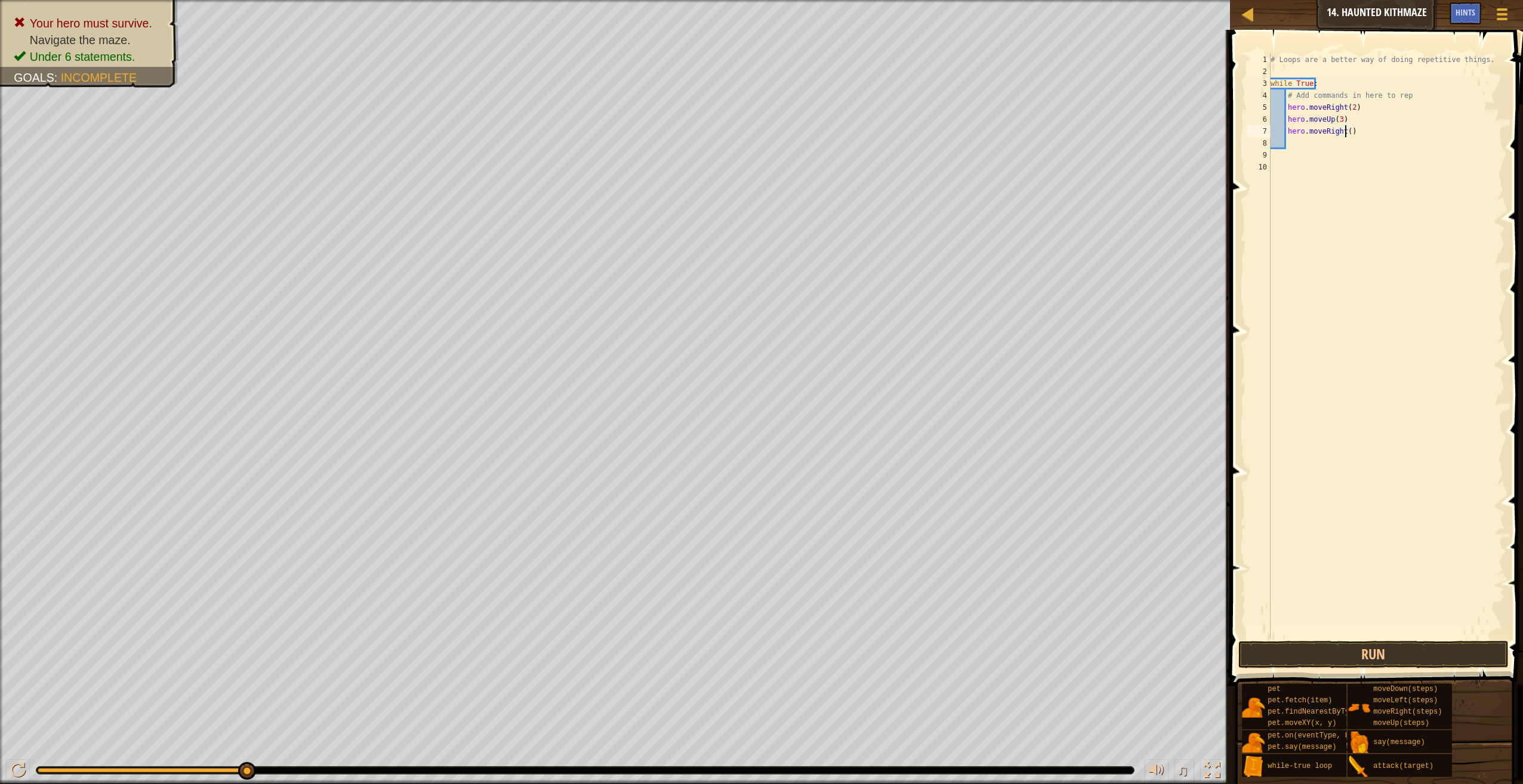
scroll to position [5, 6]
type textarea "hero.moveRight(2)"
click at [1413, 658] on button "Run" at bounding box center [1373, 654] width 270 height 28
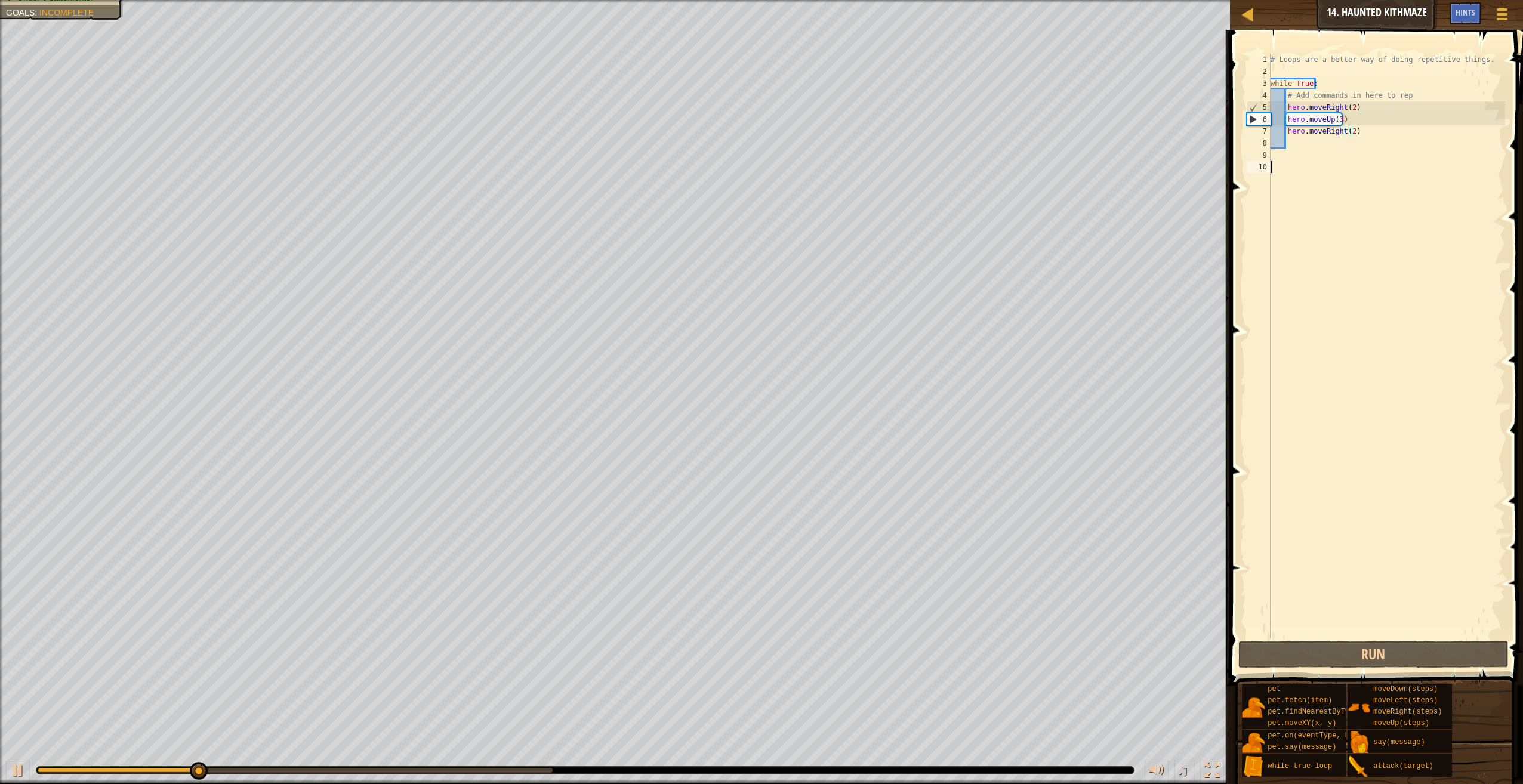
click at [1279, 226] on div "# Loops are a better way of doing repetitive things. while True : # Add command…" at bounding box center [1387, 357] width 237 height 608
click at [1359, 131] on div "# Loops are a better way of doing repetitive things. while True : # Add command…" at bounding box center [1387, 357] width 237 height 608
type textarea "hero.moveRight(2)"
click at [1323, 139] on div "# Loops are a better way of doing repetitive things. while True : # Add command…" at bounding box center [1387, 357] width 237 height 608
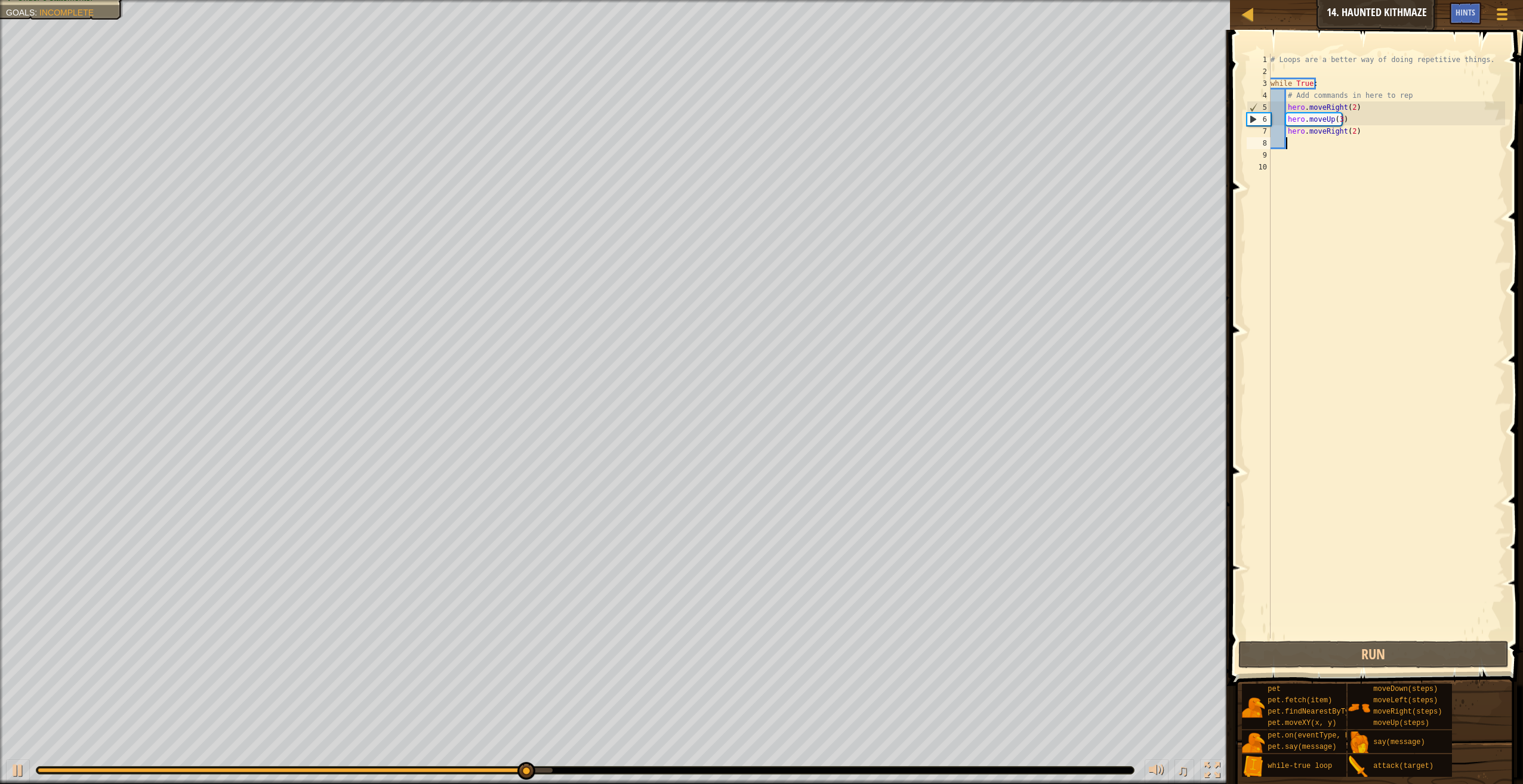
type textarea "h"
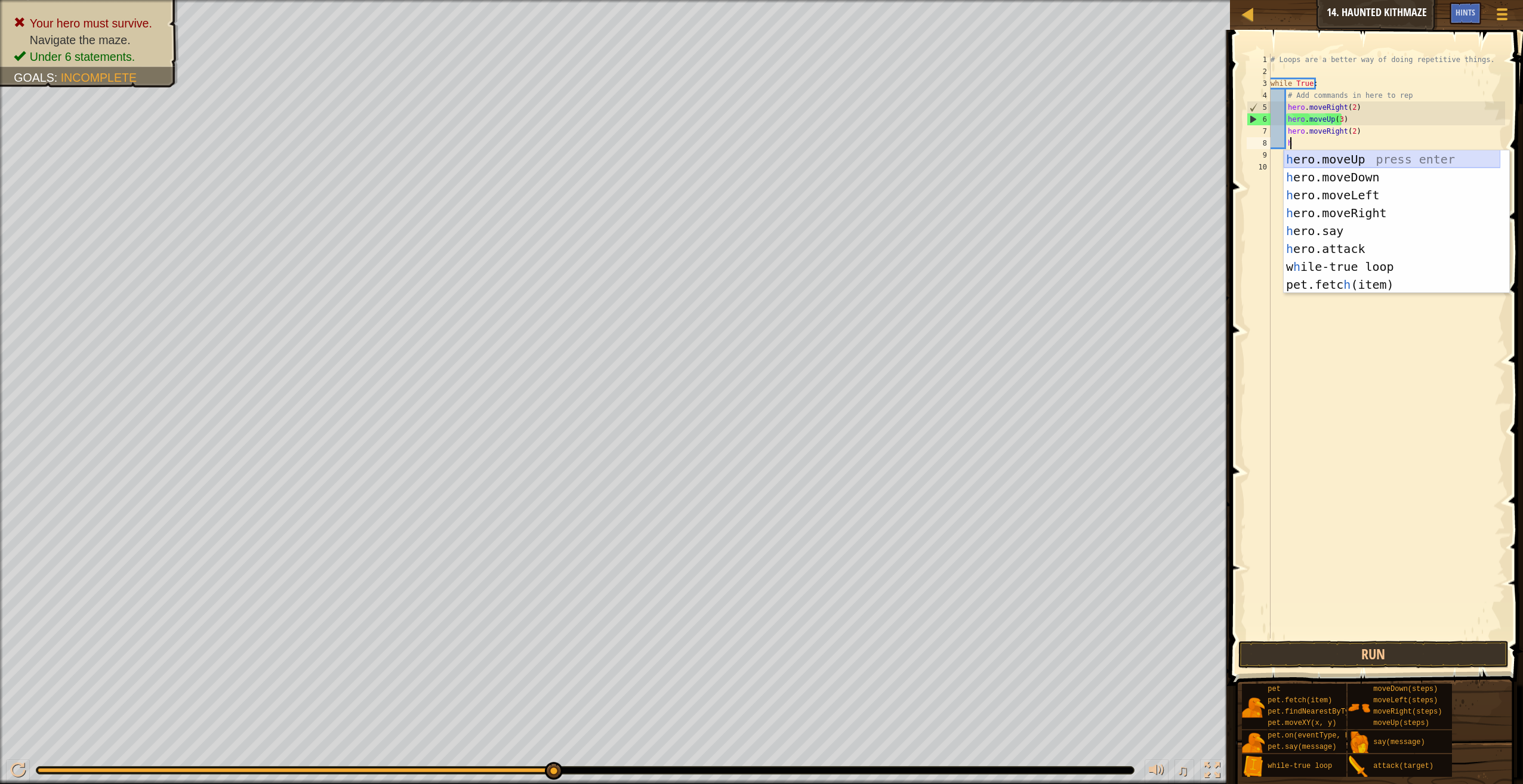
click at [1355, 161] on div "h ero.moveUp press enter h ero.moveDown press enter h ero.moveLeft press enter …" at bounding box center [1392, 239] width 217 height 179
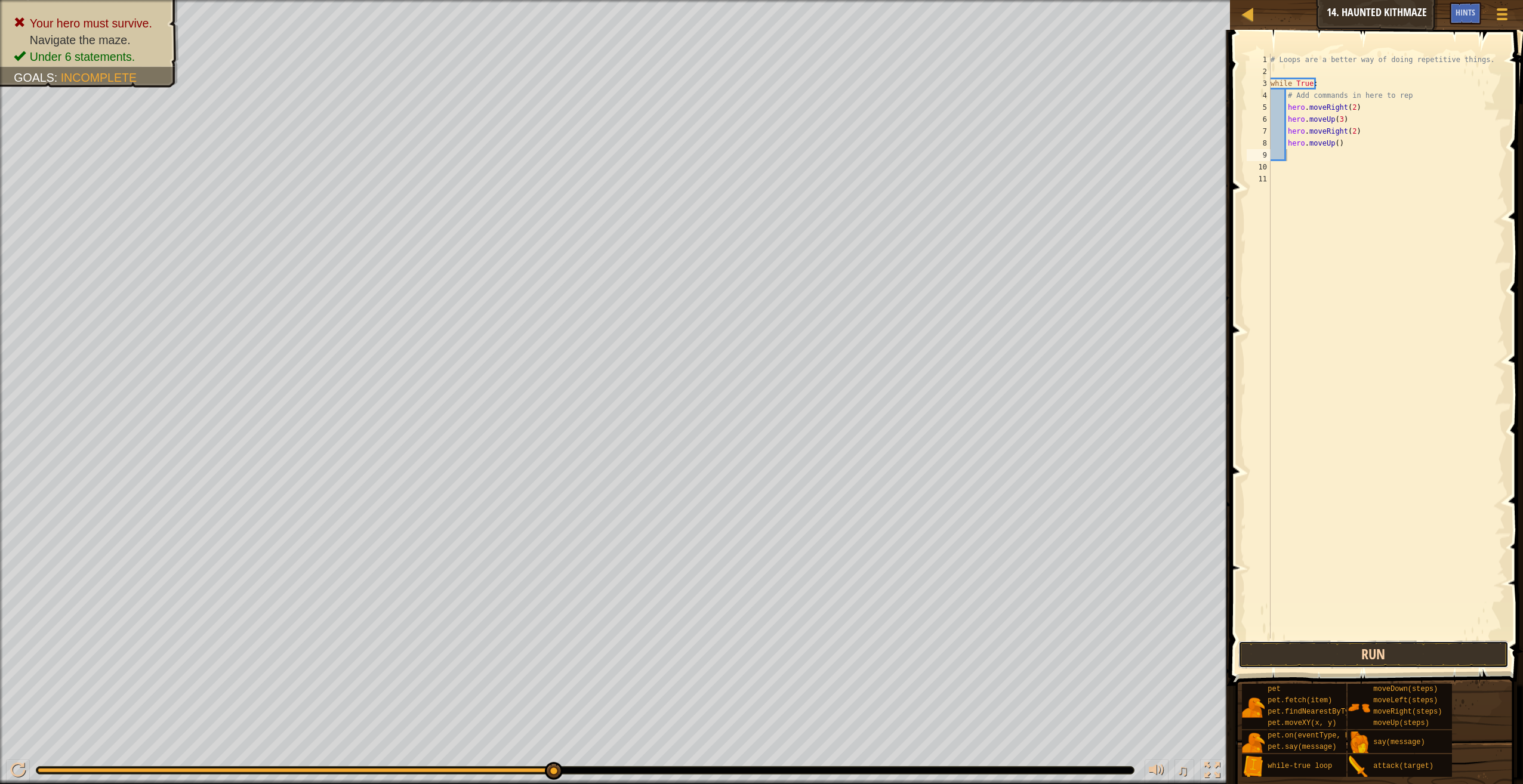
click at [1365, 654] on button "Run" at bounding box center [1373, 654] width 270 height 28
click at [1386, 123] on div "# Loops are a better way of doing repetitive things. while True : # Add command…" at bounding box center [1387, 357] width 237 height 608
click at [1358, 134] on div "# Loops are a better way of doing repetitive things. while True : # Add command…" at bounding box center [1387, 357] width 237 height 608
click at [1346, 132] on div "# Loops are a better way of doing repetitive things. while True : # Add command…" at bounding box center [1387, 357] width 237 height 608
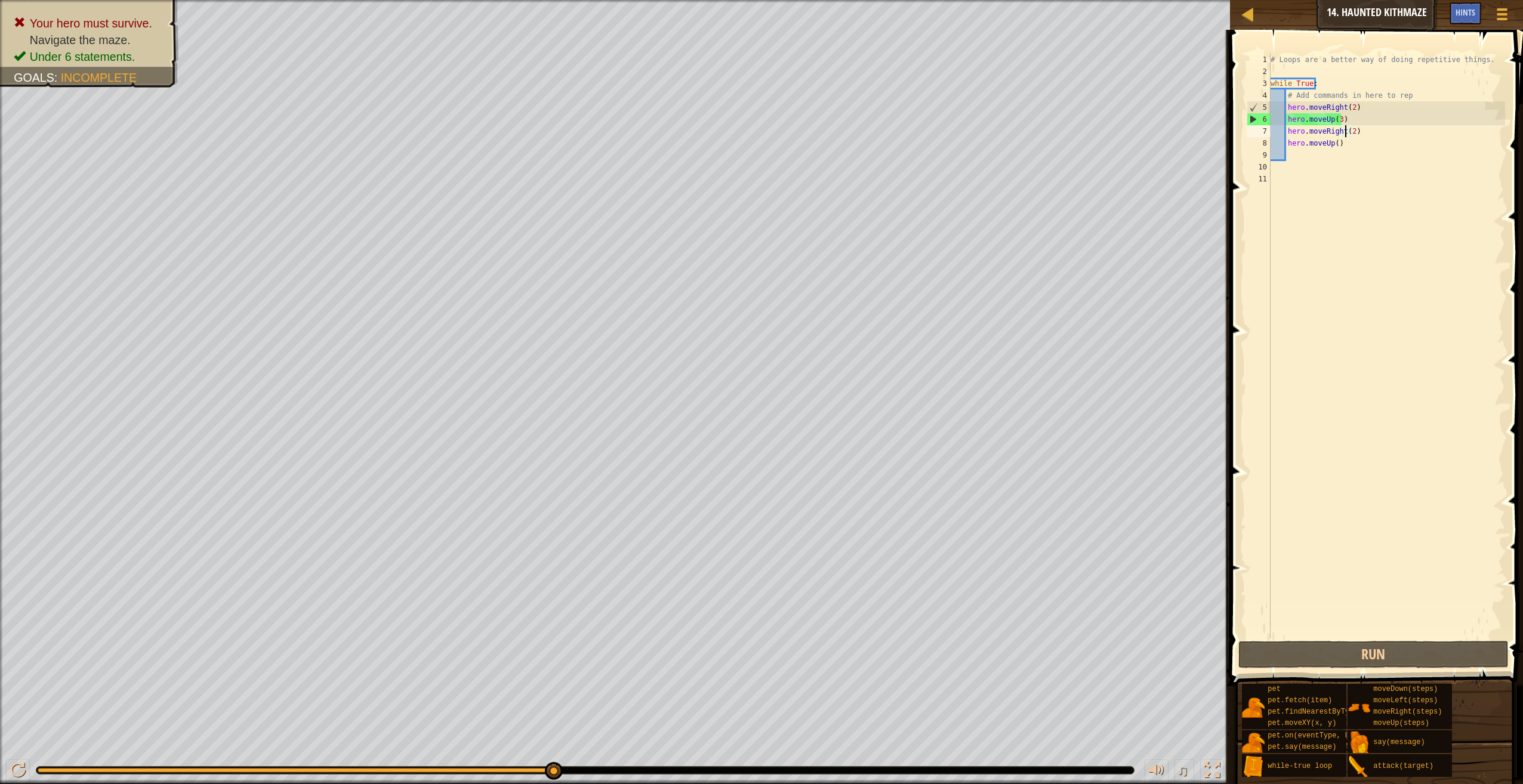
click at [1346, 132] on div "# Loops are a better way of doing repetitive things. while True : # Add command…" at bounding box center [1387, 357] width 237 height 608
click at [1347, 131] on div "# Loops are a better way of doing repetitive things. while True : # Add command…" at bounding box center [1387, 357] width 237 height 608
click at [1317, 651] on button "Run" at bounding box center [1373, 654] width 270 height 28
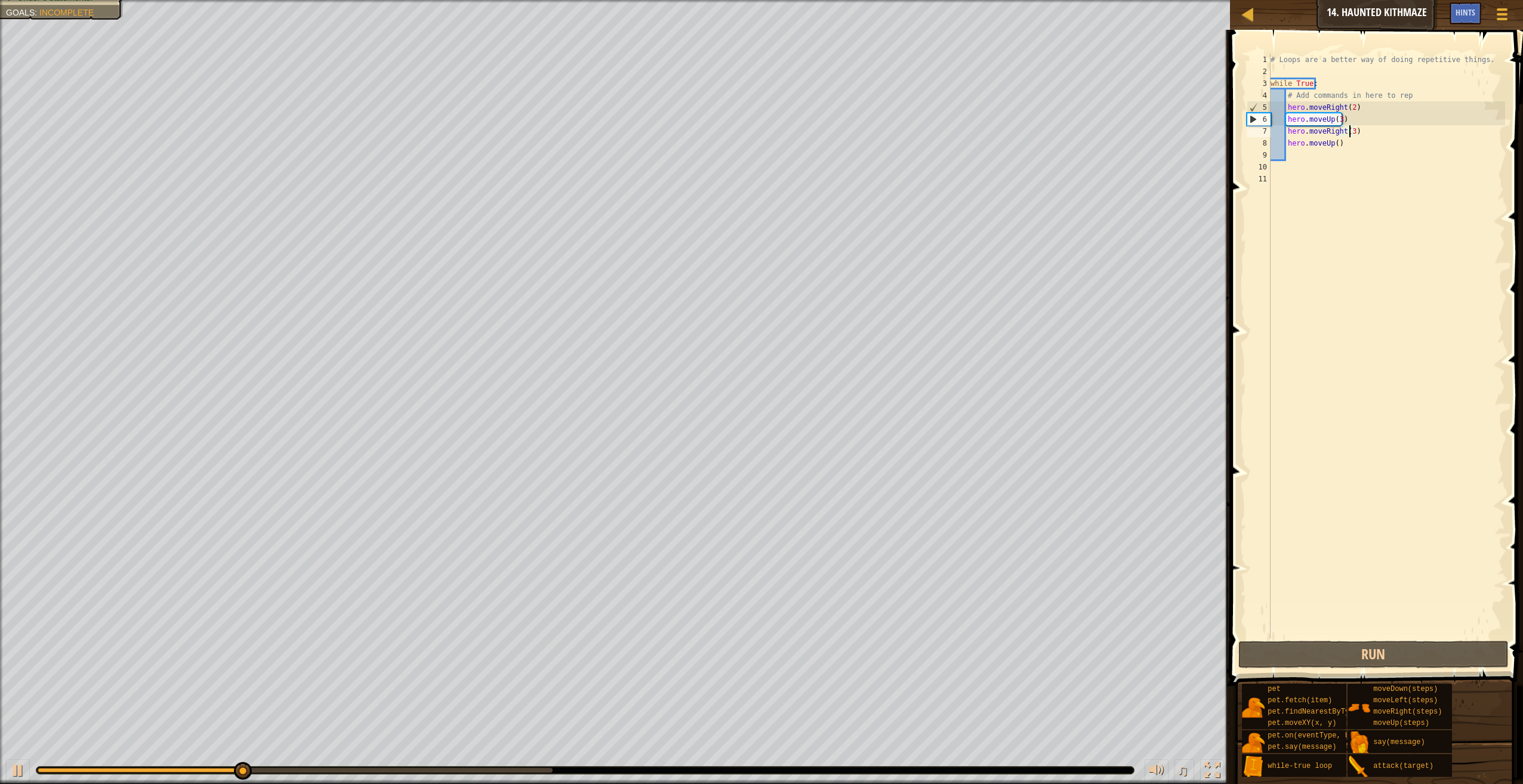
click at [1346, 119] on div "# Loops are a better way of doing repetitive things. while True : # Add command…" at bounding box center [1387, 357] width 237 height 608
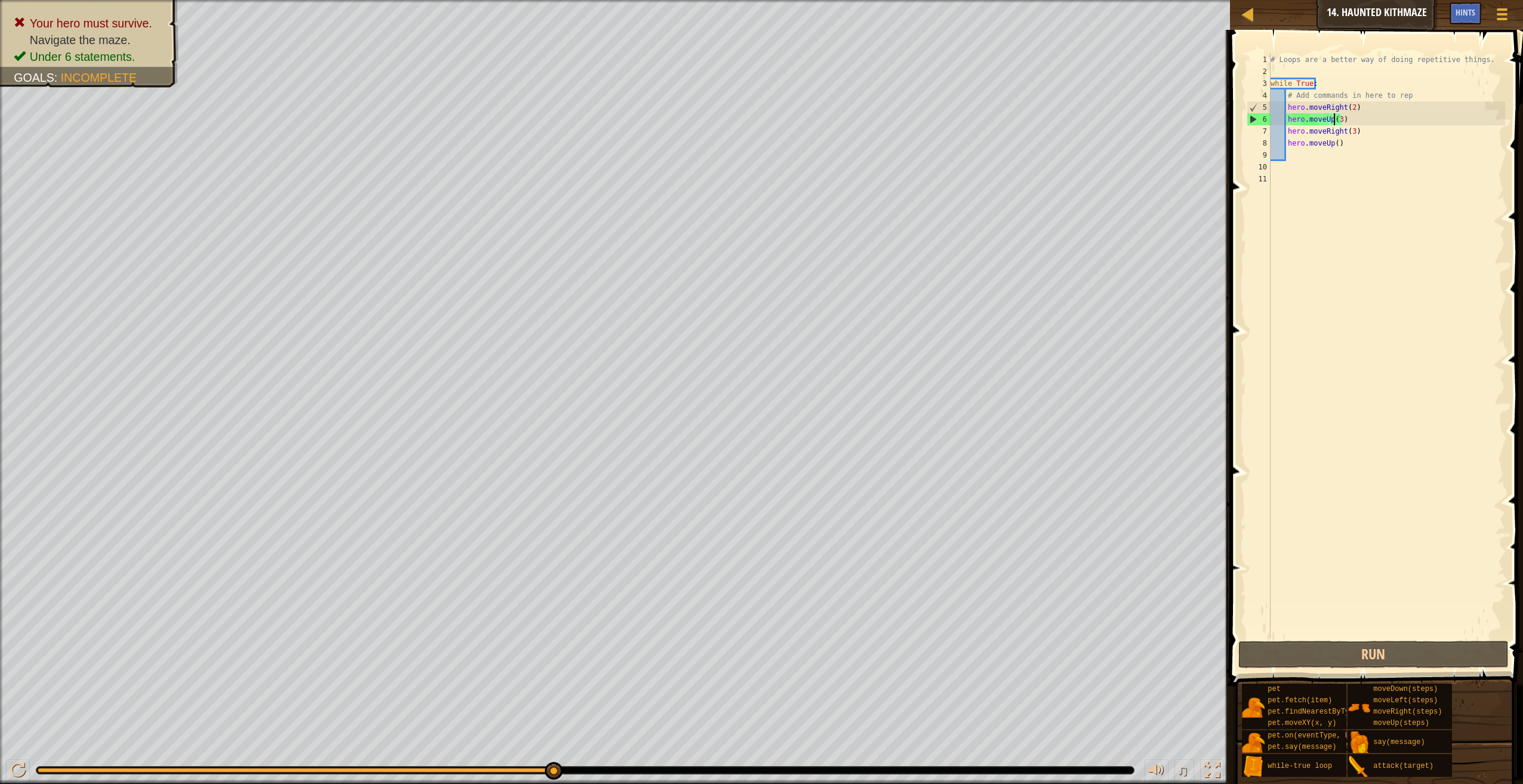
click at [1335, 118] on div "# Loops are a better way of doing repetitive things. while True : # Add command…" at bounding box center [1387, 357] width 237 height 608
click at [1338, 119] on div "# Loops are a better way of doing repetitive things. while True : # Add command…" at bounding box center [1387, 357] width 237 height 608
click at [1303, 656] on button "Run" at bounding box center [1373, 654] width 270 height 28
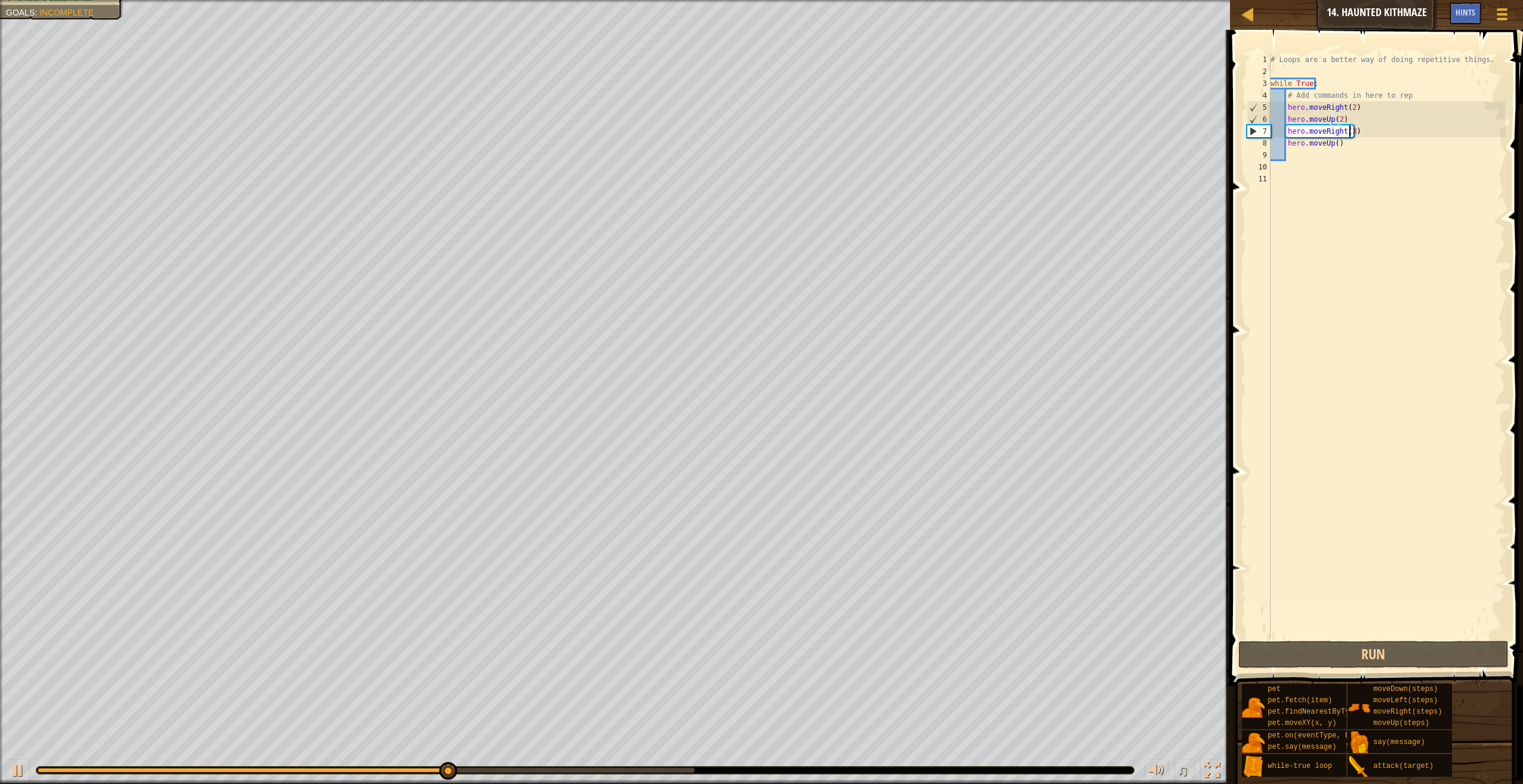
click at [1349, 134] on div "# Loops are a better way of doing repetitive things. while True : # Add command…" at bounding box center [1387, 357] width 237 height 608
click at [1329, 143] on div "# Loops are a better way of doing repetitive things. while True : # Add command…" at bounding box center [1387, 357] width 237 height 608
click at [1331, 144] on div "# Loops are a better way of doing repetitive things. while True : # Add command…" at bounding box center [1387, 357] width 237 height 608
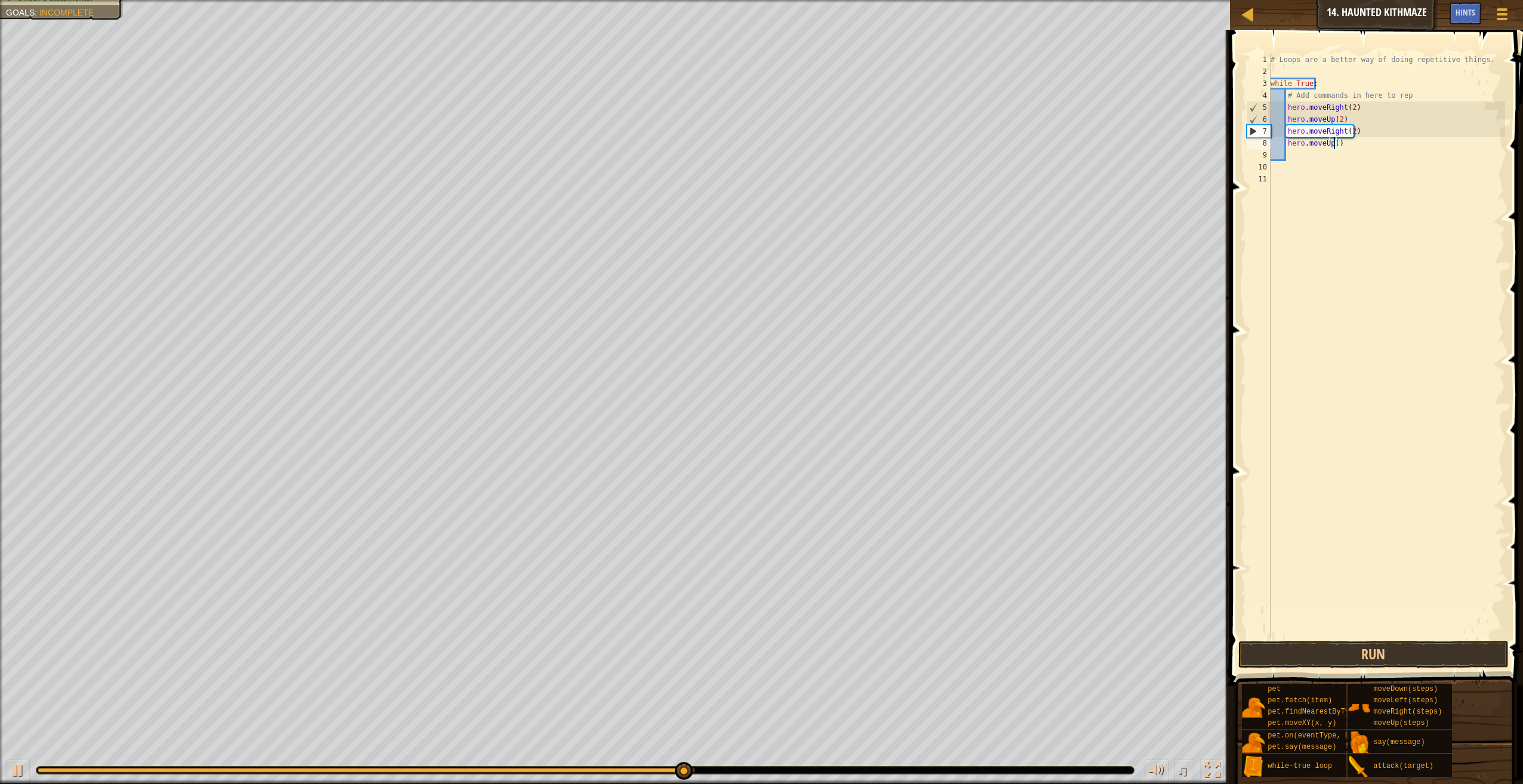
click at [1333, 144] on div "# Loops are a better way of doing repetitive things. while True : # Add command…" at bounding box center [1387, 357] width 237 height 608
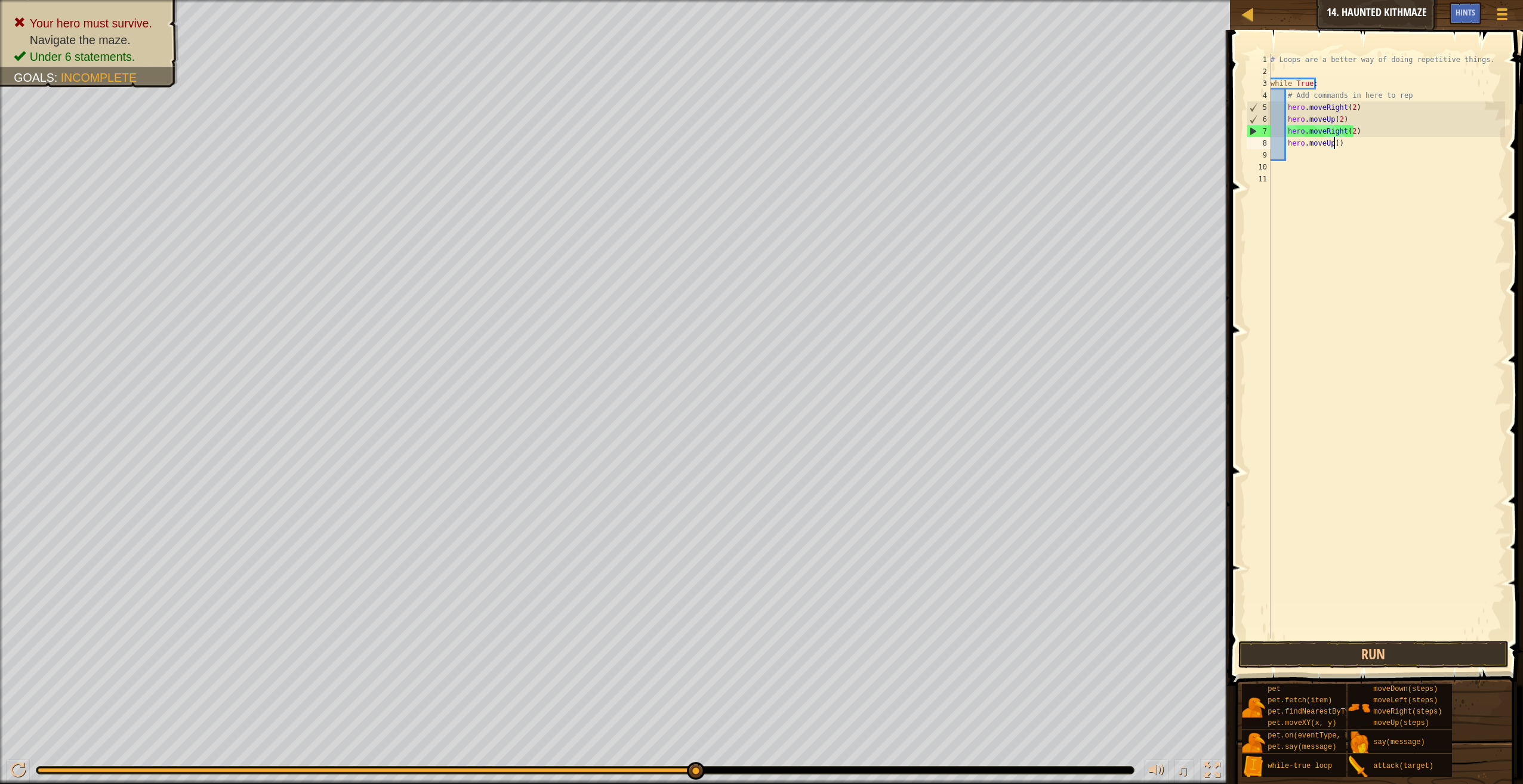
type textarea "hero.moveUp(2)"
click at [1320, 155] on div "# Loops are a better way of doing repetitive things. while True : # Add command…" at bounding box center [1387, 357] width 237 height 608
type textarea "h"
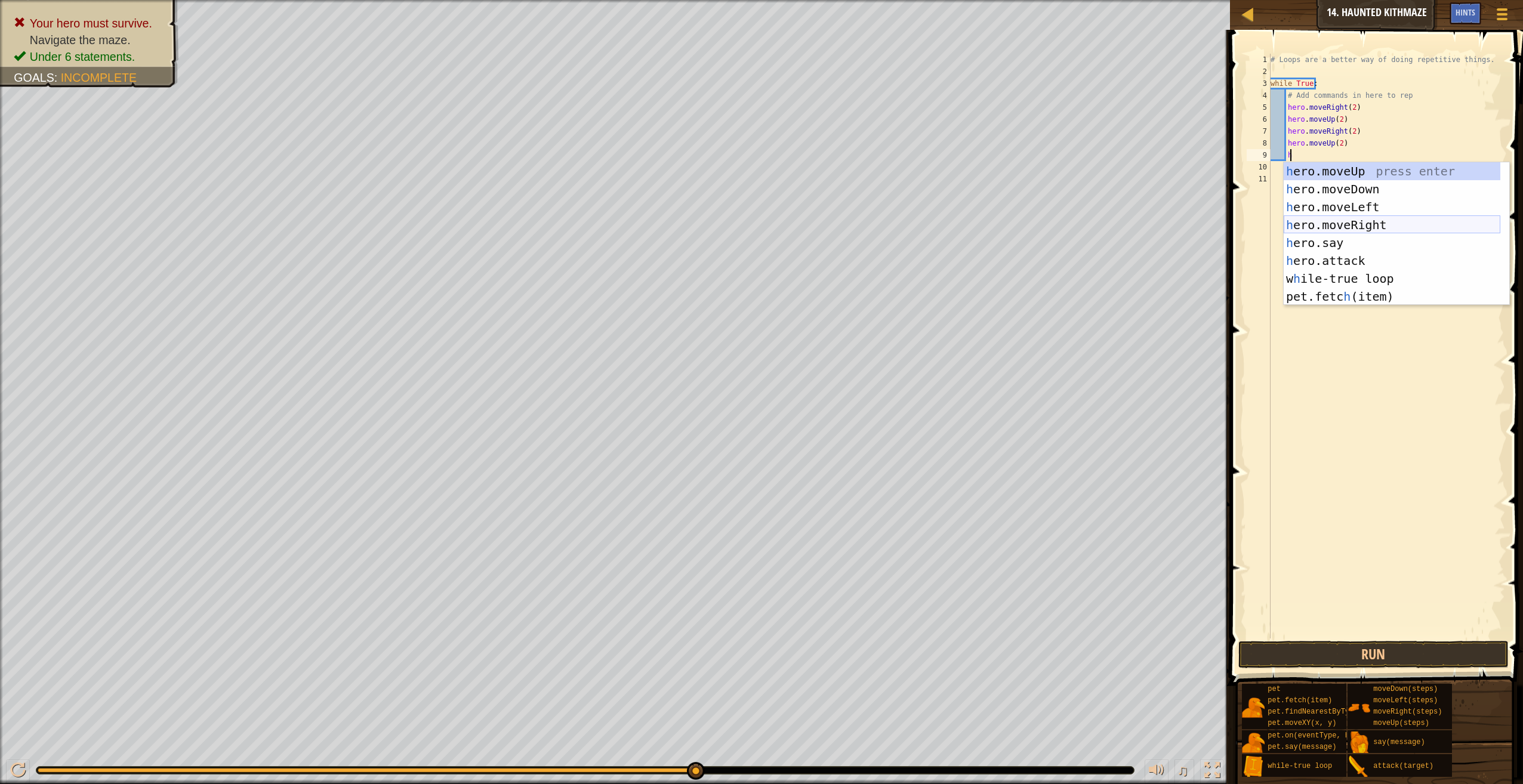
click at [1348, 222] on div "h ero.moveUp press enter h ero.moveDown press enter h ero.moveLeft press enter …" at bounding box center [1392, 252] width 217 height 179
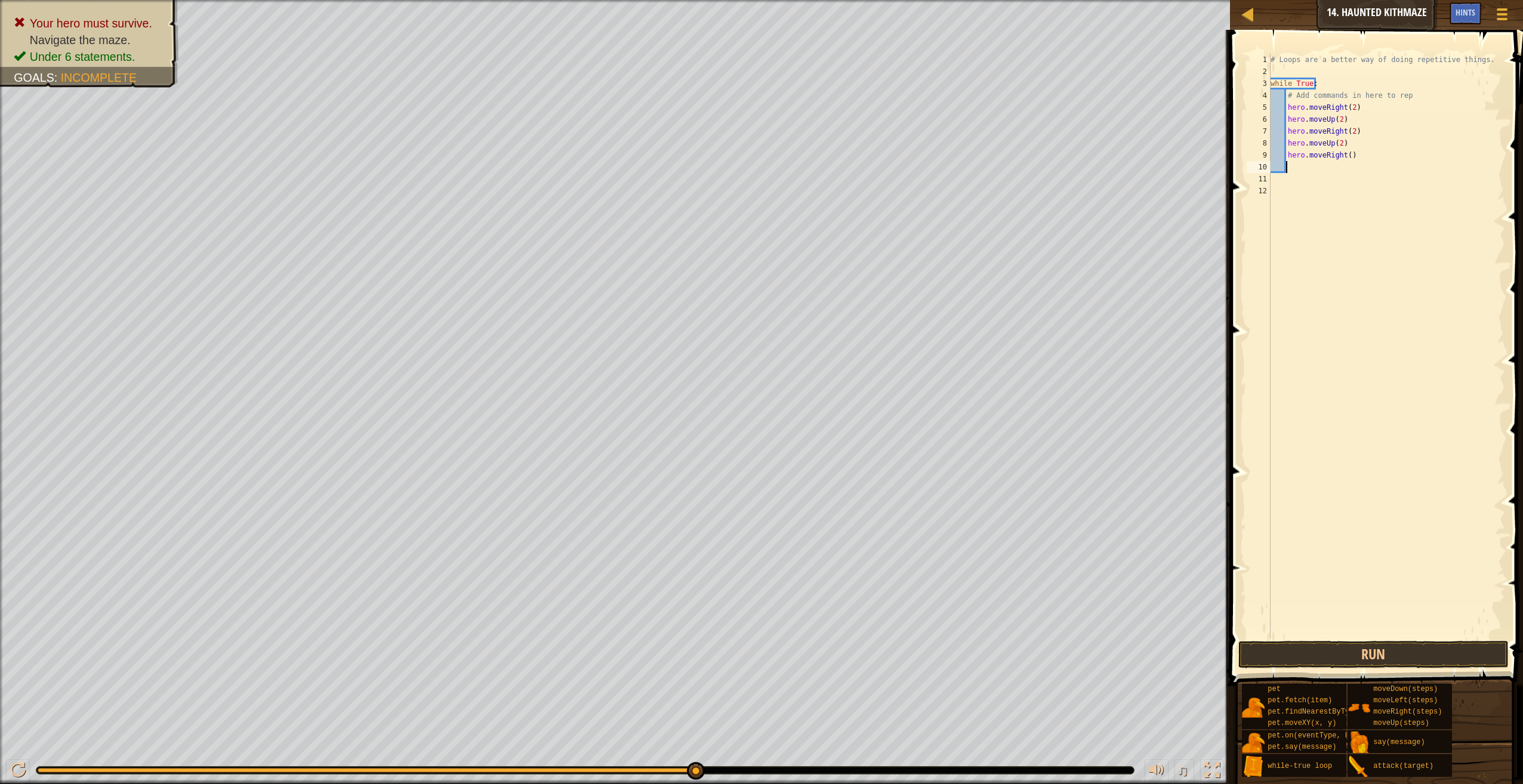
scroll to position [5, 1]
click at [1343, 154] on div "# Loops are a better way of doing repetitive things. while True : # Add command…" at bounding box center [1387, 357] width 237 height 608
click at [1346, 158] on div "# Loops are a better way of doing repetitive things. while True : # Add command…" at bounding box center [1387, 357] width 237 height 608
type textarea "hero.moveRight(2)"
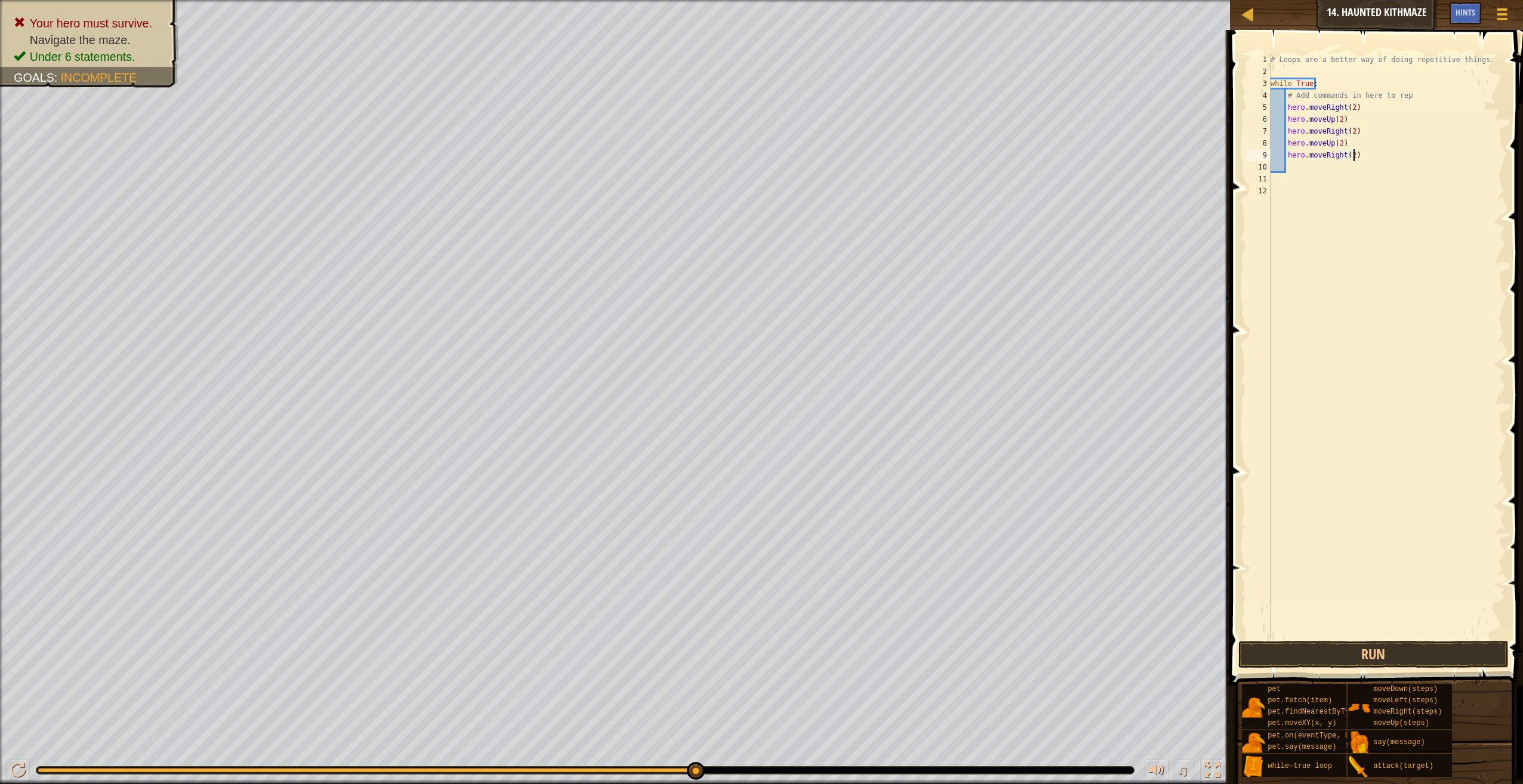
click at [1353, 150] on div "# Loops are a better way of doing repetitive things. while True : # Add command…" at bounding box center [1387, 357] width 237 height 608
type textarea "h"
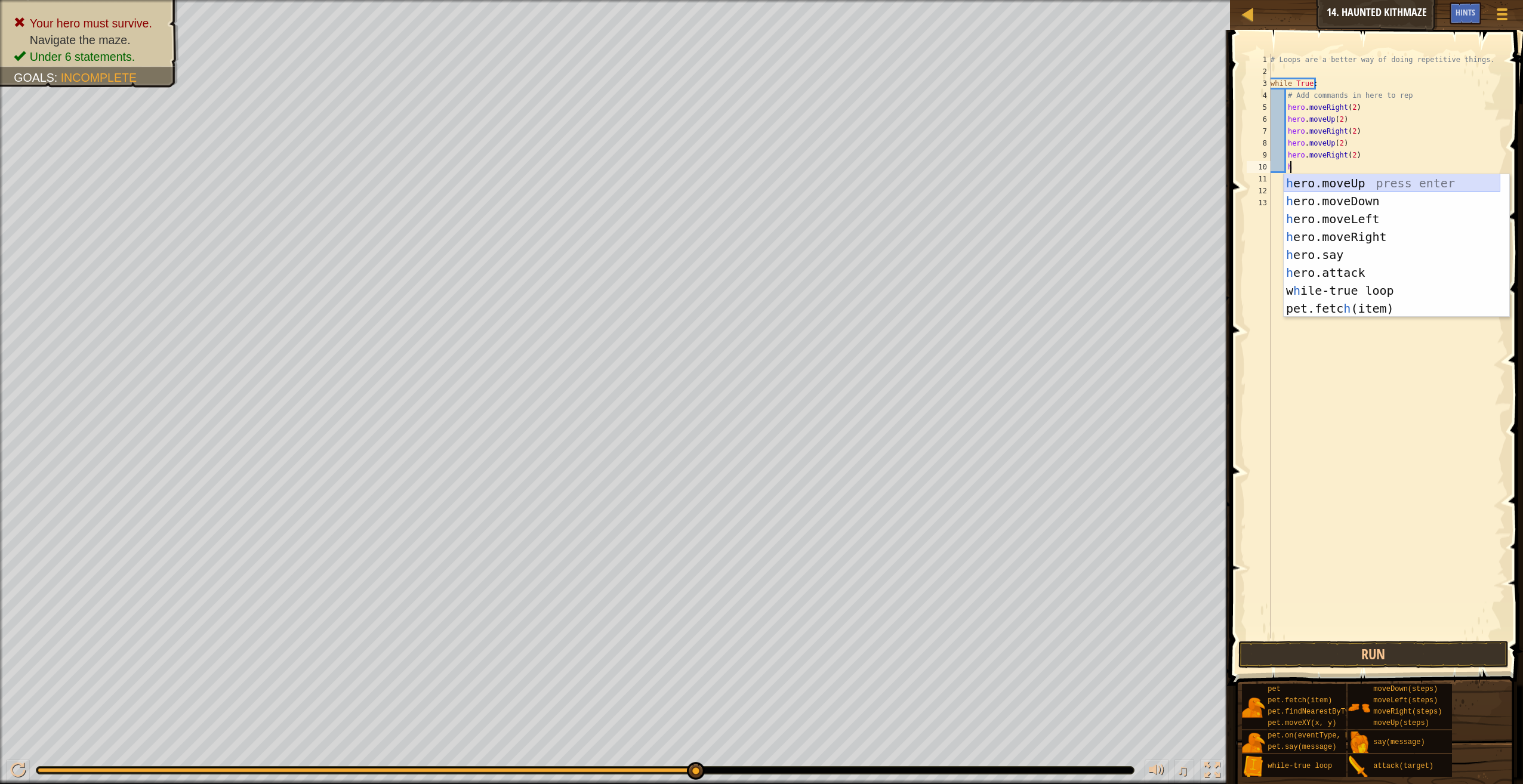
click at [1344, 177] on div "h ero.moveUp press enter h ero.moveDown press enter h ero.moveLeft press enter …" at bounding box center [1392, 263] width 217 height 179
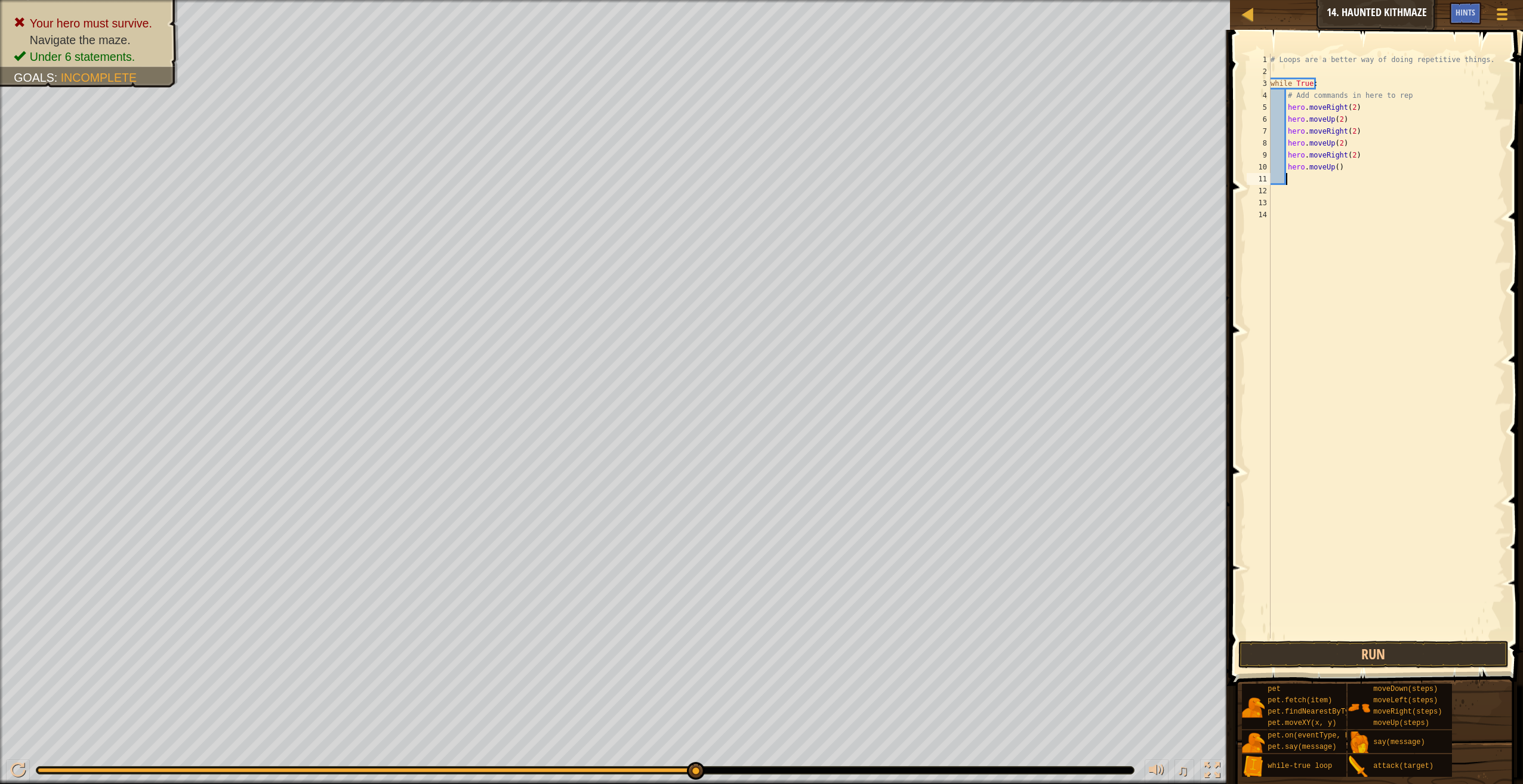
scroll to position [5, 1]
click at [1334, 166] on div "# Loops are a better way of doing repetitive things. while True : # Add command…" at bounding box center [1387, 357] width 237 height 608
type textarea "hero.moveUp(3)"
click at [1362, 656] on button "Run" at bounding box center [1373, 654] width 270 height 28
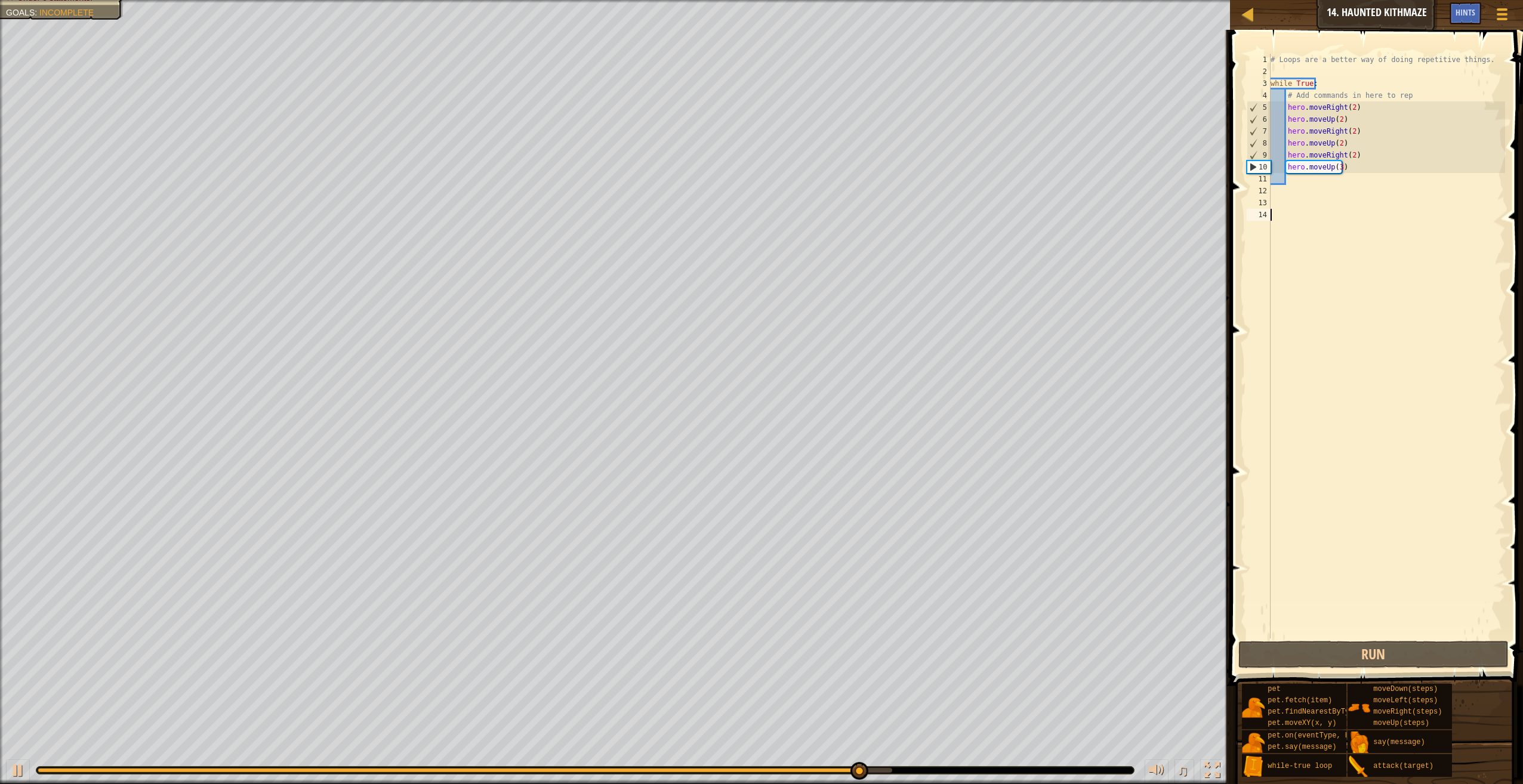
click at [1356, 248] on div "# Loops are a better way of doing repetitive things. while True : # Add command…" at bounding box center [1387, 357] width 237 height 608
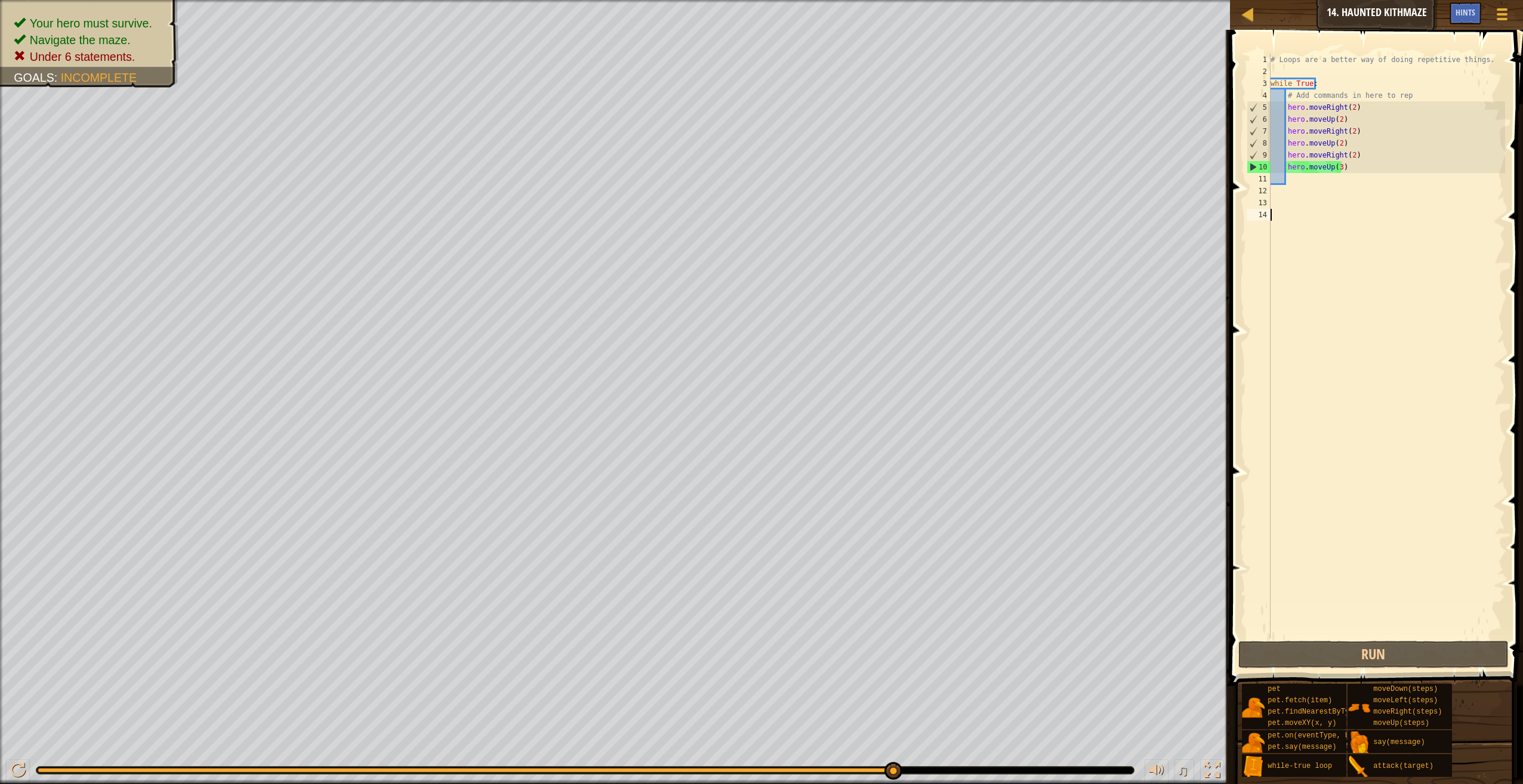
click at [1347, 121] on div "# Loops are a better way of doing repetitive things. while True : # Add command…" at bounding box center [1387, 357] width 237 height 608
drag, startPoint x: 1348, startPoint y: 122, endPoint x: 1425, endPoint y: 131, distance: 77.5
click at [1364, 121] on div "# Loops are a better way of doing repetitive things. while True : # Add command…" at bounding box center [1387, 357] width 237 height 608
click at [1423, 131] on div "# Loops are a better way of doing repetitive things. while True : # Add command…" at bounding box center [1387, 357] width 237 height 608
drag, startPoint x: 1353, startPoint y: 117, endPoint x: 1378, endPoint y: 101, distance: 29.7
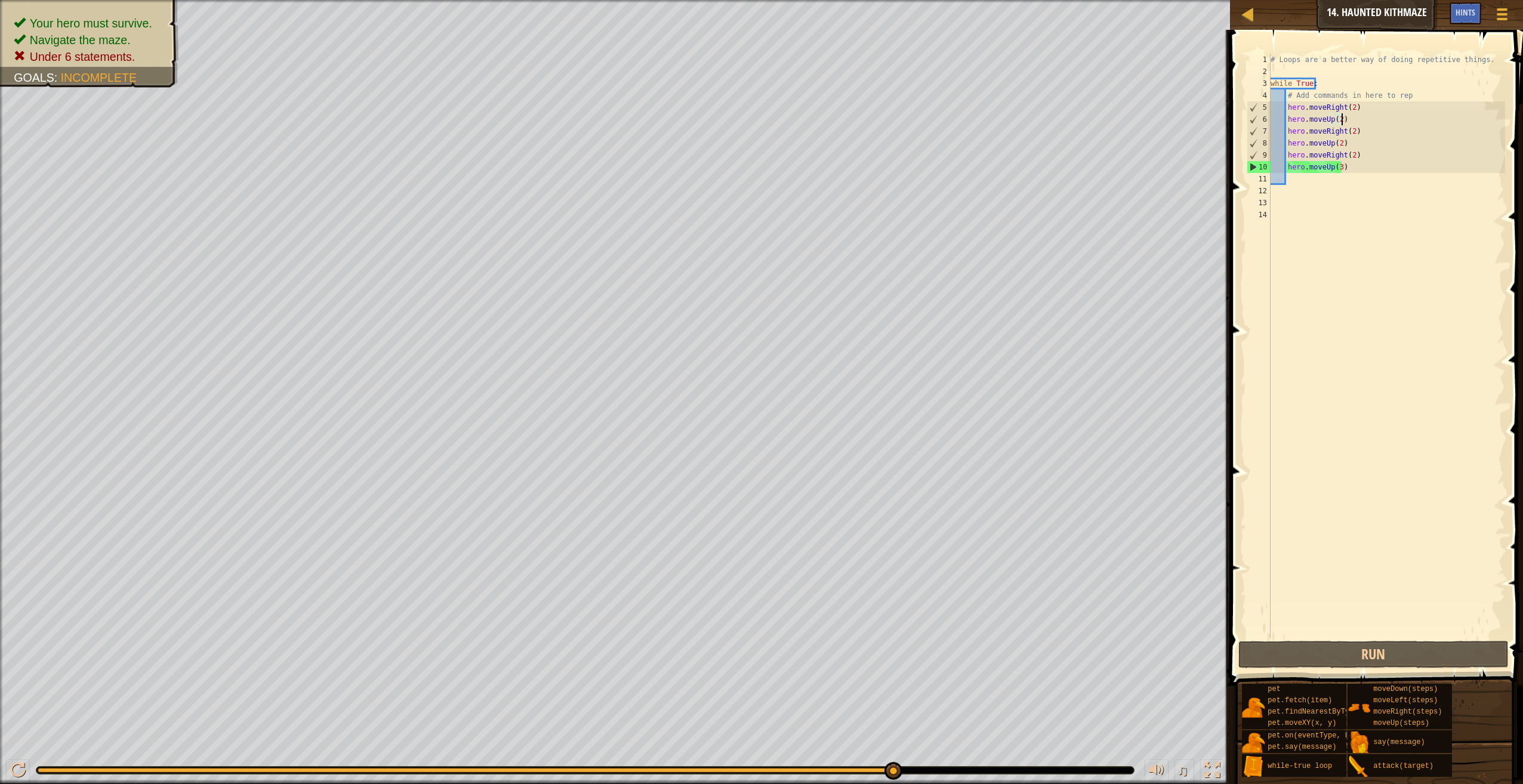
click at [1378, 101] on div "# Loops are a better way of doing repetitive things. while True : # Add command…" at bounding box center [1387, 357] width 237 height 608
click at [1375, 107] on div "# Loops are a better way of doing repetitive things. while True : # Add command…" at bounding box center [1386, 346] width 237 height 585
drag, startPoint x: 1341, startPoint y: 125, endPoint x: 1277, endPoint y: 123, distance: 64.0
click at [1277, 123] on div "# Loops are a better way of doing repetitive things. while True : # Add command…" at bounding box center [1387, 357] width 237 height 608
type textarea "hero.moveUp(2)"
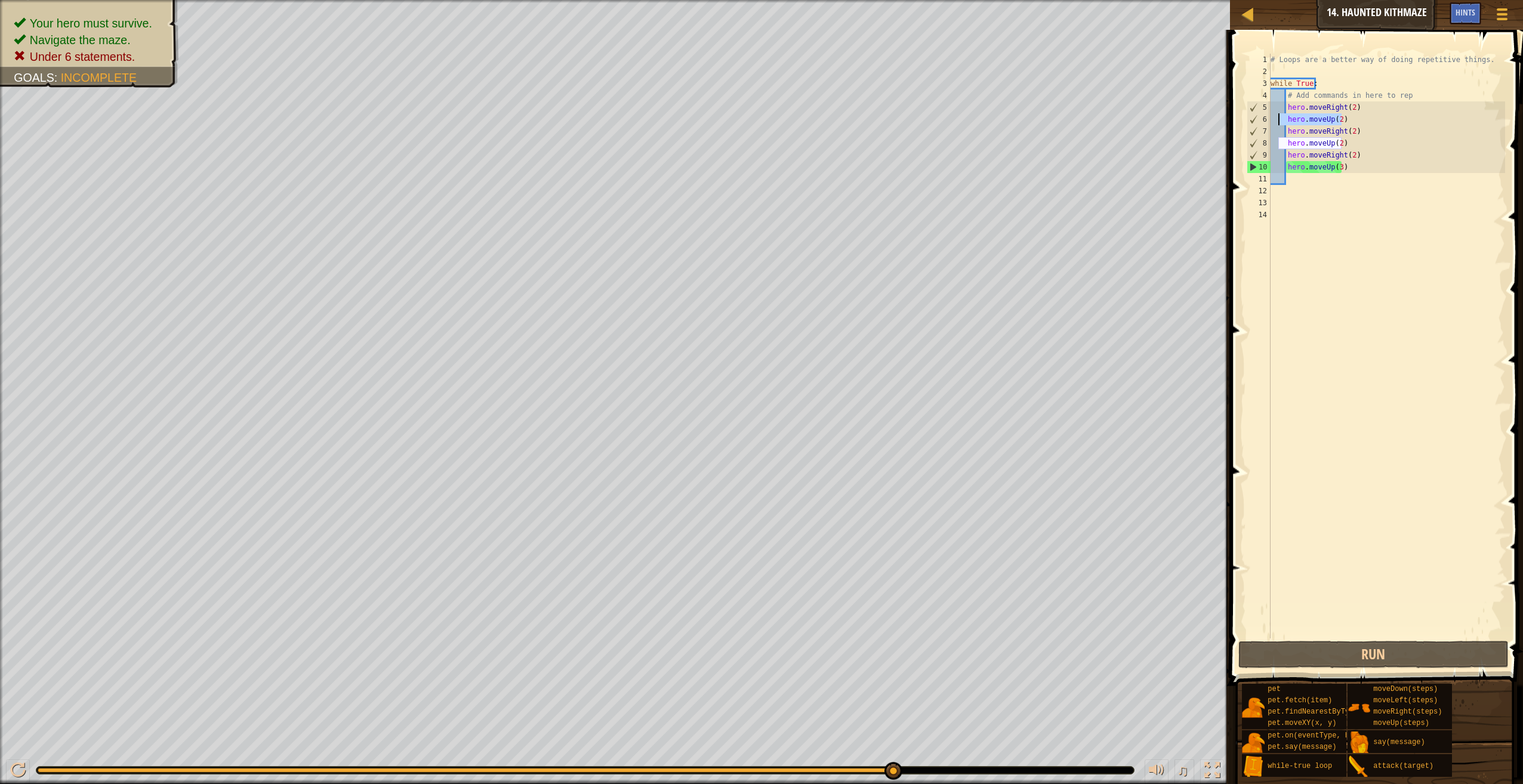
click at [1311, 114] on div "# Loops are a better way of doing repetitive things. while True : # Add command…" at bounding box center [1386, 346] width 237 height 585
drag, startPoint x: 1348, startPoint y: 114, endPoint x: 1264, endPoint y: 115, distance: 84.0
click at [1264, 115] on div "hero.moveUp(2) 1 2 3 4 5 6 7 8 9 10 11 12 13 14 # Loops are a better way of doi…" at bounding box center [1375, 346] width 261 height 585
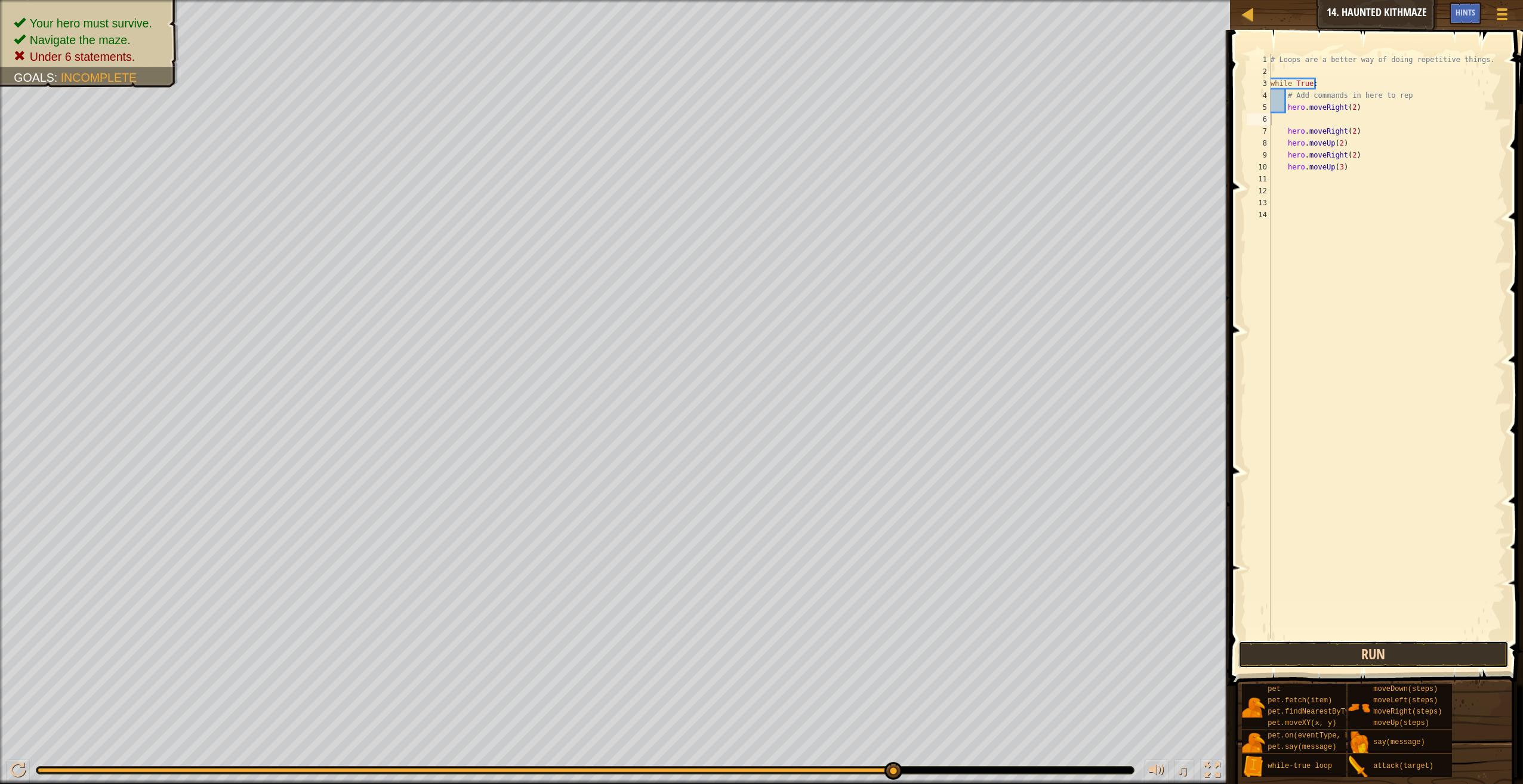
click at [1412, 651] on button "Run" at bounding box center [1373, 654] width 270 height 28
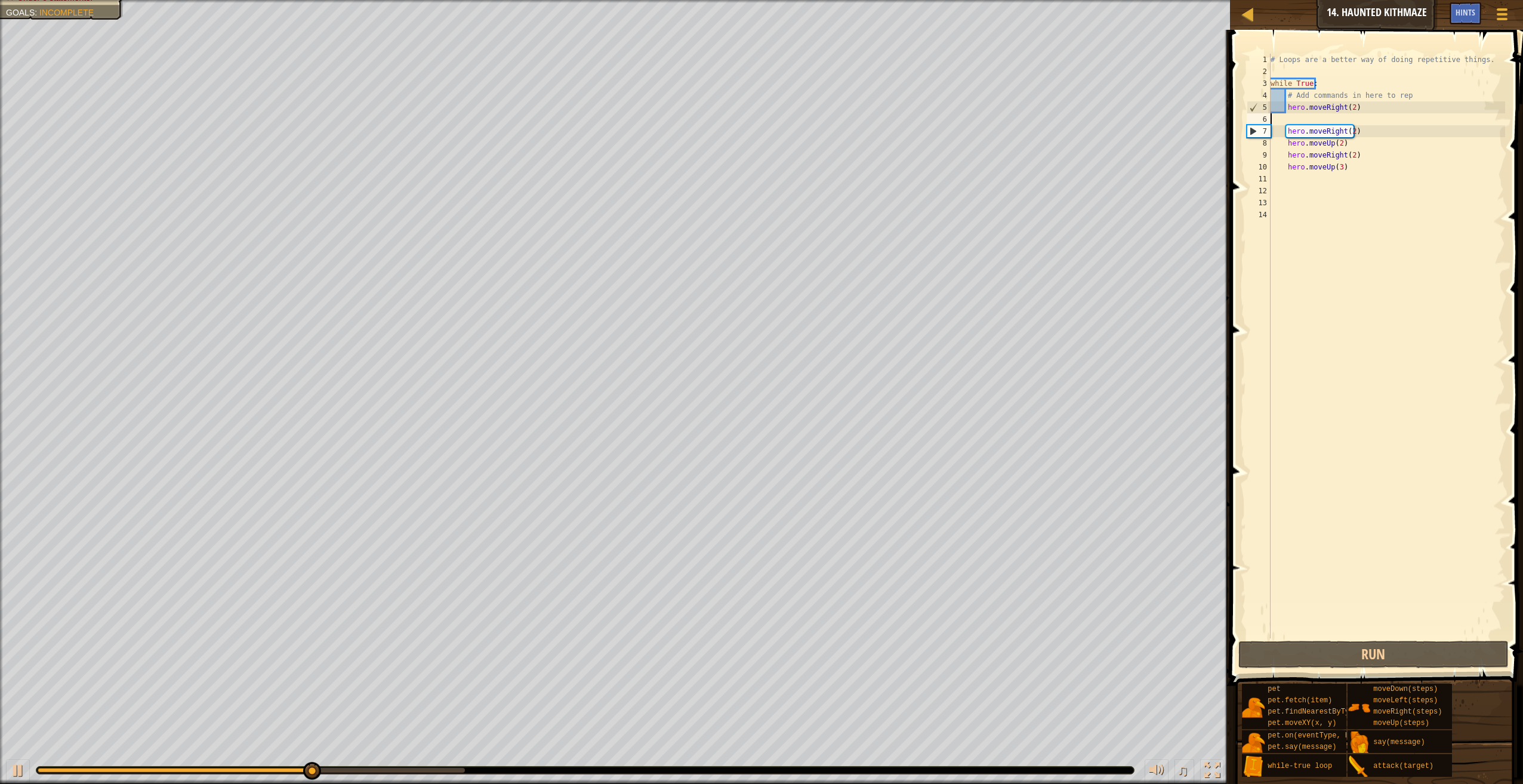
click at [1353, 116] on div "# Loops are a better way of doing repetitive things. while True : # Add command…" at bounding box center [1387, 357] width 237 height 608
type textarea "h"
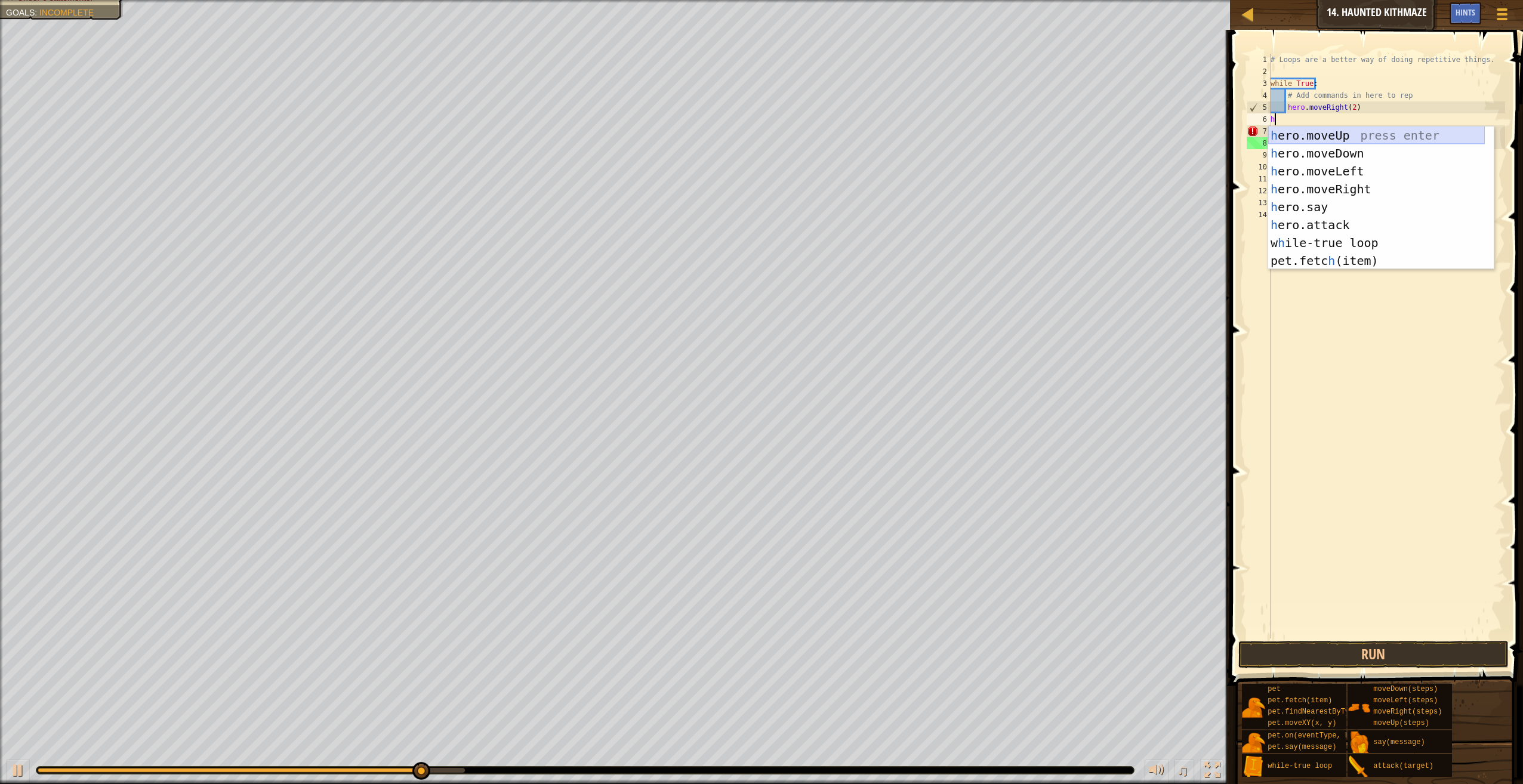
click at [1341, 139] on div "h ero.moveUp press enter h ero.moveDown press enter h ero.moveLeft press enter …" at bounding box center [1377, 216] width 217 height 179
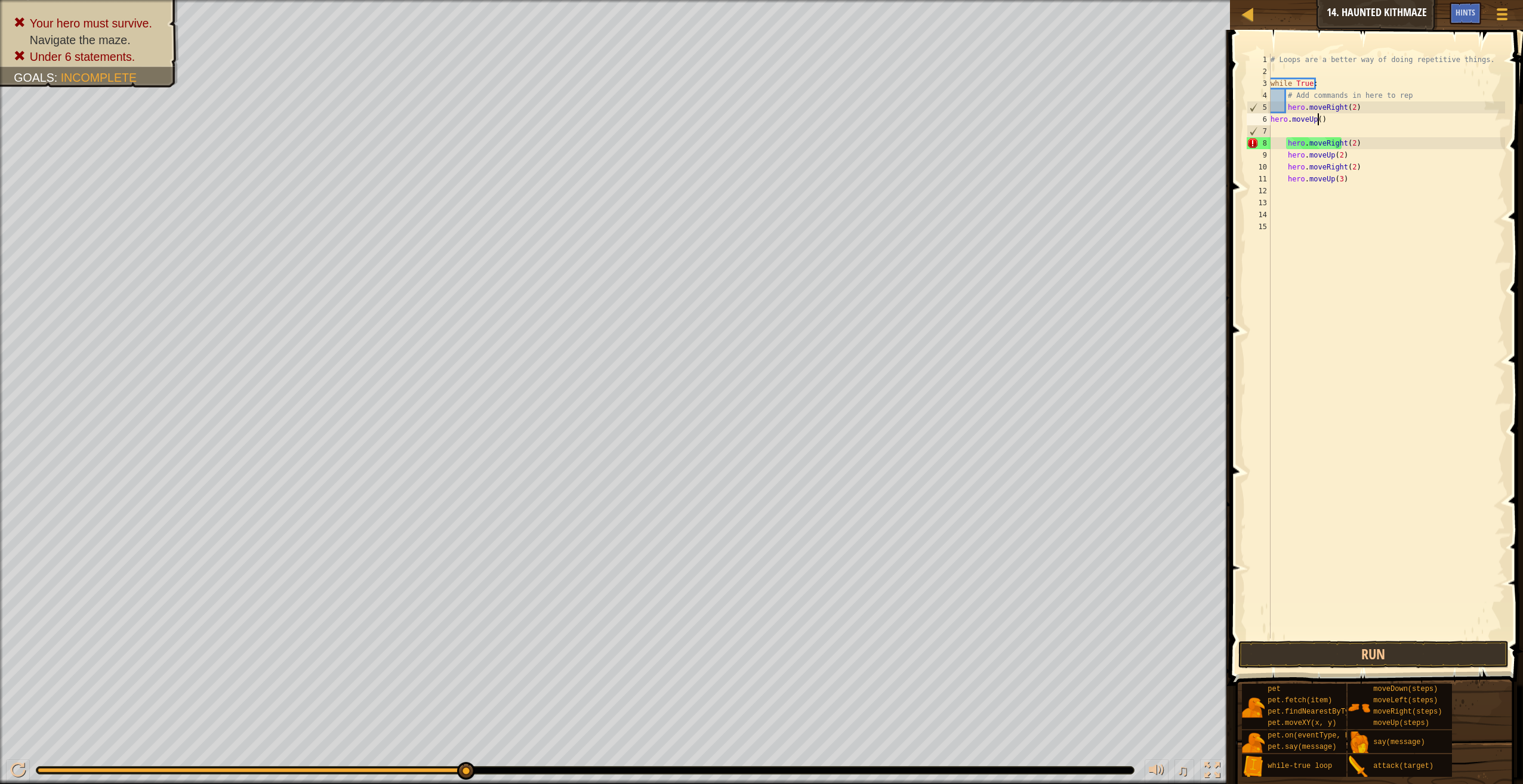
click at [1318, 117] on div "# Loops are a better way of doing repetitive things. while True : # Add command…" at bounding box center [1387, 357] width 237 height 608
click at [1264, 657] on button "Run" at bounding box center [1373, 654] width 270 height 28
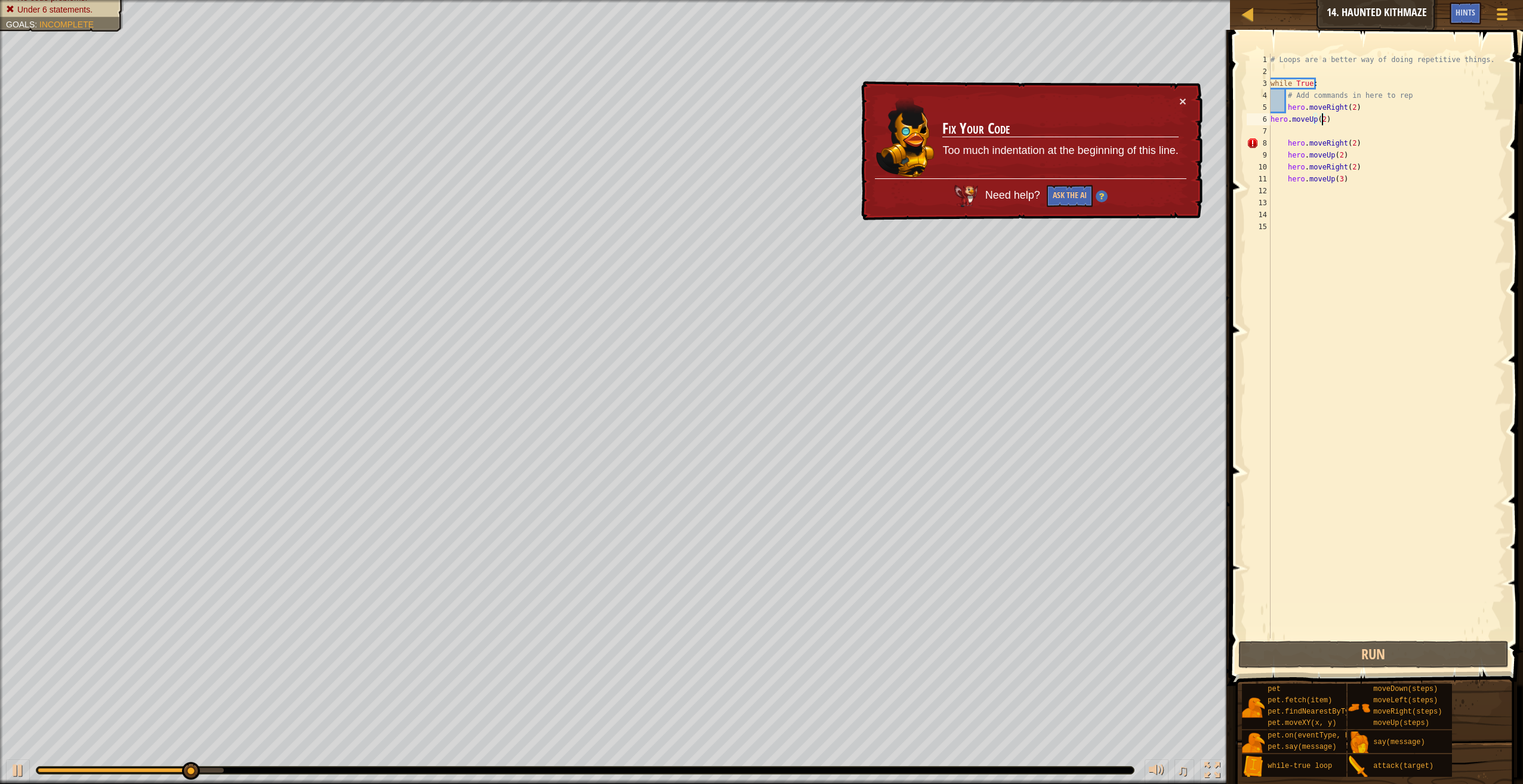
click at [1283, 142] on div "# Loops are a better way of doing repetitive things. while True : # Add command…" at bounding box center [1387, 357] width 237 height 608
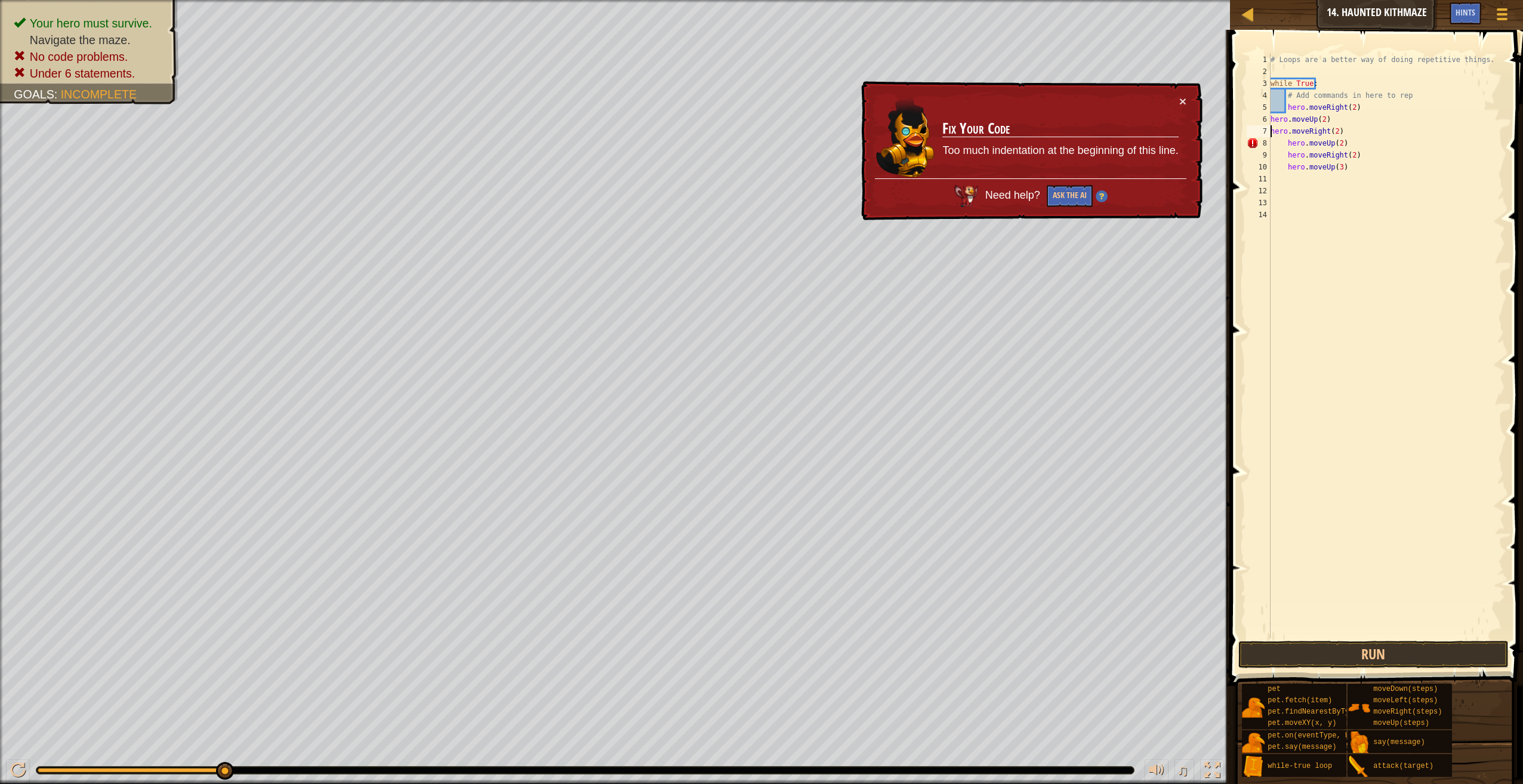
click at [1284, 138] on div "# Loops are a better way of doing repetitive things. while True : # Add command…" at bounding box center [1387, 357] width 237 height 608
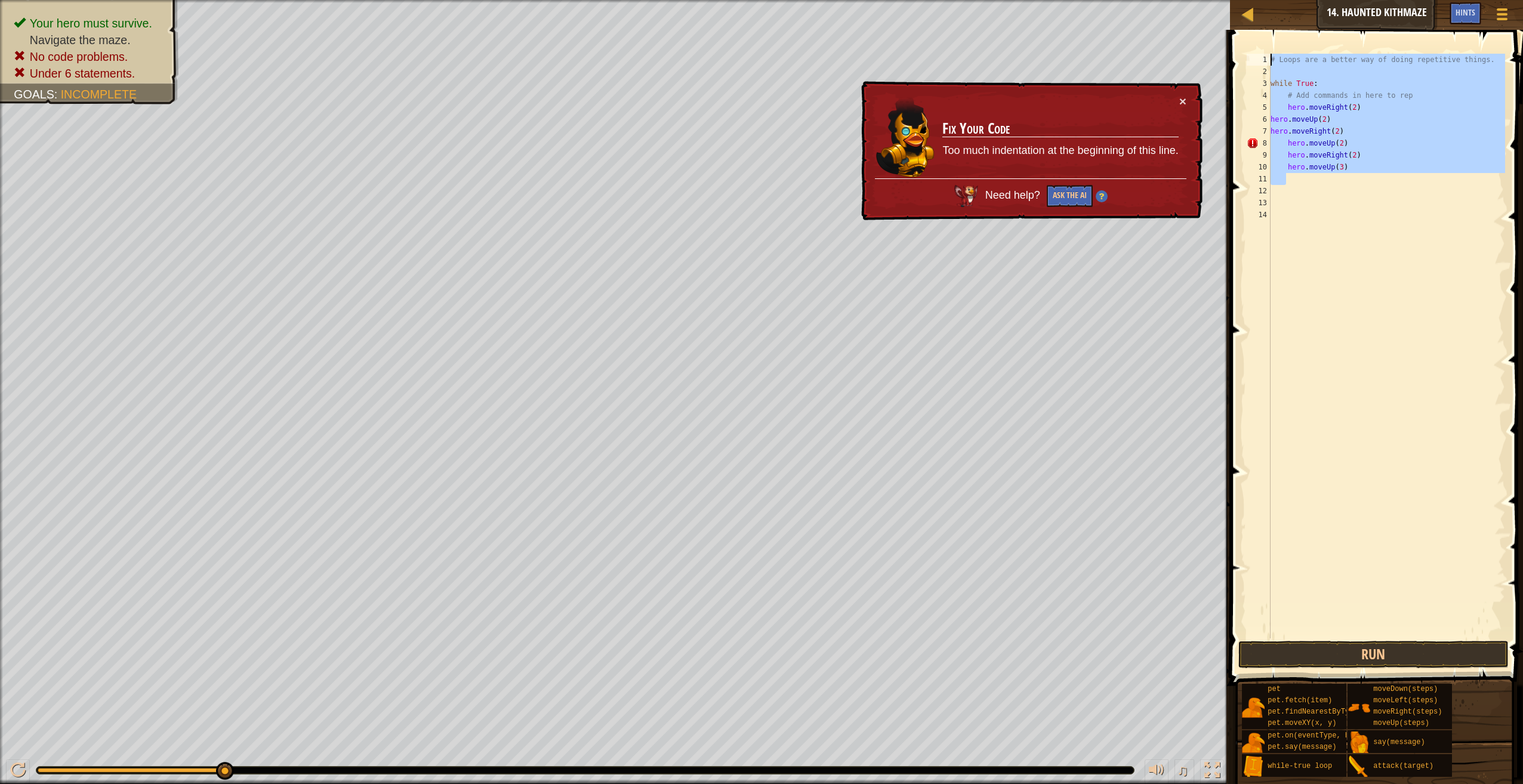
drag, startPoint x: 1367, startPoint y: 175, endPoint x: 1276, endPoint y: 14, distance: 184.9
click at [1276, 14] on div "Map Introduction to Computer Science 14. Haunted Kithmaze Game Menu Done Hints …" at bounding box center [762, 392] width 1523 height 784
type textarea "# Loops are a better way of doing repetitive things."
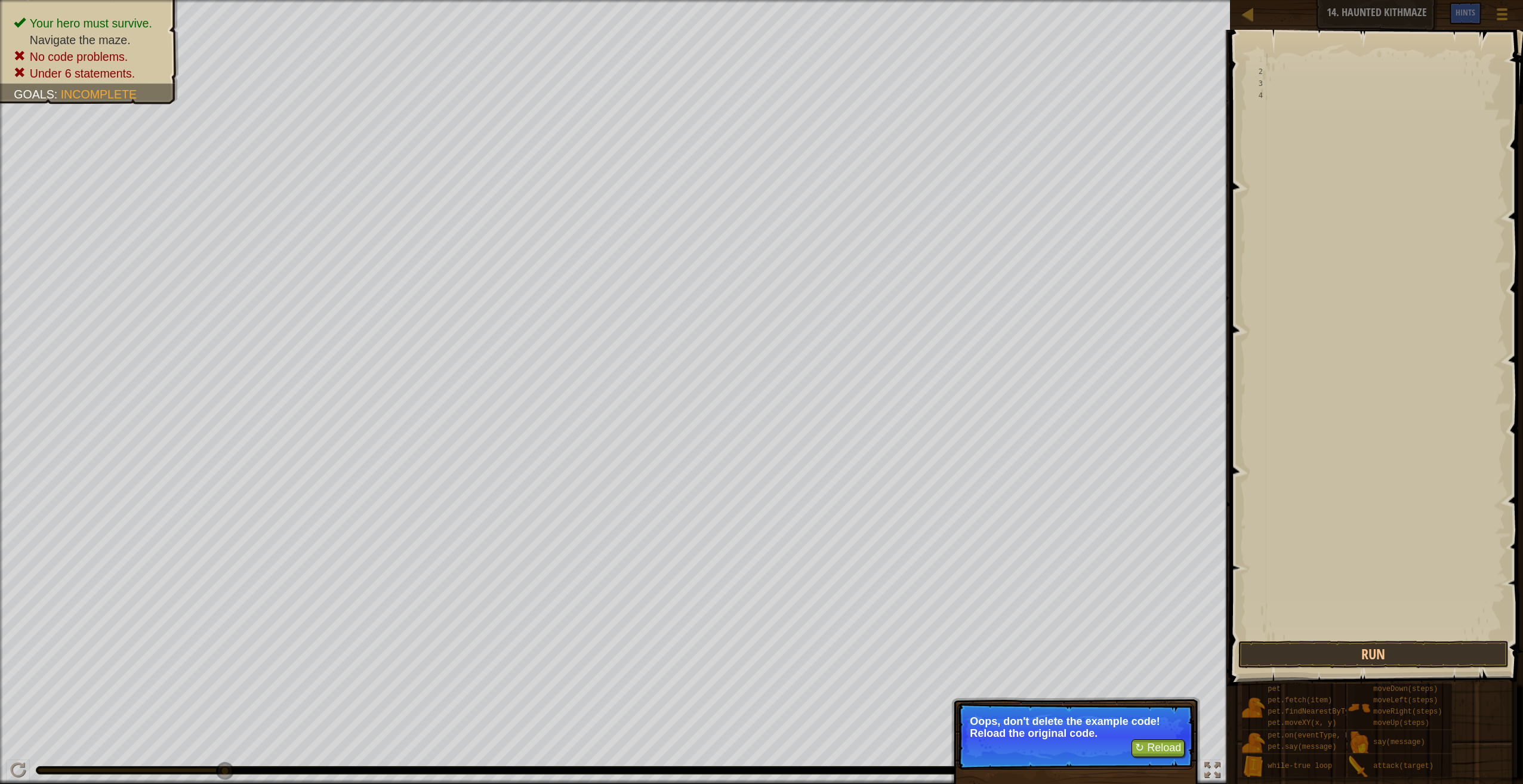
click at [1100, 735] on p "Oops, don't delete the example code! Reload the original code." at bounding box center [1076, 727] width 212 height 24
click at [1146, 745] on button "↻ Reload" at bounding box center [1158, 749] width 53 height 18
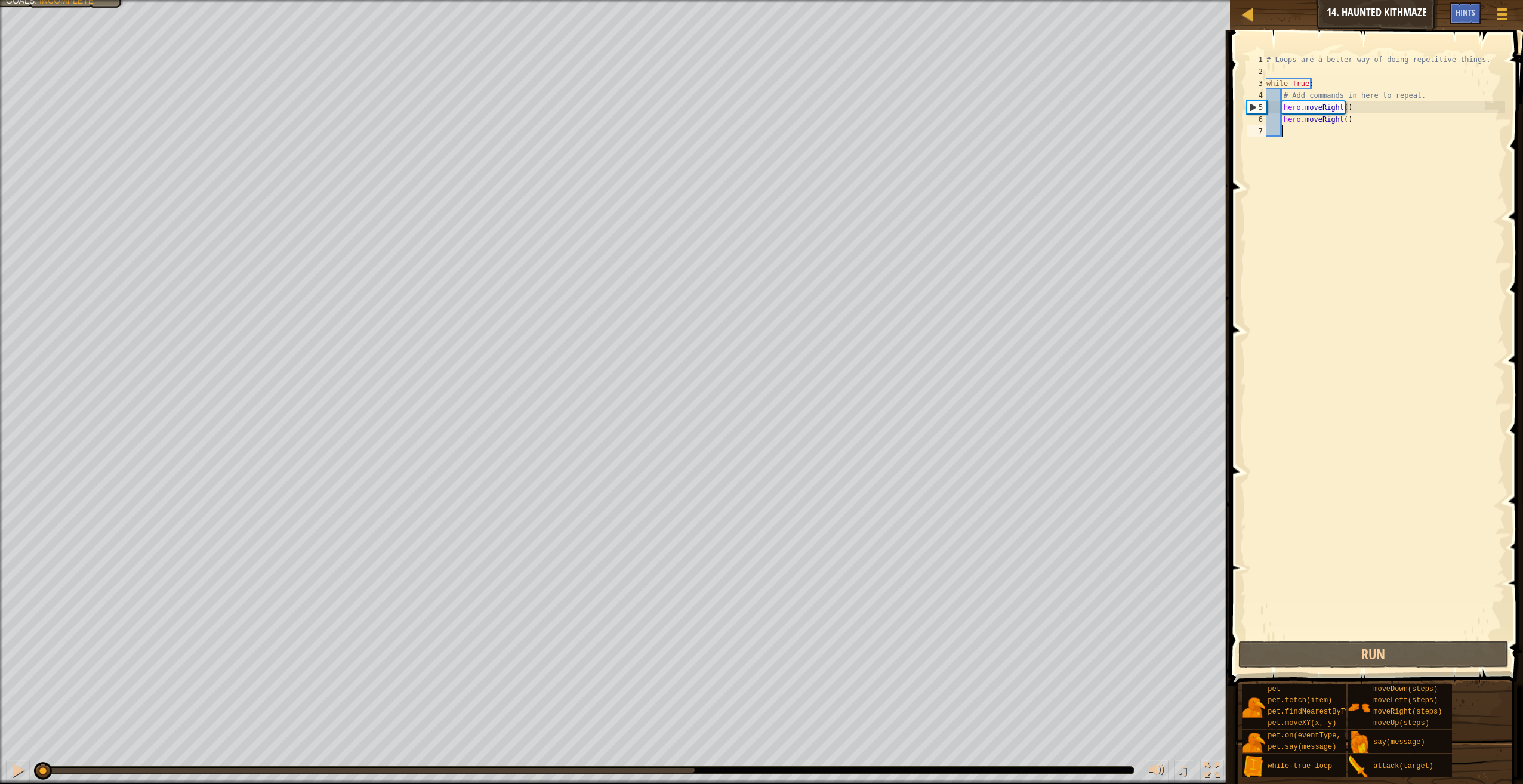
click at [1291, 132] on div "# Loops are a better way of doing repetitive things. while True : # Add command…" at bounding box center [1385, 357] width 241 height 608
click at [1342, 107] on div "# Loops are a better way of doing repetitive things. while True : # Add command…" at bounding box center [1385, 357] width 241 height 608
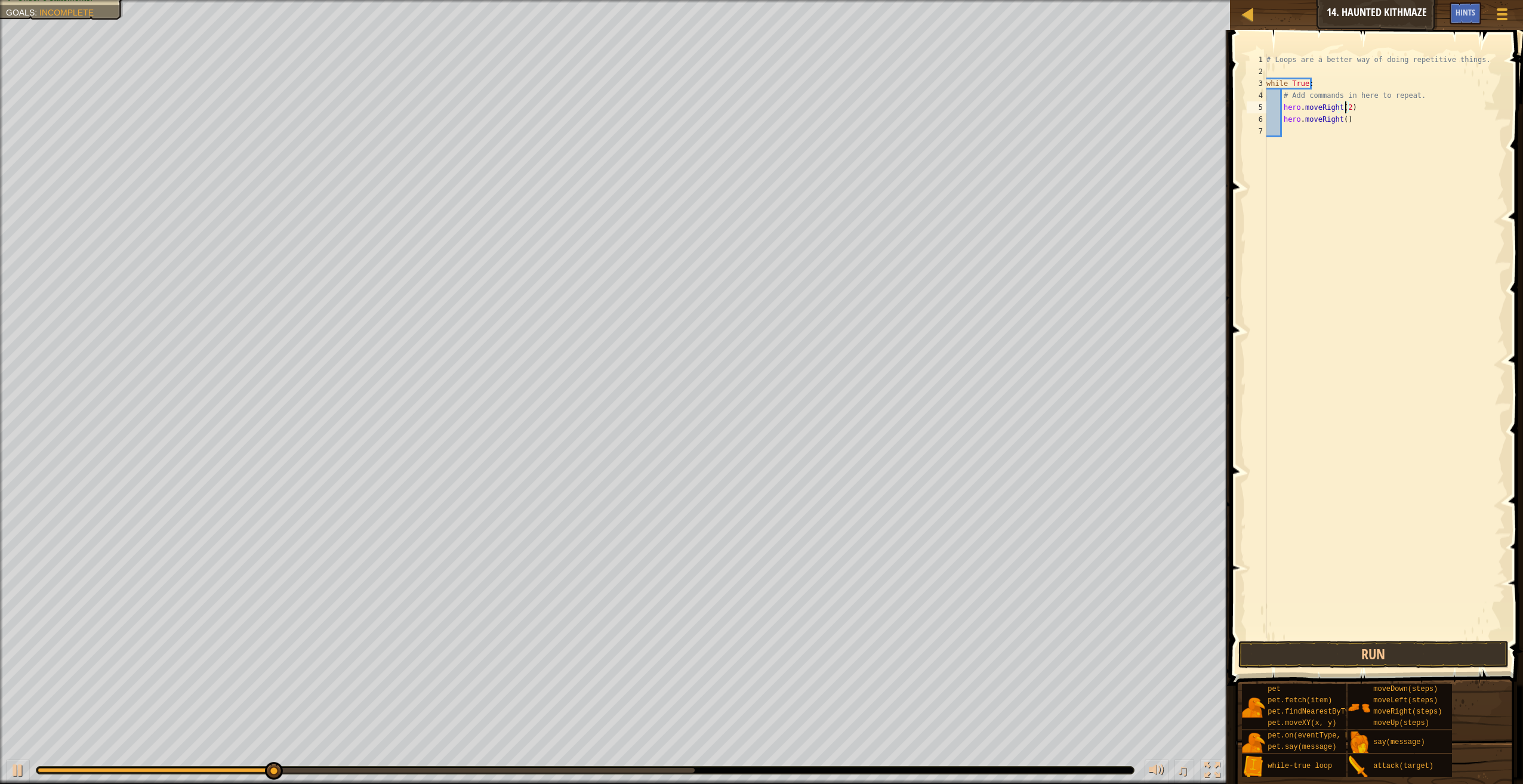
click at [1287, 670] on span at bounding box center [1377, 341] width 303 height 691
click at [1287, 651] on button "Run" at bounding box center [1373, 654] width 270 height 28
click at [1338, 118] on div "# Loops are a better way of doing repetitive things. while True : # Add command…" at bounding box center [1385, 357] width 241 height 608
click at [1340, 116] on div "# Loops are a better way of doing repetitive things. while True : # Add command…" at bounding box center [1385, 357] width 241 height 608
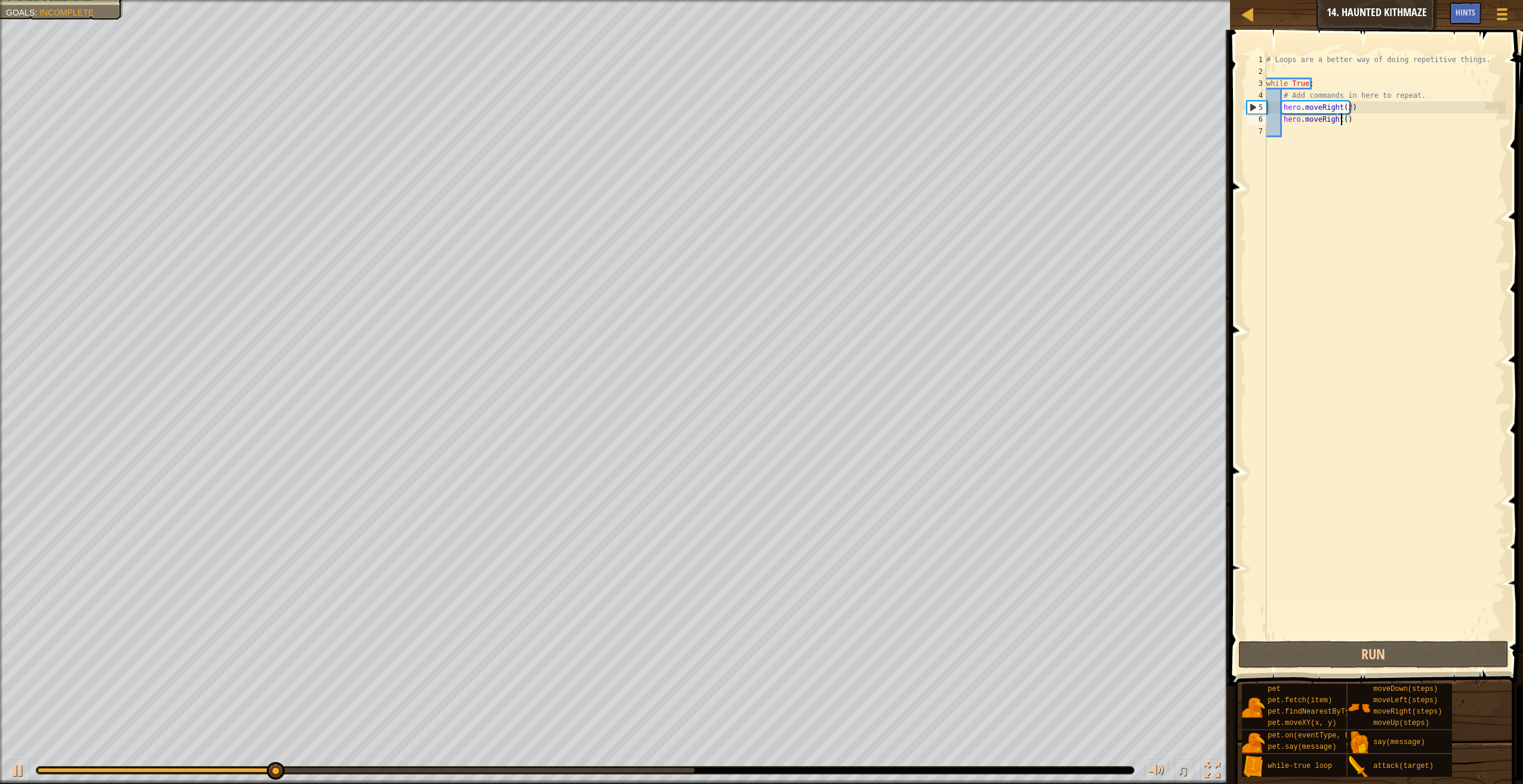
scroll to position [5, 6]
drag, startPoint x: 1242, startPoint y: 633, endPoint x: 1245, endPoint y: 639, distance: 6.7
click at [1243, 638] on span at bounding box center [1377, 341] width 303 height 691
click at [1256, 644] on button "Run" at bounding box center [1373, 654] width 270 height 28
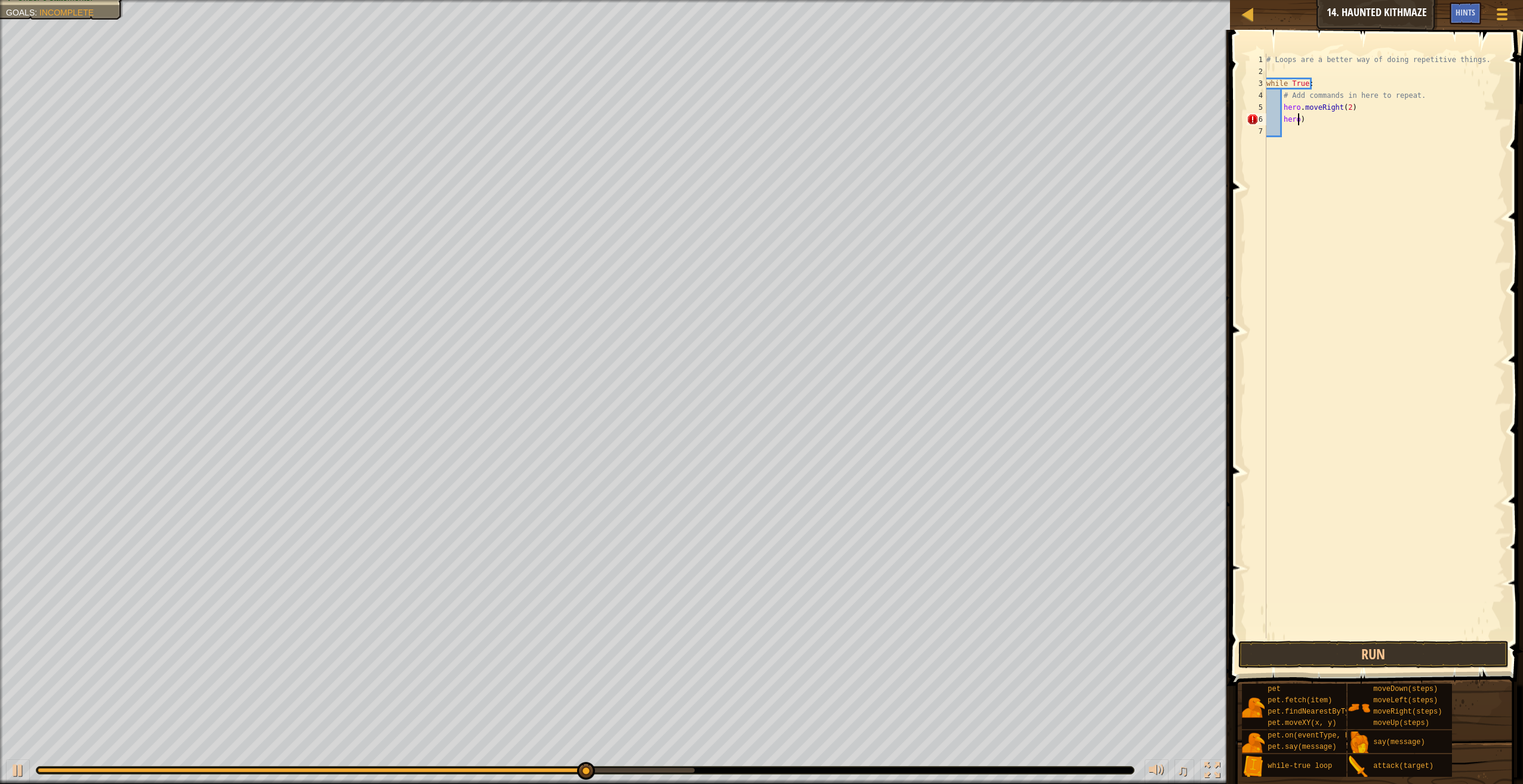
scroll to position [5, 1]
type textarea ")"
click at [1338, 124] on div "# Loops are a better way of doing repetitive things. while True : # Add command…" at bounding box center [1385, 357] width 241 height 608
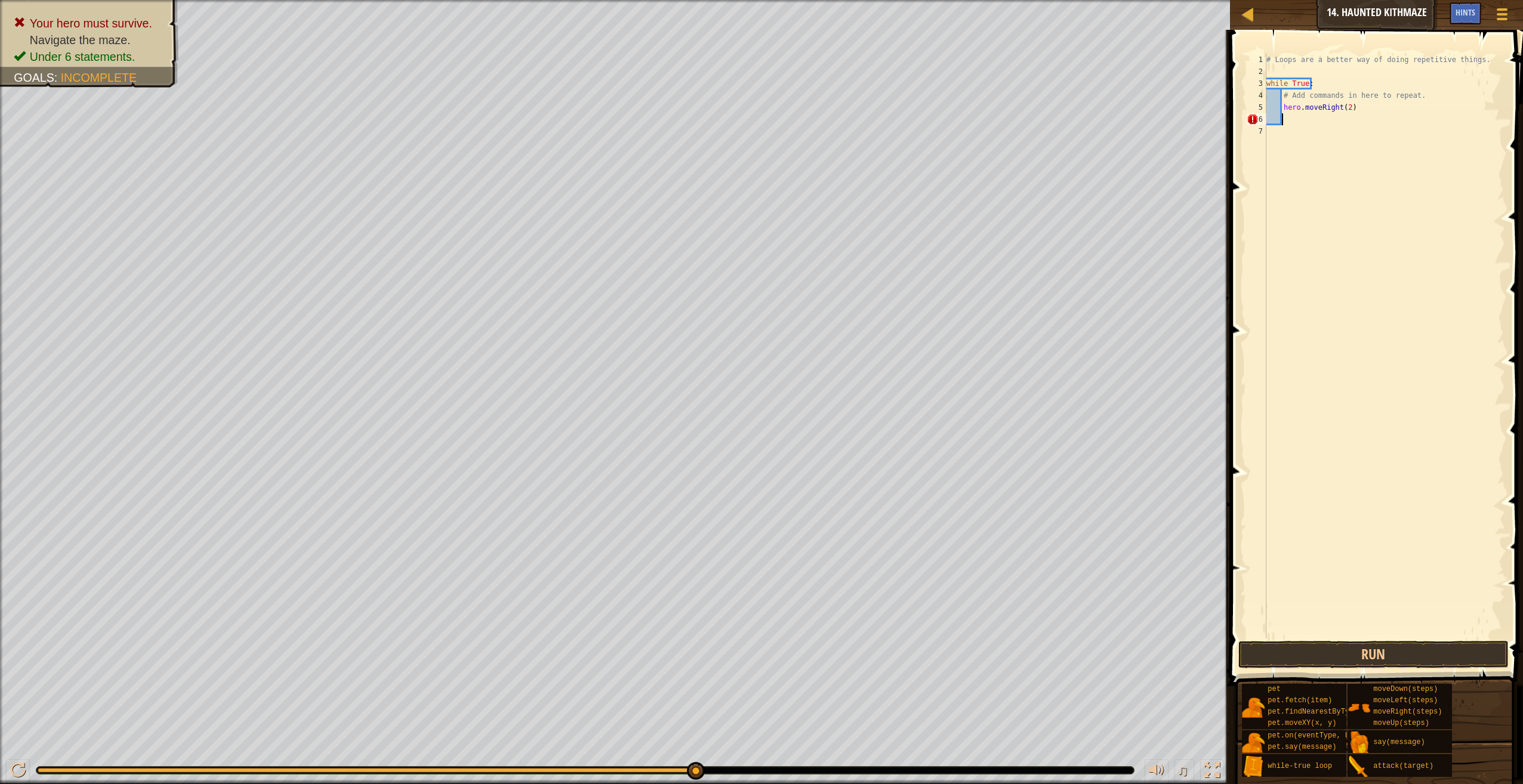
scroll to position [5, 1]
type textarea "h"
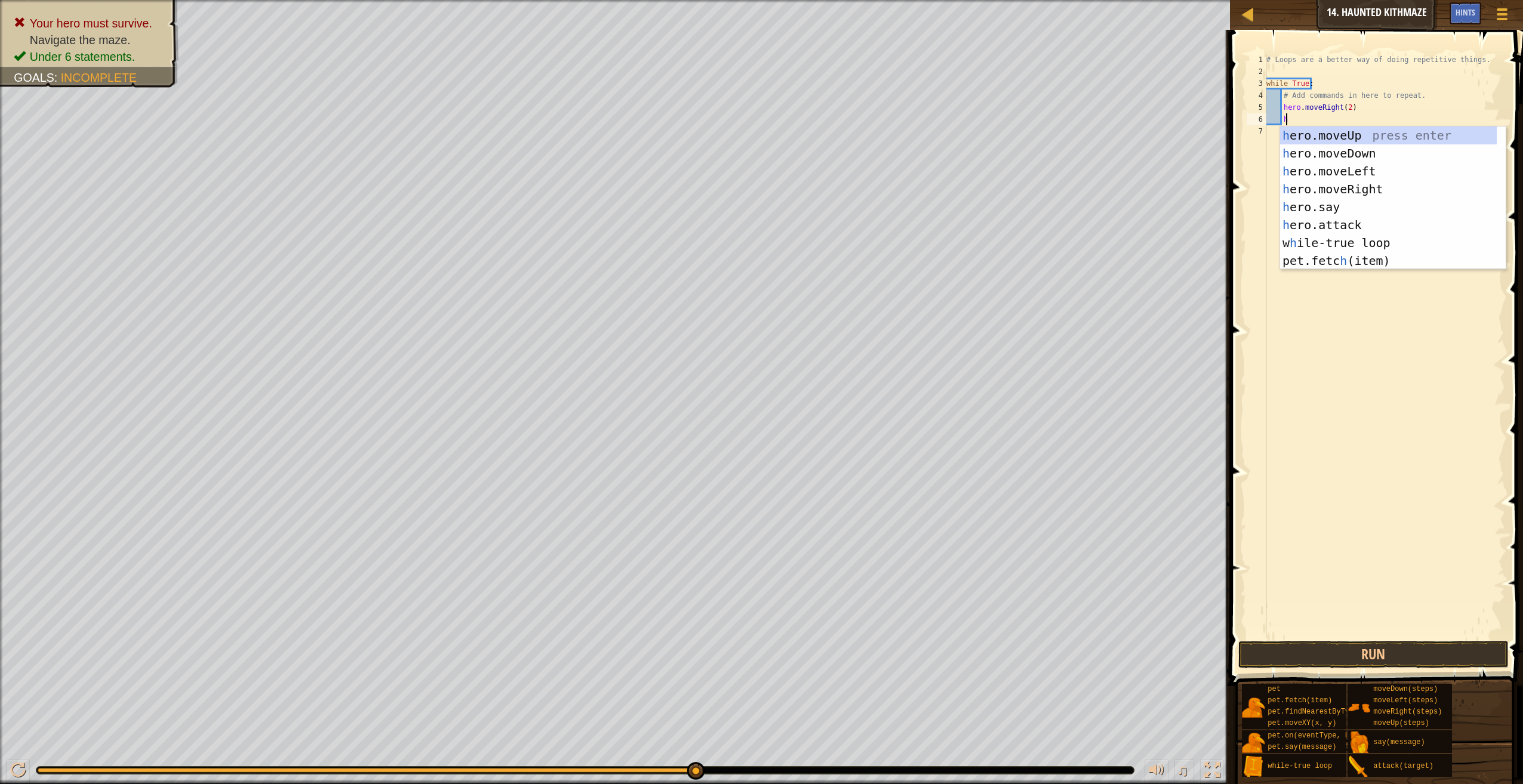
scroll to position [5, 1]
click at [1311, 242] on div "h ero.moveUp press enter h ero.moveDown press enter h ero.moveLeft press enter …" at bounding box center [1389, 216] width 217 height 179
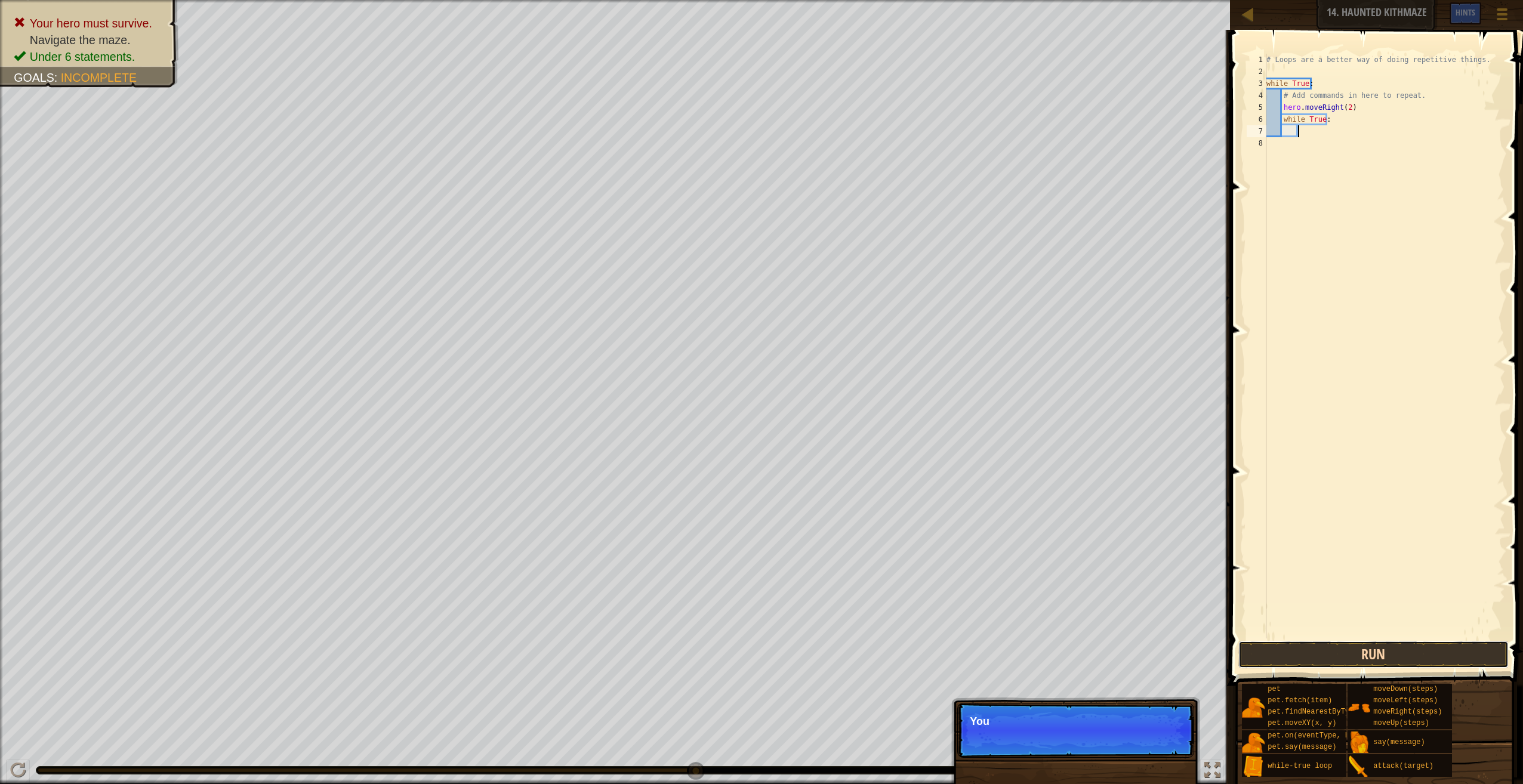
click at [1393, 650] on button "Run" at bounding box center [1373, 654] width 270 height 28
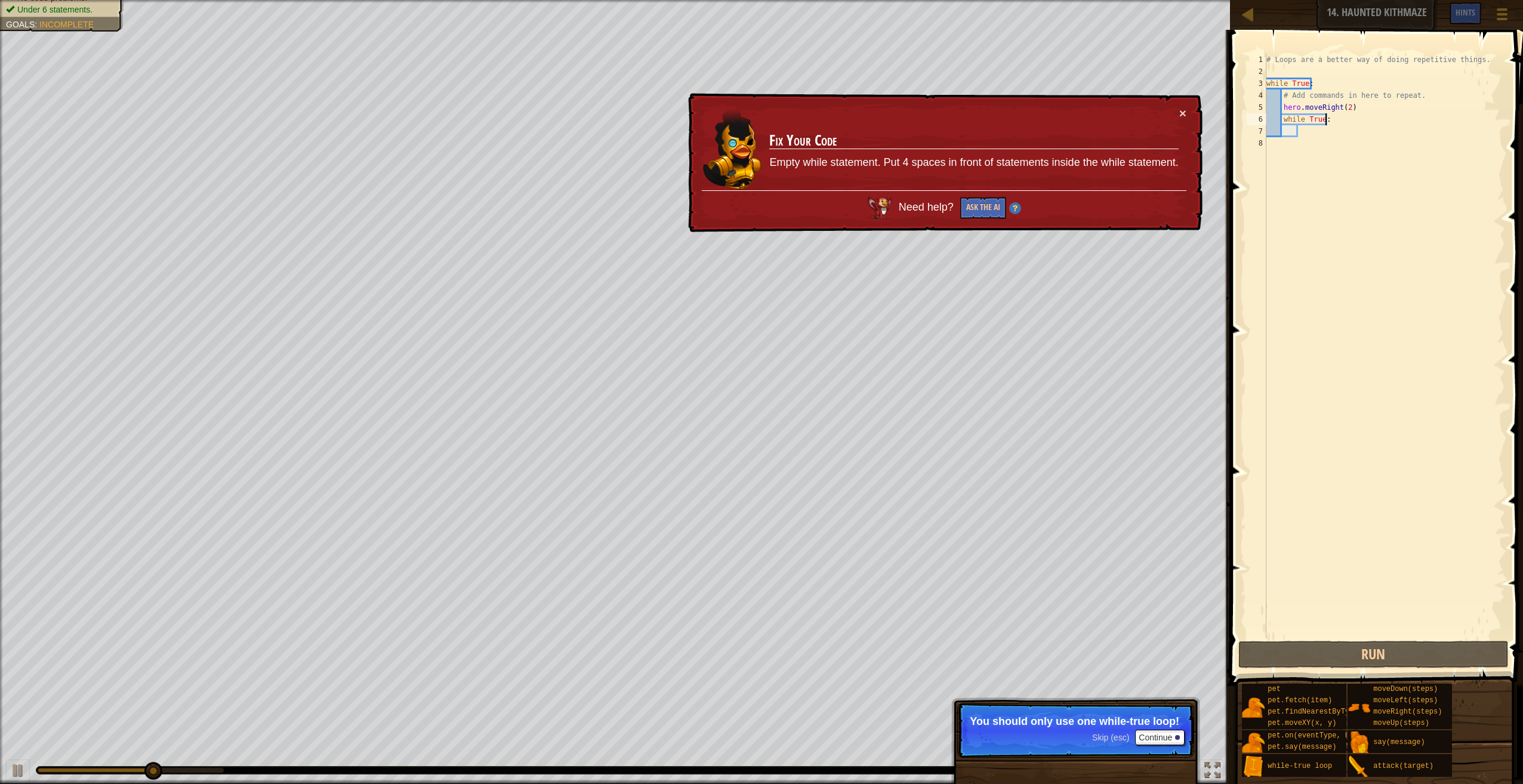
click at [1344, 121] on div "# Loops are a better way of doing repetitive things. while True : # Add command…" at bounding box center [1385, 357] width 241 height 608
drag, startPoint x: 1341, startPoint y: 123, endPoint x: 1249, endPoint y: 120, distance: 92.0
click at [1249, 120] on div "while True: 1 2 3 4 5 6 7 8 # Loops are a better way of doing repetitive things…" at bounding box center [1375, 346] width 261 height 585
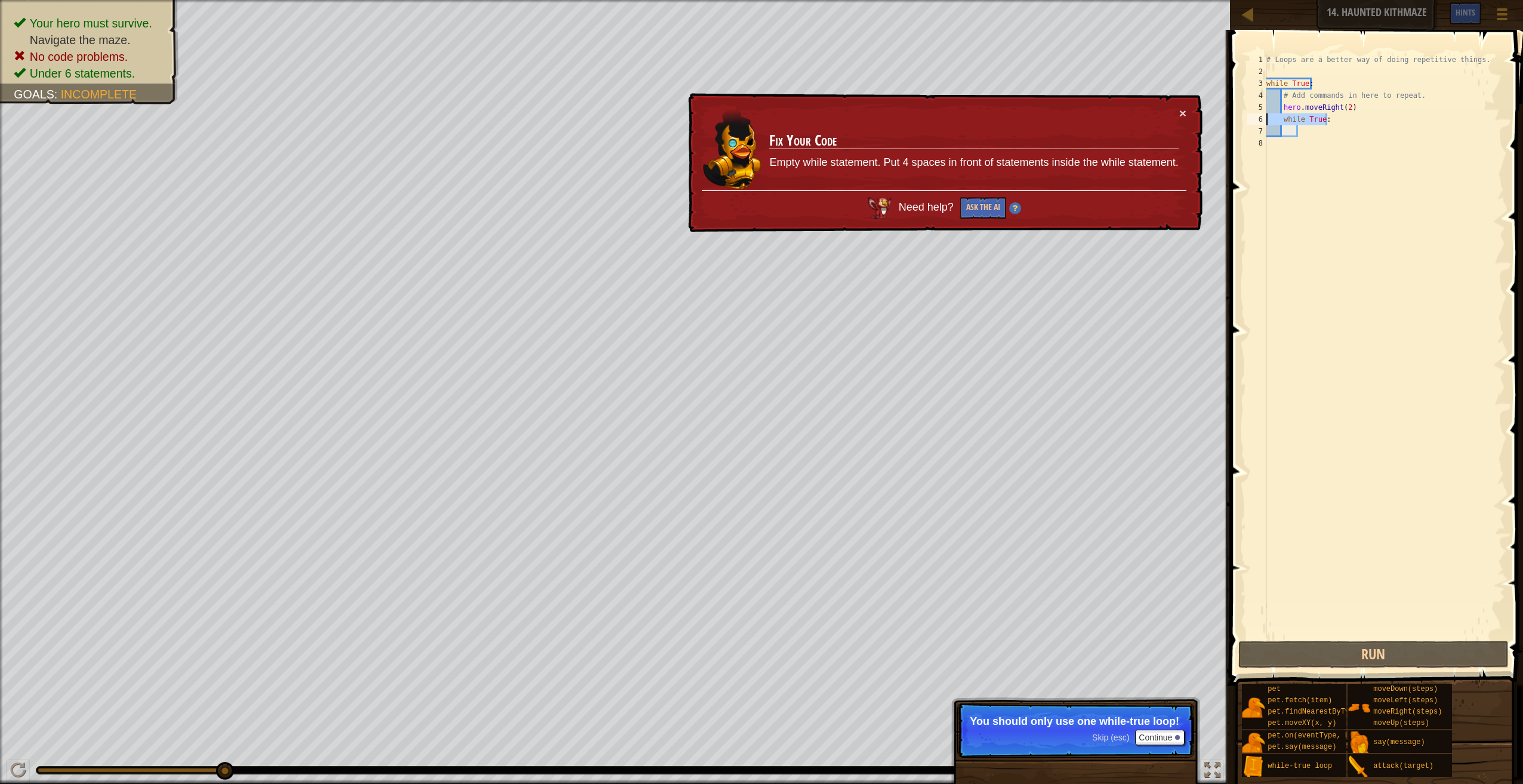
click at [1304, 114] on div "# Loops are a better way of doing repetitive things. while True : # Add command…" at bounding box center [1385, 357] width 241 height 608
click at [1283, 123] on div "# Loops are a better way of doing repetitive things. while True : # Add command…" at bounding box center [1385, 346] width 241 height 585
drag, startPoint x: 1283, startPoint y: 123, endPoint x: 1364, endPoint y: 133, distance: 81.6
click at [1364, 133] on div "# Loops are a better way of doing repetitive things. while True : # Add command…" at bounding box center [1385, 357] width 241 height 608
type textarea "while True:"
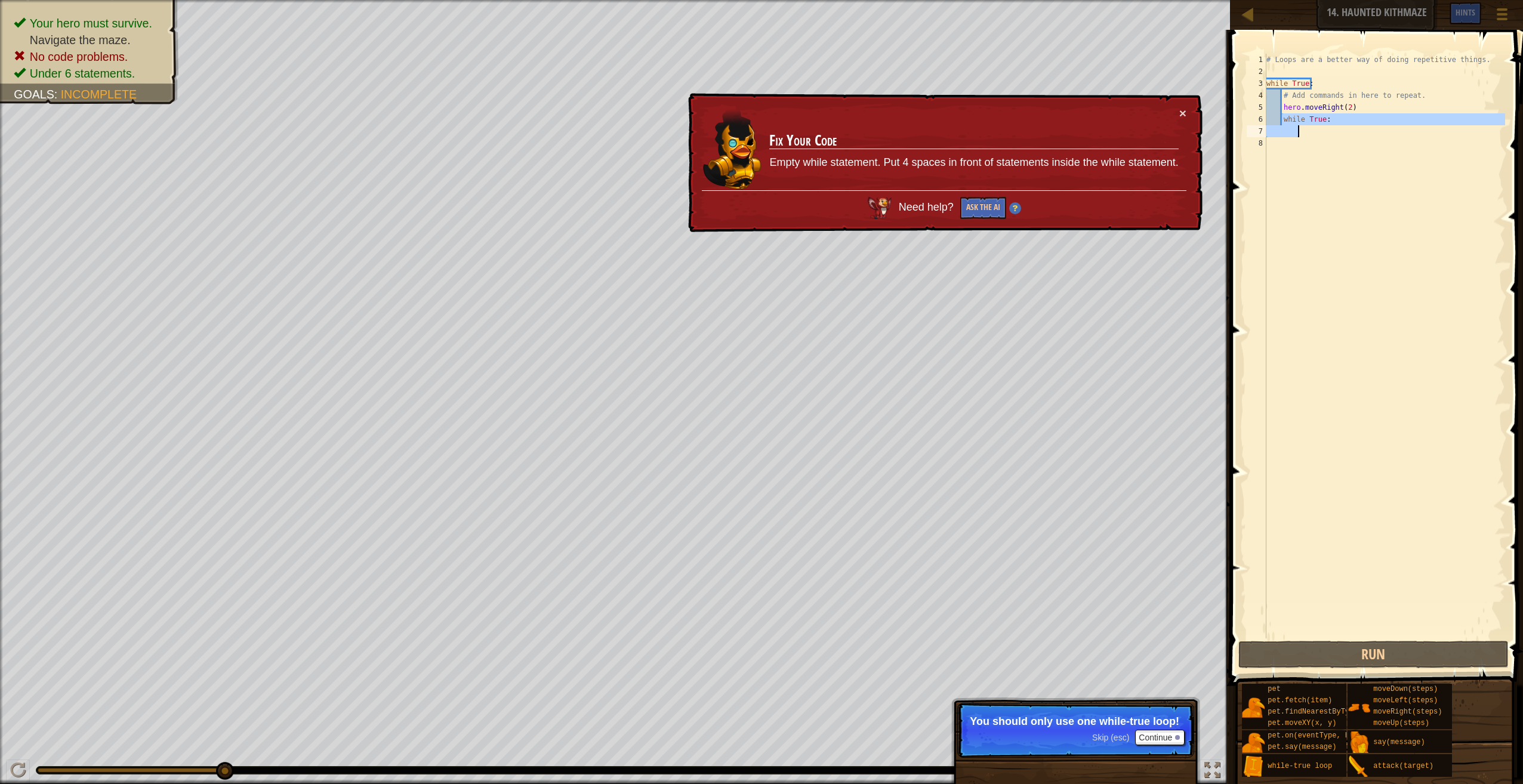
scroll to position [5, 1]
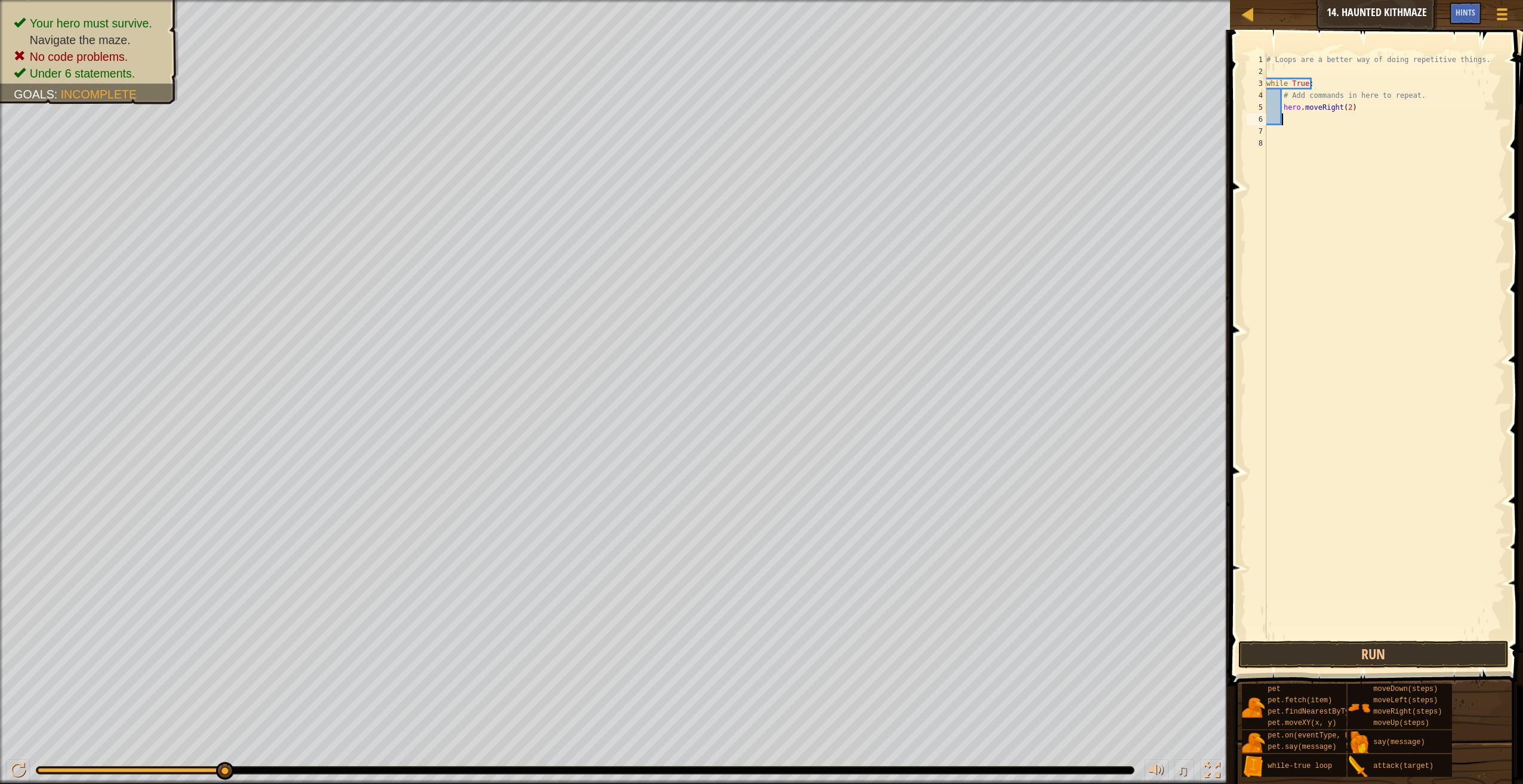
click at [1340, 123] on div "# Loops are a better way of doing repetitive things. while True : # Add command…" at bounding box center [1385, 357] width 241 height 608
type textarea "hero.moveUp(2)"
click at [1399, 667] on button "Run" at bounding box center [1373, 654] width 270 height 28
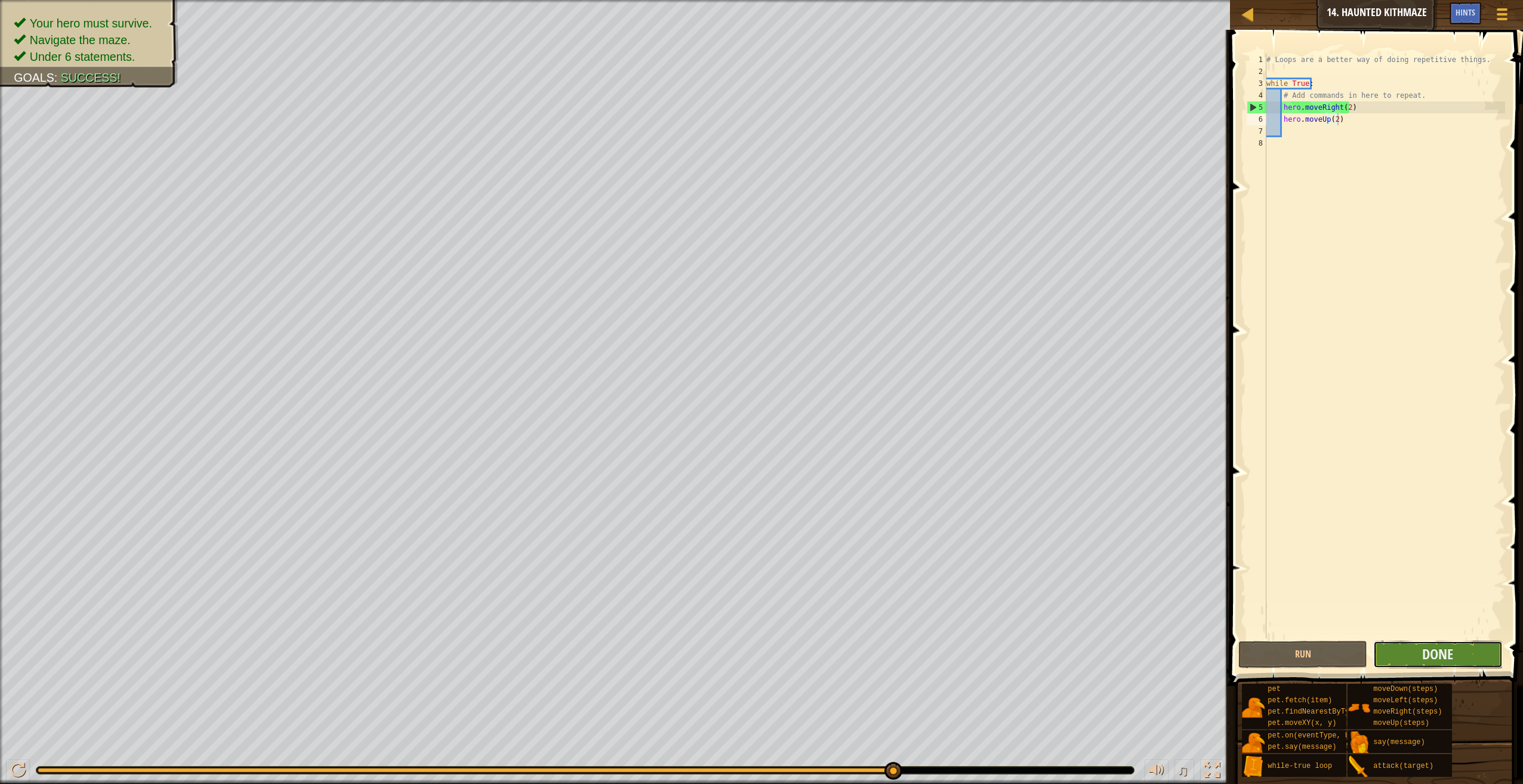
click at [1437, 665] on button "Done" at bounding box center [1438, 654] width 129 height 28
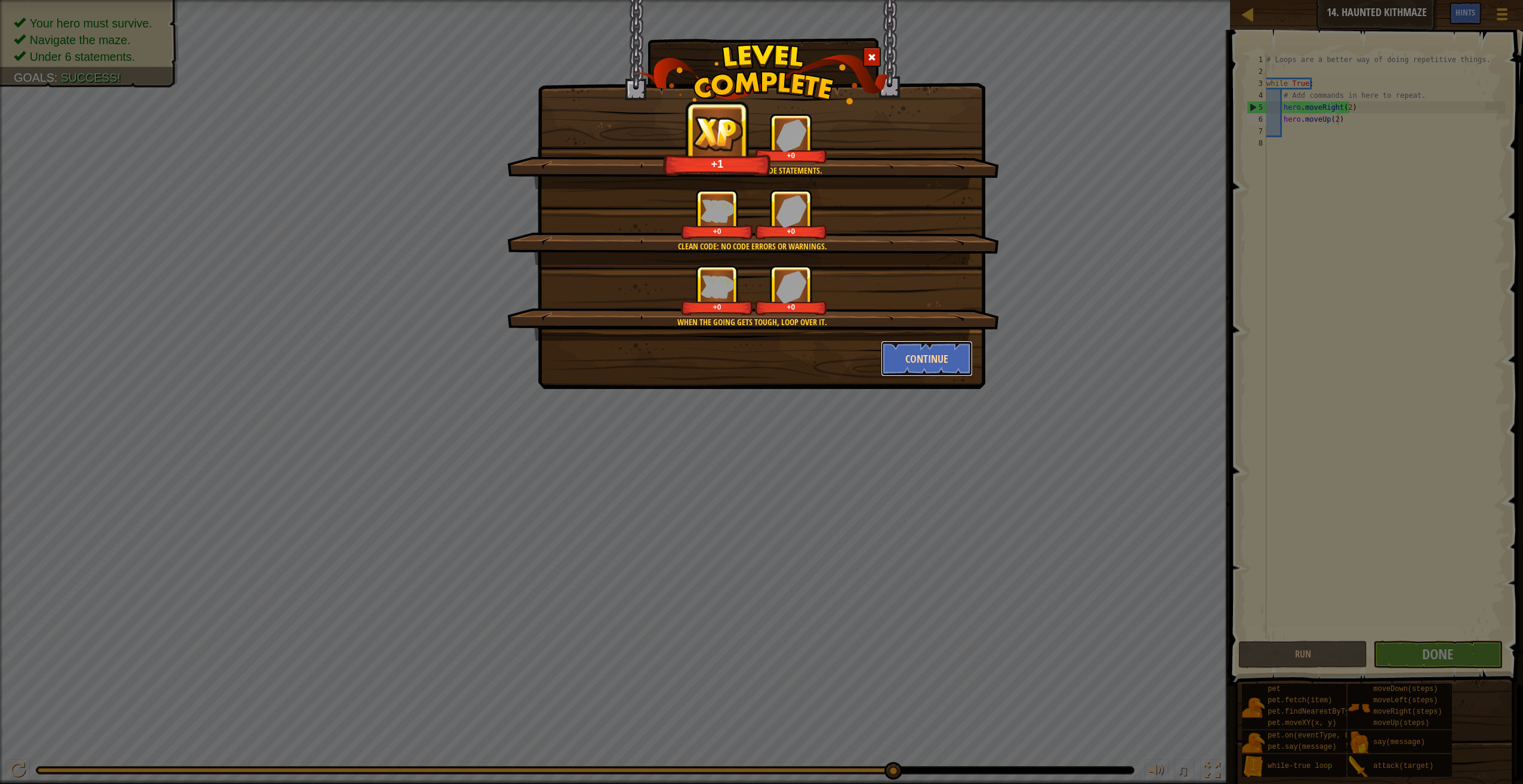
click at [904, 354] on button "Continue" at bounding box center [927, 358] width 92 height 35
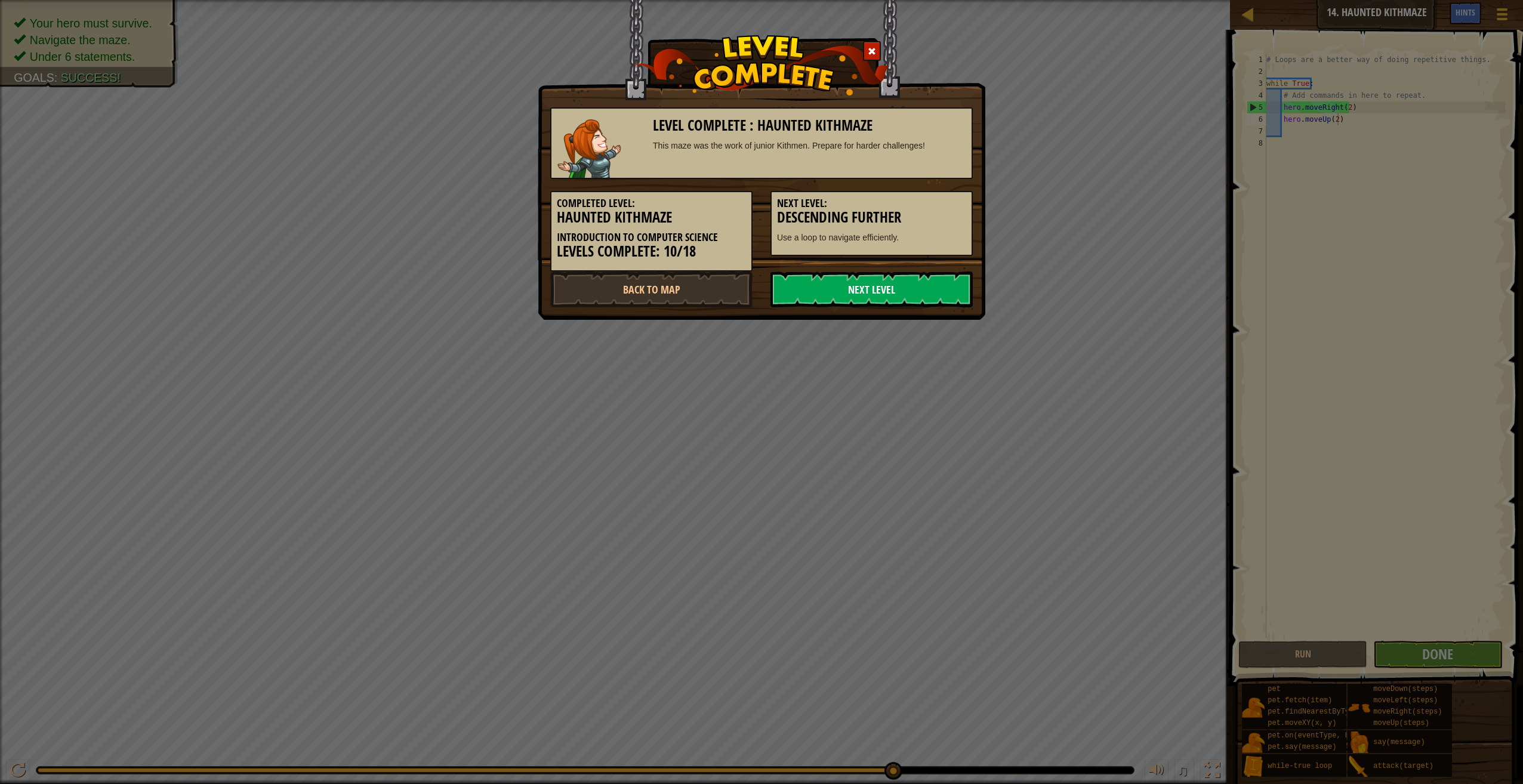
click at [838, 302] on link "Next Level" at bounding box center [871, 289] width 202 height 35
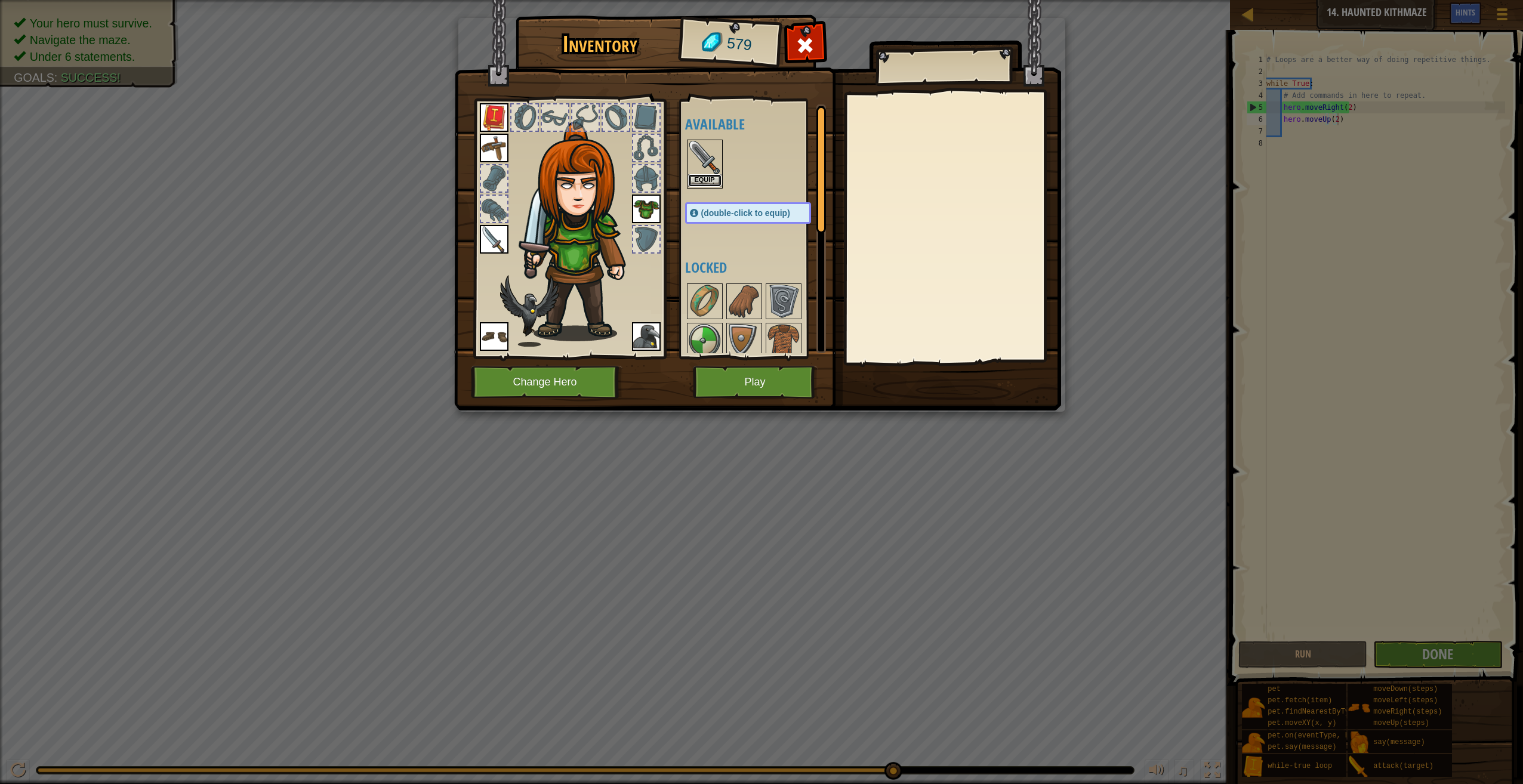
click at [692, 183] on button "Equip" at bounding box center [705, 180] width 34 height 12
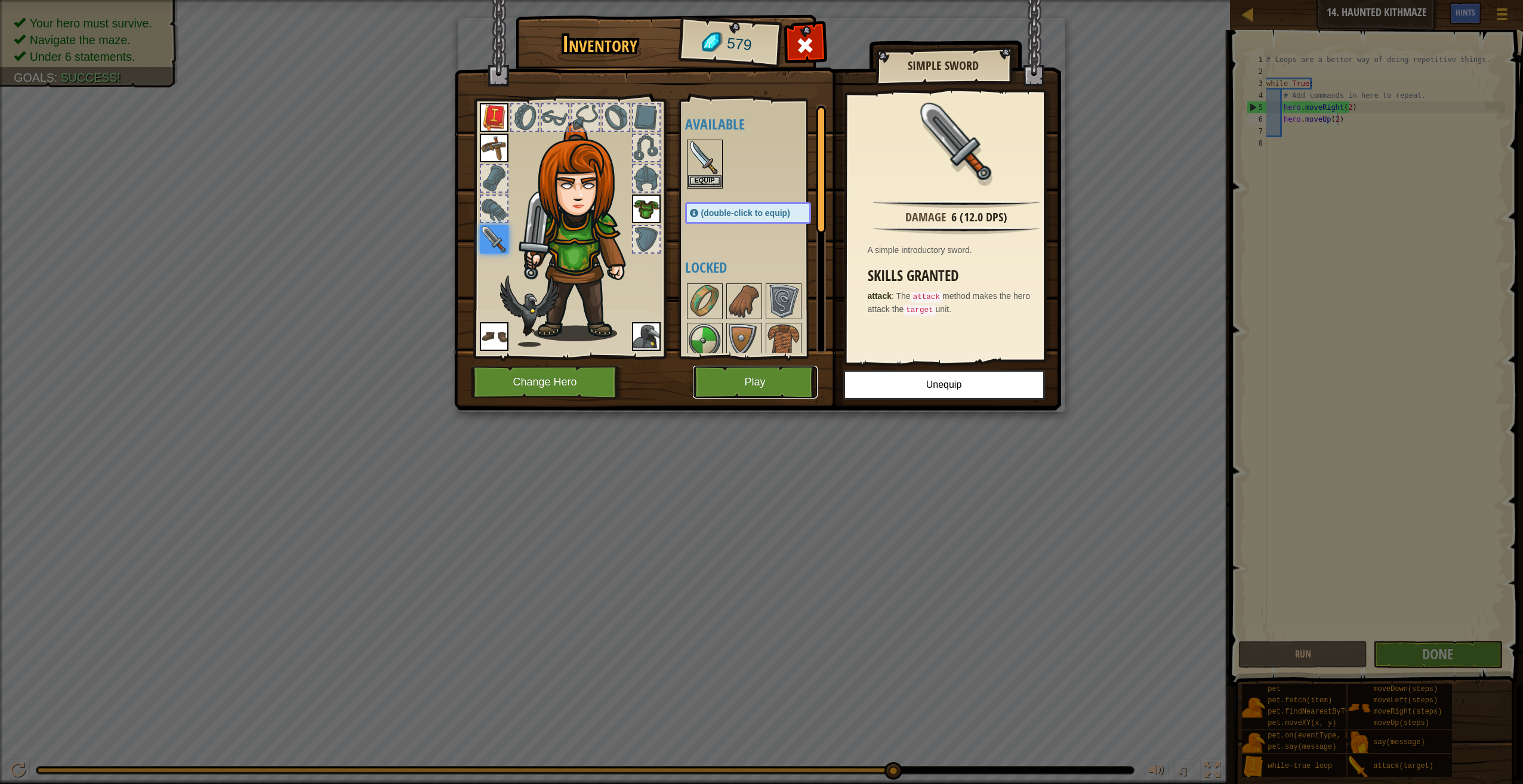
click at [756, 374] on button "Play" at bounding box center [755, 382] width 125 height 33
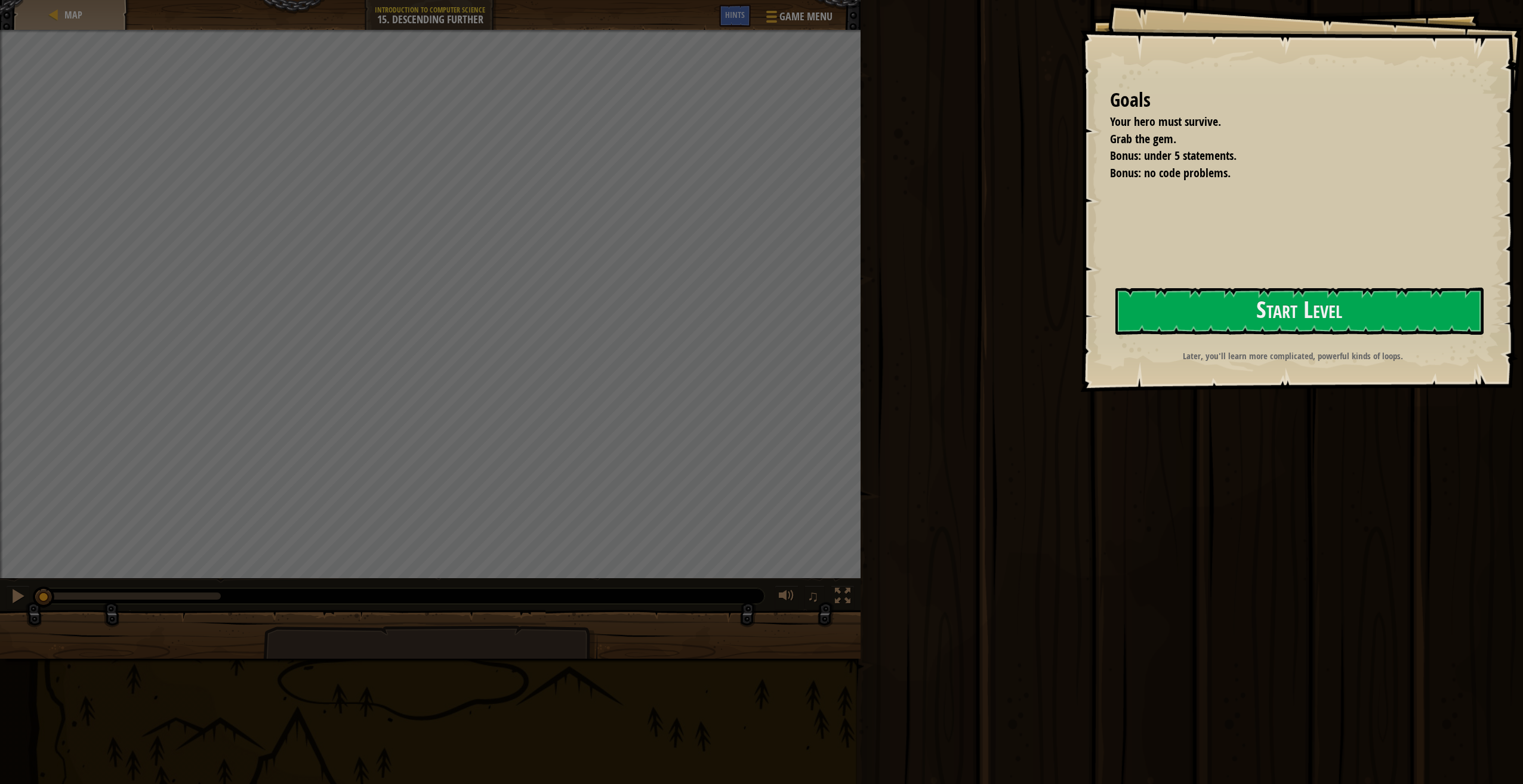
click at [1189, 286] on div "Goals Your hero must survive. Grab the gem. Bonus: under 5 statements. Bonus: n…" at bounding box center [1302, 196] width 443 height 392
click at [1200, 286] on div "Goals Your hero must survive. Grab the gem. Bonus: under 5 statements. Bonus: n…" at bounding box center [1302, 196] width 443 height 392
click at [1178, 306] on button "Start Level" at bounding box center [1299, 311] width 368 height 47
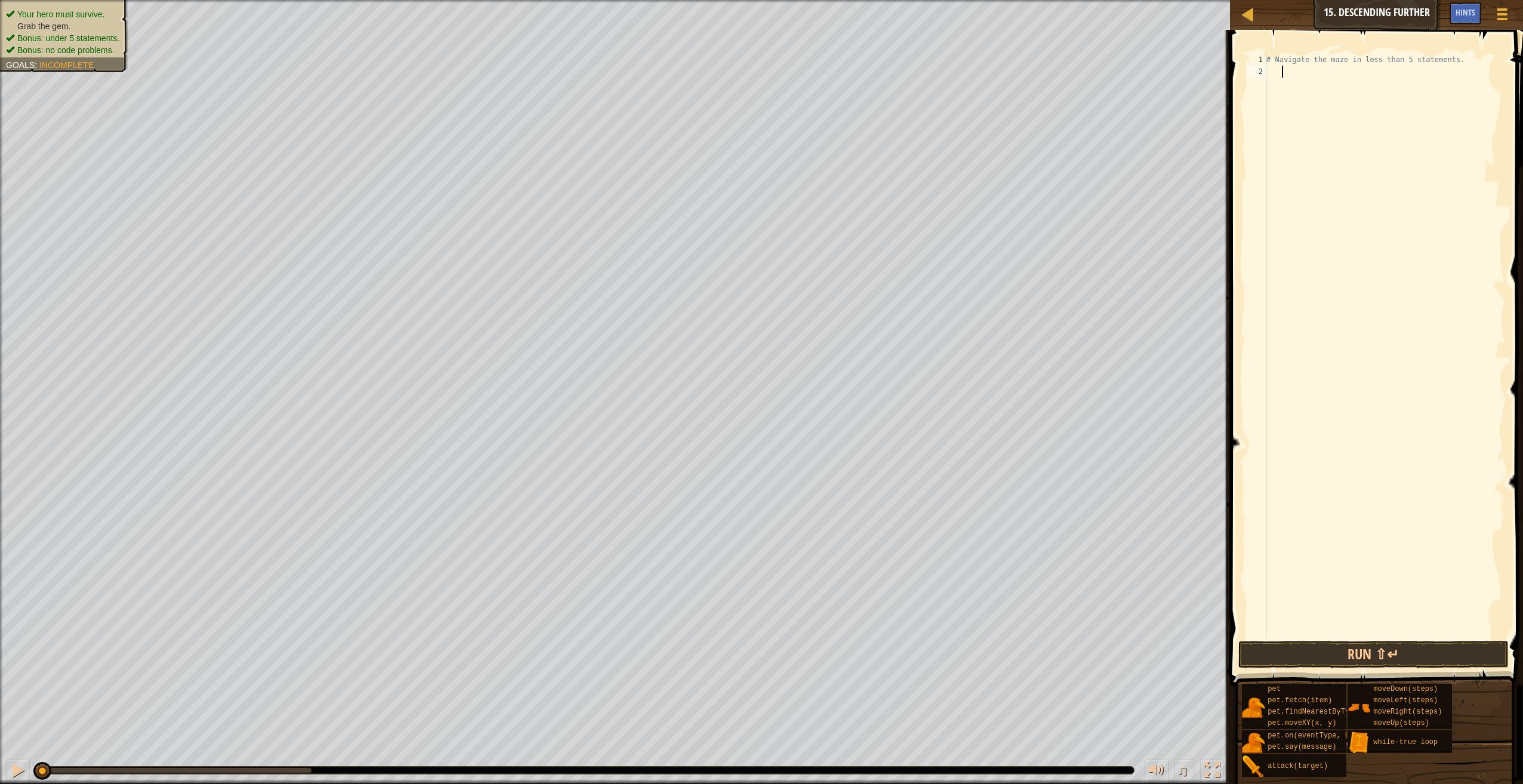
type textarea "h"
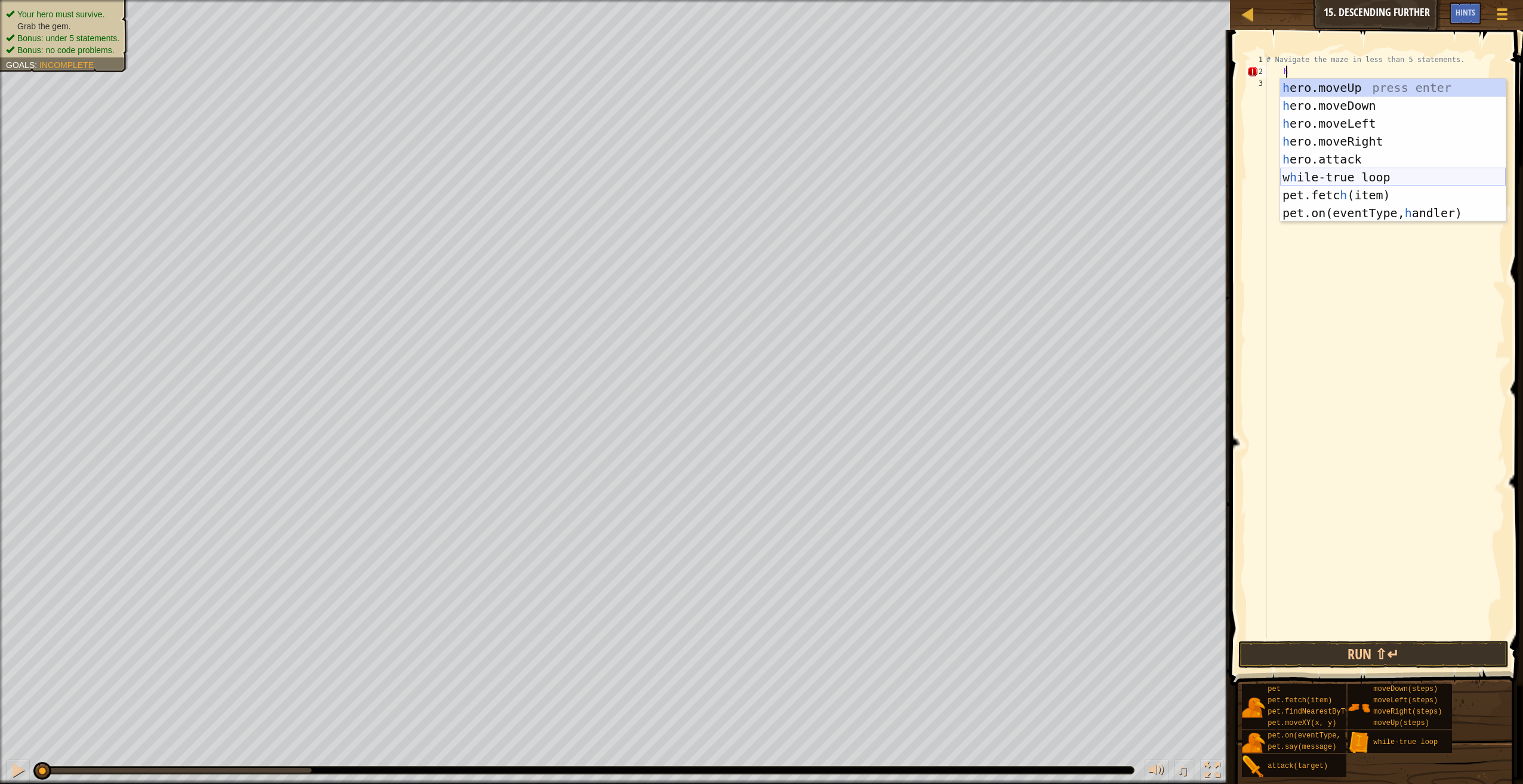
click at [1316, 178] on div "h ero.moveUp press enter h ero.moveDown press enter h ero.moveLeft press enter …" at bounding box center [1393, 168] width 226 height 179
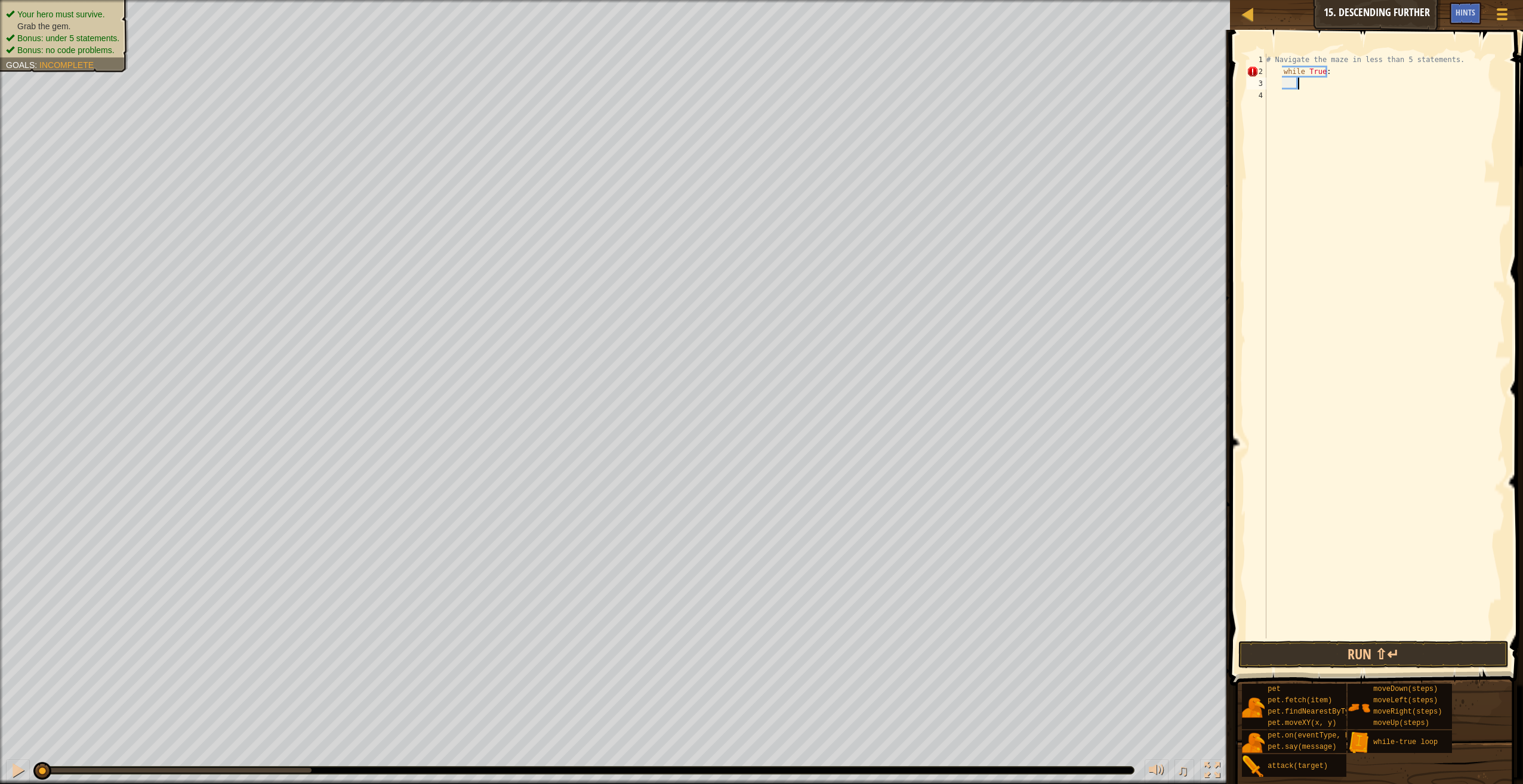
click at [1280, 68] on div "# Navigate the maze in less than 5 statements. while True :" at bounding box center [1385, 357] width 241 height 608
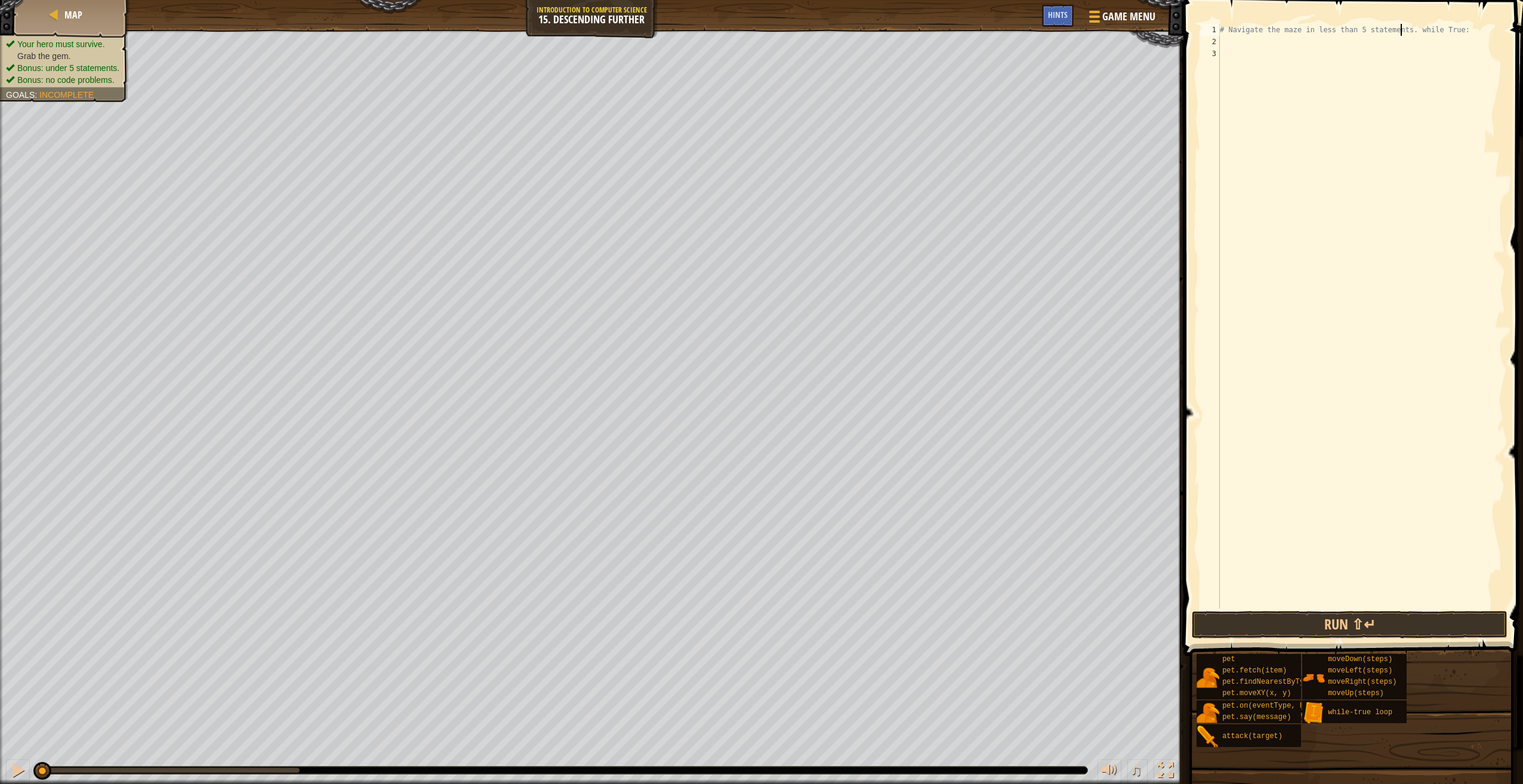
type textarea "while True:"
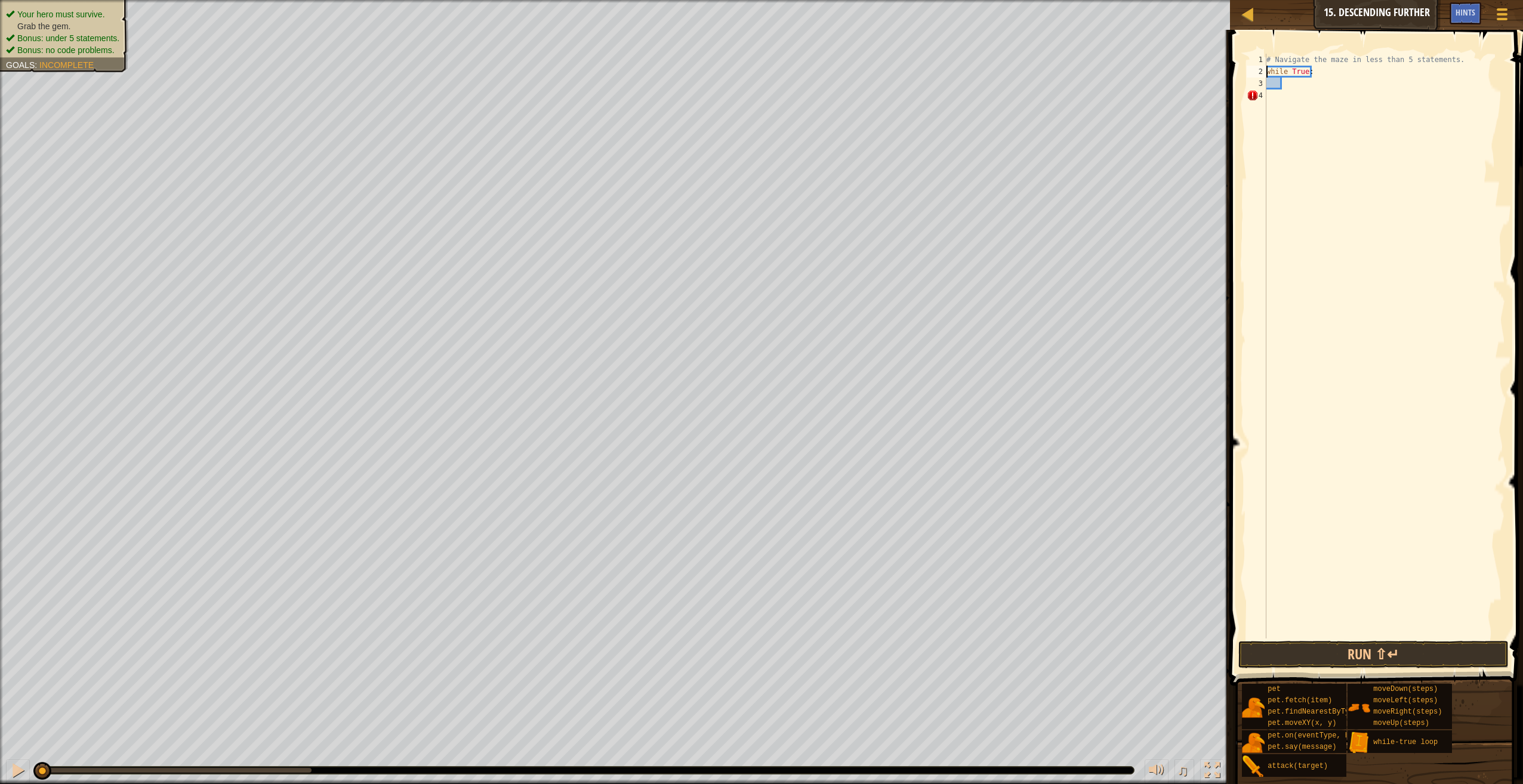
click at [1284, 85] on div "# Navigate the maze in less than 5 statements. while True :" at bounding box center [1385, 357] width 241 height 608
type textarea "h"
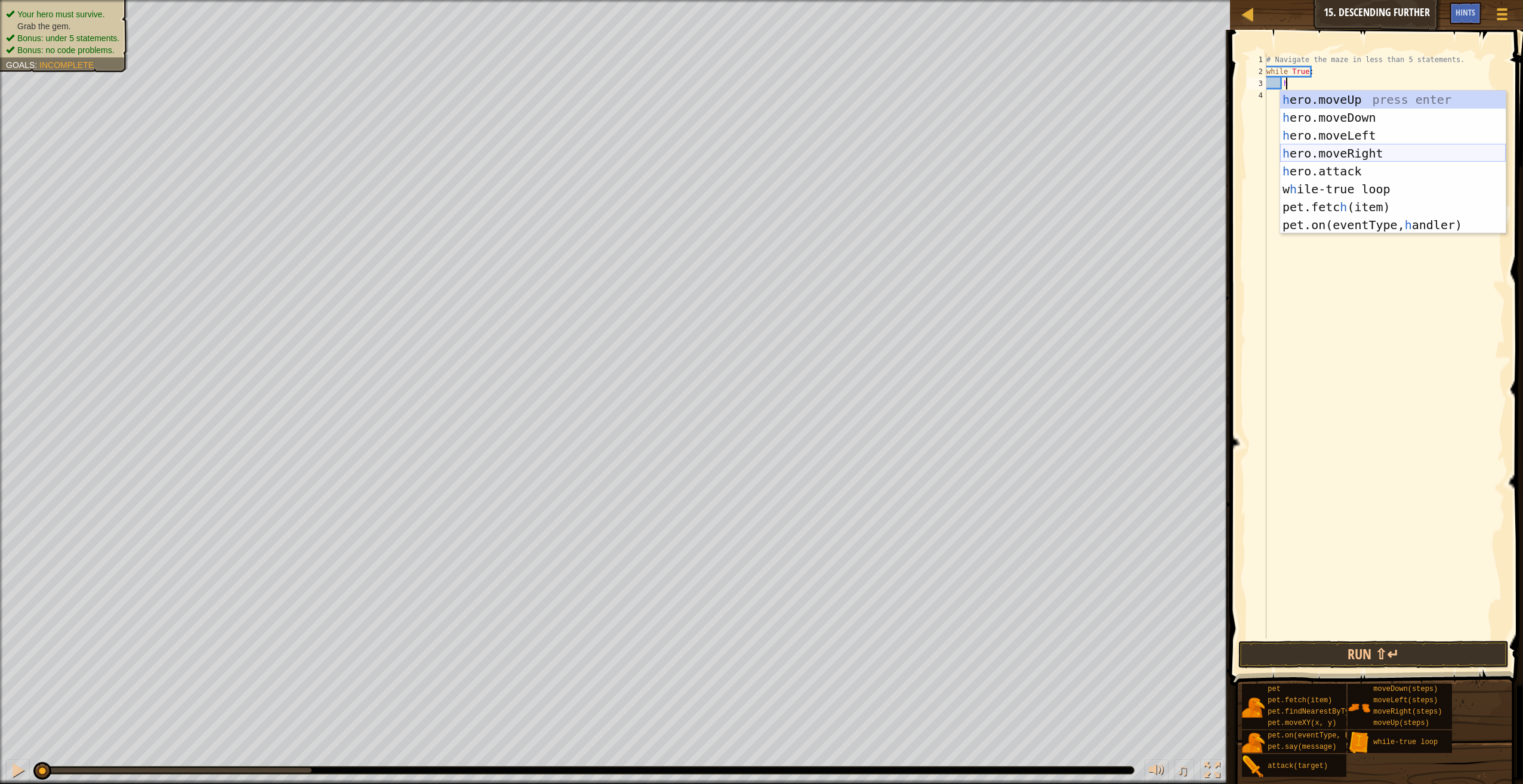
click at [1327, 150] on div "h ero.moveUp press enter h ero.moveDown press enter h ero.moveLeft press enter …" at bounding box center [1393, 180] width 226 height 179
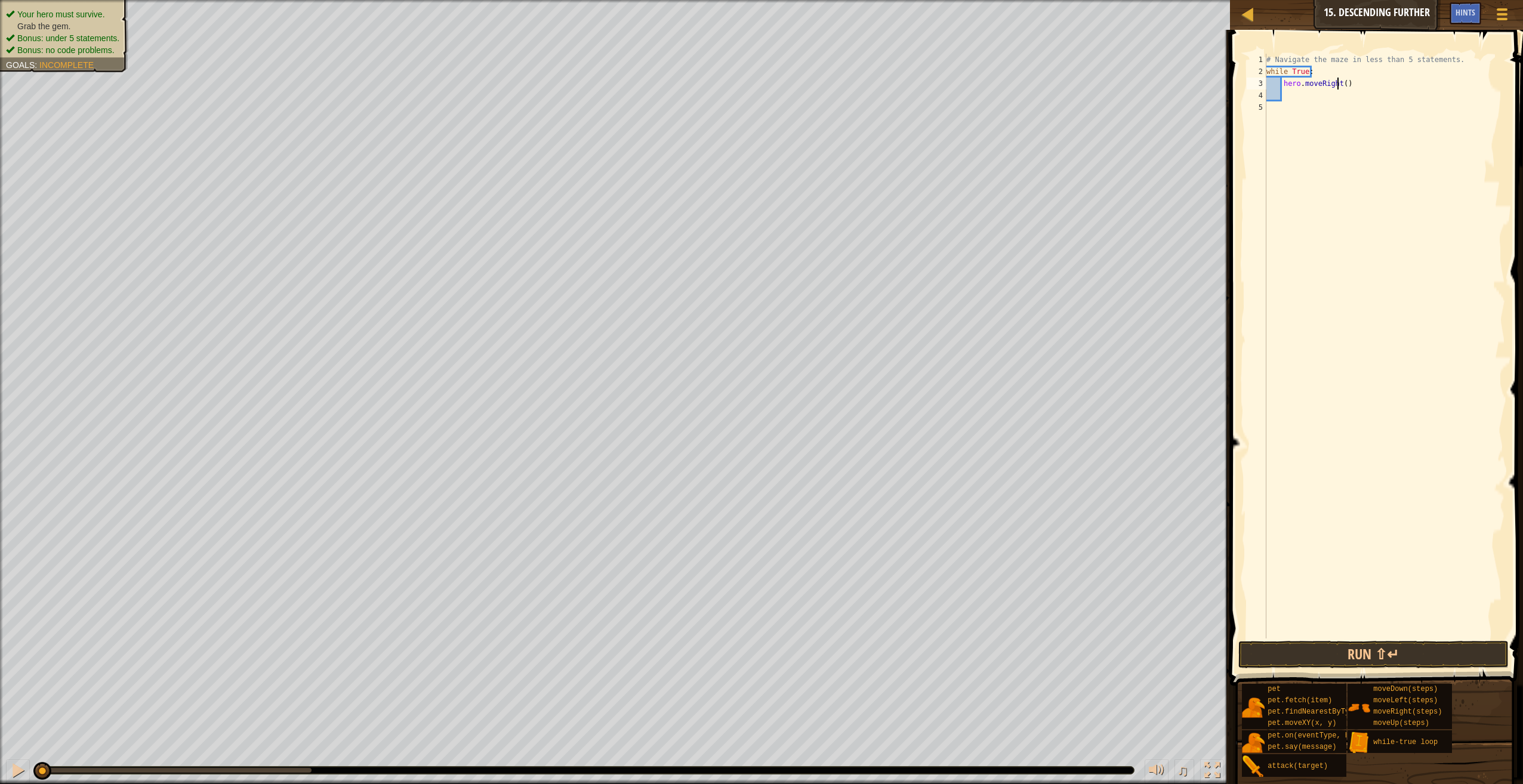
click at [1339, 86] on div "# Navigate the maze in less than 5 statements. while True : hero . moveRight ( )" at bounding box center [1385, 357] width 241 height 608
click at [1340, 85] on div "# Navigate the maze in less than 5 statements. while True : hero . moveRight ( )" at bounding box center [1385, 357] width 241 height 608
type textarea "hero.moveRight(2)"
click at [1287, 97] on div "# Navigate the maze in less than 5 statements. while True : hero . moveRight ( …" at bounding box center [1385, 357] width 241 height 608
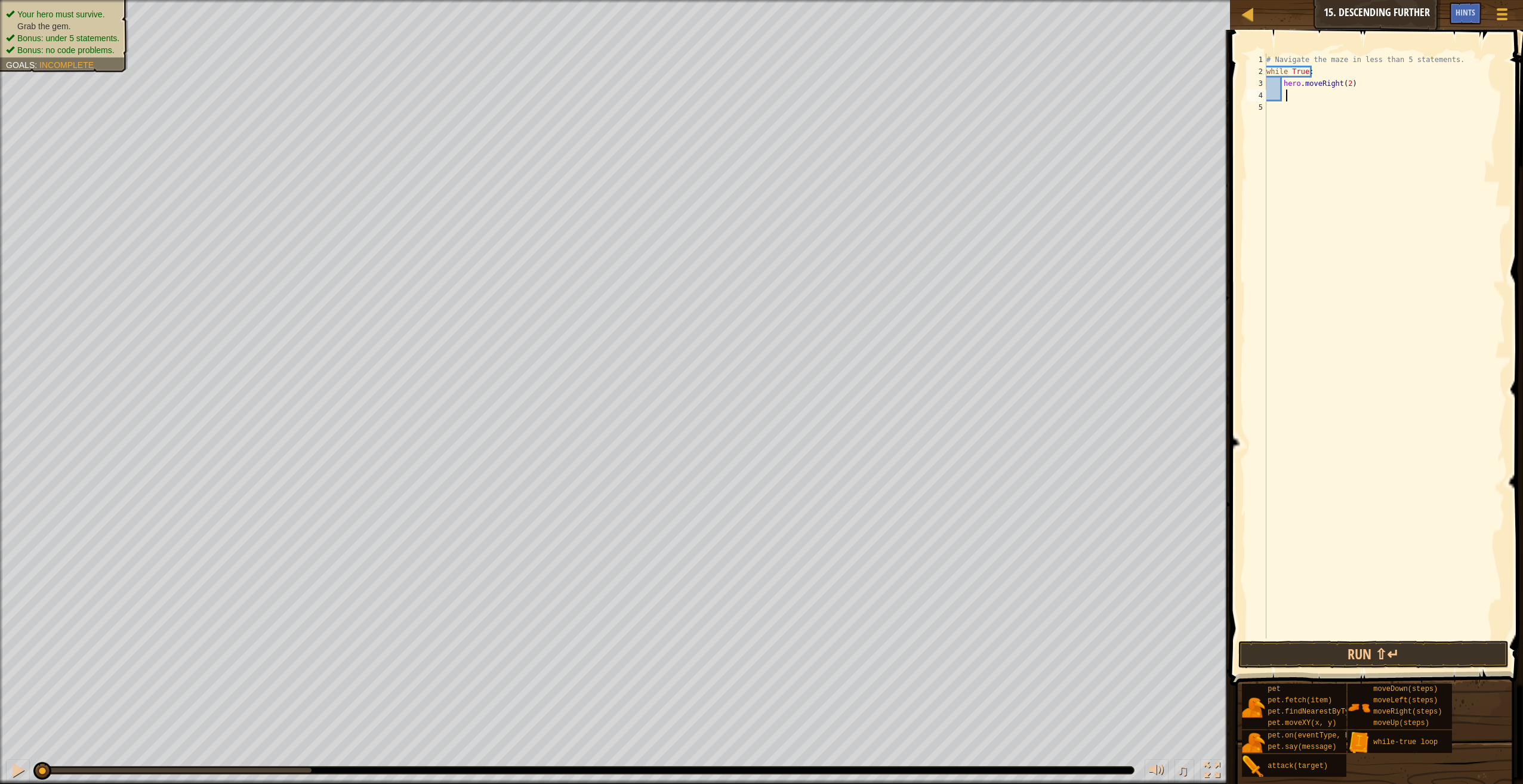
type textarea "h"
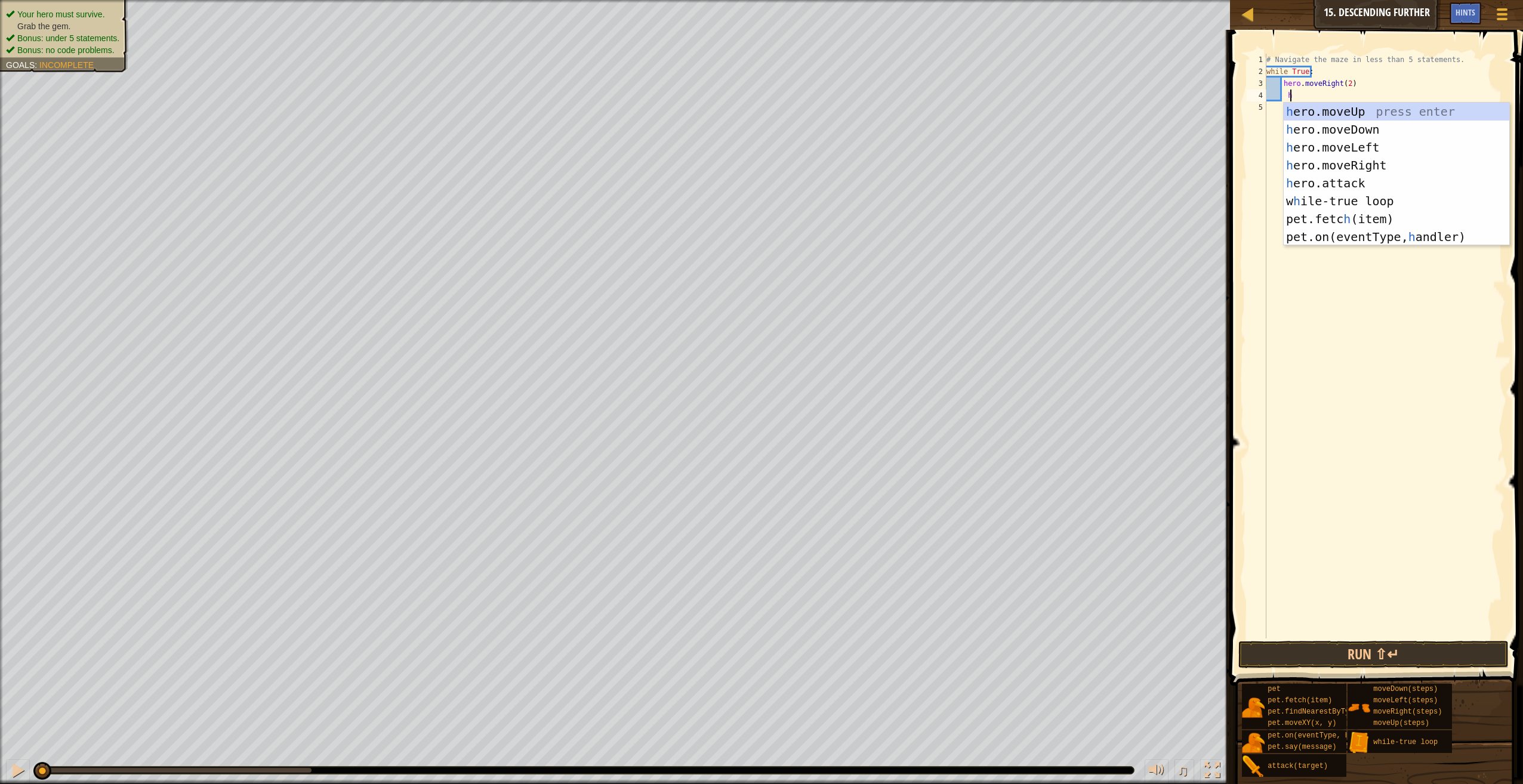
scroll to position [5, 3]
click at [1365, 127] on div "h ero.moveUp press enter h ero.moveDown press enter h ero.moveLeft press enter …" at bounding box center [1397, 192] width 226 height 179
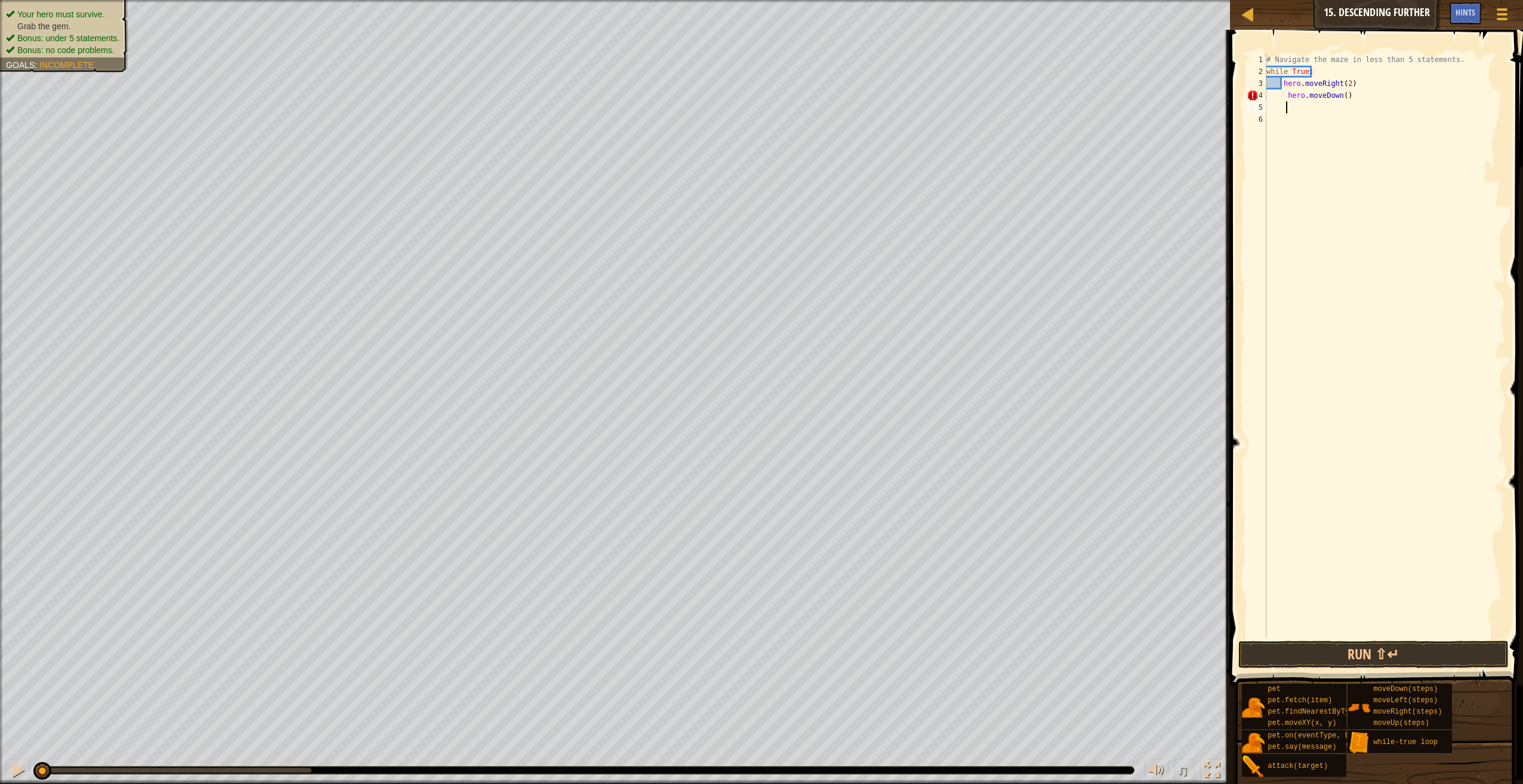
click at [1283, 95] on div "# Navigate the maze in less than 5 statements. while True : hero . moveRight ( …" at bounding box center [1385, 357] width 241 height 608
type textarea "hero.moveDown()"
click at [1407, 656] on button "Run ⇧↵" at bounding box center [1373, 654] width 270 height 28
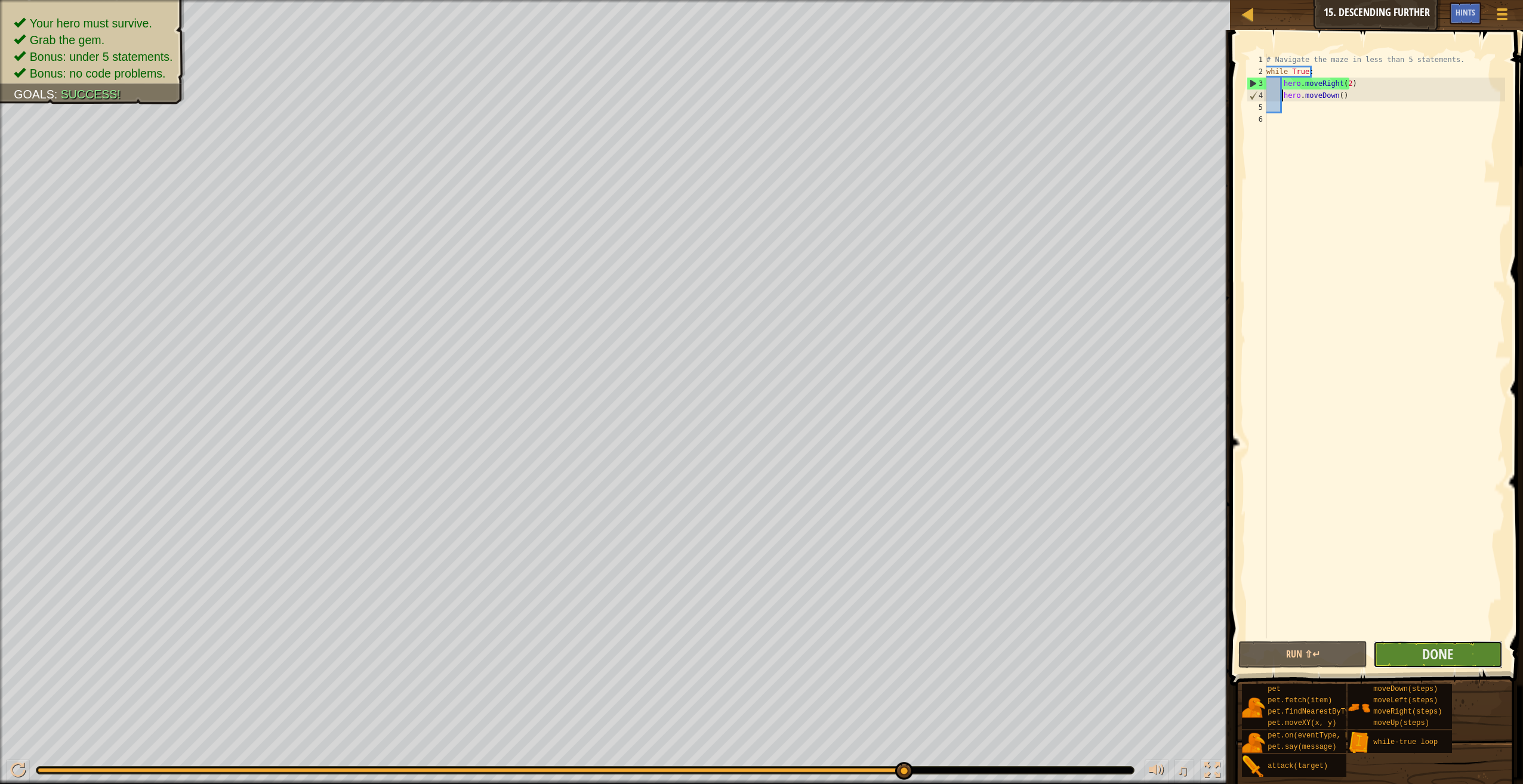
click at [1411, 648] on button "Done" at bounding box center [1438, 654] width 129 height 28
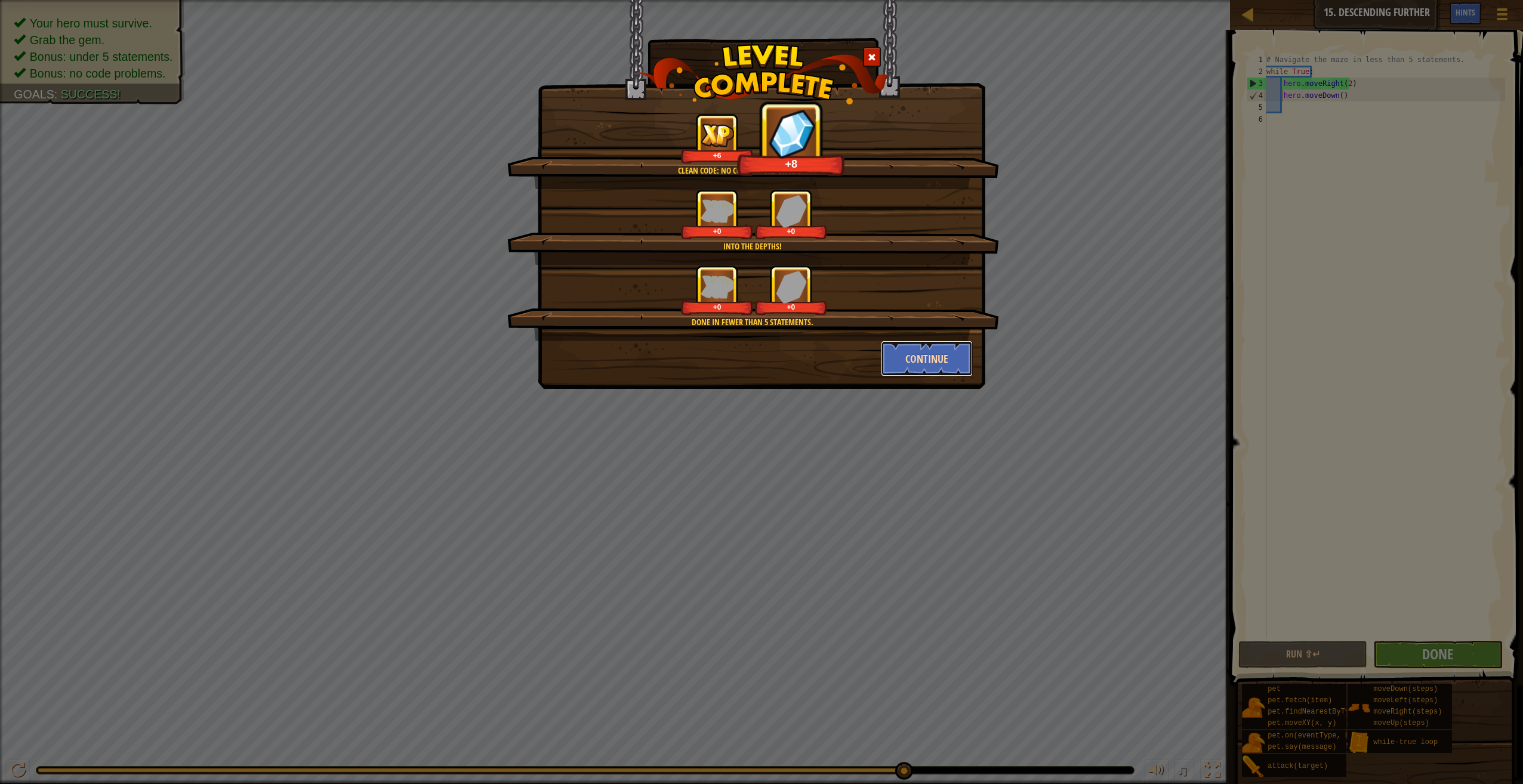
click at [928, 354] on button "Continue" at bounding box center [927, 358] width 92 height 35
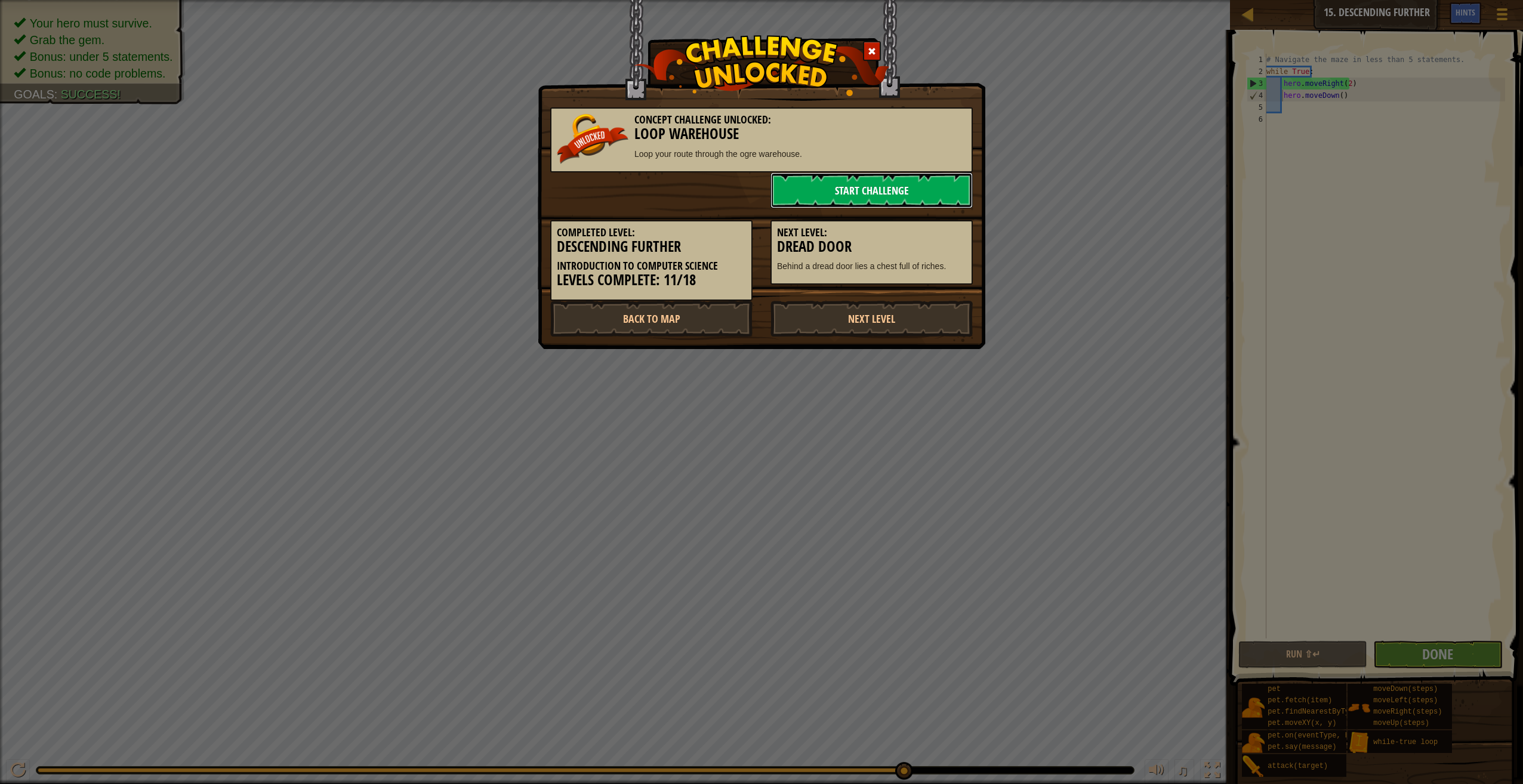
click at [877, 174] on link "Start Challenge" at bounding box center [871, 190] width 202 height 35
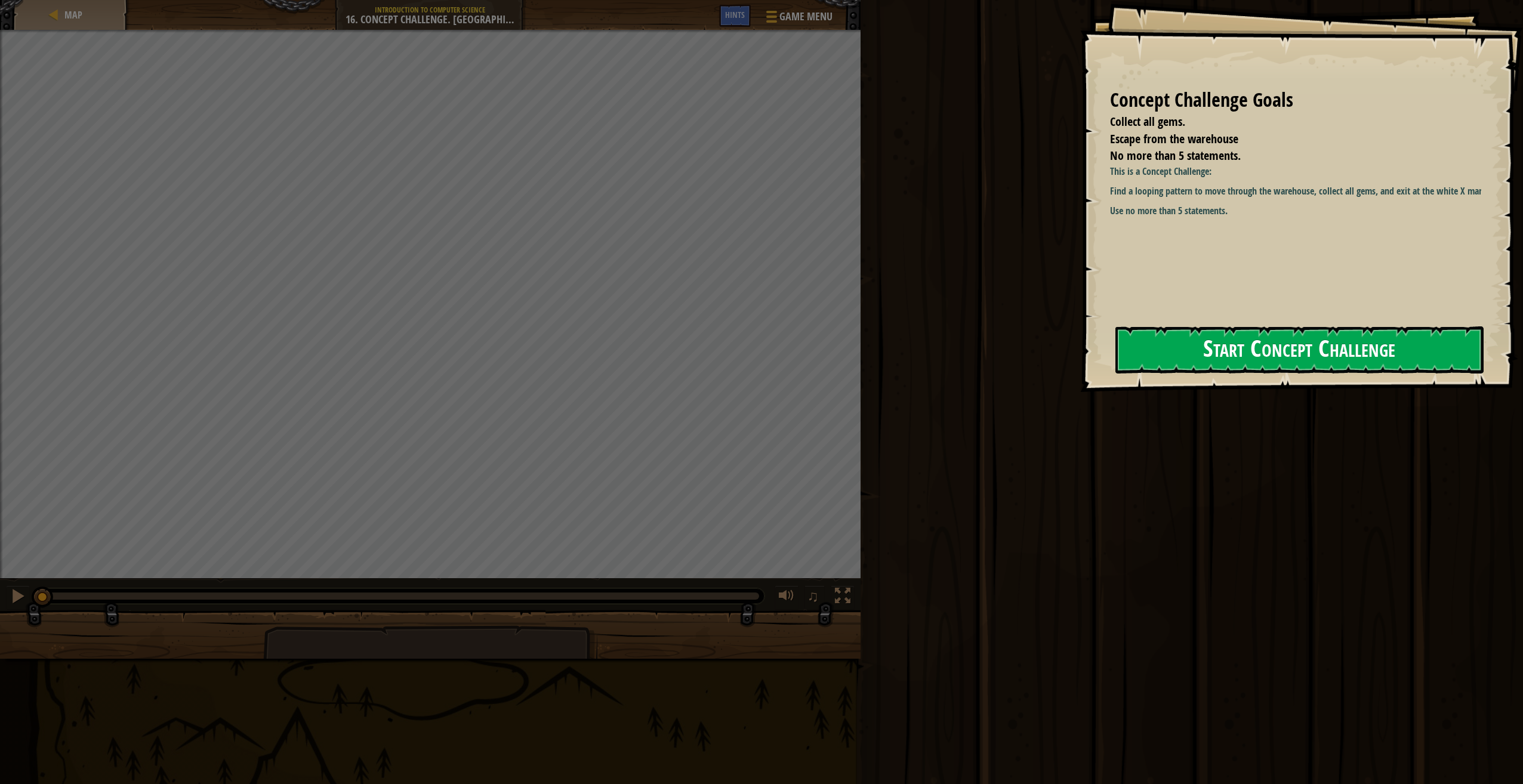
click at [1227, 345] on button "Start Concept Challenge" at bounding box center [1299, 350] width 368 height 47
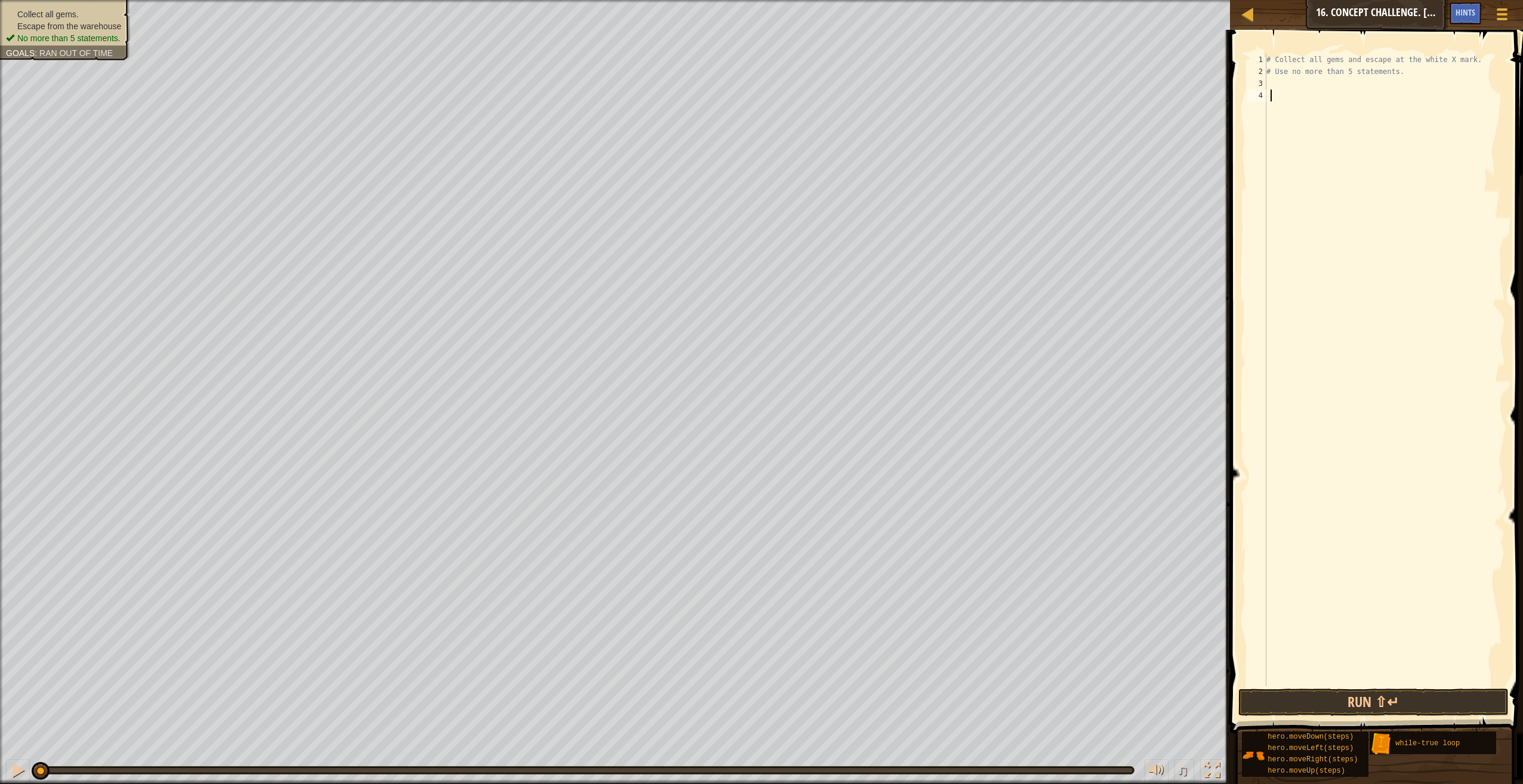
scroll to position [5, 1]
type textarea "n"
type textarea "# Use no more than 5 statements."
type textarea "h"
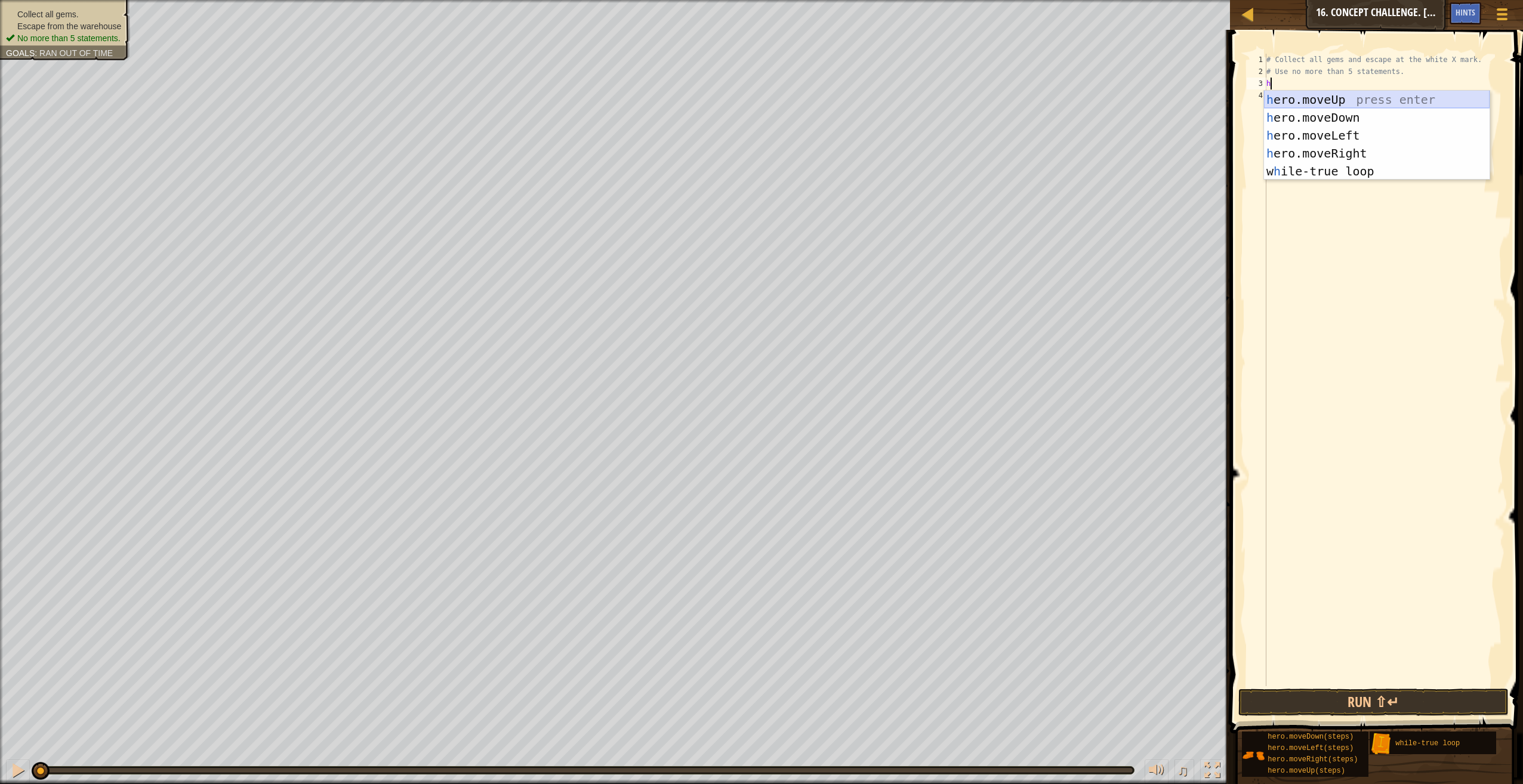
click at [1340, 103] on div "h ero.moveUp press enter h ero.moveDown press enter h ero.moveLeft press enter …" at bounding box center [1377, 154] width 226 height 125
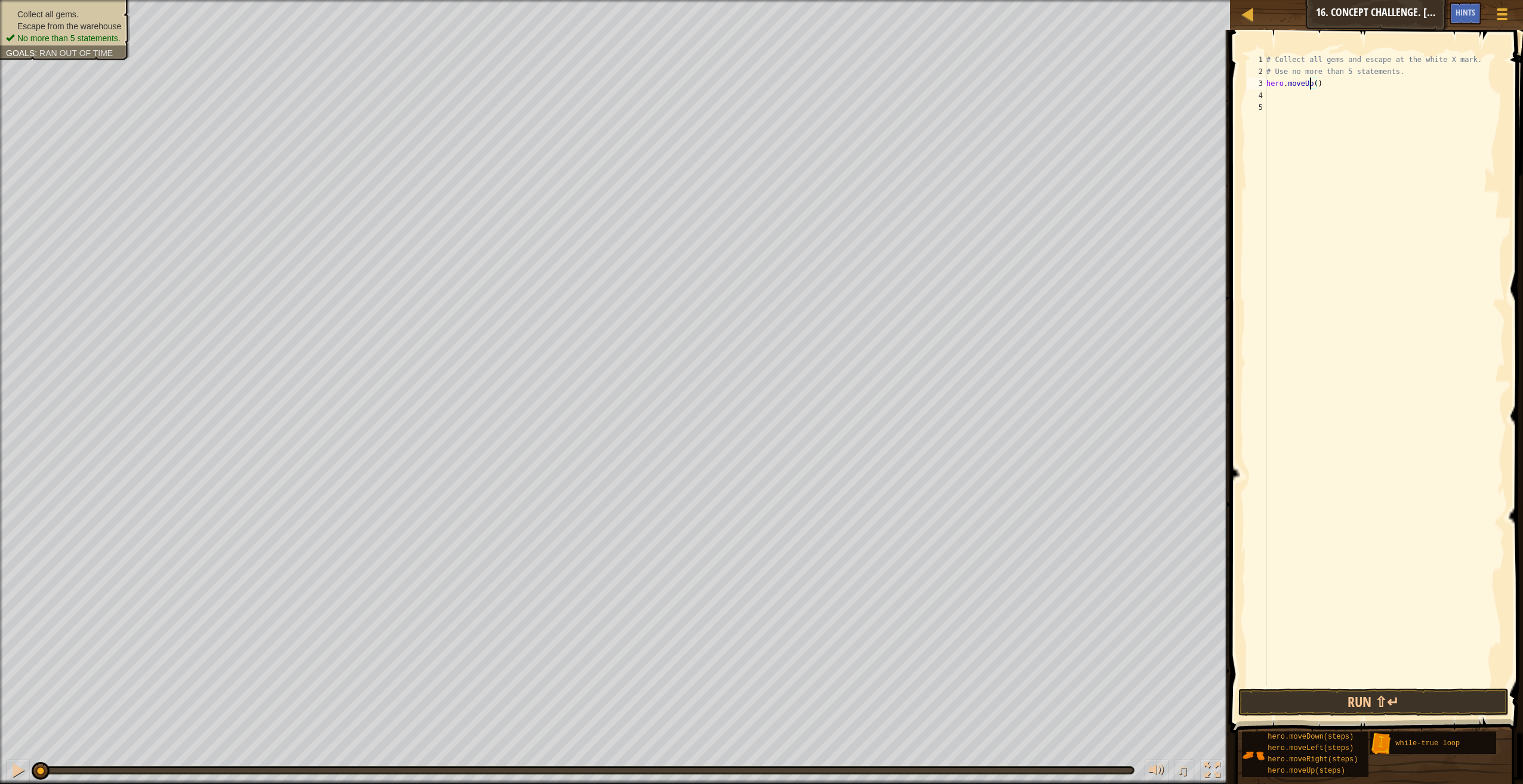
click at [1311, 83] on div "# Collect all gems and escape at the white X mark. # Use no more than 5 stateme…" at bounding box center [1385, 381] width 241 height 656
click at [1312, 83] on div "# Collect all gems and escape at the white X mark. # Use no more than 5 stateme…" at bounding box center [1385, 381] width 241 height 656
click at [1349, 698] on button "Run ⇧↵" at bounding box center [1373, 702] width 270 height 28
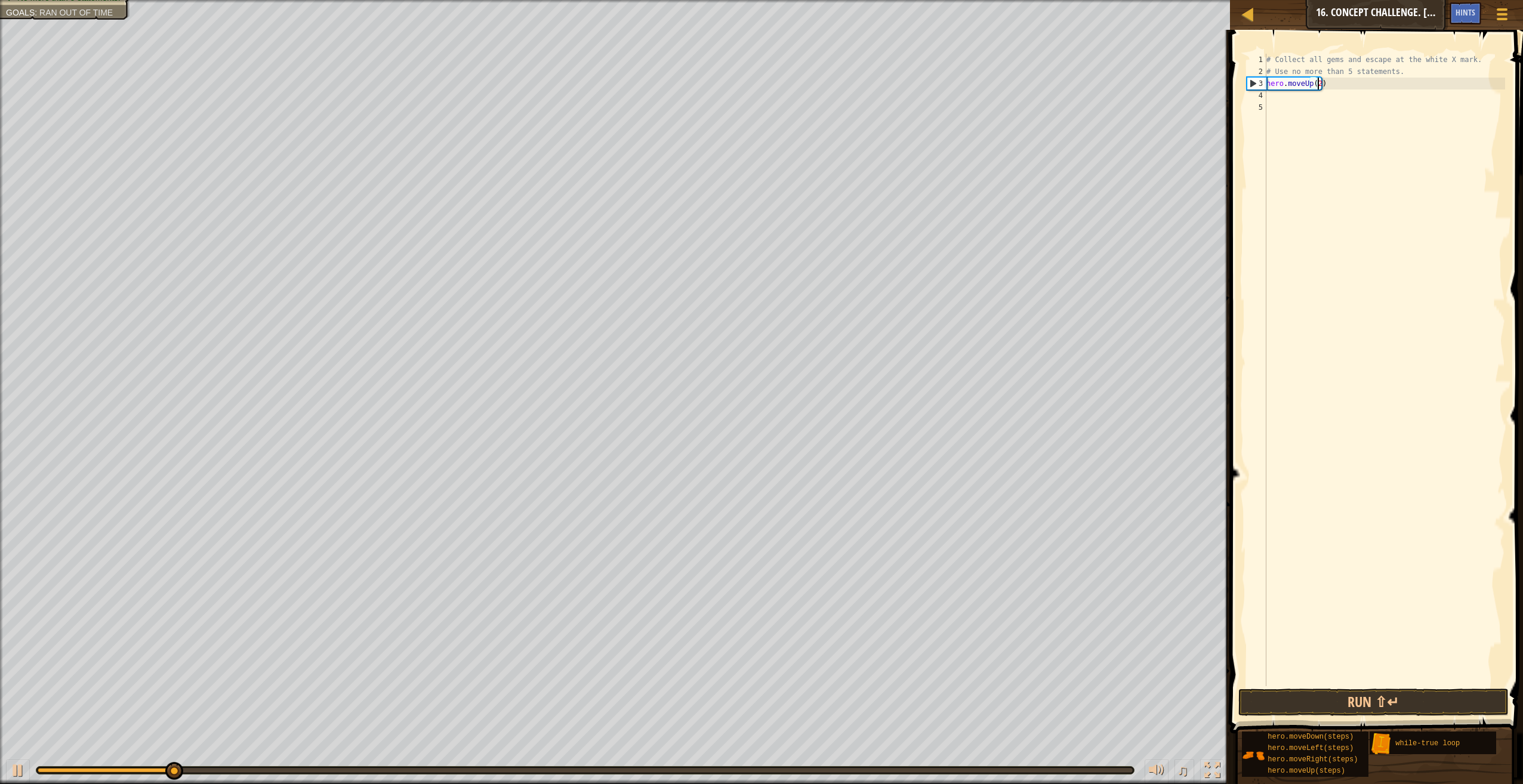
type textarea "hero.moveUp(2)"
click at [1281, 98] on div "# Collect all gems and escape at the white X mark. # Use no more than 5 stateme…" at bounding box center [1385, 381] width 241 height 656
type textarea "h"
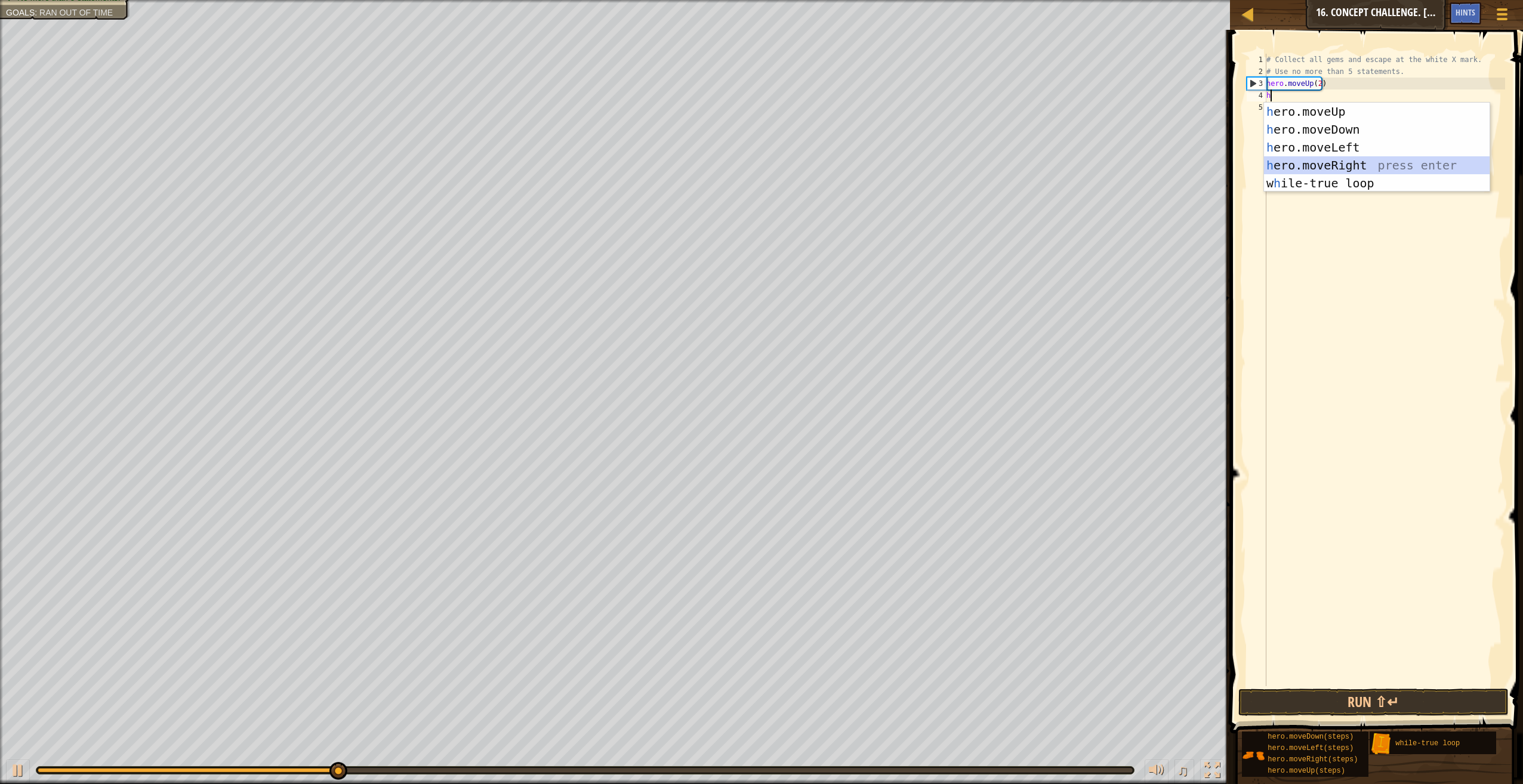
click at [1308, 165] on div "h ero.moveUp press enter h ero.moveDown press enter h ero.moveLeft press enter …" at bounding box center [1377, 165] width 226 height 125
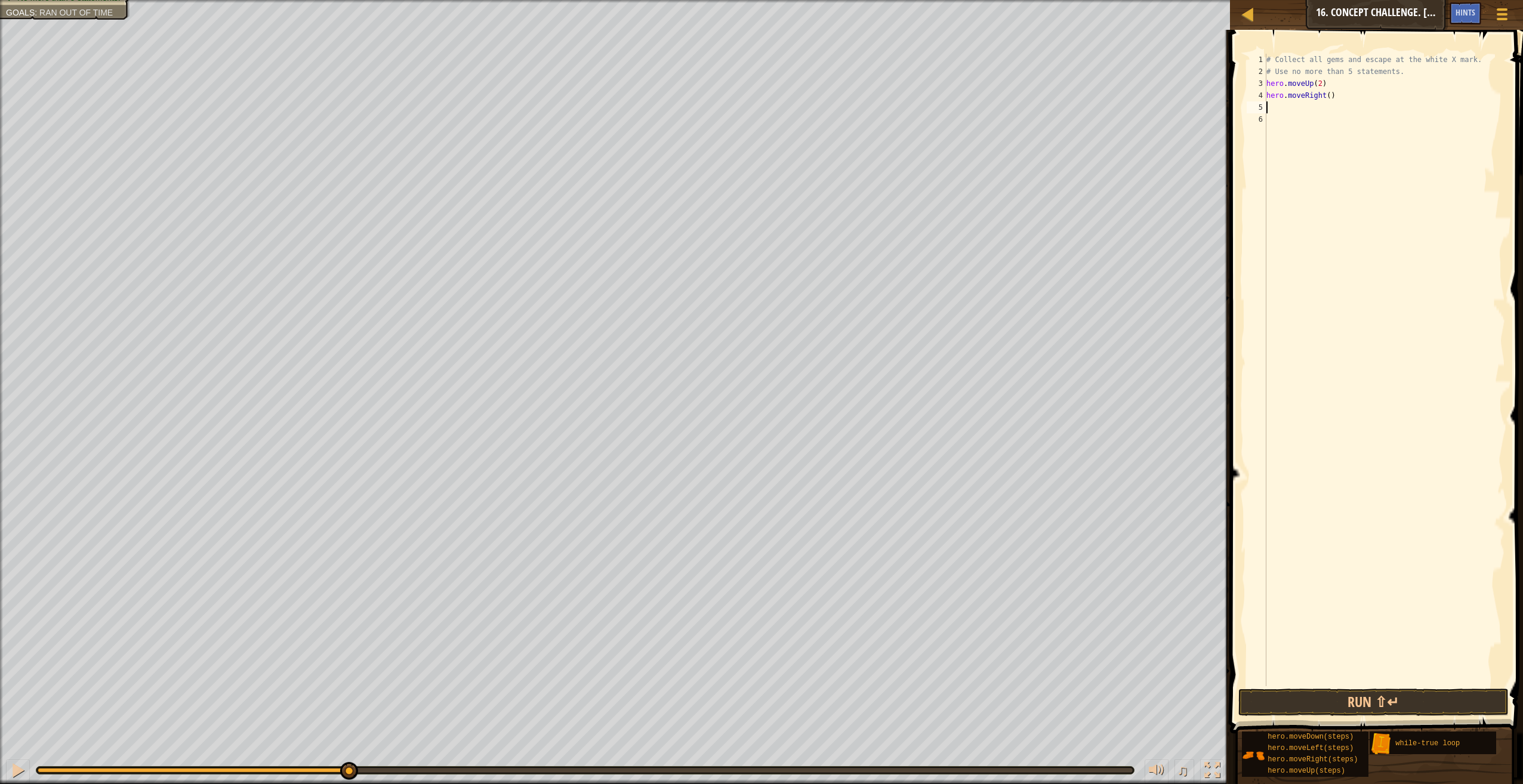
click at [1324, 96] on div "# Collect all gems and escape at the white X mark. # Use no more than 5 stateme…" at bounding box center [1385, 381] width 241 height 656
click at [1326, 96] on div "# Collect all gems and escape at the white X mark. # Use no more than 5 stateme…" at bounding box center [1385, 381] width 241 height 656
type textarea "hero.moveRight(4)"
click at [1302, 707] on button "Run ⇧↵" at bounding box center [1373, 702] width 270 height 28
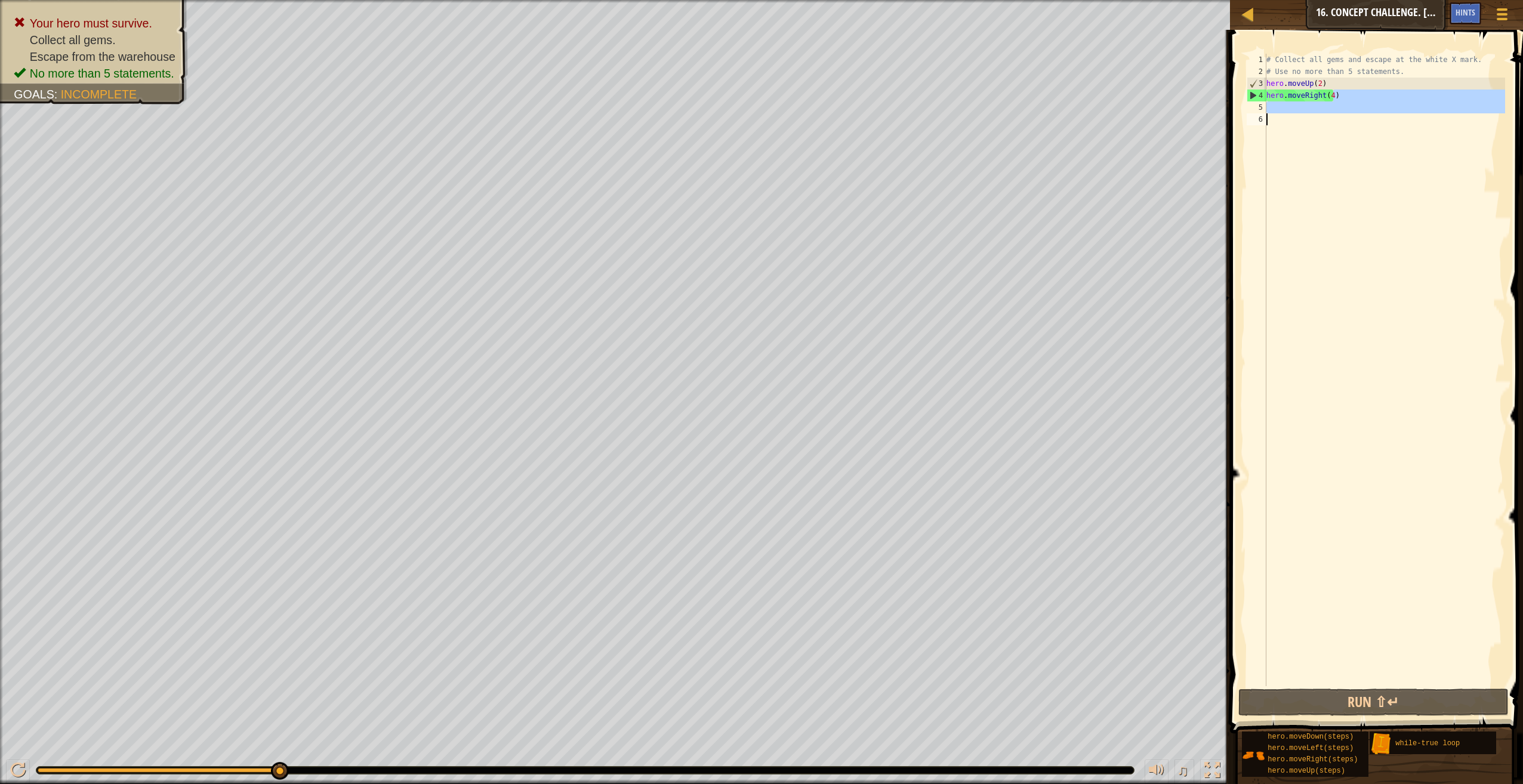
drag, startPoint x: 1354, startPoint y: 92, endPoint x: 1230, endPoint y: 111, distance: 125.4
click at [1230, 117] on div "hero.moveRight(4) 1 2 3 4 5 6 # Collect all gems and escape at the white X mark…" at bounding box center [1375, 405] width 297 height 739
drag, startPoint x: 1241, startPoint y: 101, endPoint x: 1250, endPoint y: 97, distance: 9.8
click at [1250, 97] on div "1 2 3 4 5 6 # Collect all gems and escape at the white X mark. # Use no more th…" at bounding box center [1375, 405] width 297 height 739
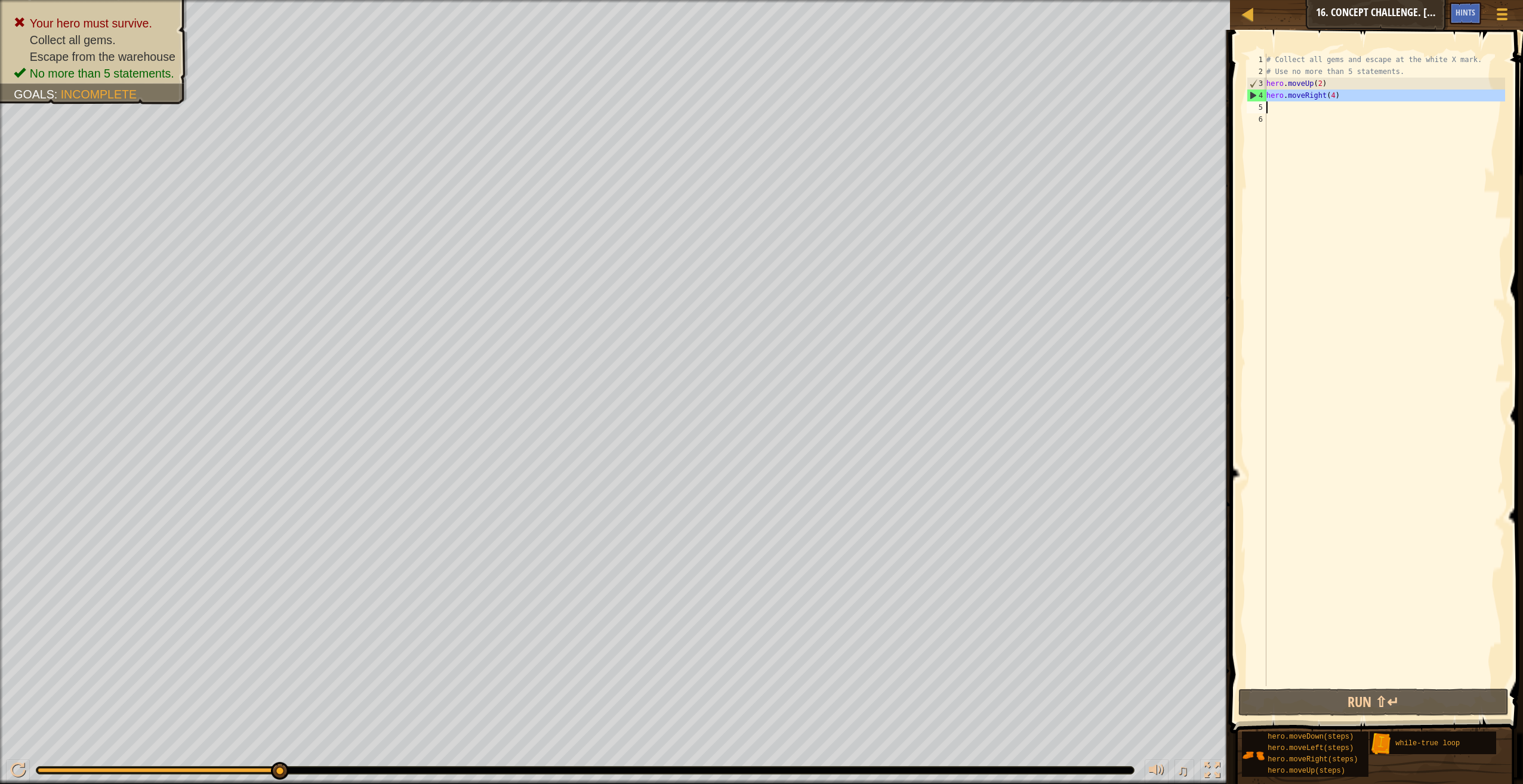
drag, startPoint x: 1250, startPoint y: 97, endPoint x: 1326, endPoint y: 107, distance: 76.7
click at [1326, 107] on div "1 2 3 4 5 6 # Collect all gems and escape at the white X mark. # Use no more th…" at bounding box center [1375, 370] width 261 height 632
type textarea "hero.moveRight(4)"
